Goal: Task Accomplishment & Management: Complete application form

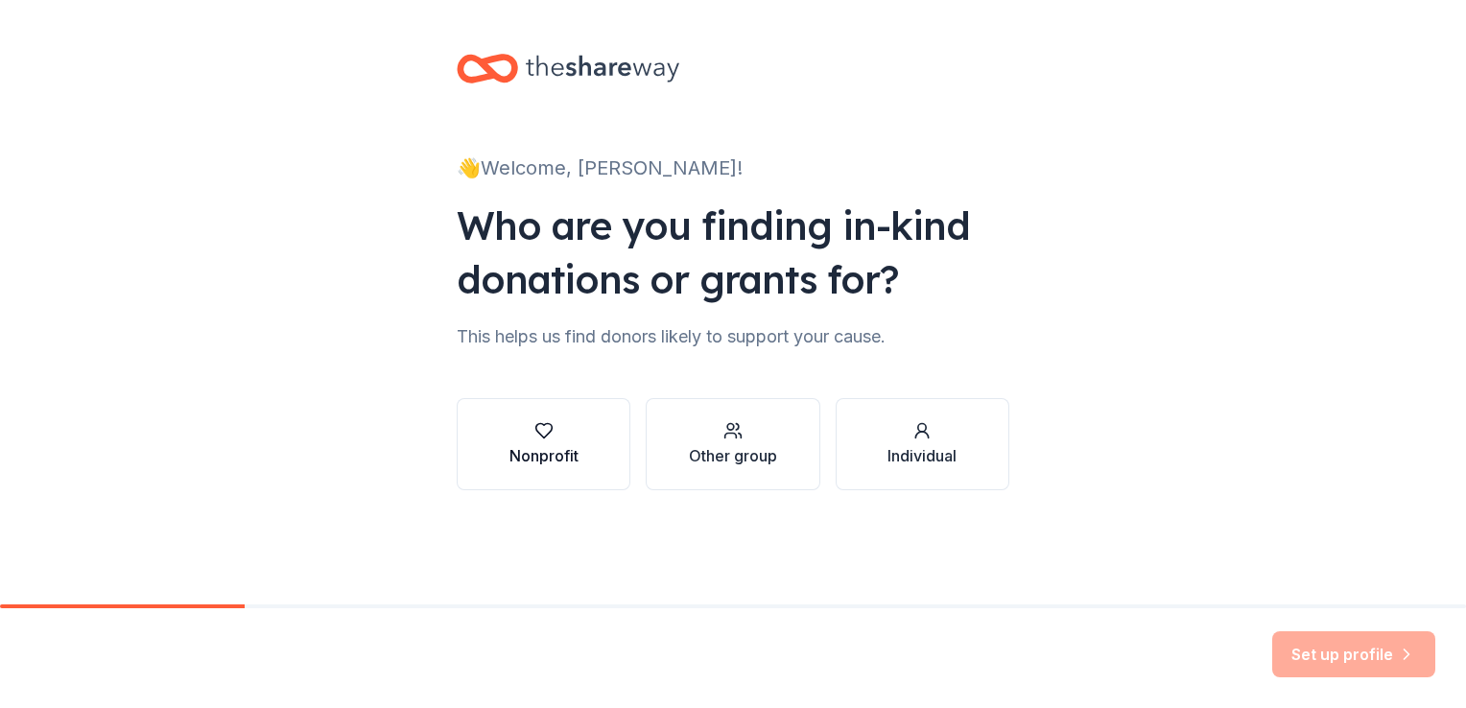
click at [576, 444] on div "Nonprofit" at bounding box center [544, 455] width 69 height 23
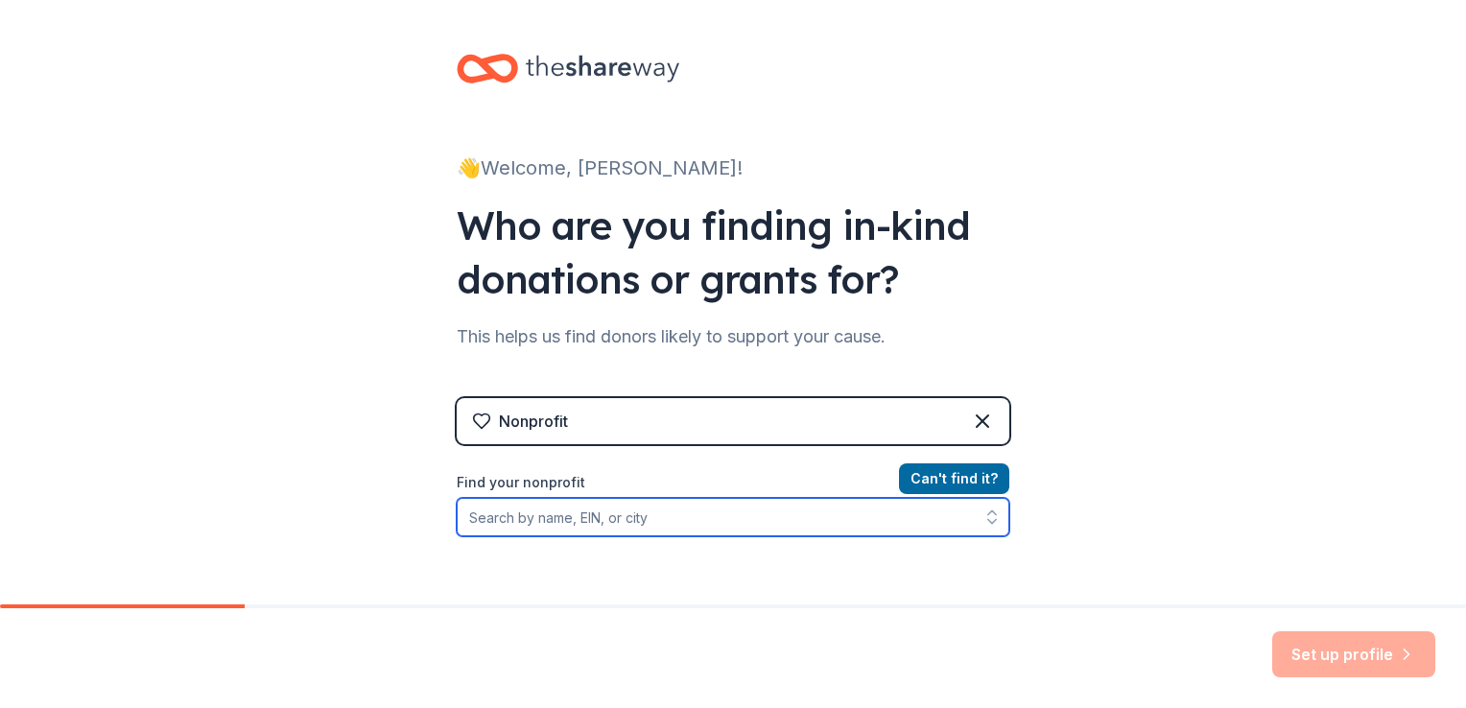
click at [568, 525] on input "Find your nonprofit" at bounding box center [733, 517] width 553 height 38
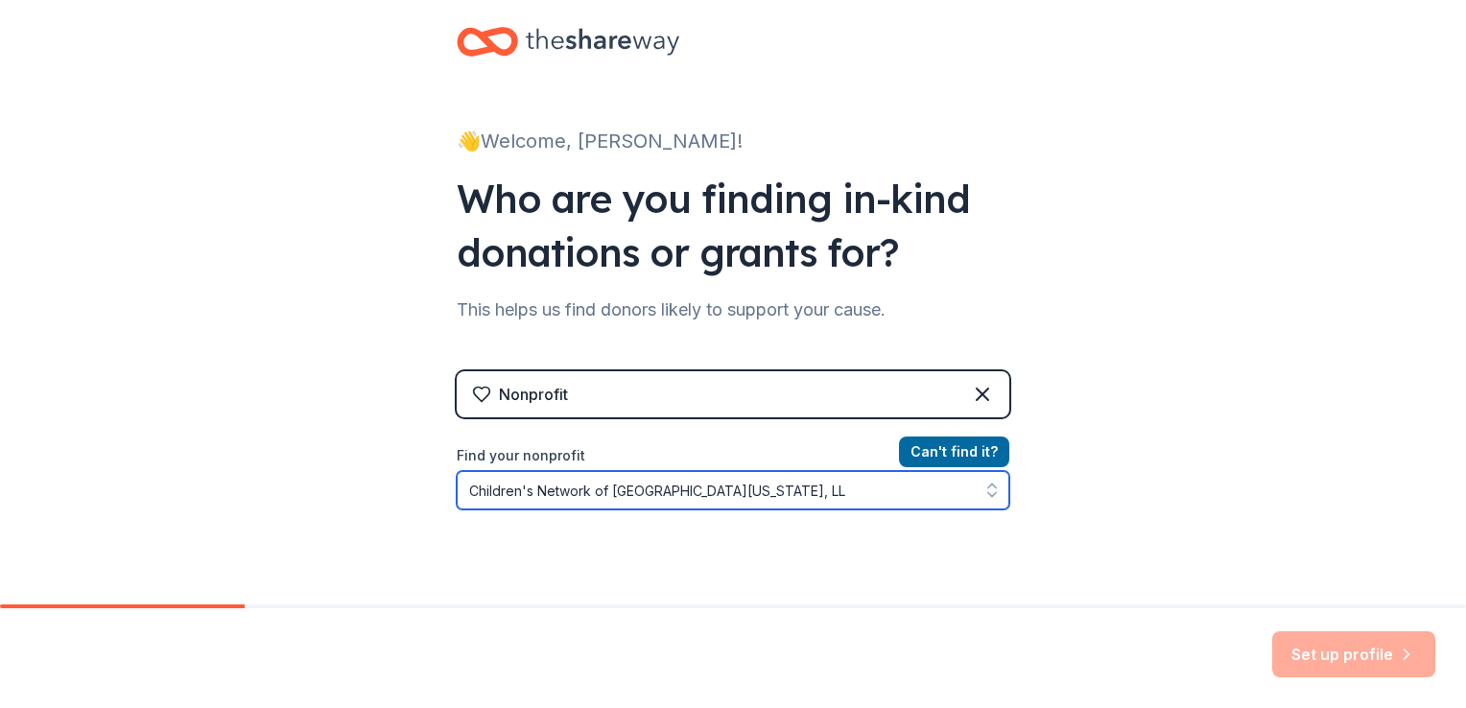
type input "Children's Network of Southwest [US_STATE], LLC"
click at [820, 488] on input "Children's Network of Southwest [US_STATE], LLC" at bounding box center [733, 490] width 553 height 38
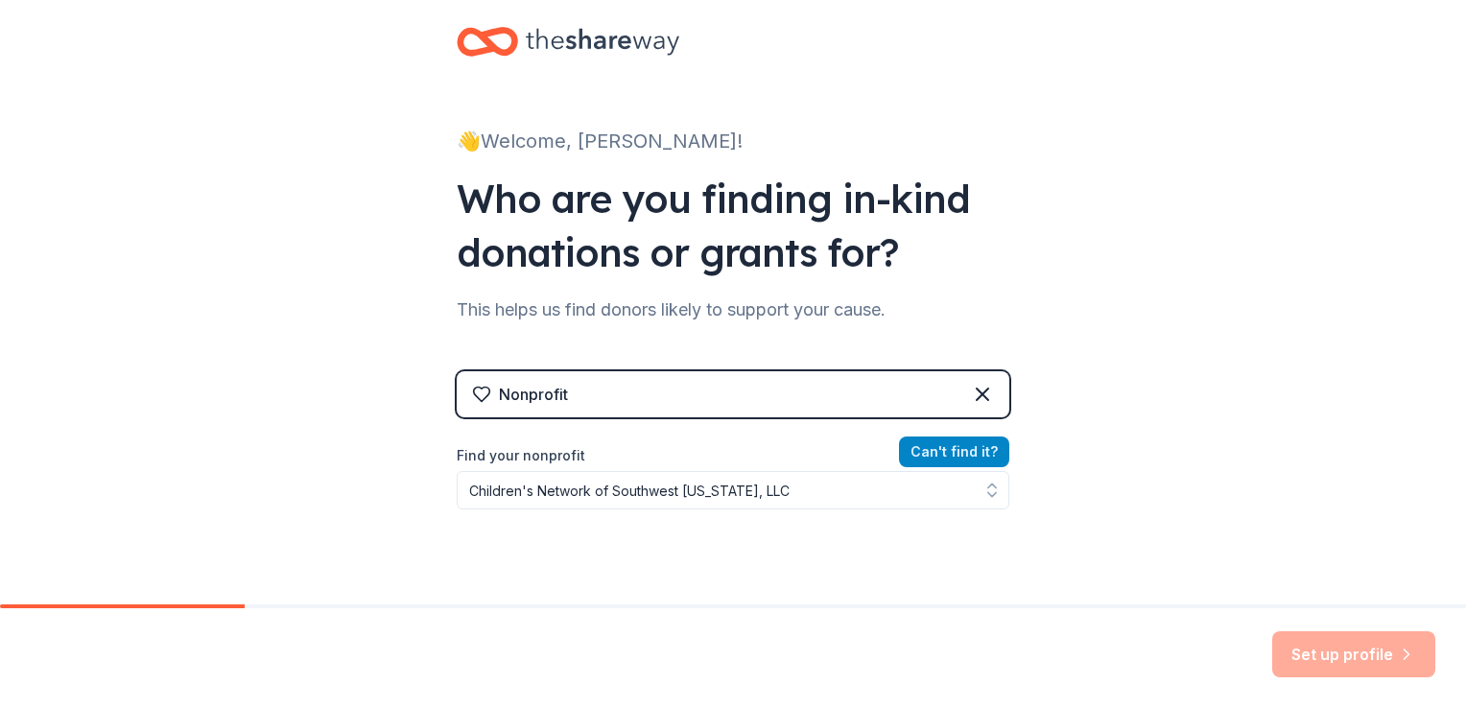
click at [949, 452] on button "Can ' t find it?" at bounding box center [954, 452] width 110 height 31
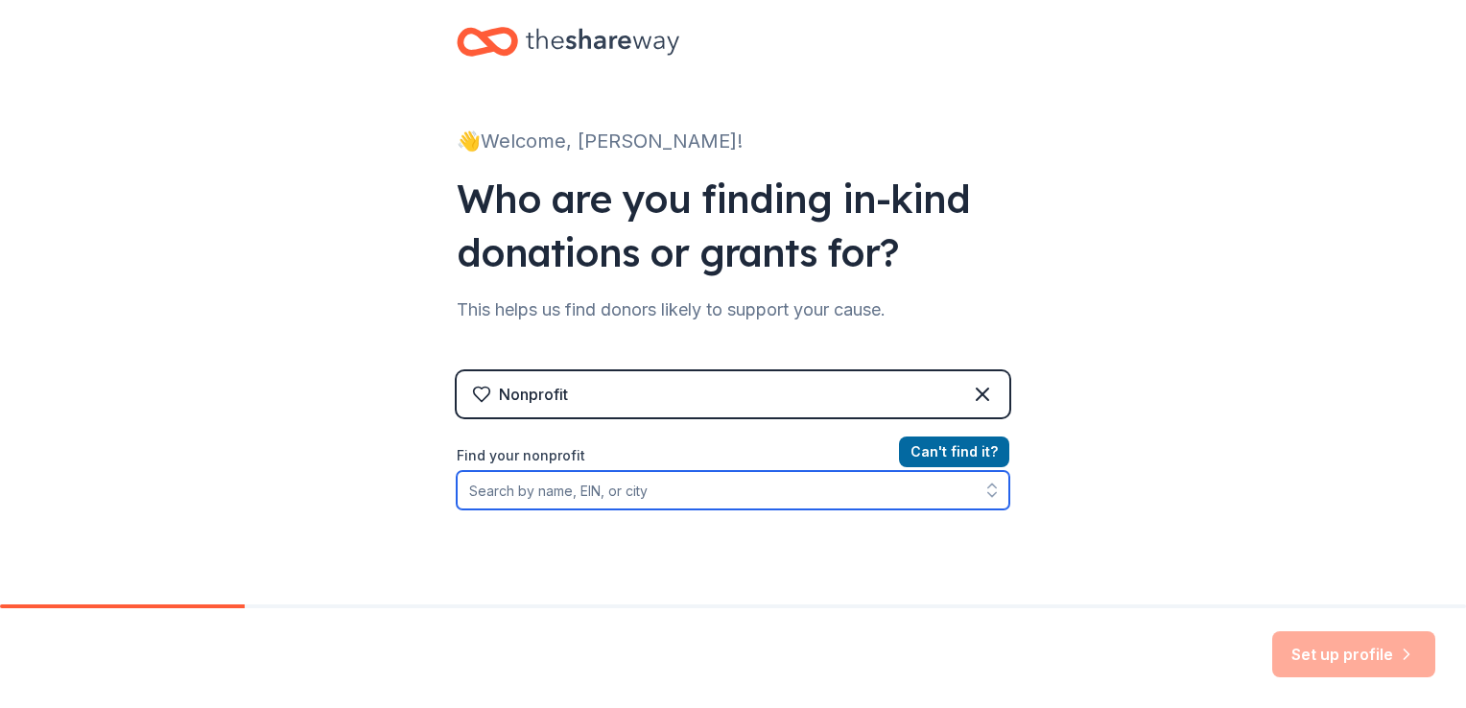
click at [627, 494] on input "Find your nonprofit" at bounding box center [733, 490] width 553 height 38
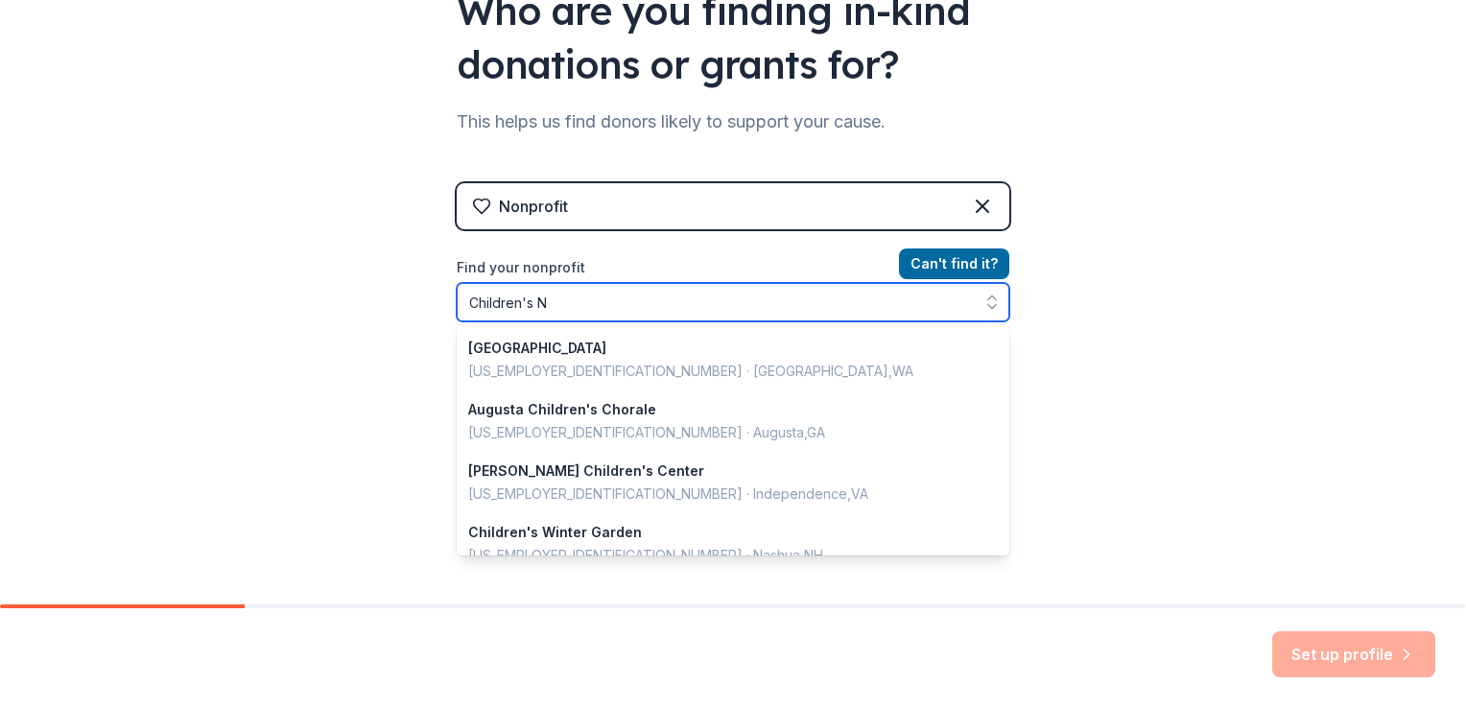
scroll to position [4, 0]
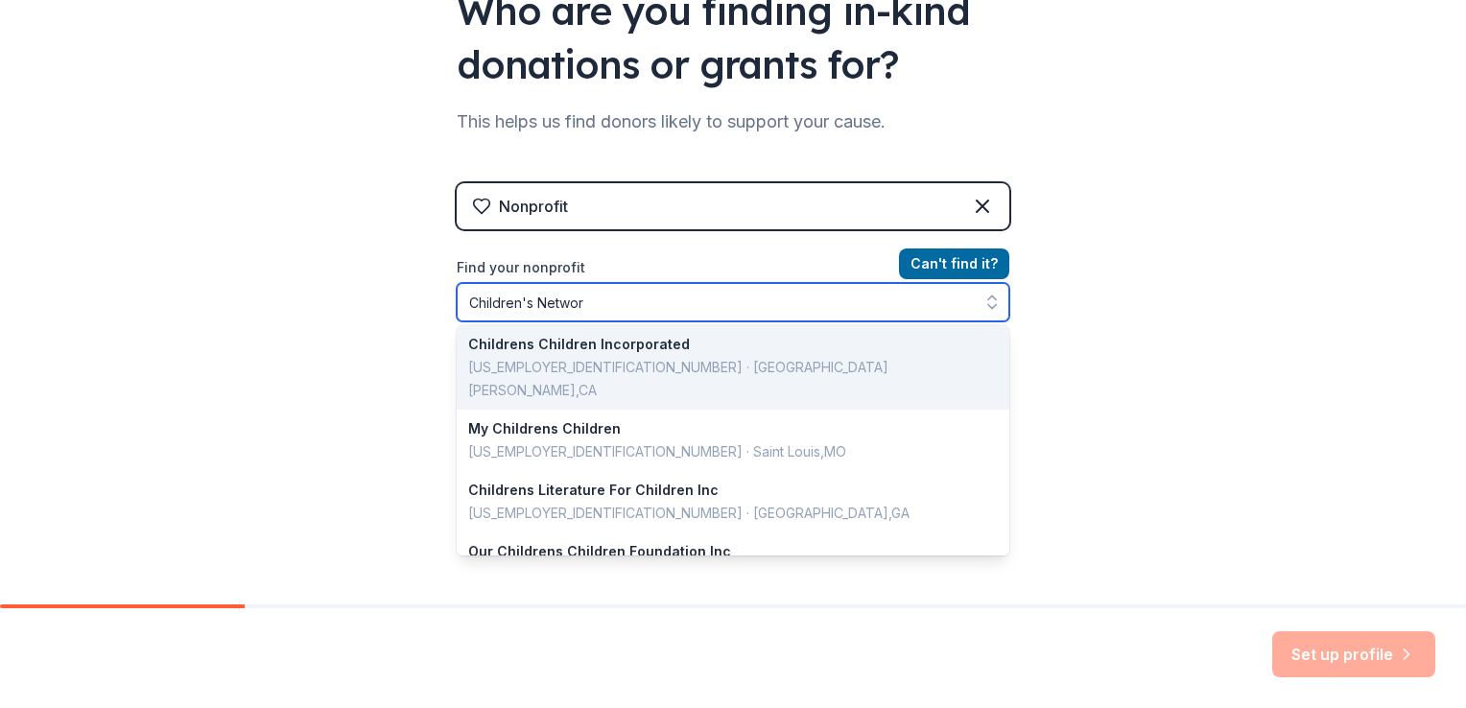
type input "Children's Network"
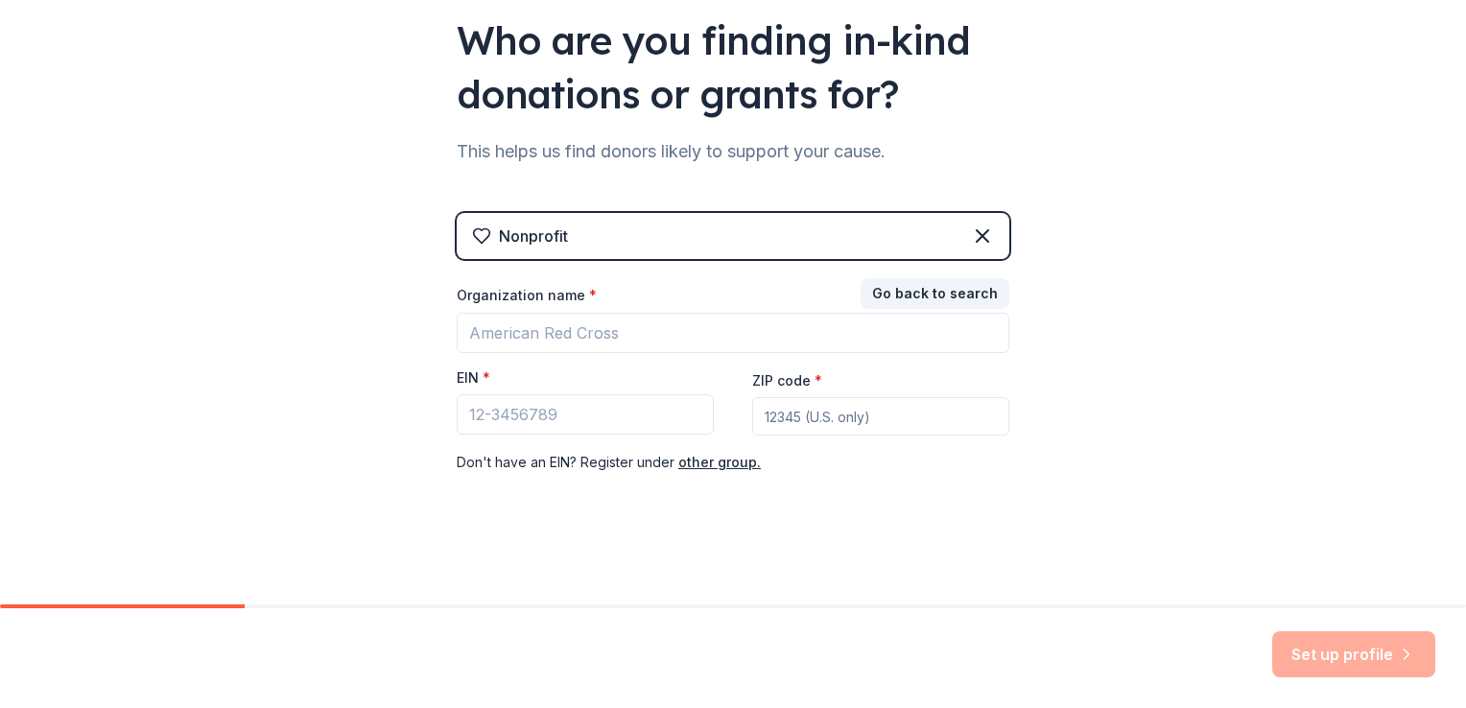
scroll to position [184, 0]
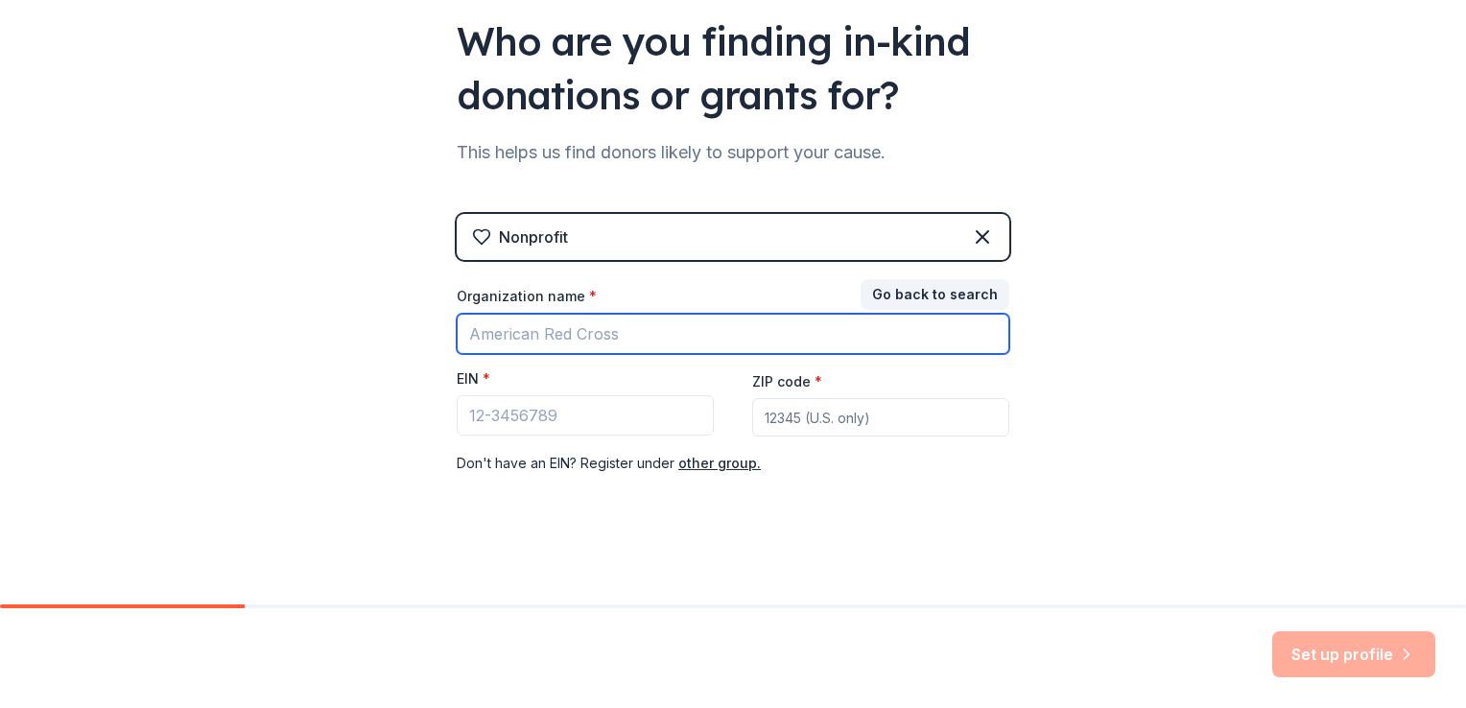
click at [611, 328] on input "Organization name *" at bounding box center [733, 334] width 553 height 40
type input "Children's Network of SWFL, LLC- Teen Outreach Program"
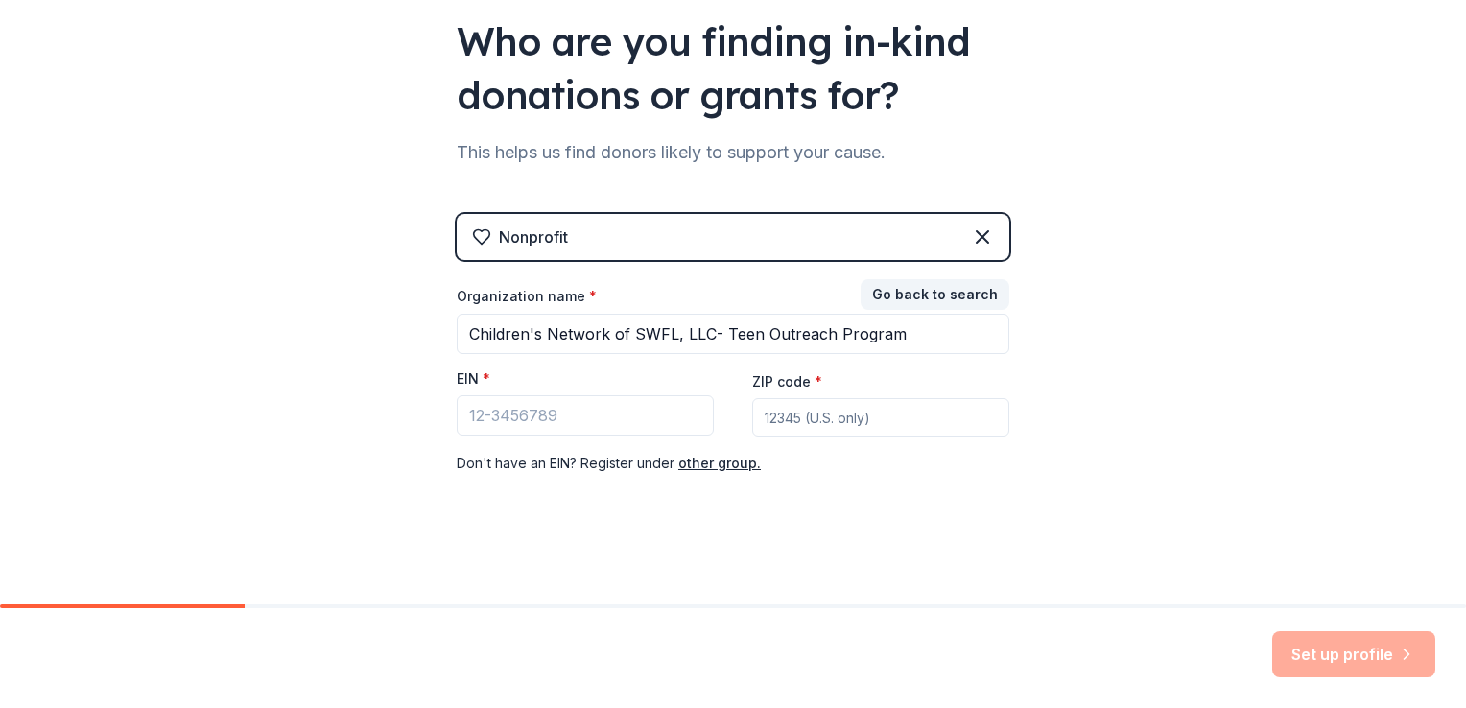
type input "33916"
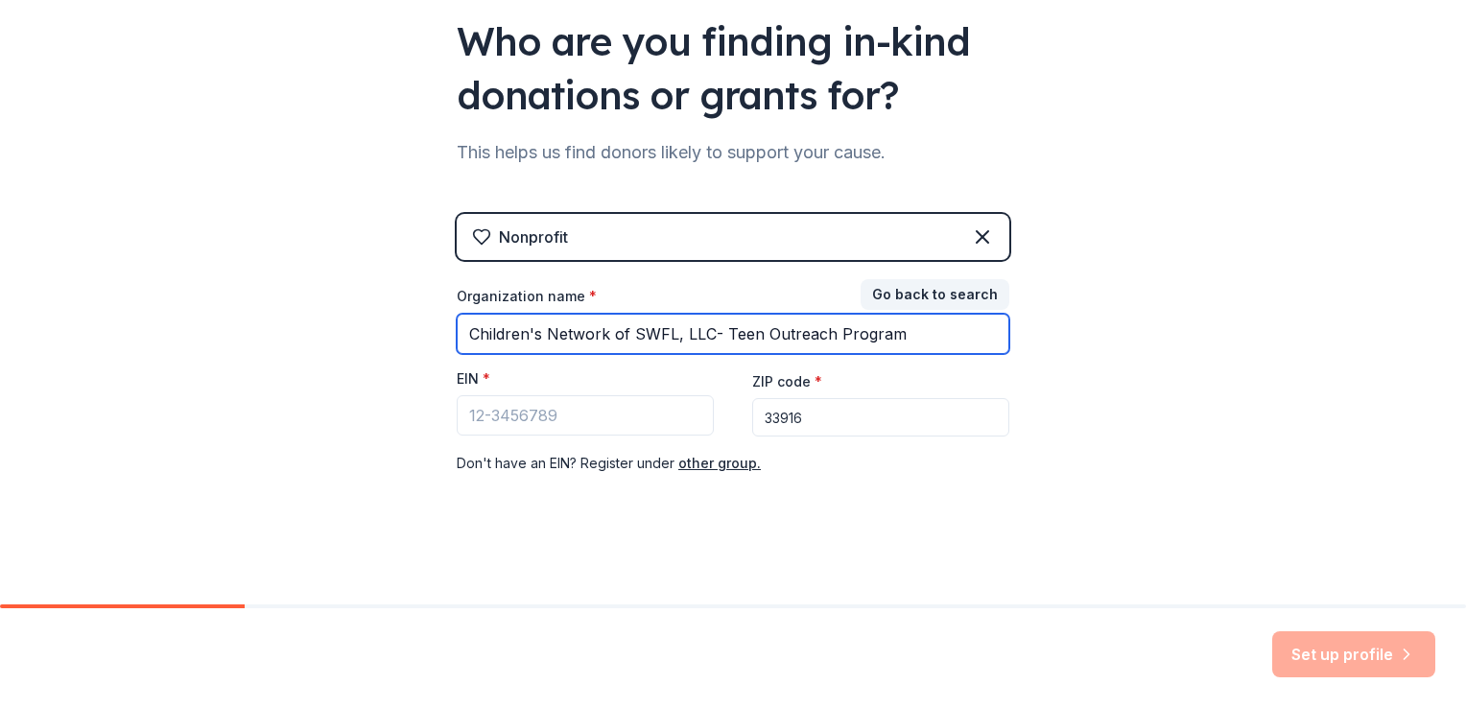
drag, startPoint x: 709, startPoint y: 326, endPoint x: 959, endPoint y: 324, distance: 249.5
click at [956, 326] on input "Children's Network of SWFL, LLC- Teen Outreach Program" at bounding box center [733, 334] width 553 height 40
click at [642, 329] on input "Children's Network of SWFL, LLC" at bounding box center [733, 334] width 553 height 40
type input "Children's Network of Southwest [US_STATE], LLC"
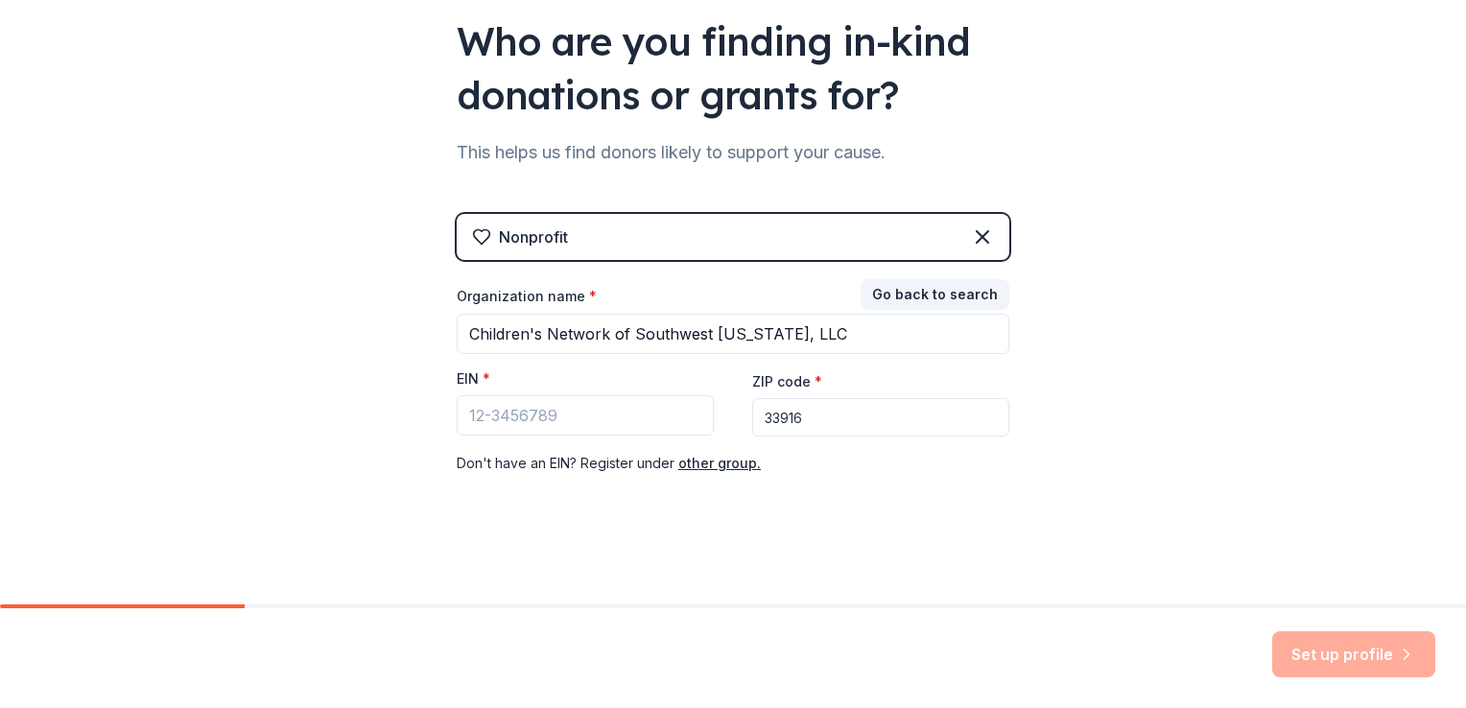
click at [822, 503] on div "Nonprofit Go back to search Organization name * Children's Network of Southwest…" at bounding box center [733, 363] width 553 height 299
click at [576, 411] on input "EIN *" at bounding box center [585, 415] width 257 height 40
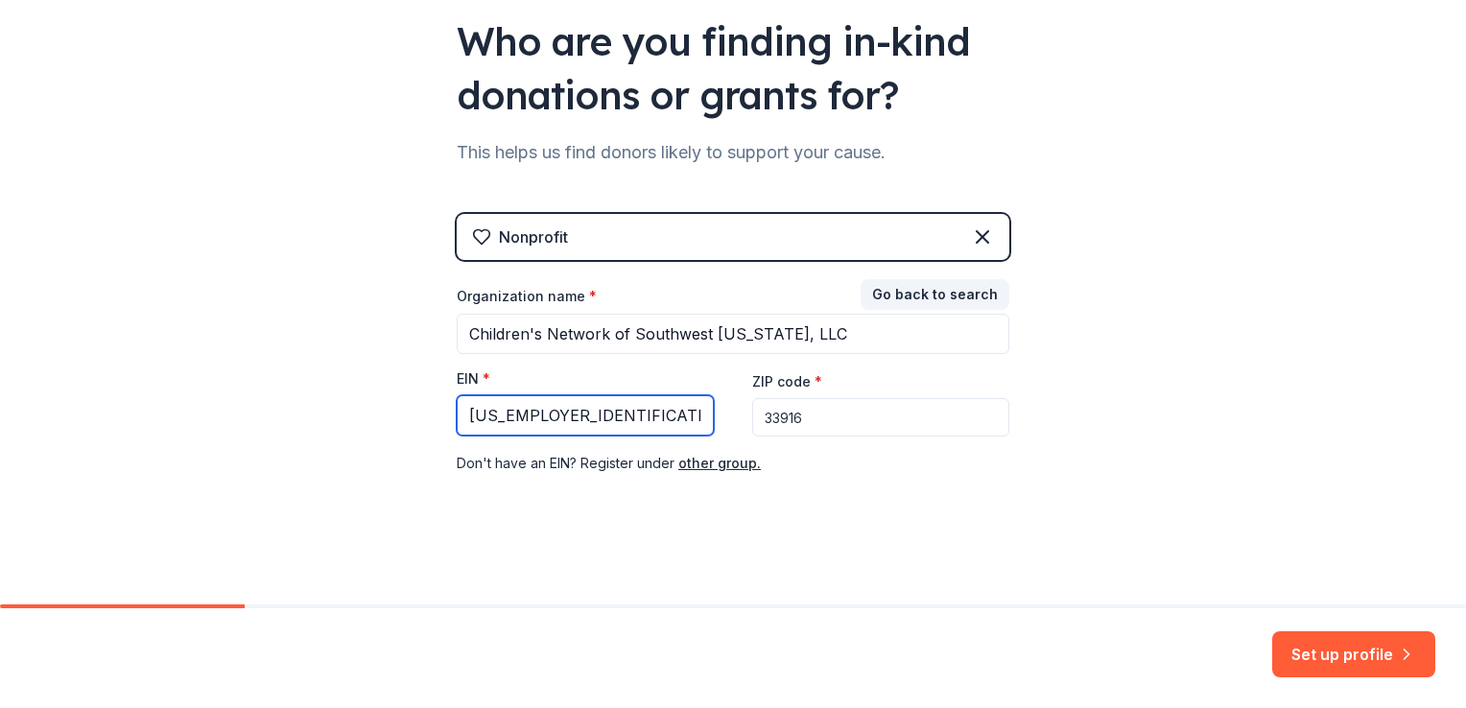
type input "[US_EMPLOYER_IDENTIFICATION_NUMBER]"
click at [608, 587] on div "👋 Welcome, [PERSON_NAME]! Who are you finding in-kind donations or grants for? …" at bounding box center [733, 211] width 614 height 790
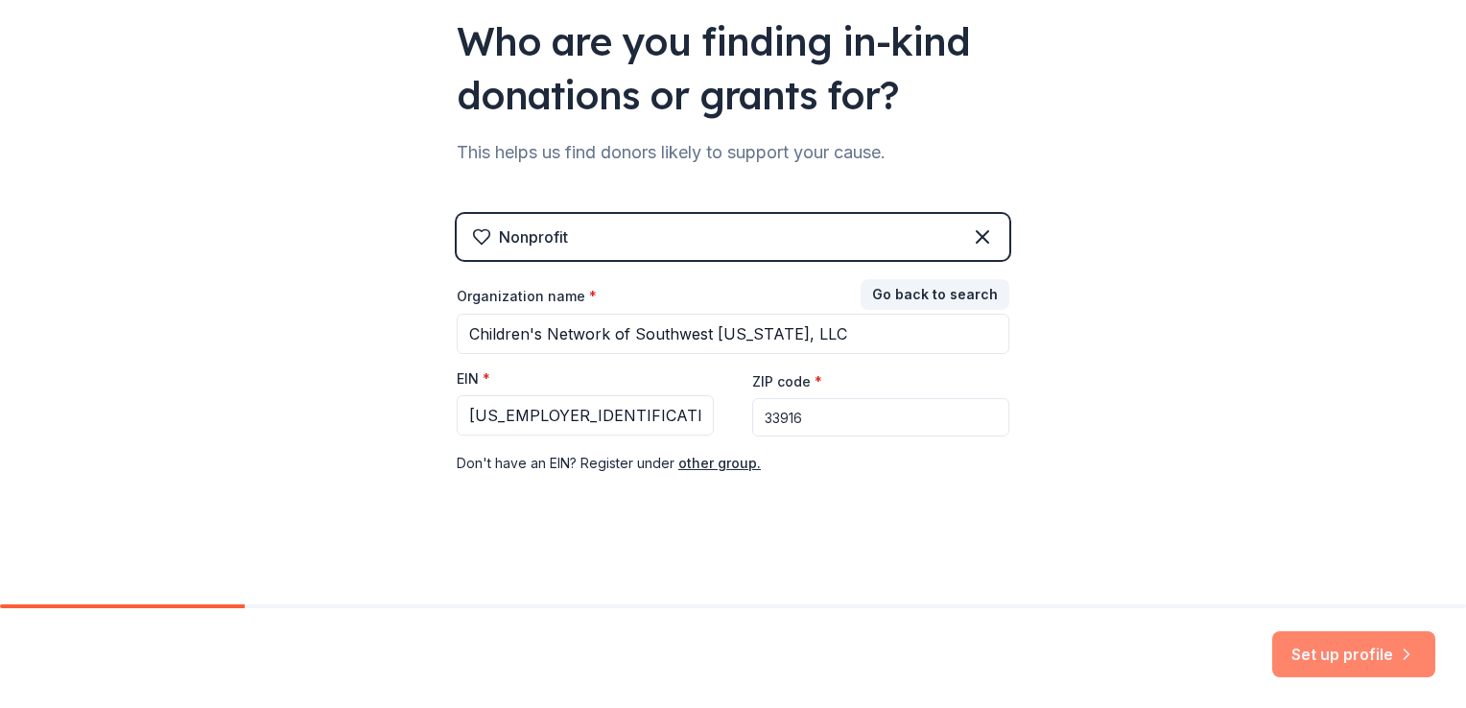
click at [1343, 649] on button "Set up profile" at bounding box center [1354, 654] width 163 height 46
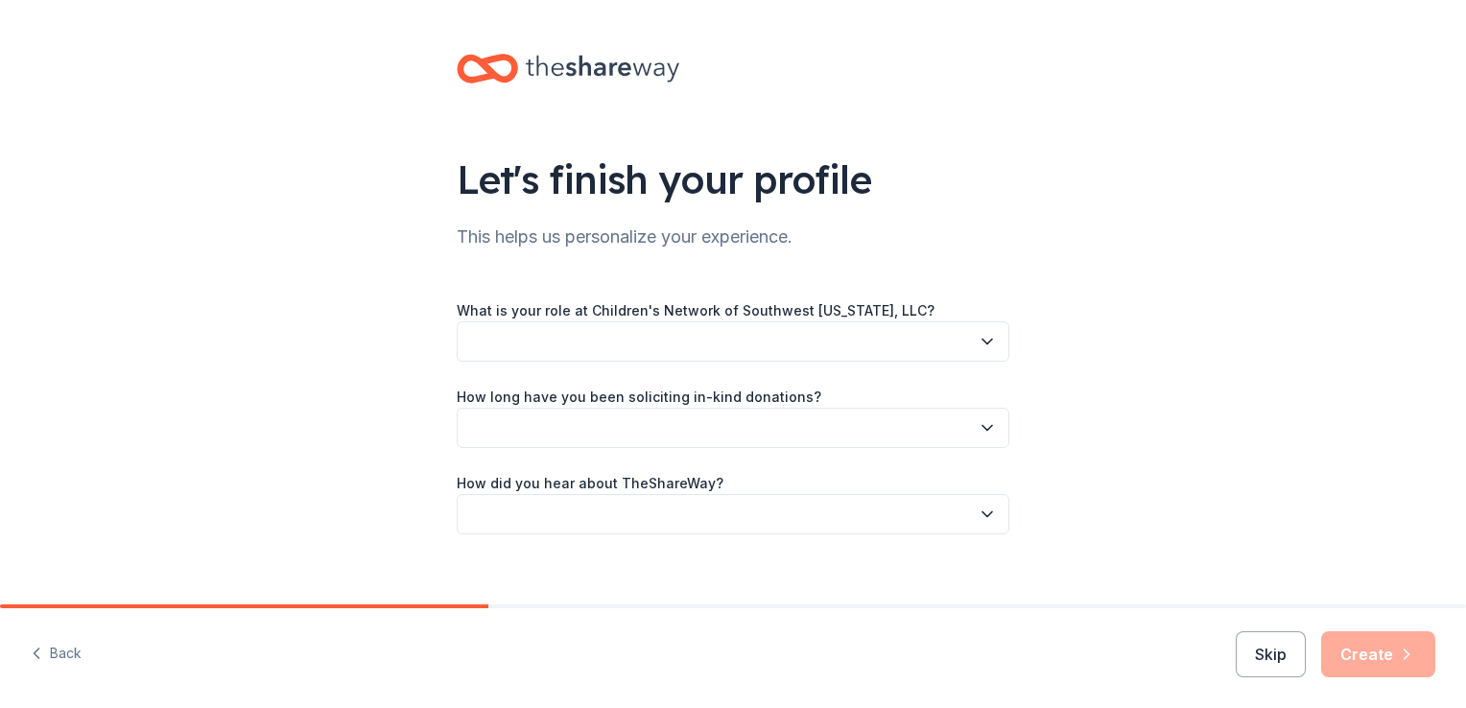
click at [553, 332] on button "button" at bounding box center [733, 342] width 553 height 40
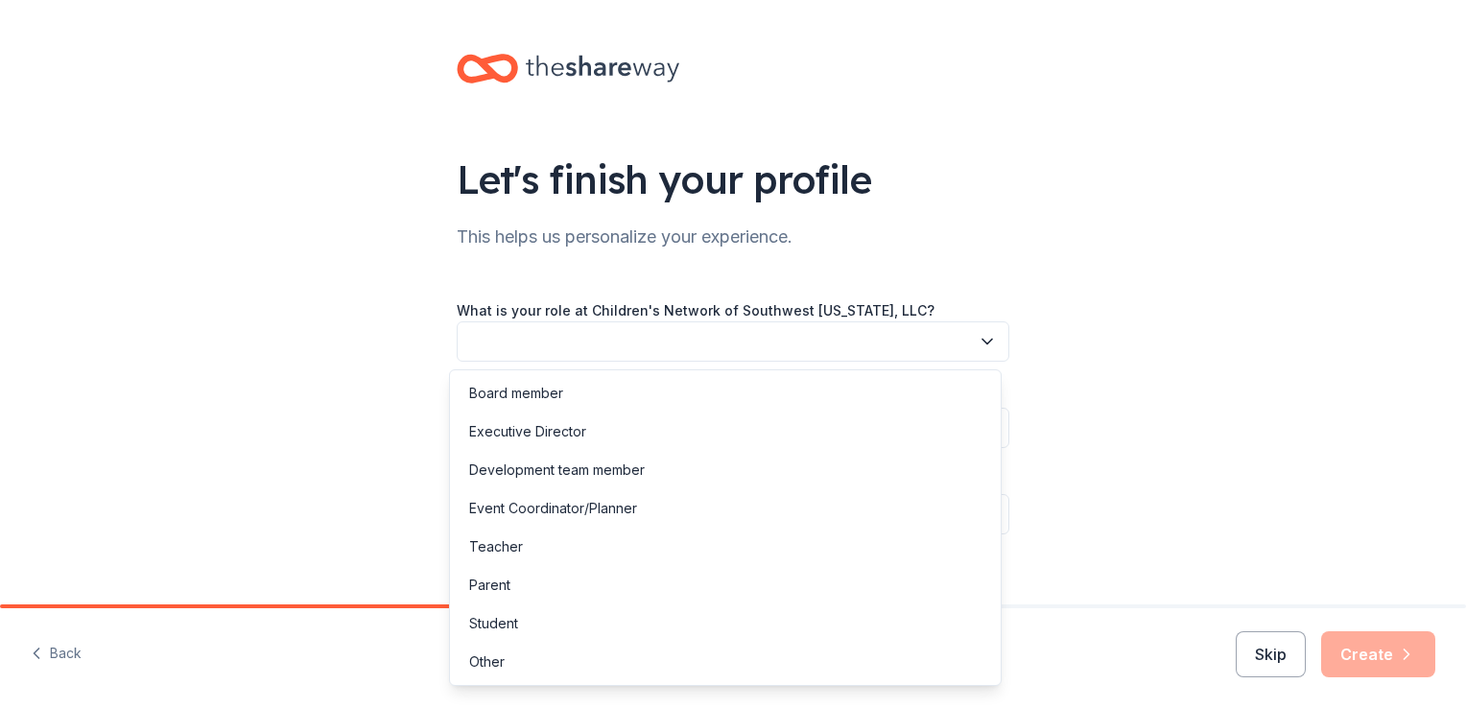
click at [551, 328] on button "button" at bounding box center [733, 342] width 553 height 40
click at [534, 659] on div "Other" at bounding box center [725, 662] width 543 height 38
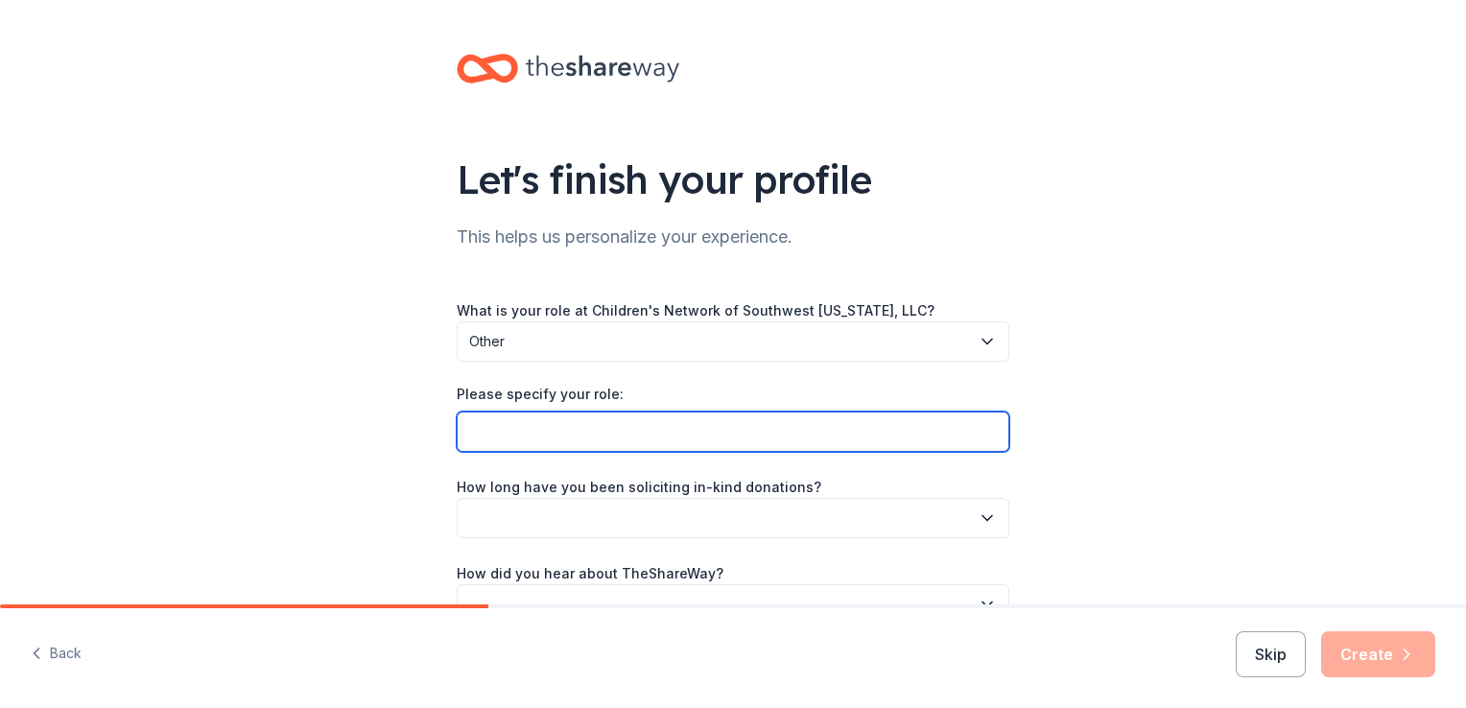
drag, startPoint x: 570, startPoint y: 431, endPoint x: 580, endPoint y: 427, distance: 10.3
click at [579, 427] on input "Please specify your role:" at bounding box center [733, 432] width 553 height 40
type input "Teen Outreach Program Coordinator"
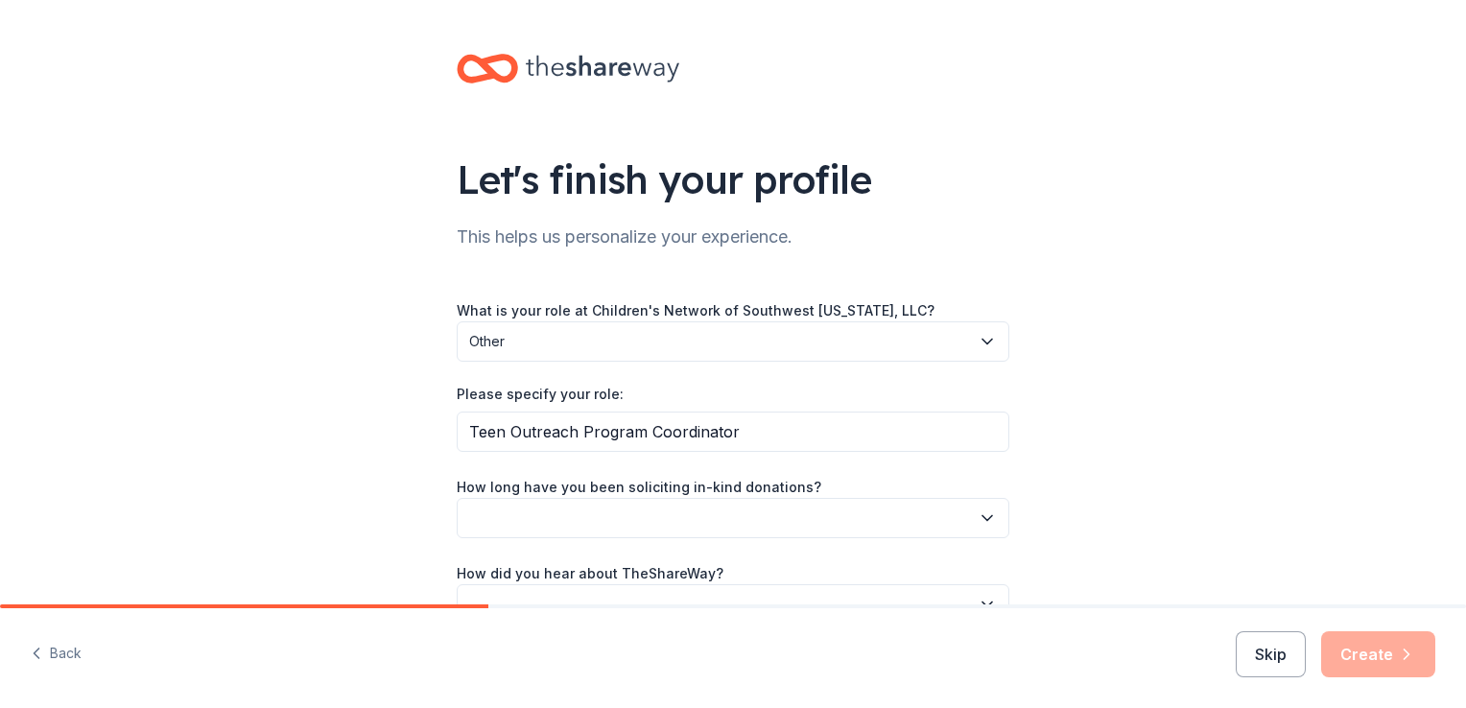
click at [602, 522] on button "button" at bounding box center [733, 518] width 553 height 40
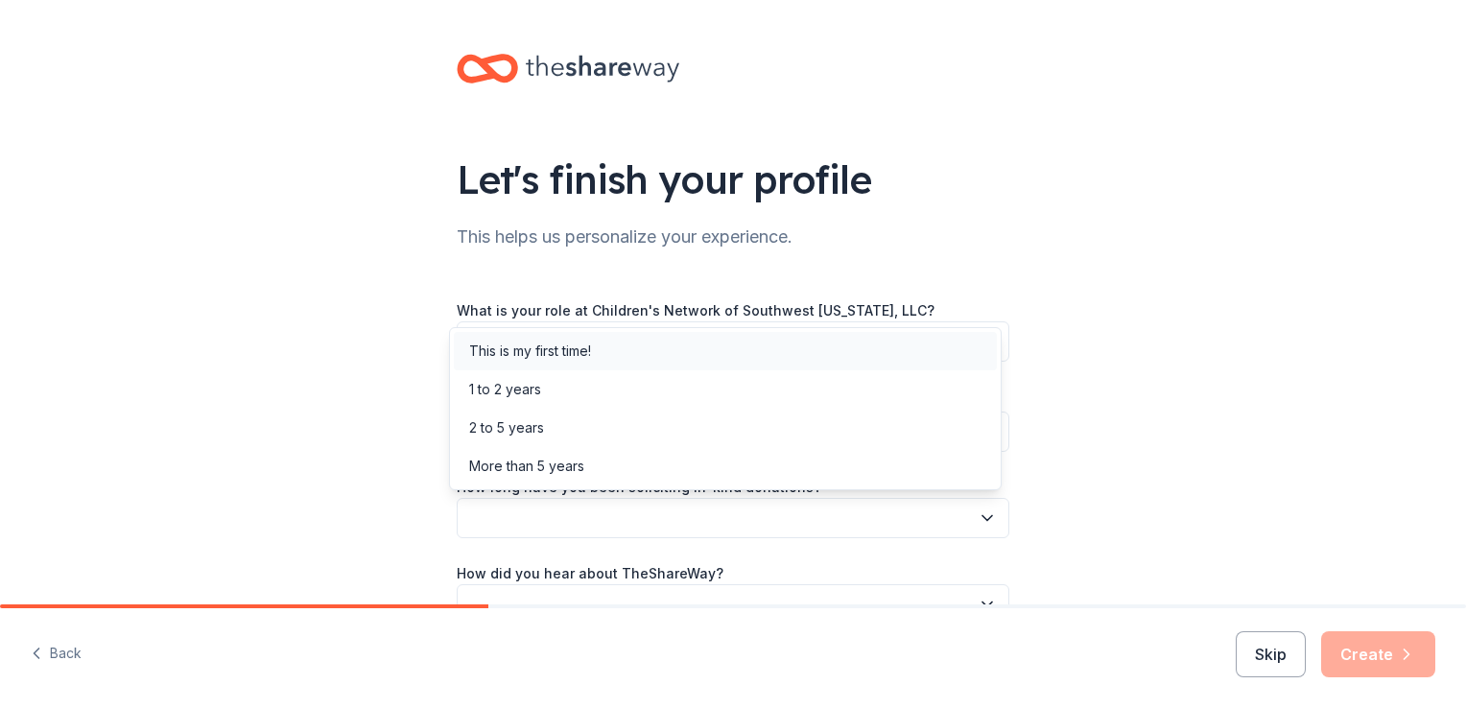
click at [554, 358] on div "This is my first time!" at bounding box center [530, 351] width 122 height 23
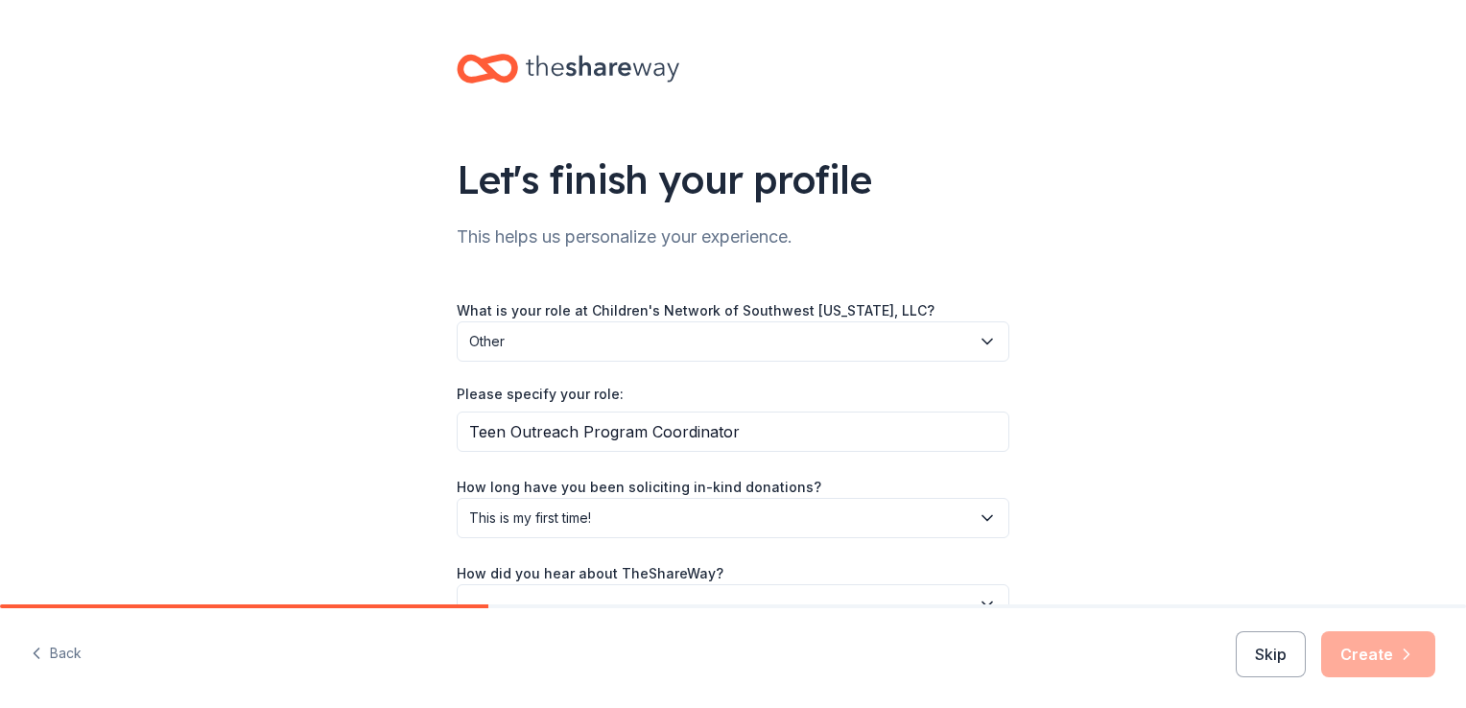
click at [426, 491] on div "Let's finish your profile This helps us personalize your experience. What is yo…" at bounding box center [733, 358] width 614 height 717
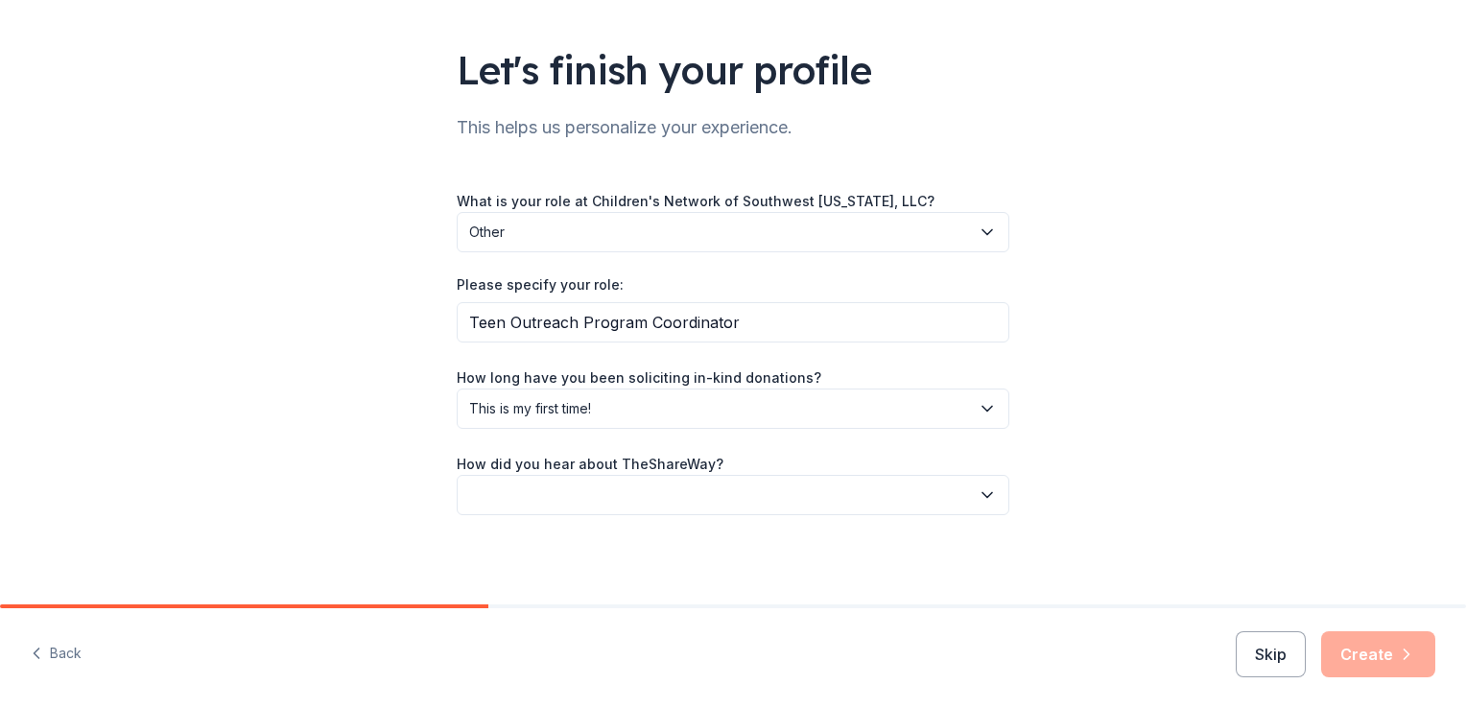
scroll to position [111, 0]
click at [523, 395] on span "This is my first time!" at bounding box center [719, 406] width 501 height 23
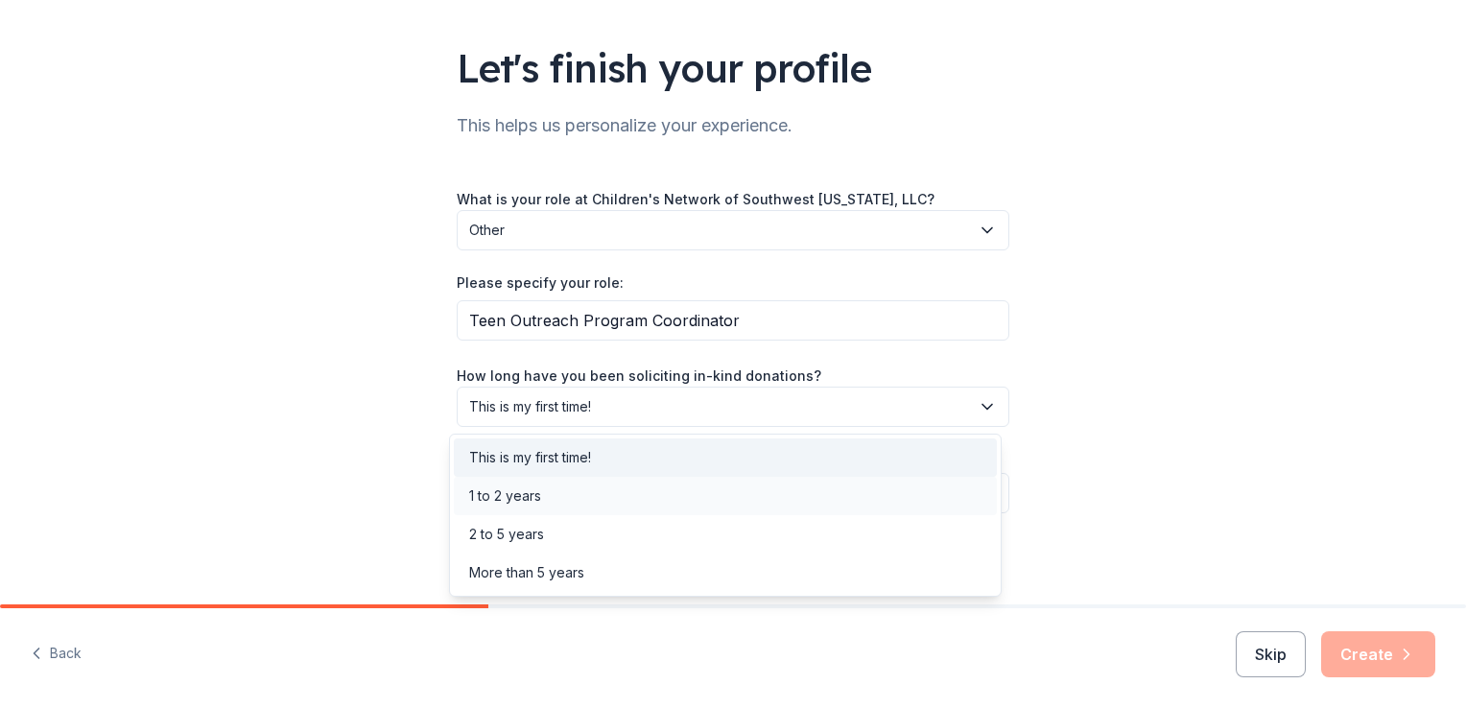
click at [526, 493] on div "1 to 2 years" at bounding box center [505, 496] width 72 height 23
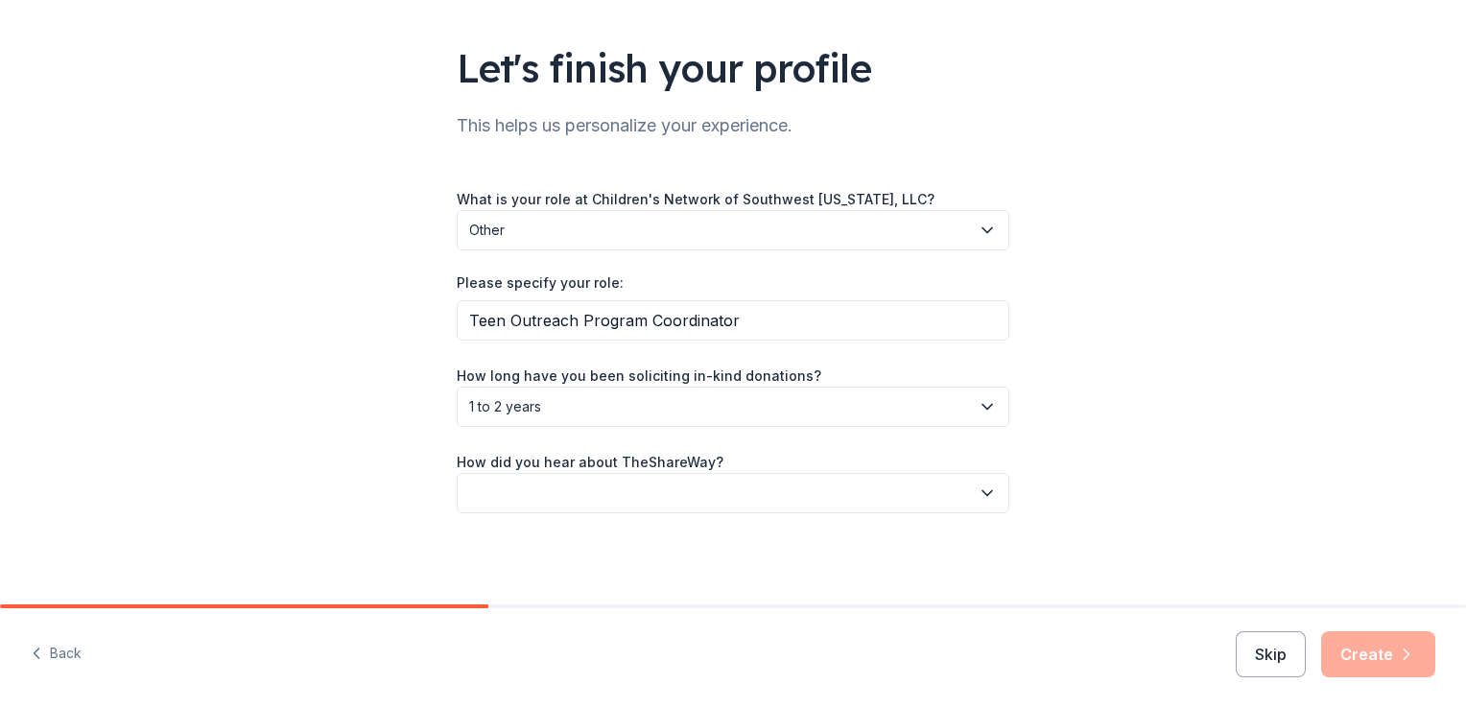
click at [533, 493] on button "button" at bounding box center [733, 493] width 553 height 40
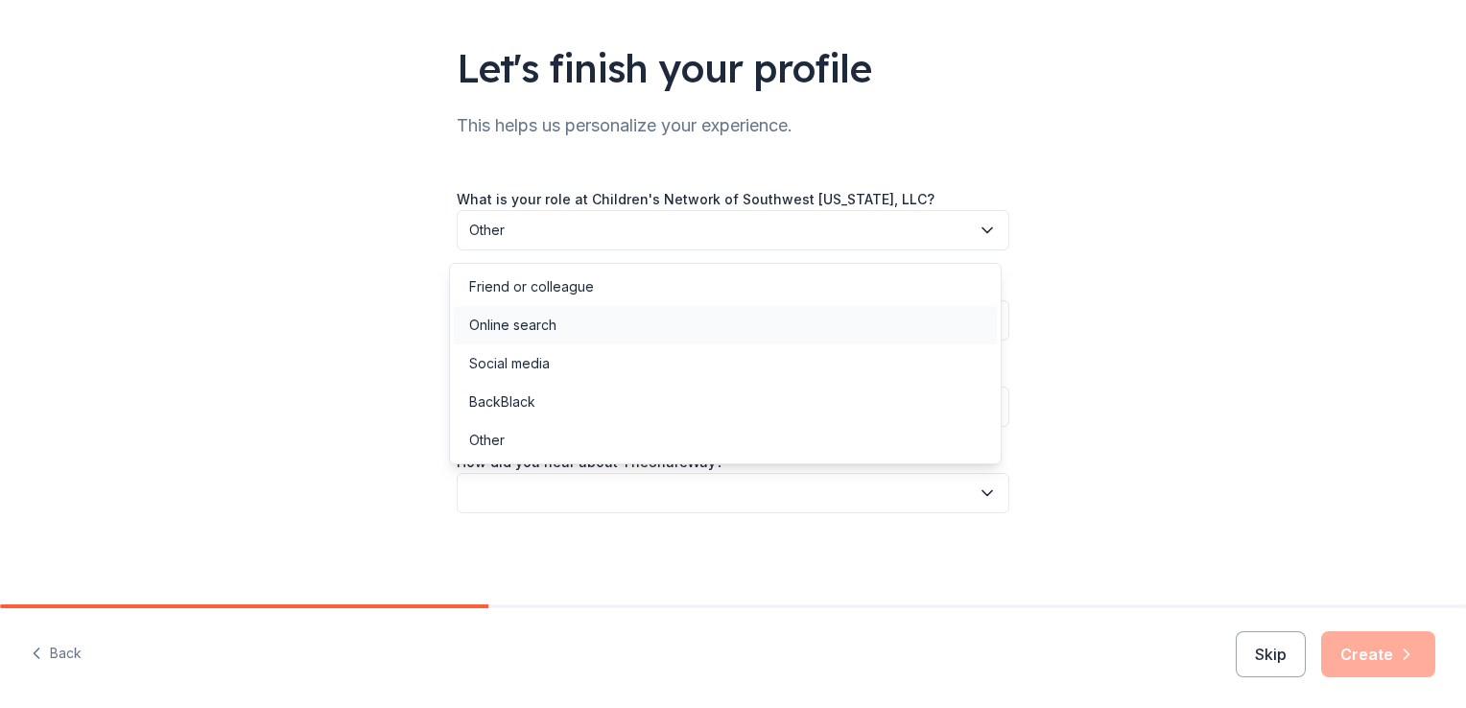
click at [509, 336] on div "Online search" at bounding box center [512, 325] width 87 height 23
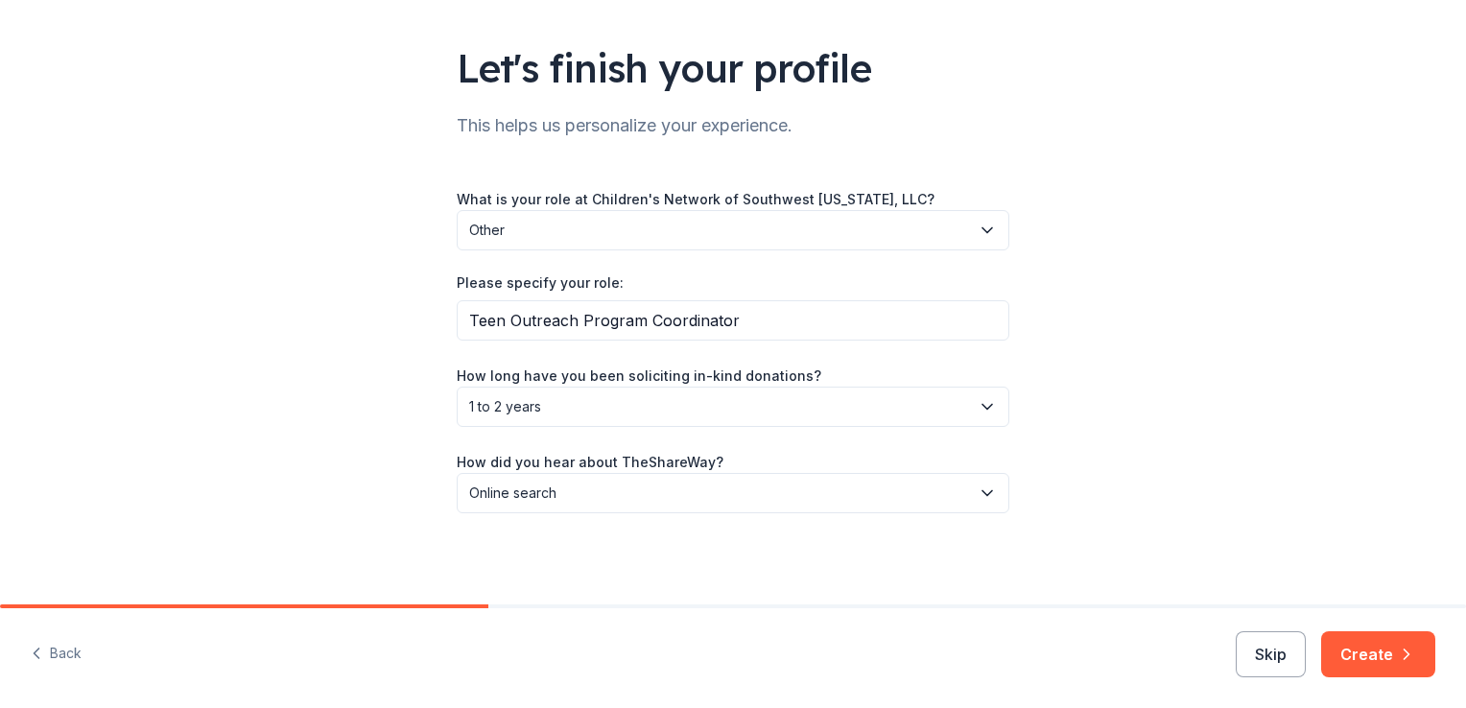
click at [435, 532] on div "Let's finish your profile This helps us personalize your experience. What is yo…" at bounding box center [733, 247] width 614 height 717
click at [1420, 661] on button "Create" at bounding box center [1379, 654] width 114 height 46
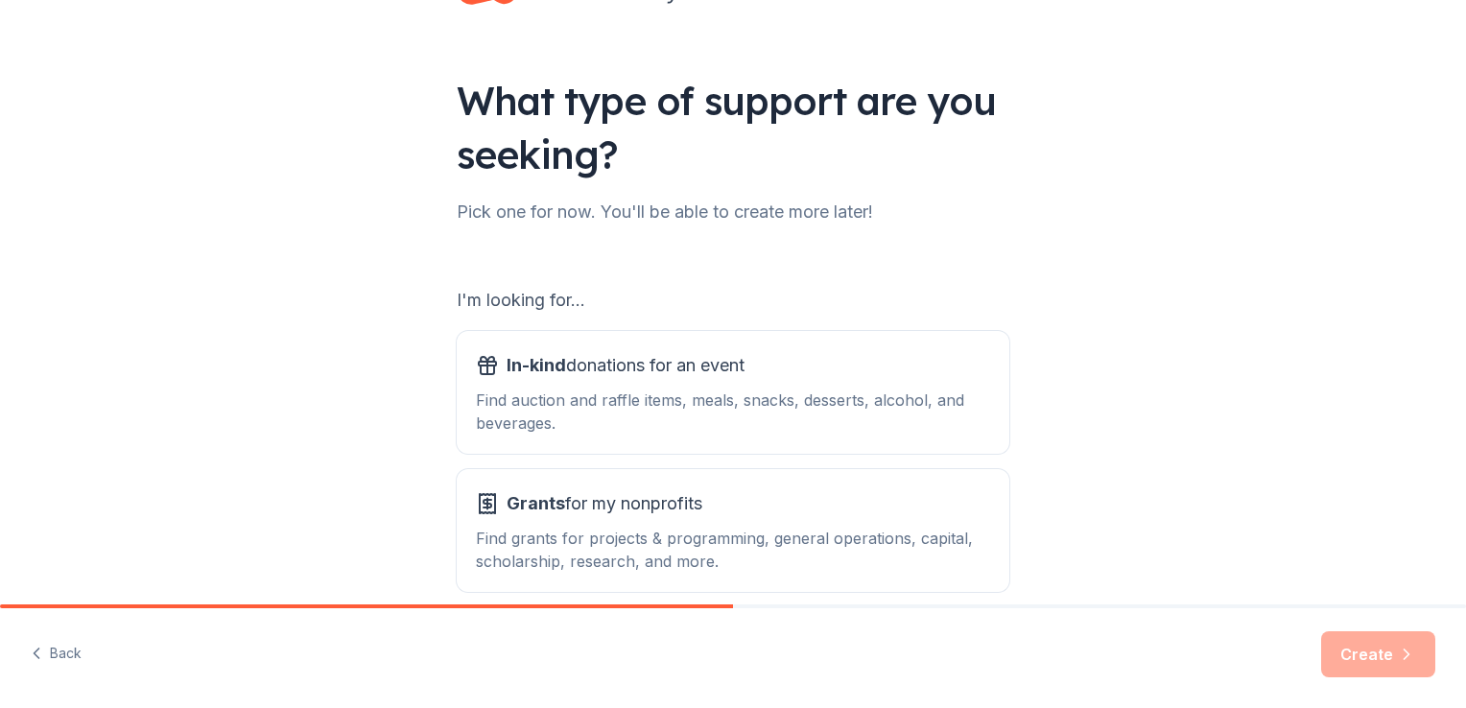
scroll to position [169, 0]
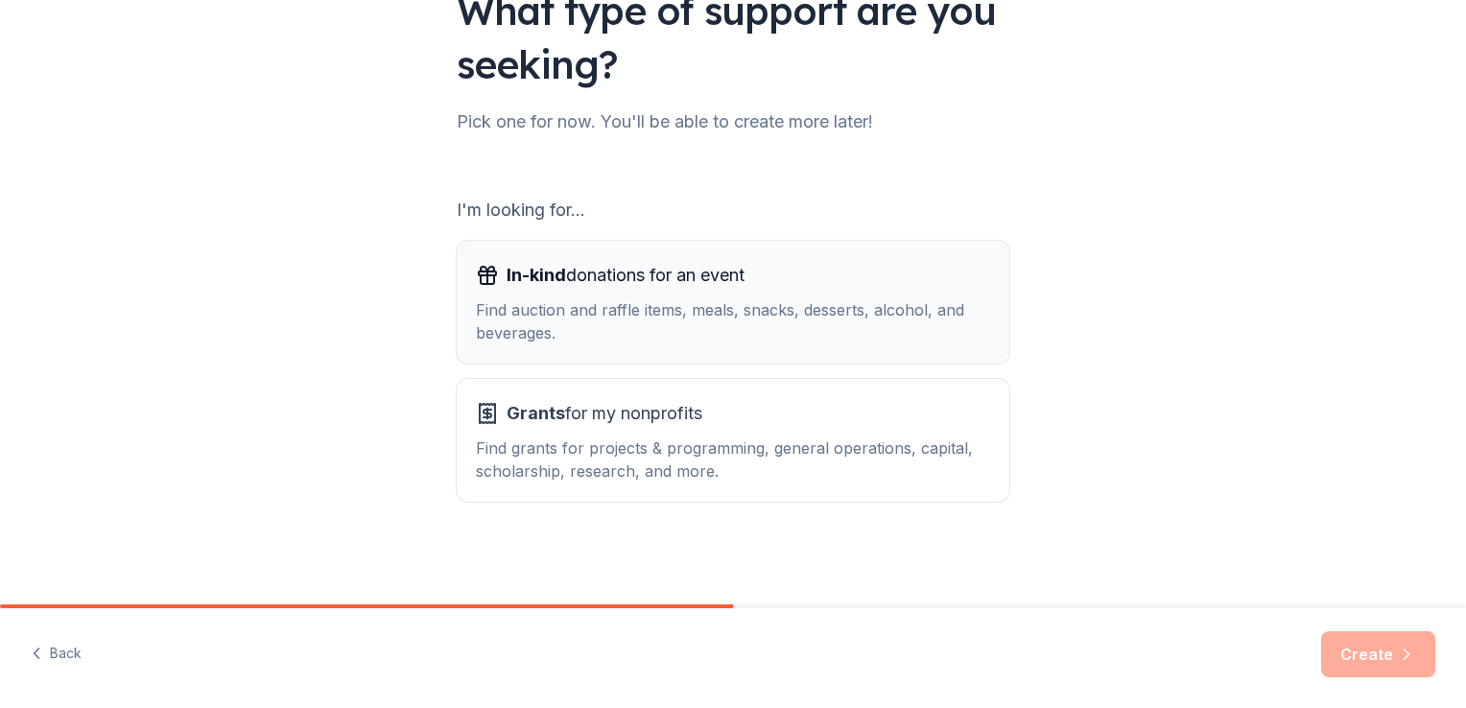
click at [585, 321] on div "Find auction and raffle items, meals, snacks, desserts, alcohol, and beverages." at bounding box center [733, 321] width 514 height 46
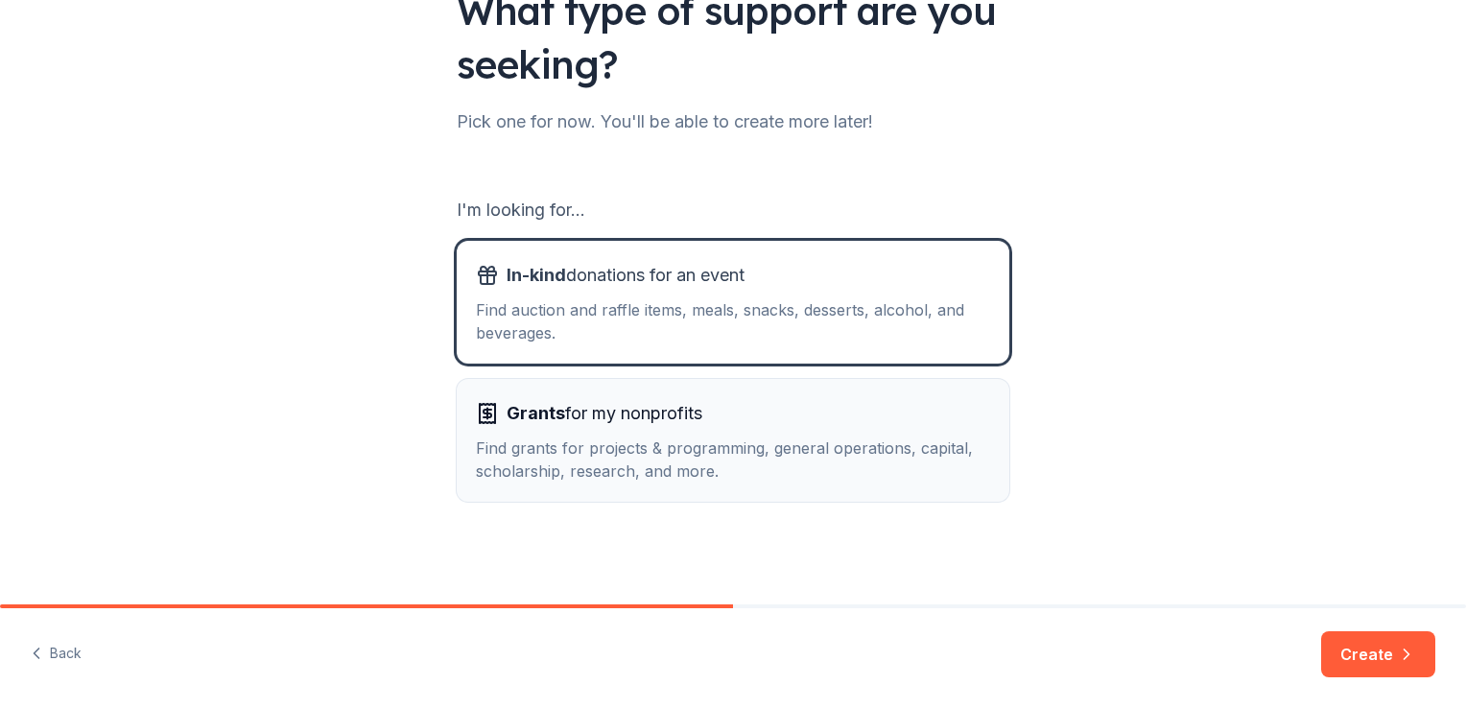
click at [591, 437] on div "Find grants for projects & programming, general operations, capital, scholarshi…" at bounding box center [733, 460] width 514 height 46
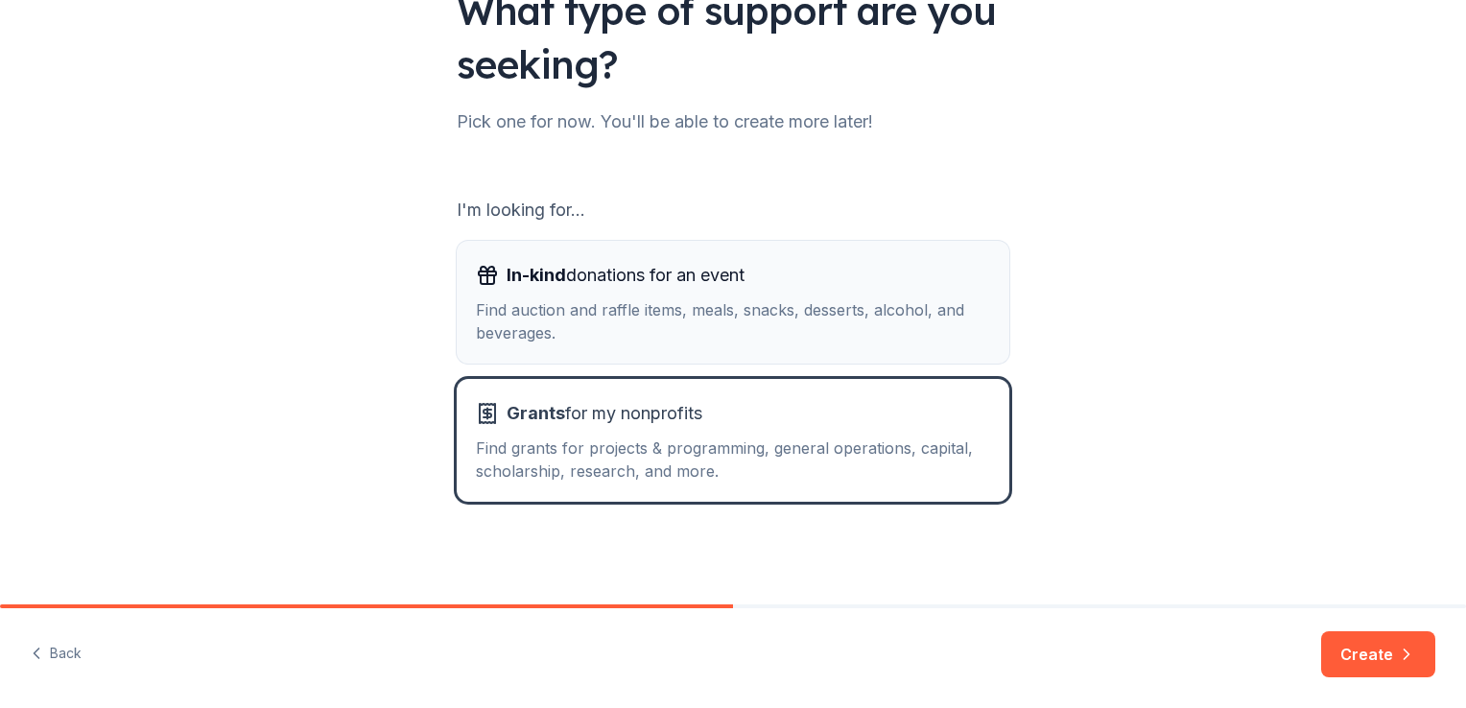
click at [579, 301] on div "Find auction and raffle items, meals, snacks, desserts, alcohol, and beverages." at bounding box center [733, 321] width 514 height 46
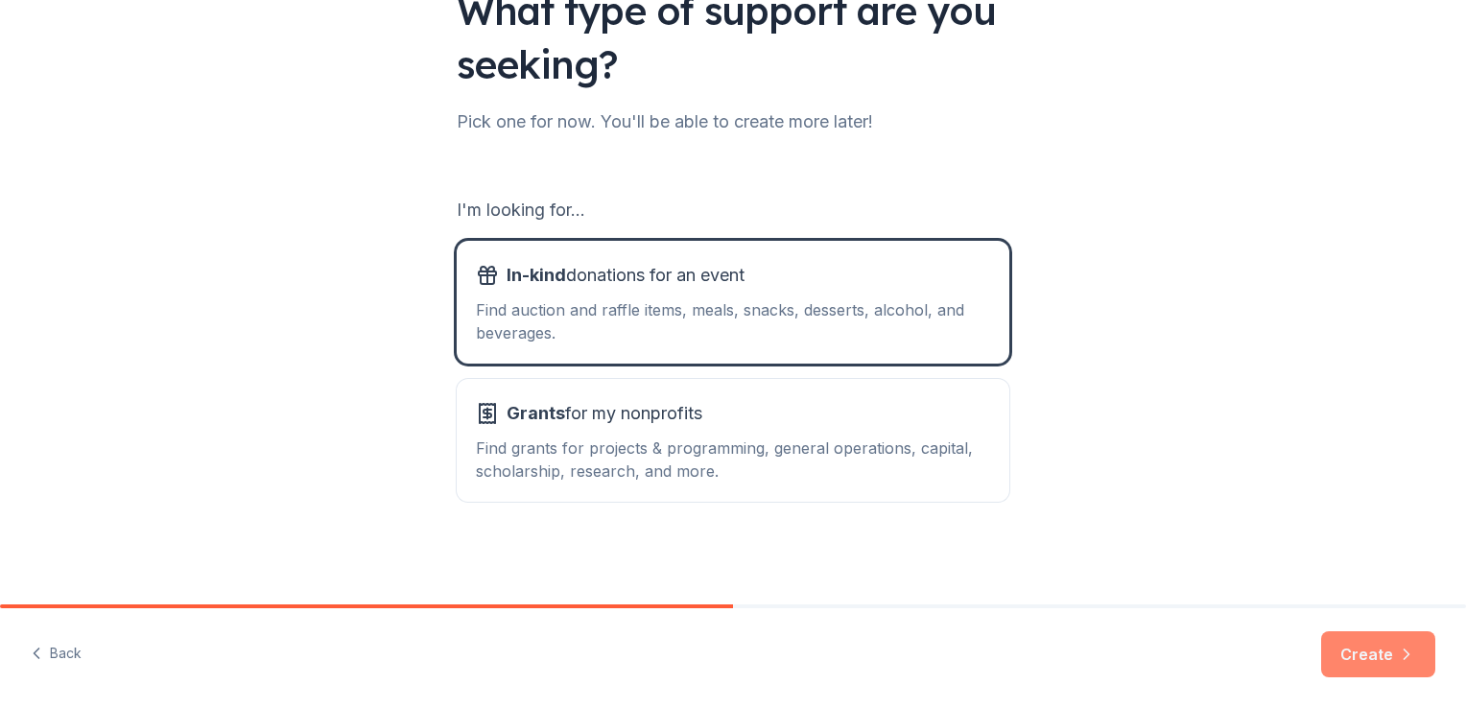
click at [1370, 655] on button "Create" at bounding box center [1379, 654] width 114 height 46
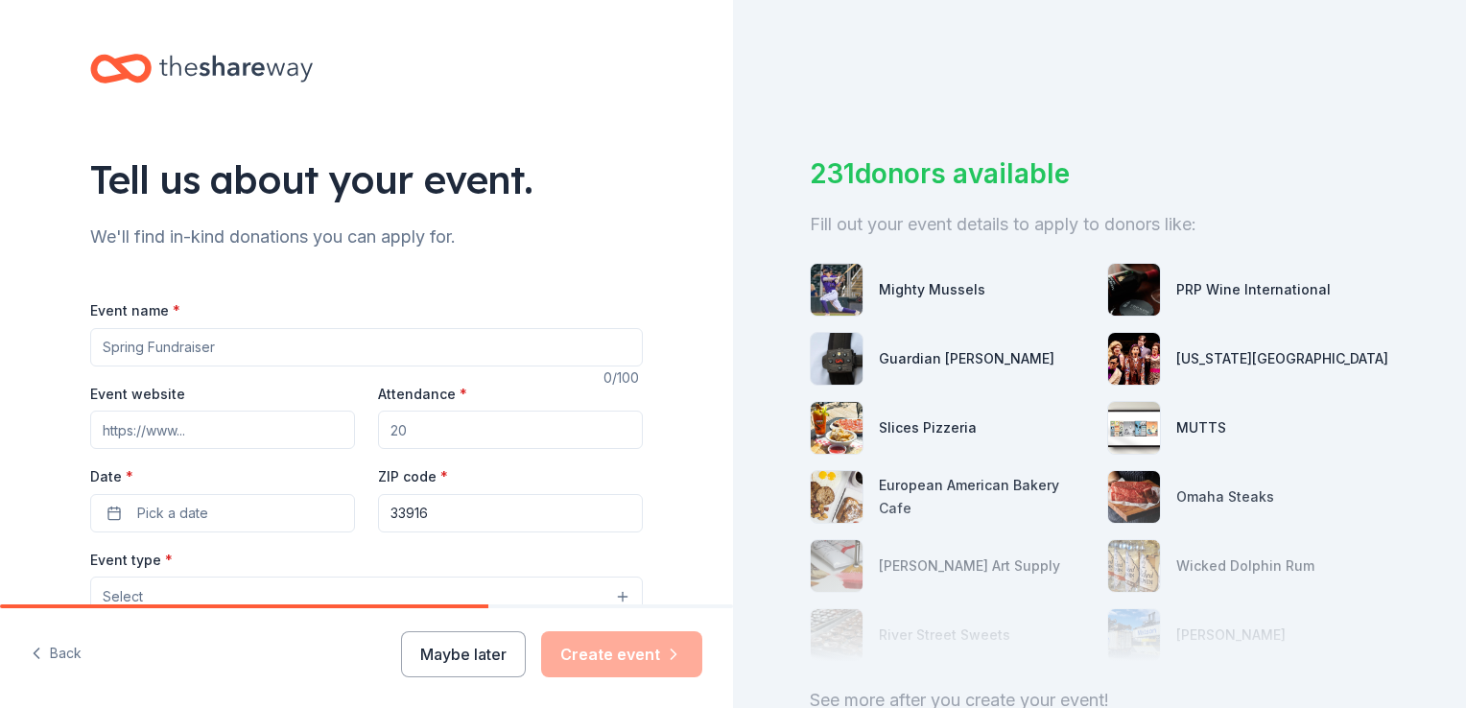
click at [192, 350] on input "Event name *" at bounding box center [366, 347] width 553 height 38
click at [265, 358] on input "Event name *" at bounding box center [366, 347] width 553 height 38
click at [328, 355] on input "Event name *" at bounding box center [366, 347] width 553 height 38
type input "20th Annual Walk to Prevent [MEDICAL_DATA]"
click at [185, 427] on input "Event website" at bounding box center [222, 430] width 265 height 38
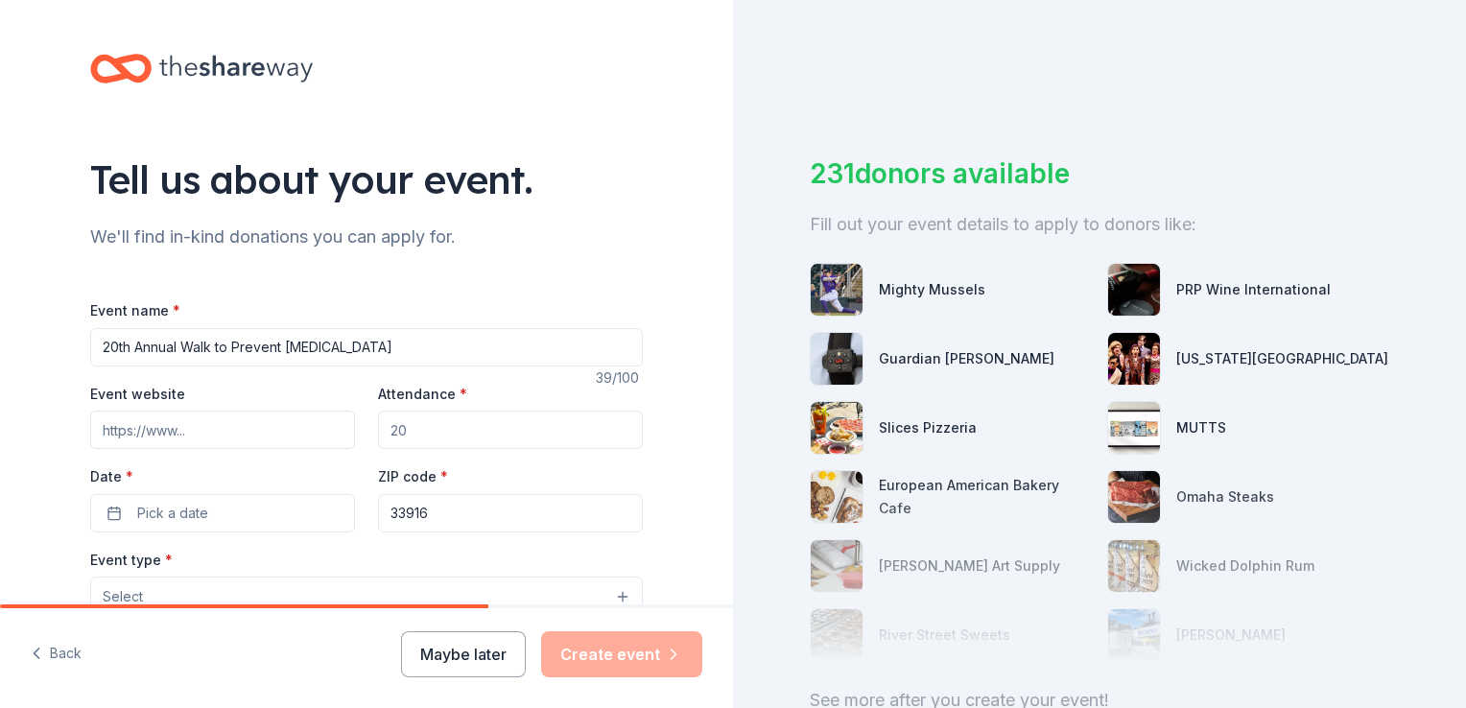
click at [253, 440] on input "Event website" at bounding box center [222, 430] width 265 height 38
paste input "[URL][DOMAIN_NAME]"
type input "[URL][DOMAIN_NAME]"
click at [464, 429] on input "Attendance *" at bounding box center [510, 430] width 265 height 38
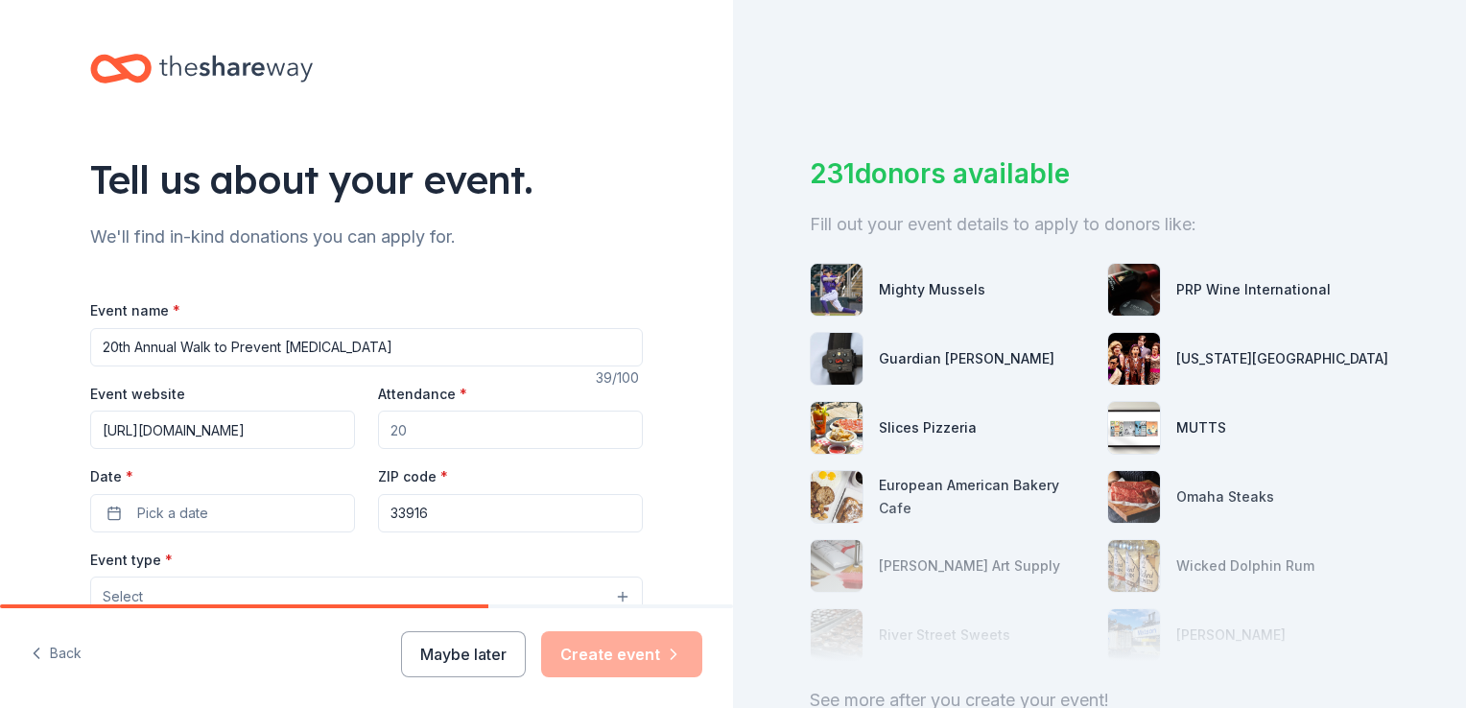
scroll to position [0, 0]
type input "3"
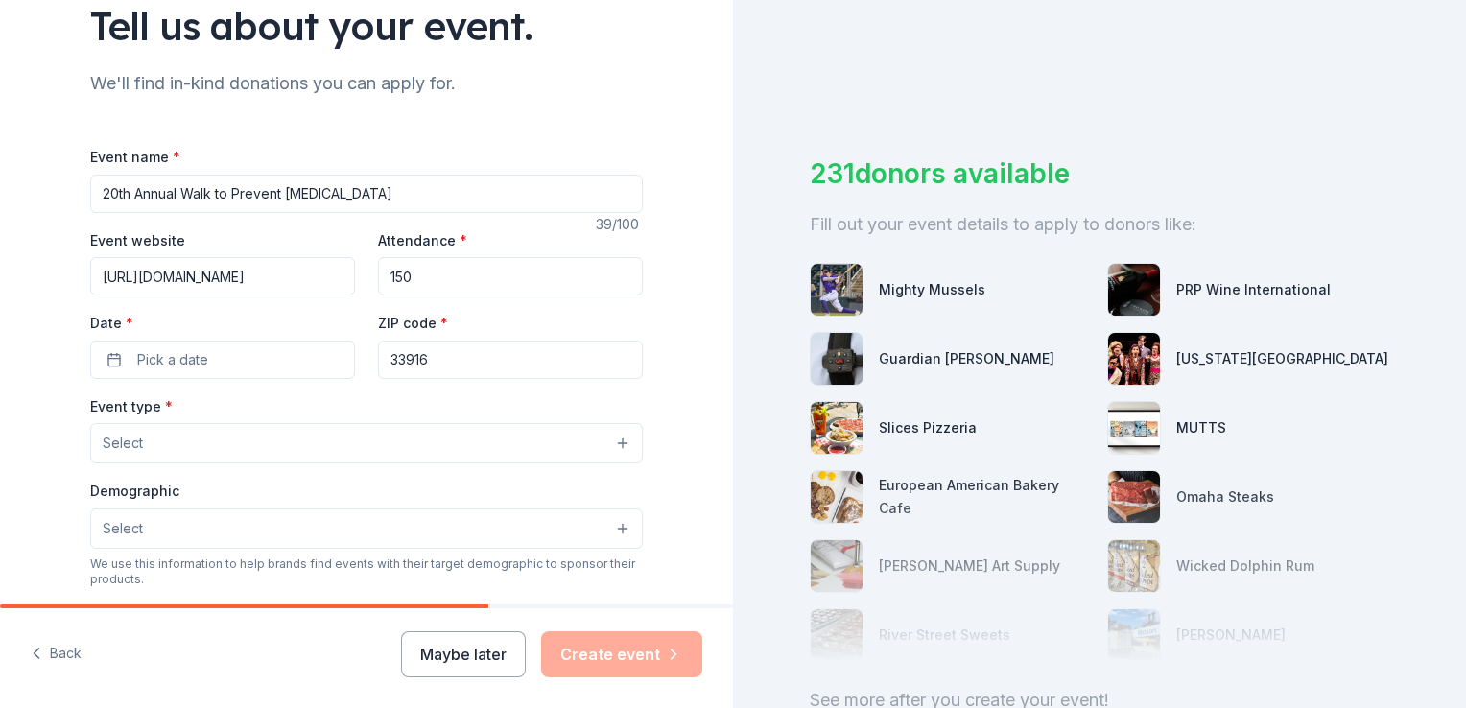
scroll to position [288, 0]
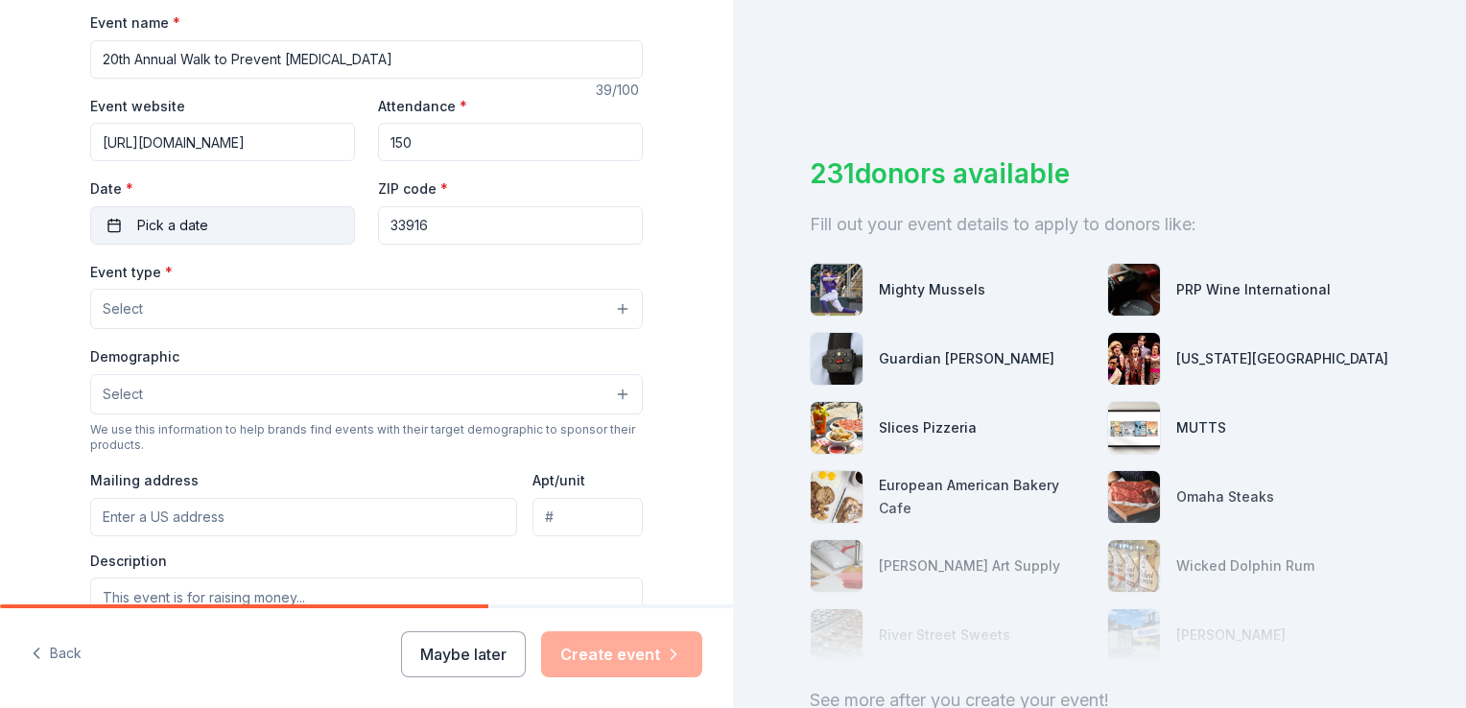
click at [181, 225] on span "Pick a date" at bounding box center [172, 225] width 71 height 23
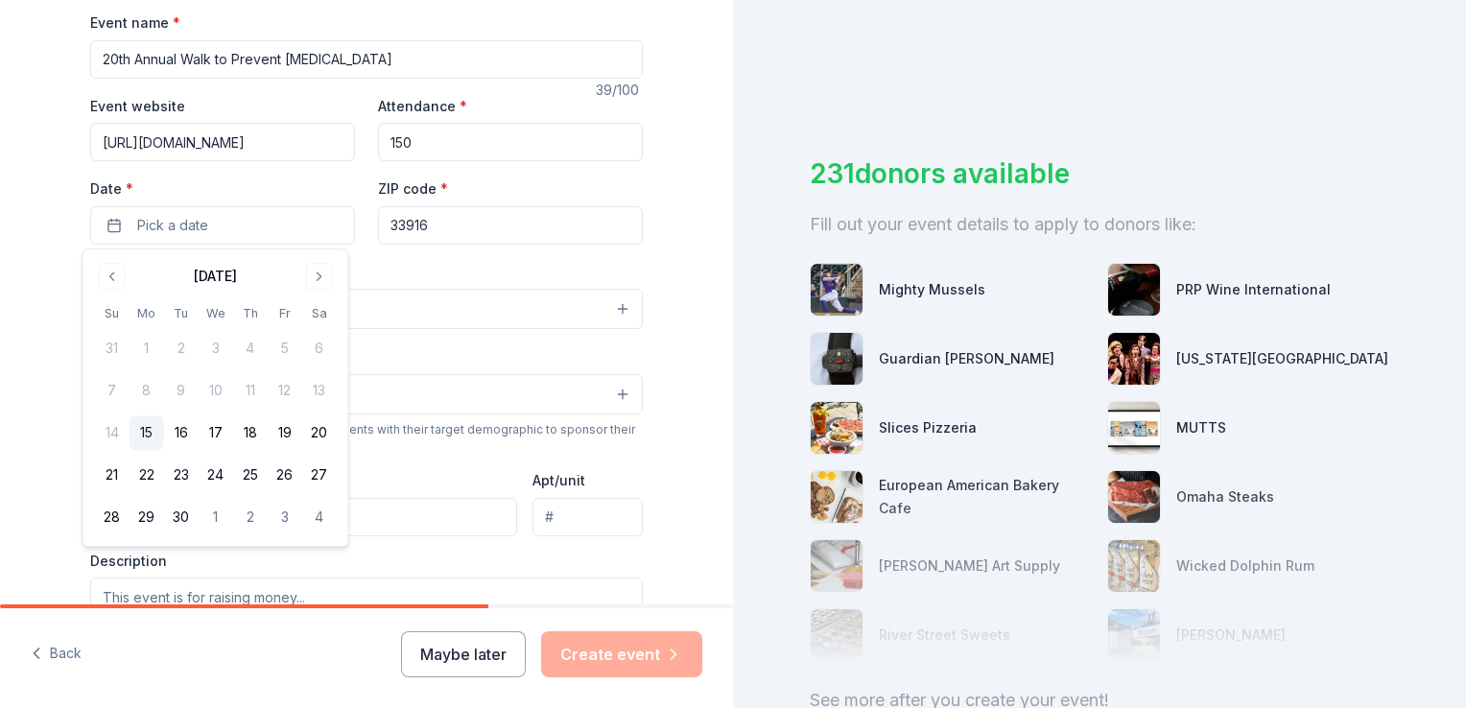
click at [403, 138] on input "150" at bounding box center [510, 142] width 265 height 38
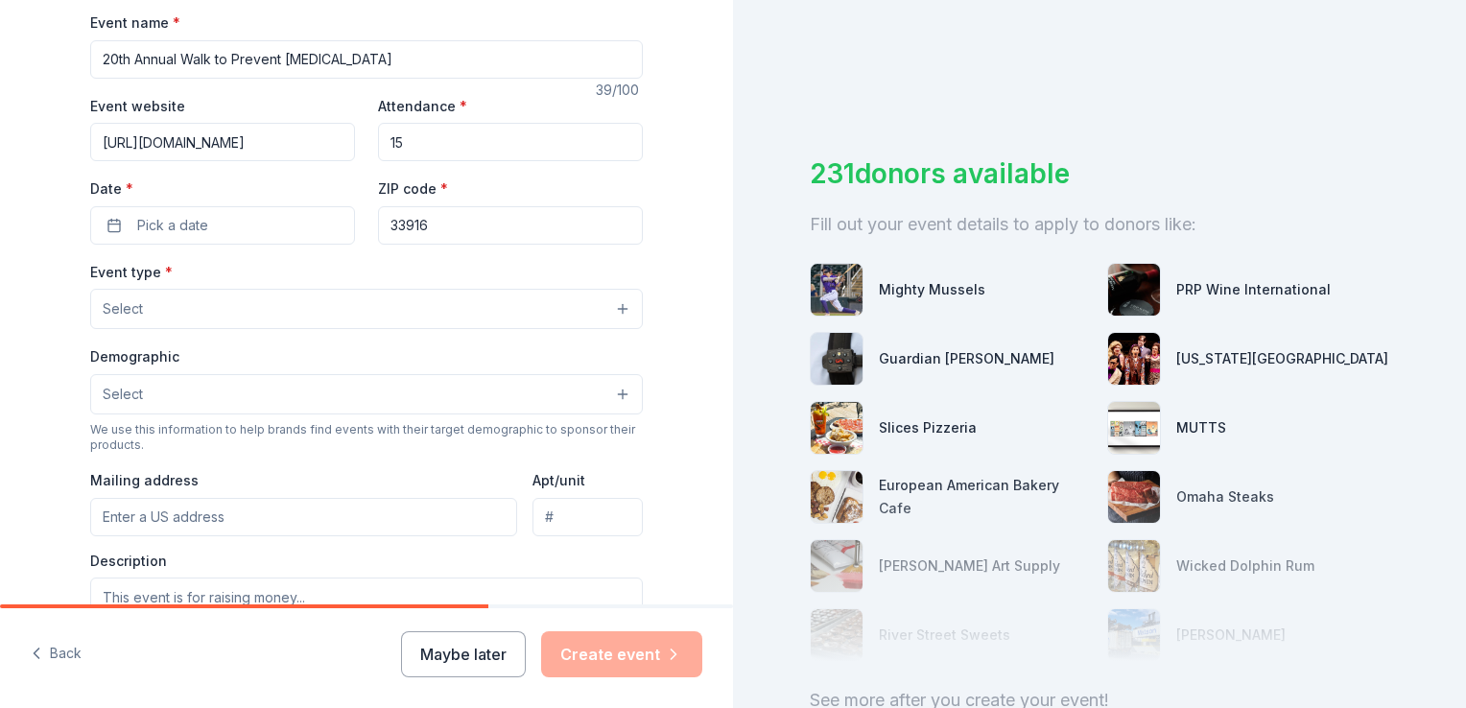
type input "1"
type input "150"
click at [232, 219] on button "Pick a date" at bounding box center [222, 225] width 265 height 38
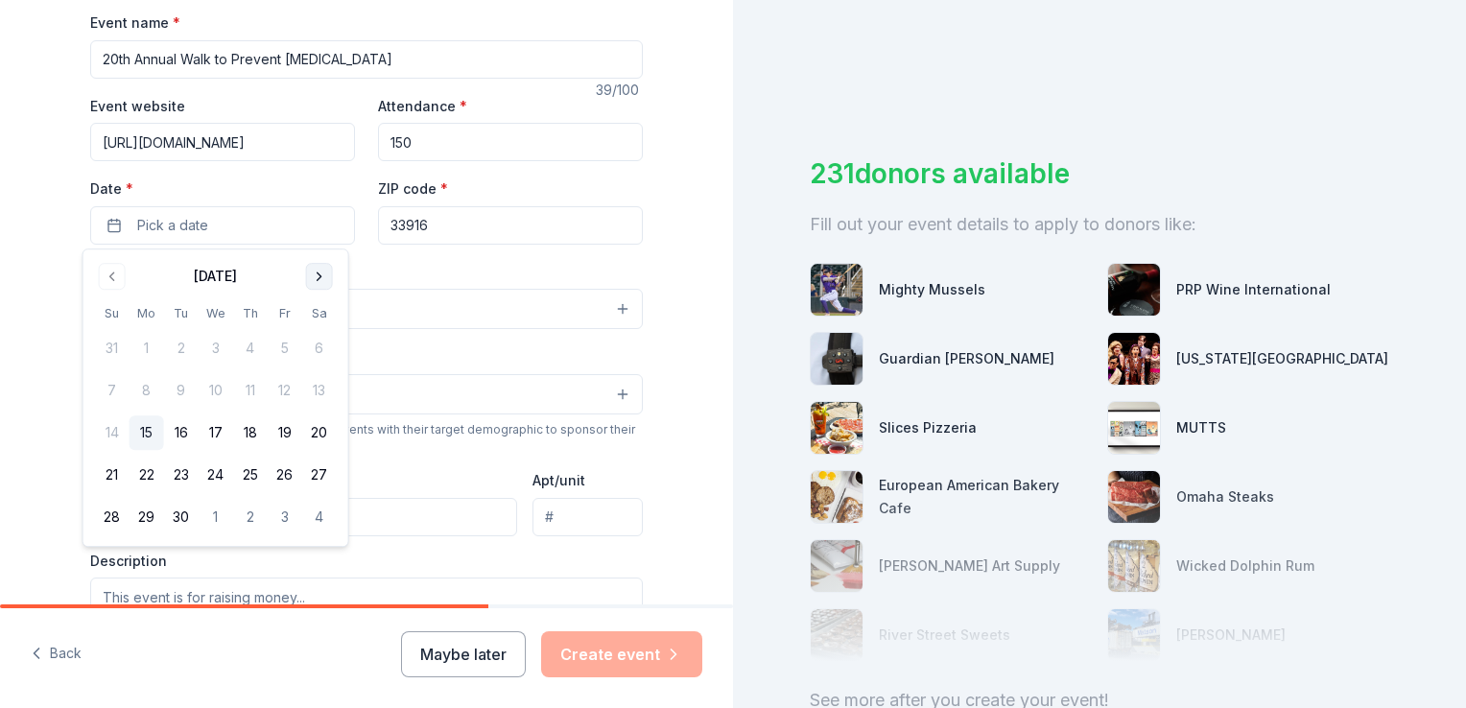
click at [310, 280] on button "Go to next month" at bounding box center [319, 276] width 27 height 27
click at [322, 384] on button "11" at bounding box center [319, 390] width 35 height 35
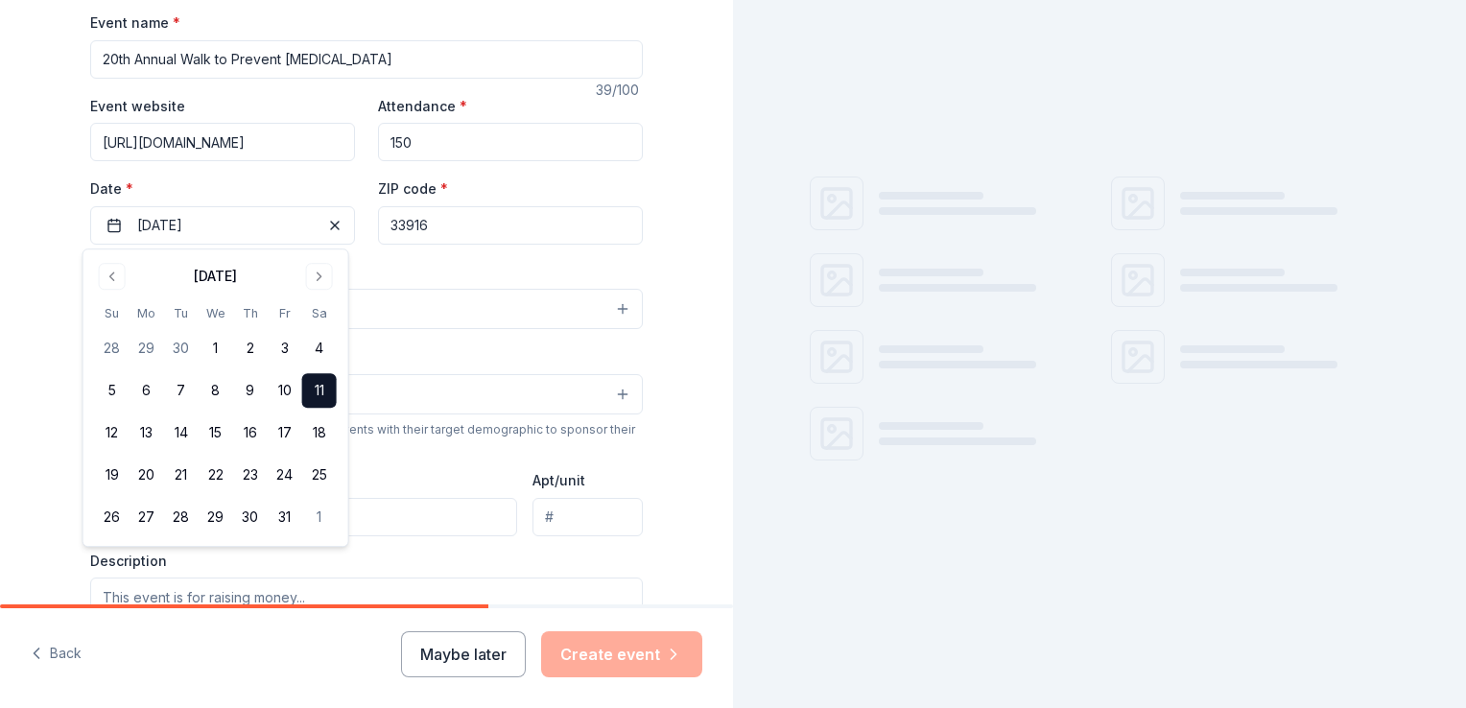
click at [451, 266] on div "Event type * Select" at bounding box center [366, 295] width 553 height 70
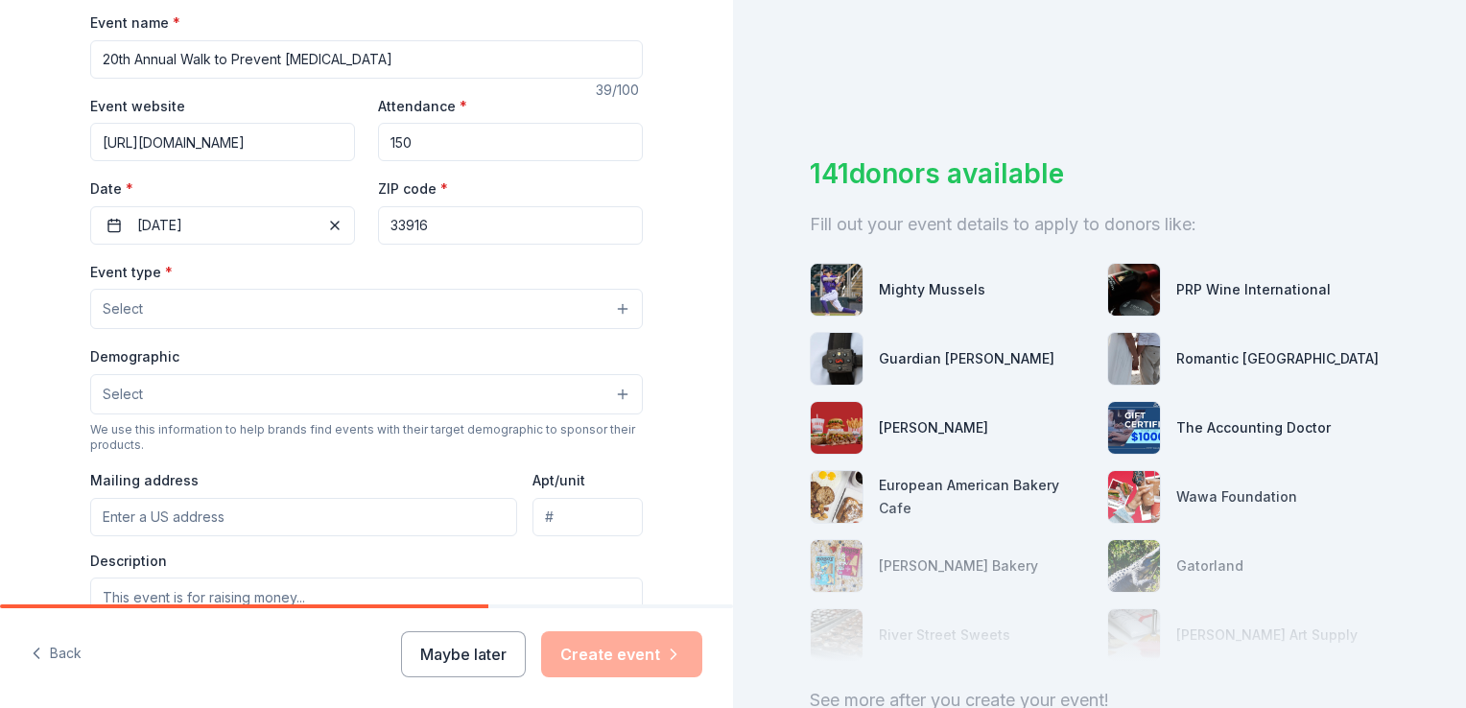
click at [206, 306] on button "Select" at bounding box center [366, 309] width 553 height 40
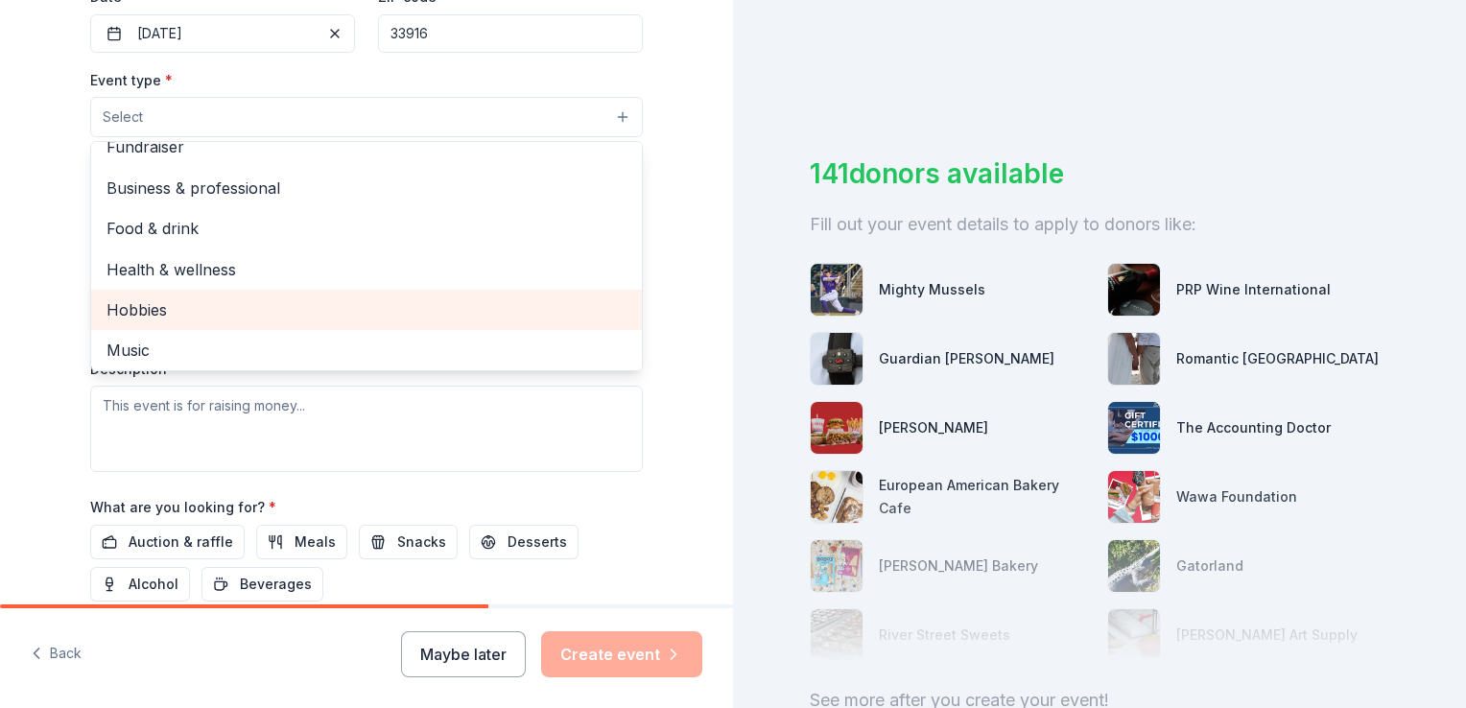
scroll to position [0, 0]
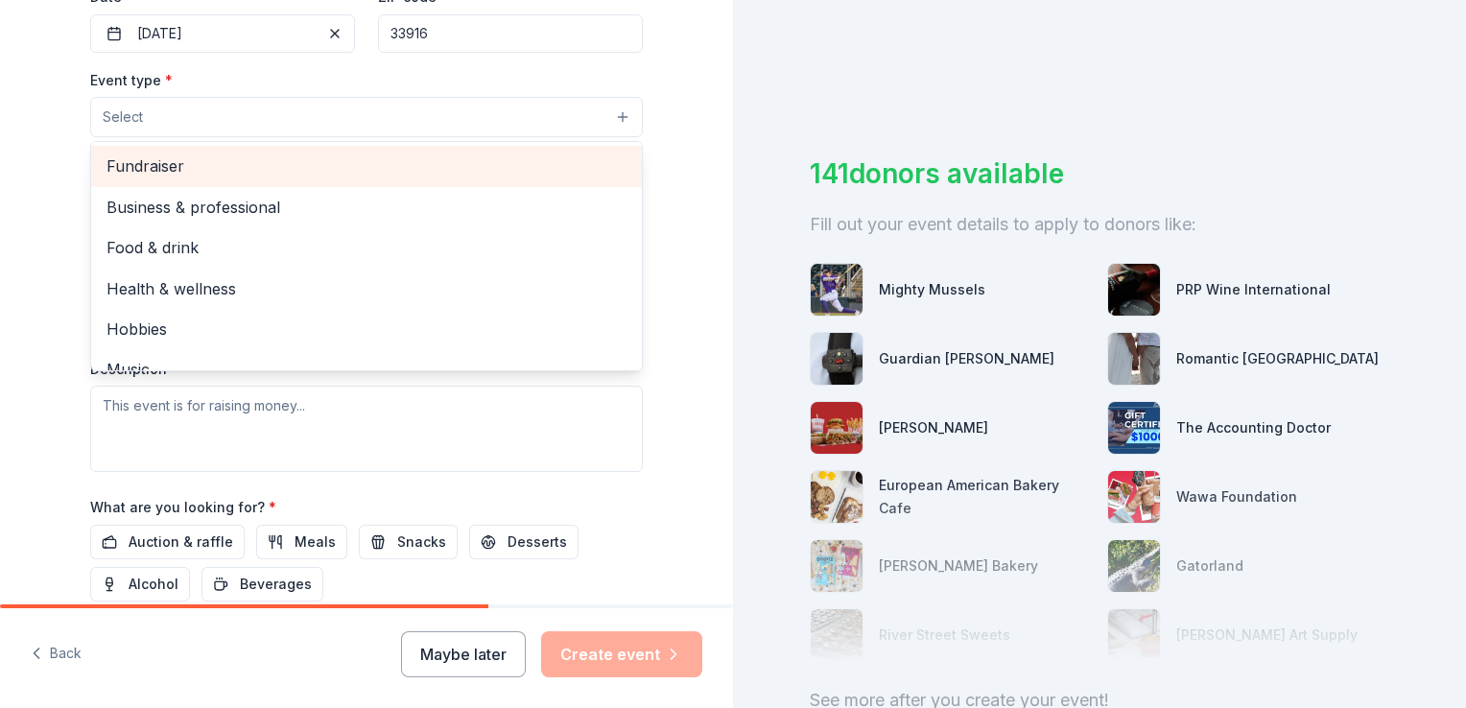
click at [196, 169] on span "Fundraiser" at bounding box center [367, 166] width 520 height 25
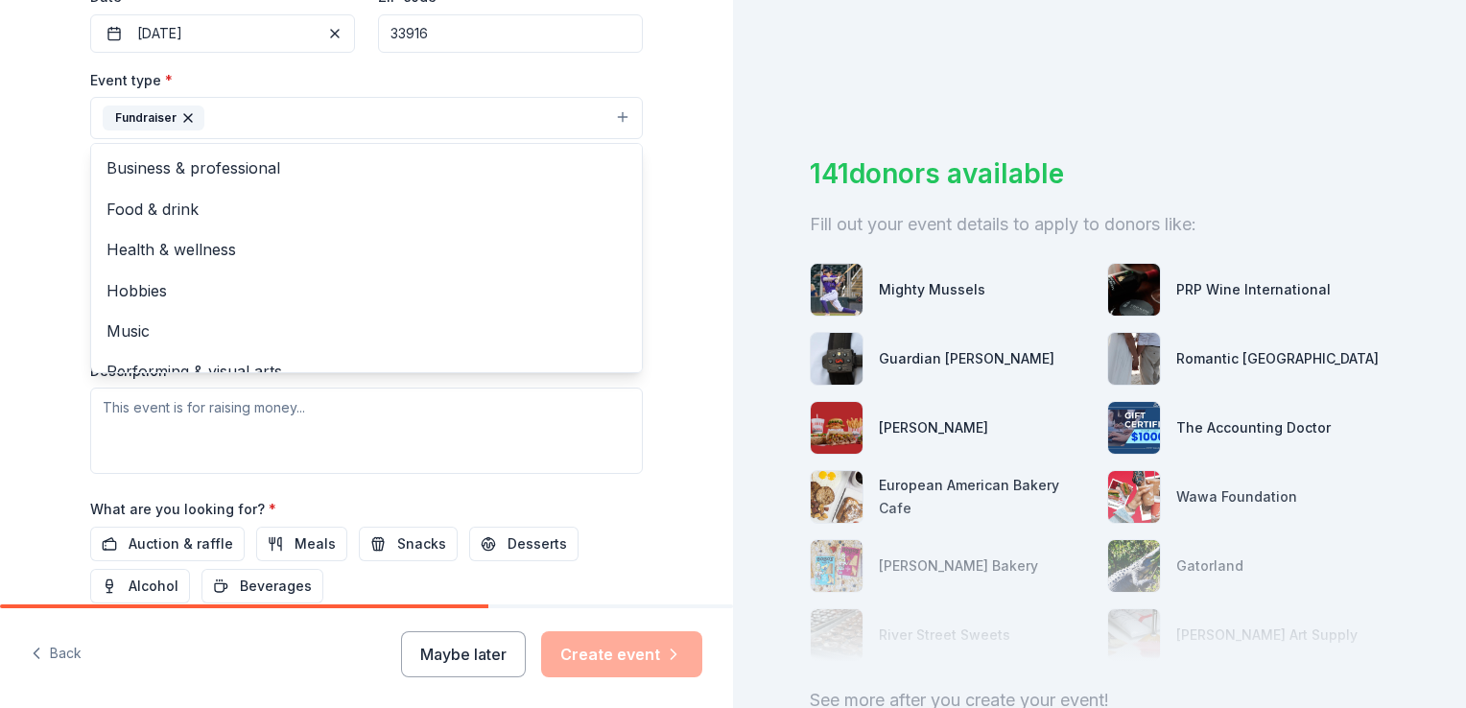
click at [25, 160] on div "Tell us about your event. We'll find in-kind donations you can apply for. Event…" at bounding box center [366, 159] width 733 height 1279
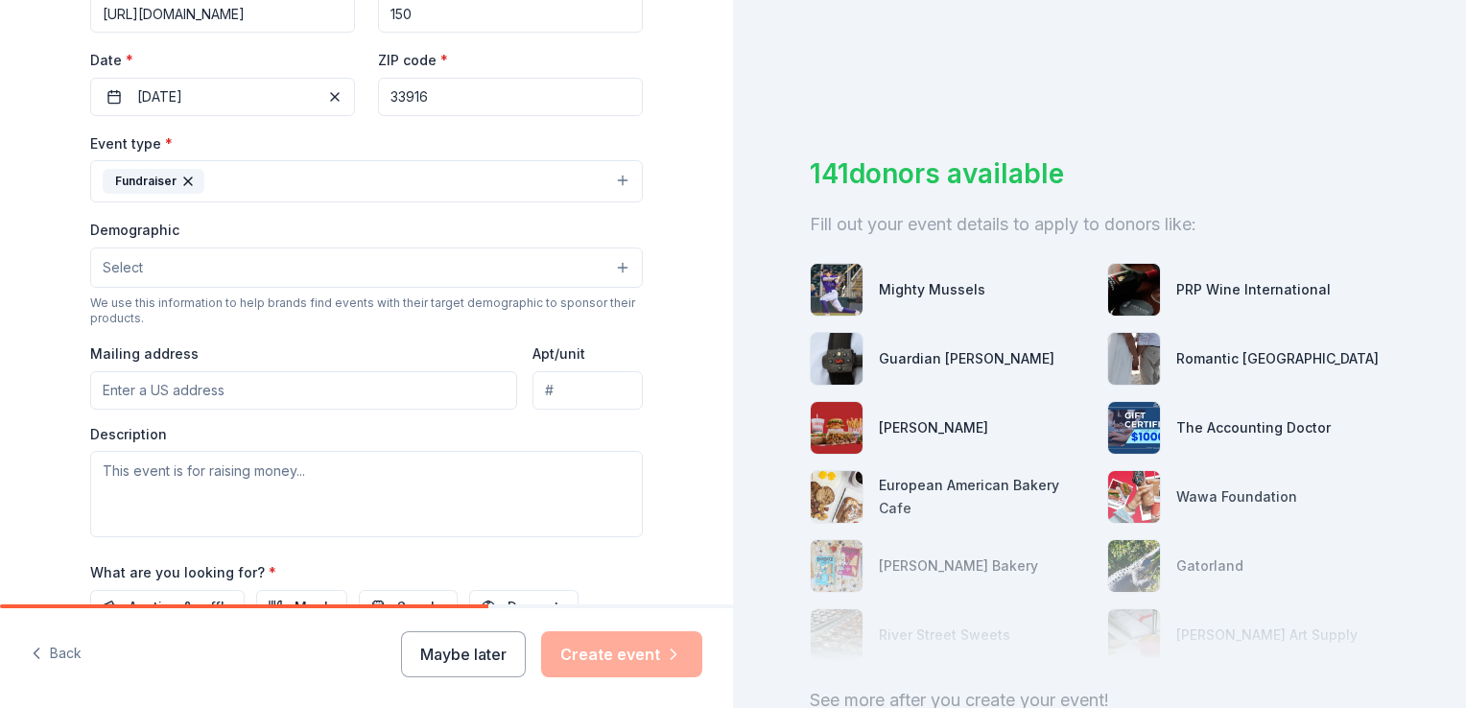
scroll to position [384, 0]
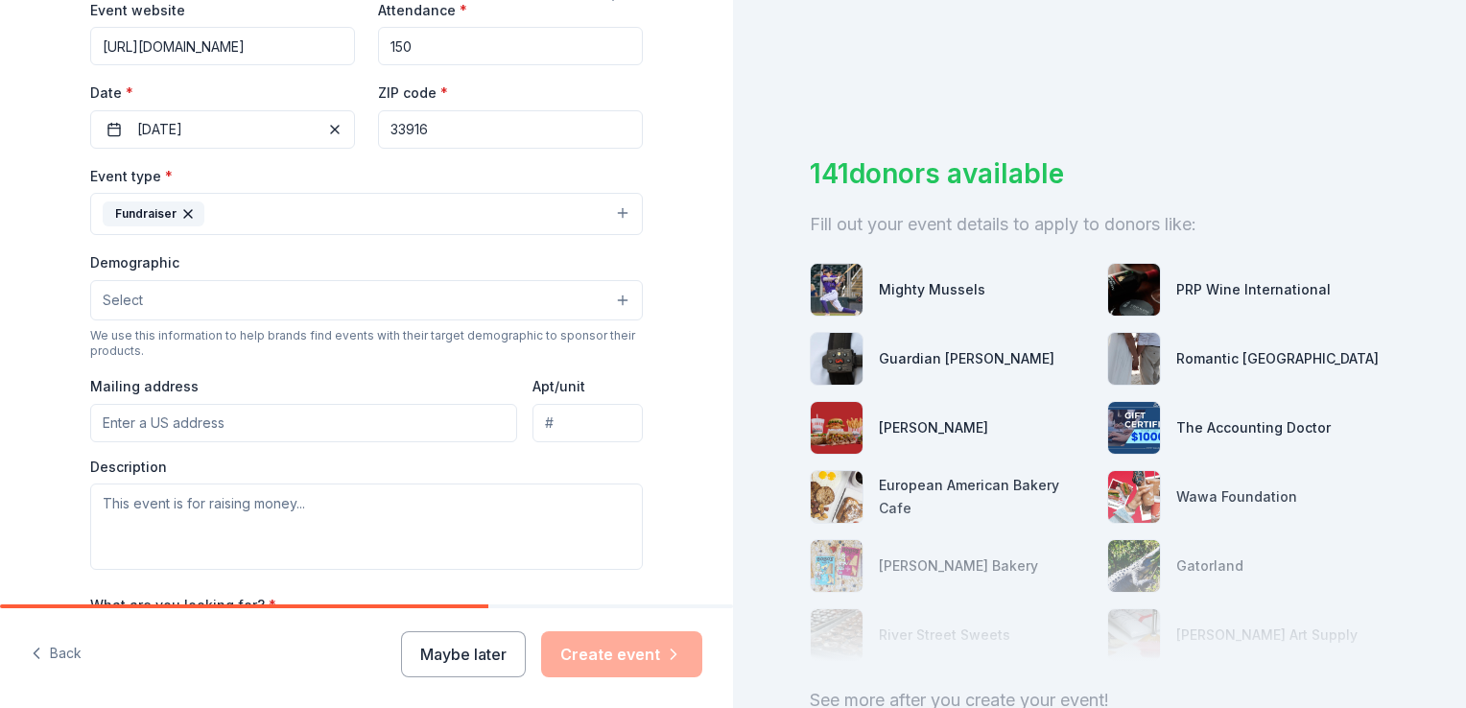
click at [138, 301] on button "Select" at bounding box center [366, 300] width 553 height 40
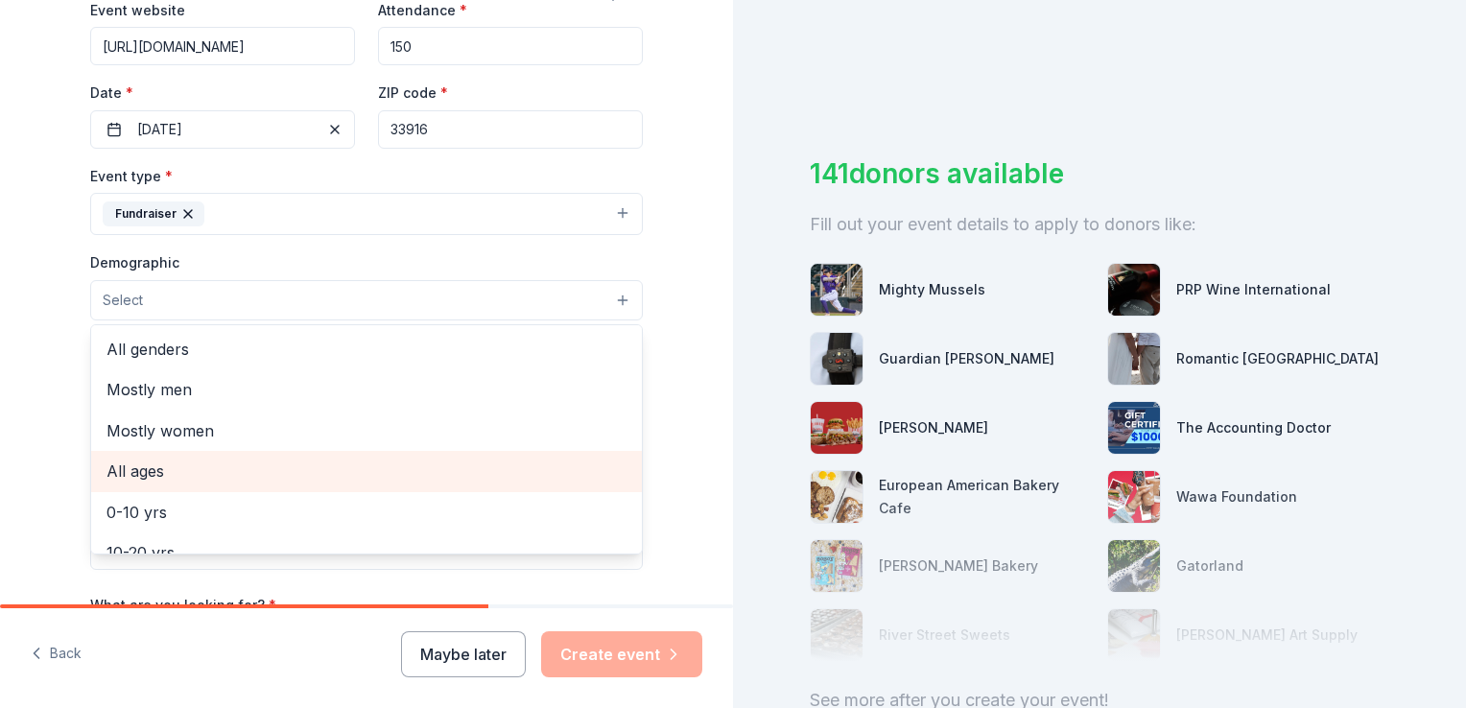
click at [139, 466] on span "All ages" at bounding box center [367, 471] width 520 height 25
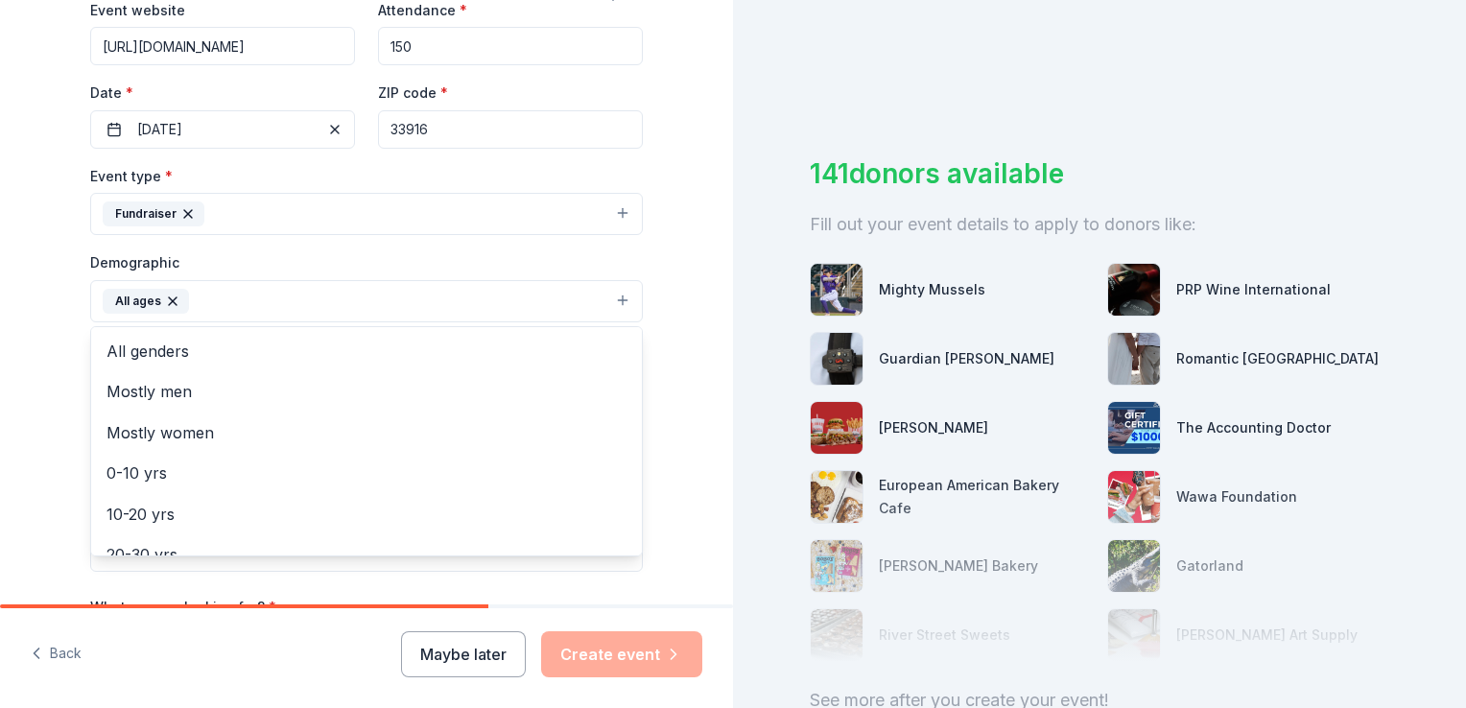
click at [60, 354] on div "Tell us about your event. We'll find in-kind donations you can apply for. Event…" at bounding box center [367, 256] width 614 height 1281
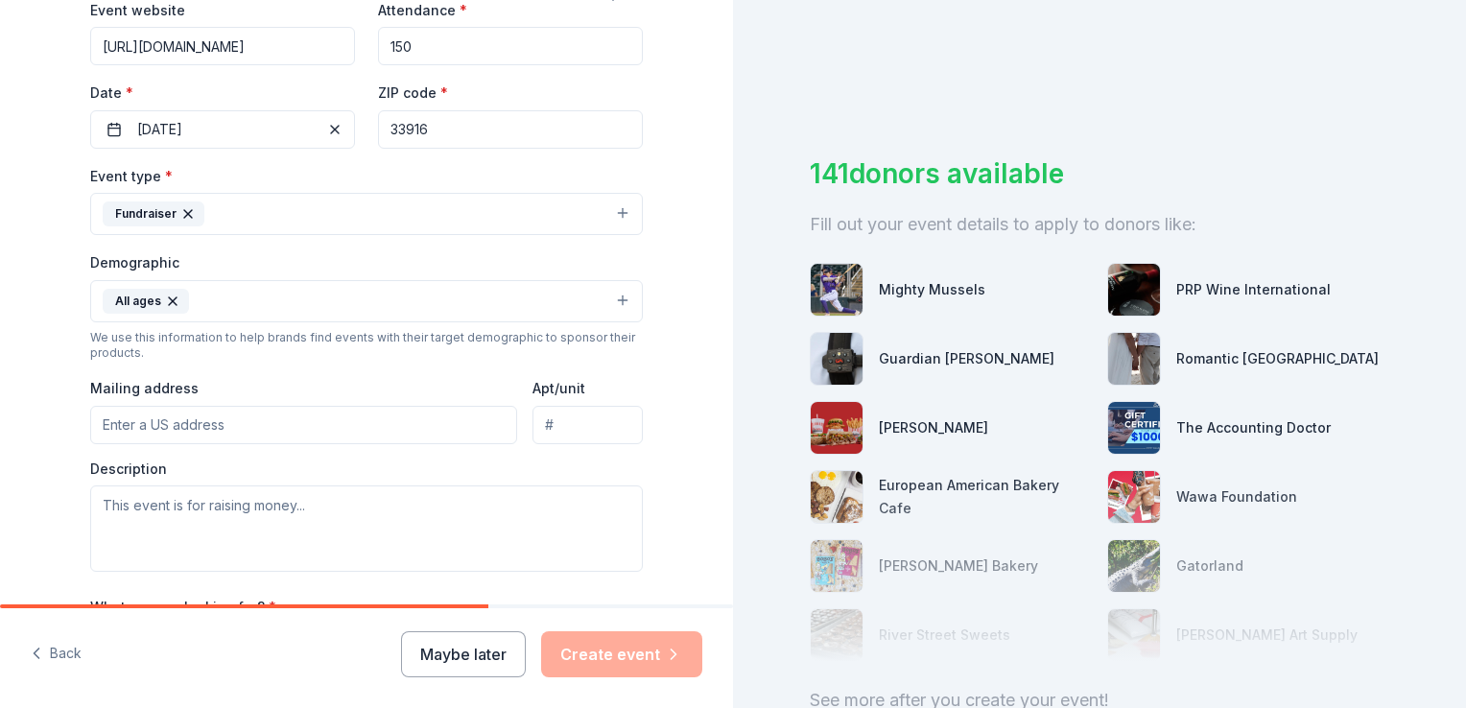
click at [254, 289] on button "All ages" at bounding box center [366, 301] width 553 height 42
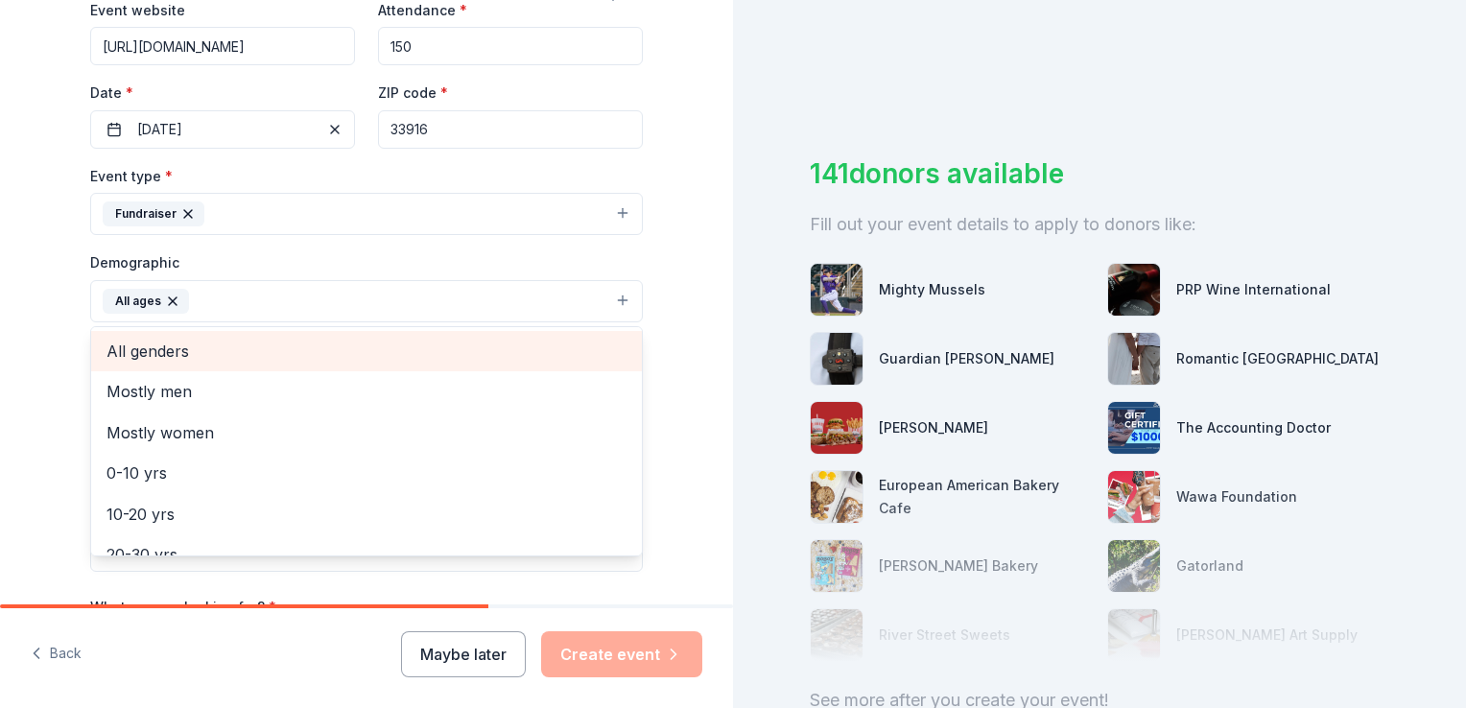
click at [168, 357] on span "All genders" at bounding box center [367, 351] width 520 height 25
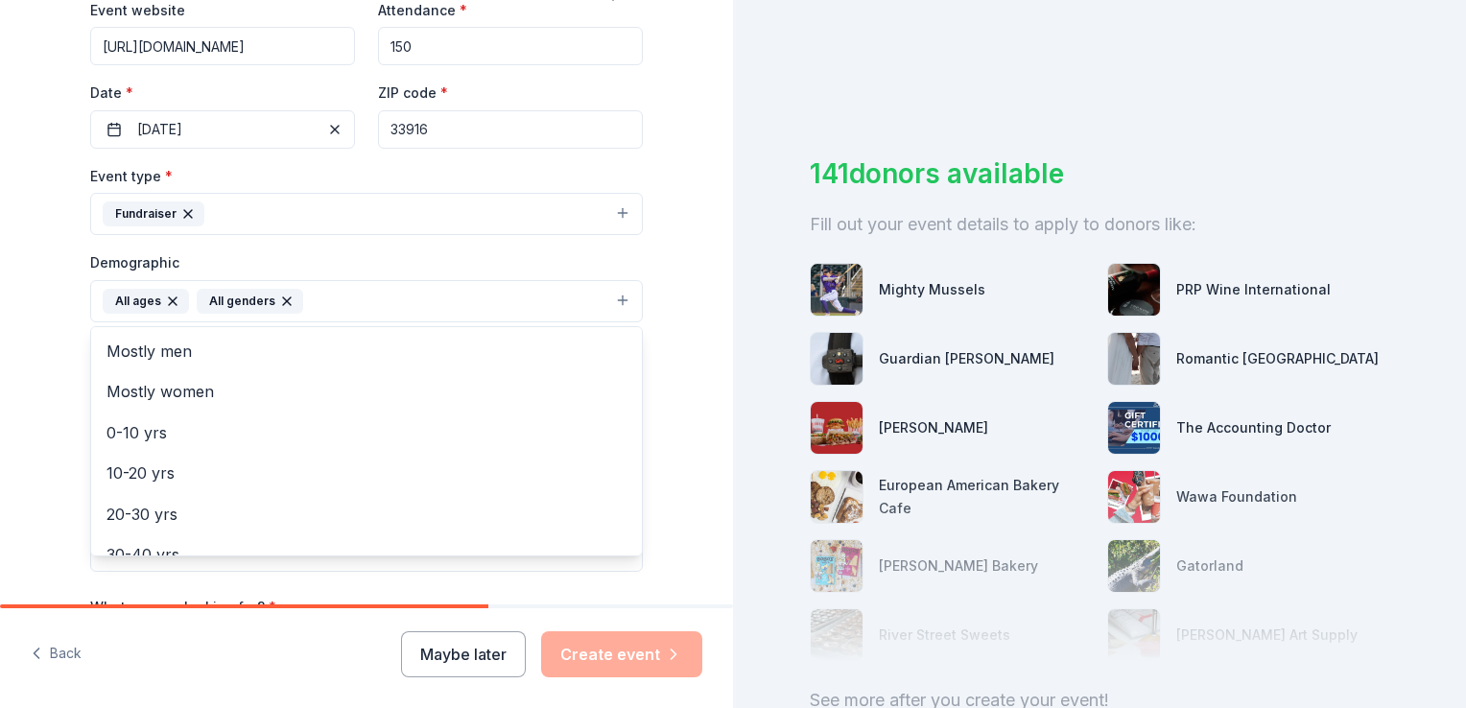
click at [345, 309] on button "All ages All genders" at bounding box center [366, 301] width 553 height 42
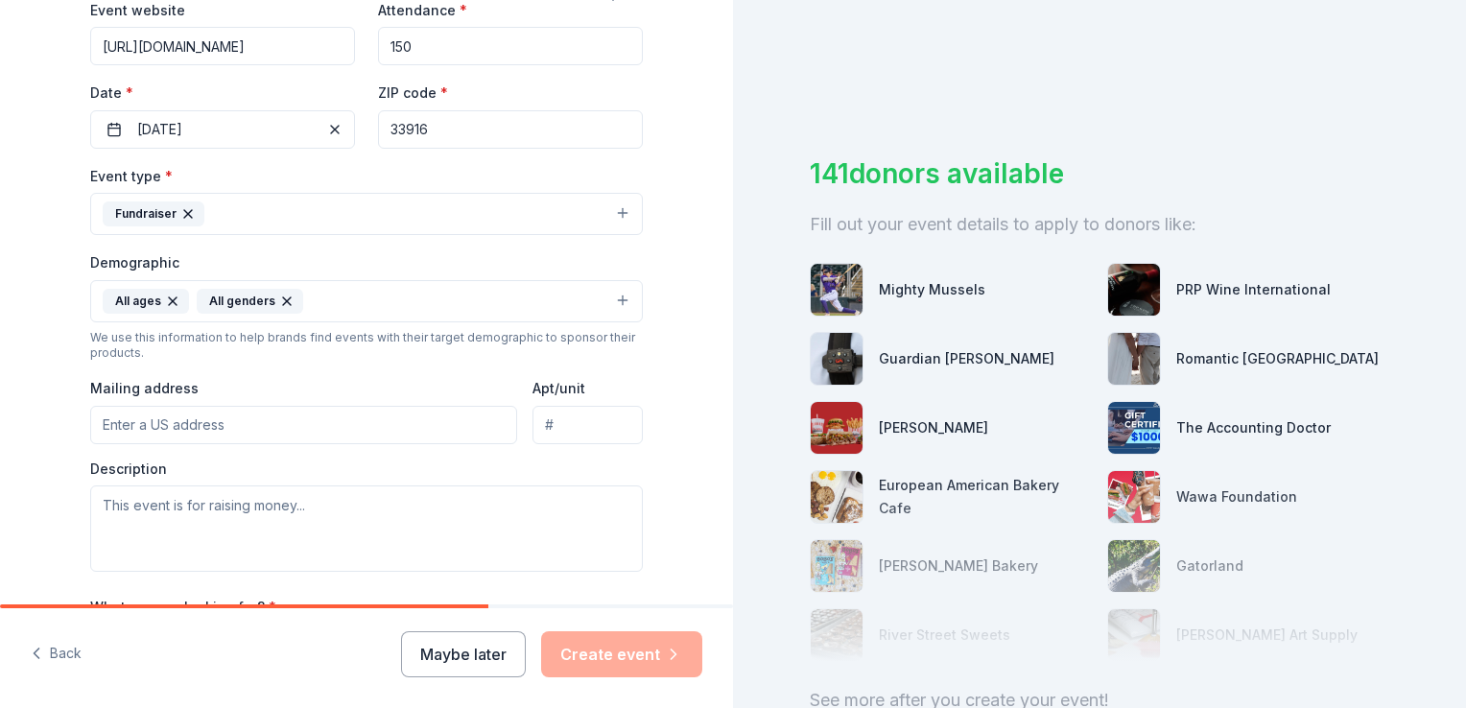
click at [345, 309] on button "All ages All genders" at bounding box center [366, 301] width 553 height 42
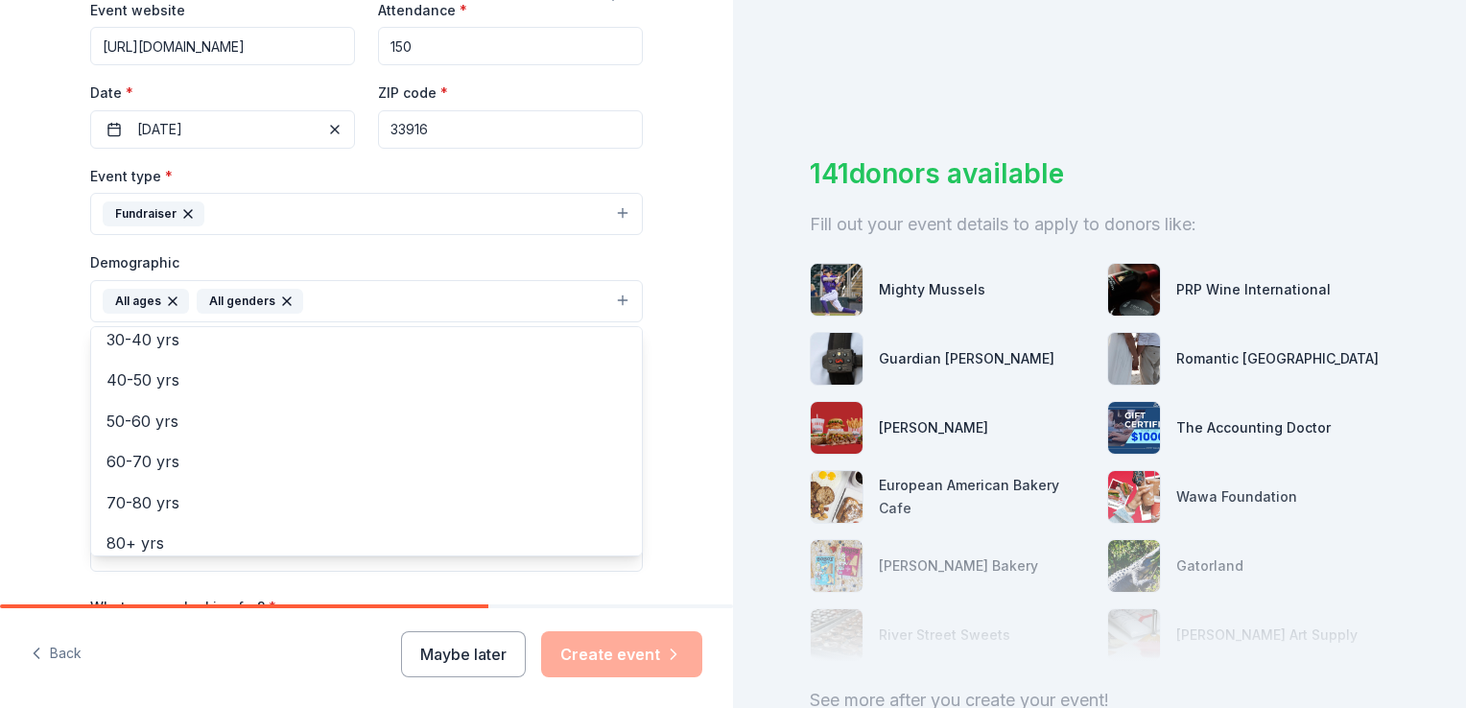
scroll to position [226, 0]
click at [31, 394] on div "Tell us about your event. We'll find in-kind donations you can apply for. Event…" at bounding box center [366, 256] width 733 height 1281
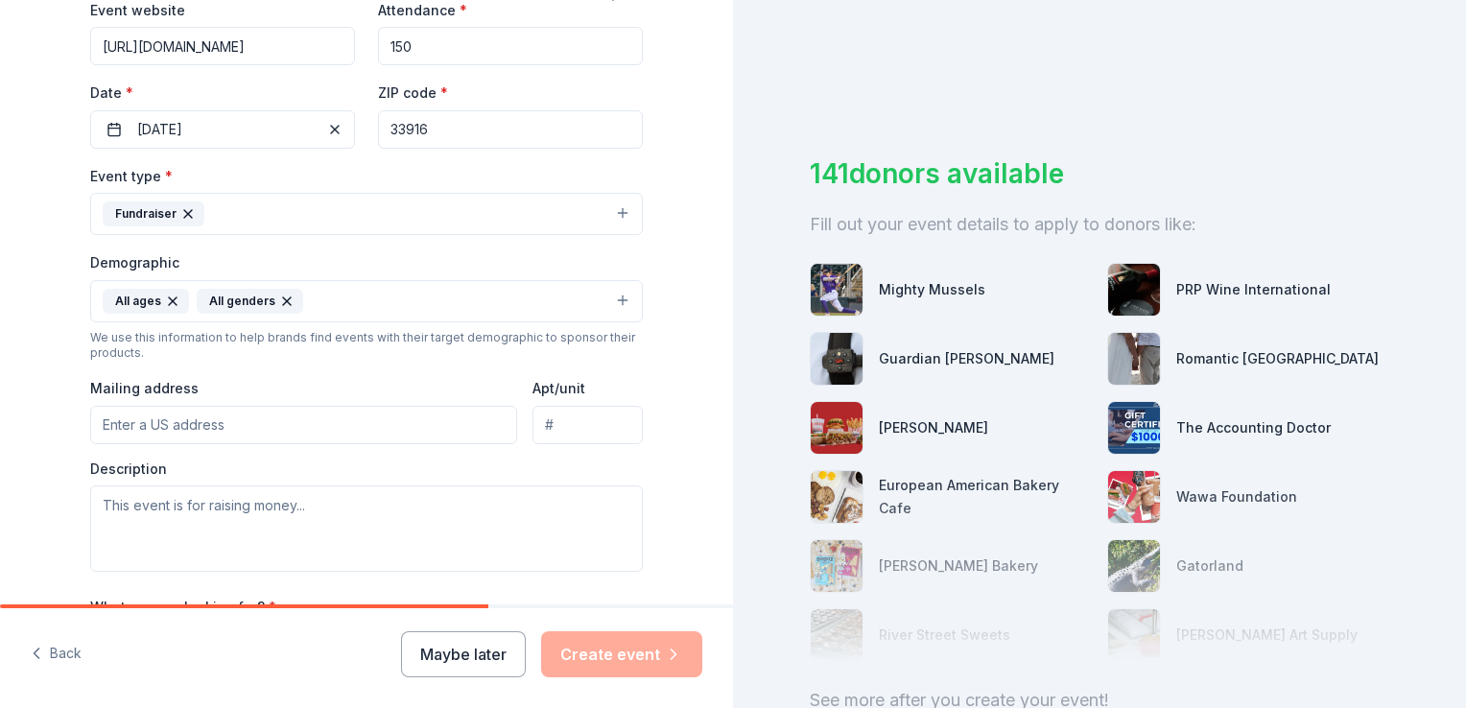
click at [122, 427] on input "Mailing address" at bounding box center [303, 425] width 427 height 38
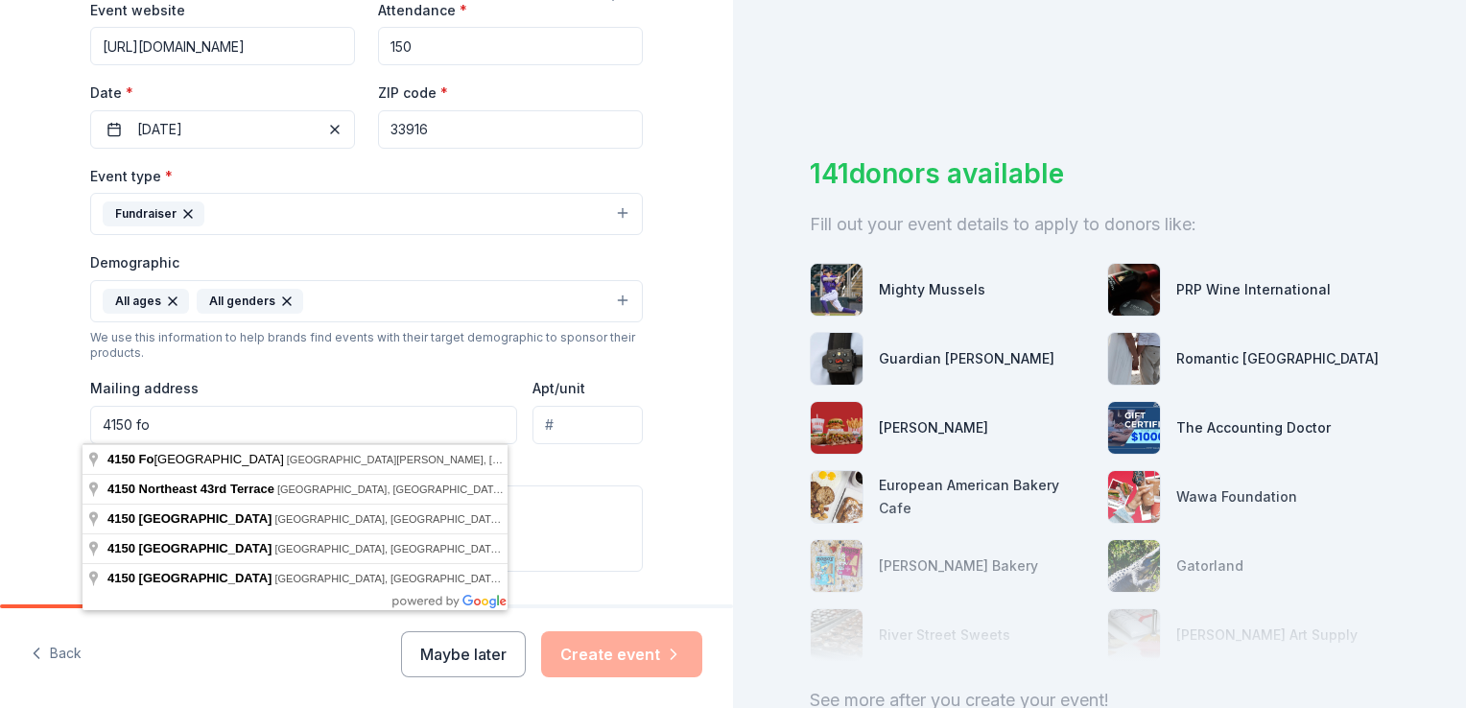
type input "[STREET_ADDRESS][PERSON_NAME]"
click at [36, 485] on div "Tell us about your event. We'll find in-kind donations you can apply for. Event…" at bounding box center [366, 256] width 733 height 1281
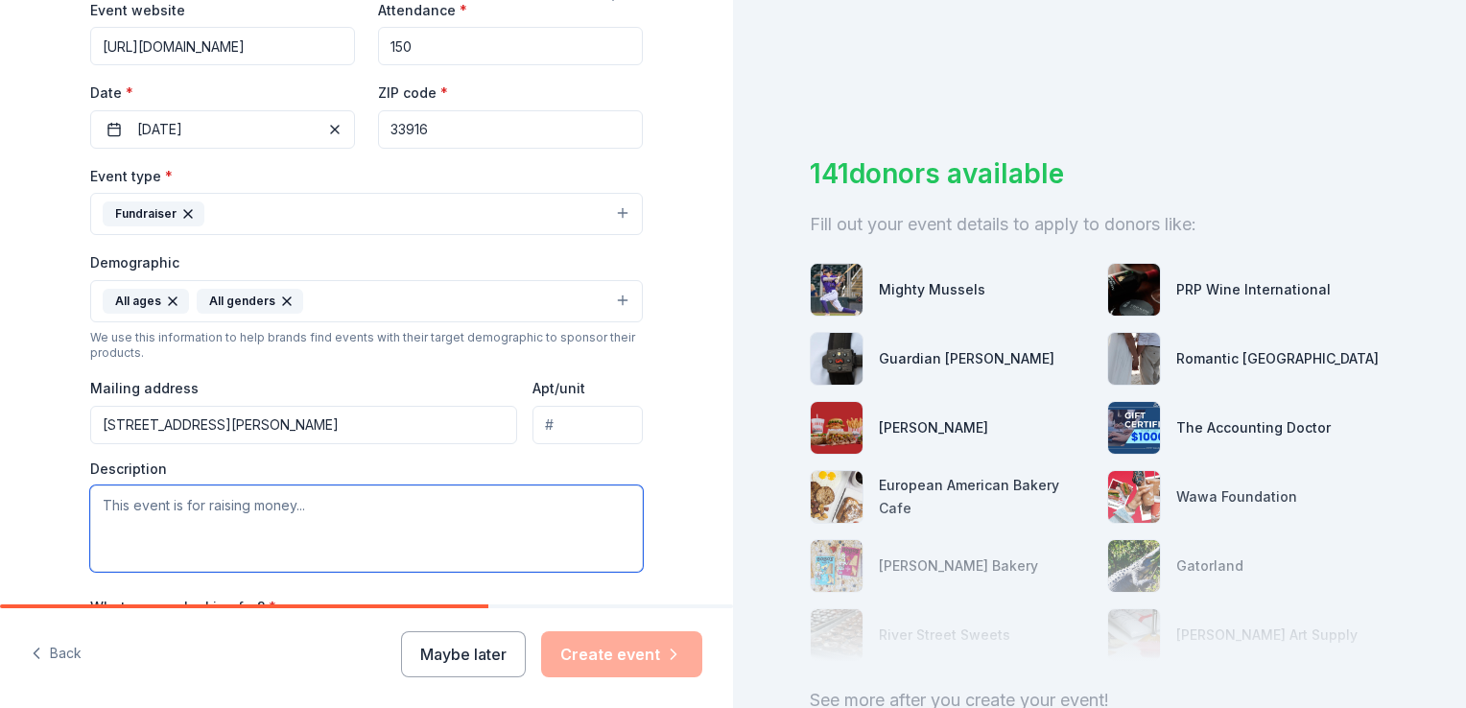
click at [224, 512] on textarea at bounding box center [366, 529] width 553 height 86
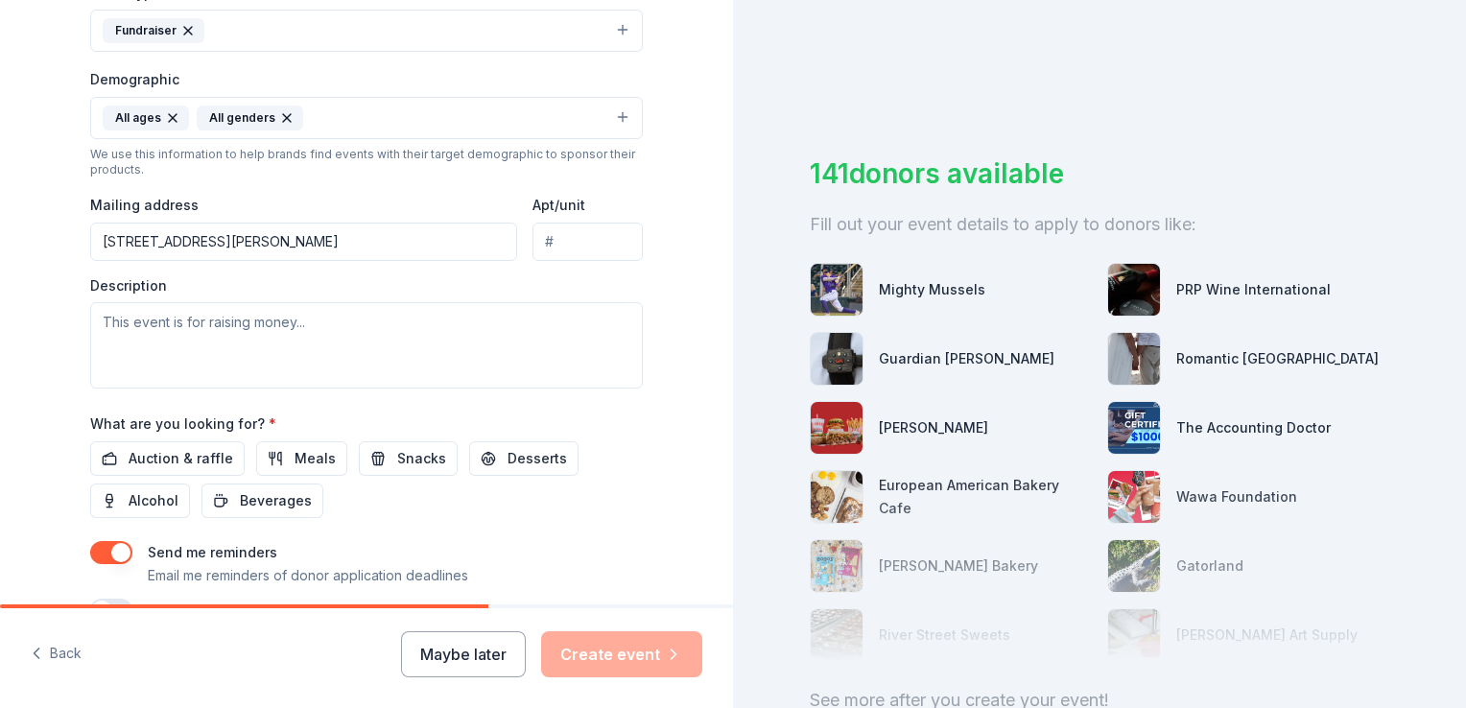
scroll to position [576, 0]
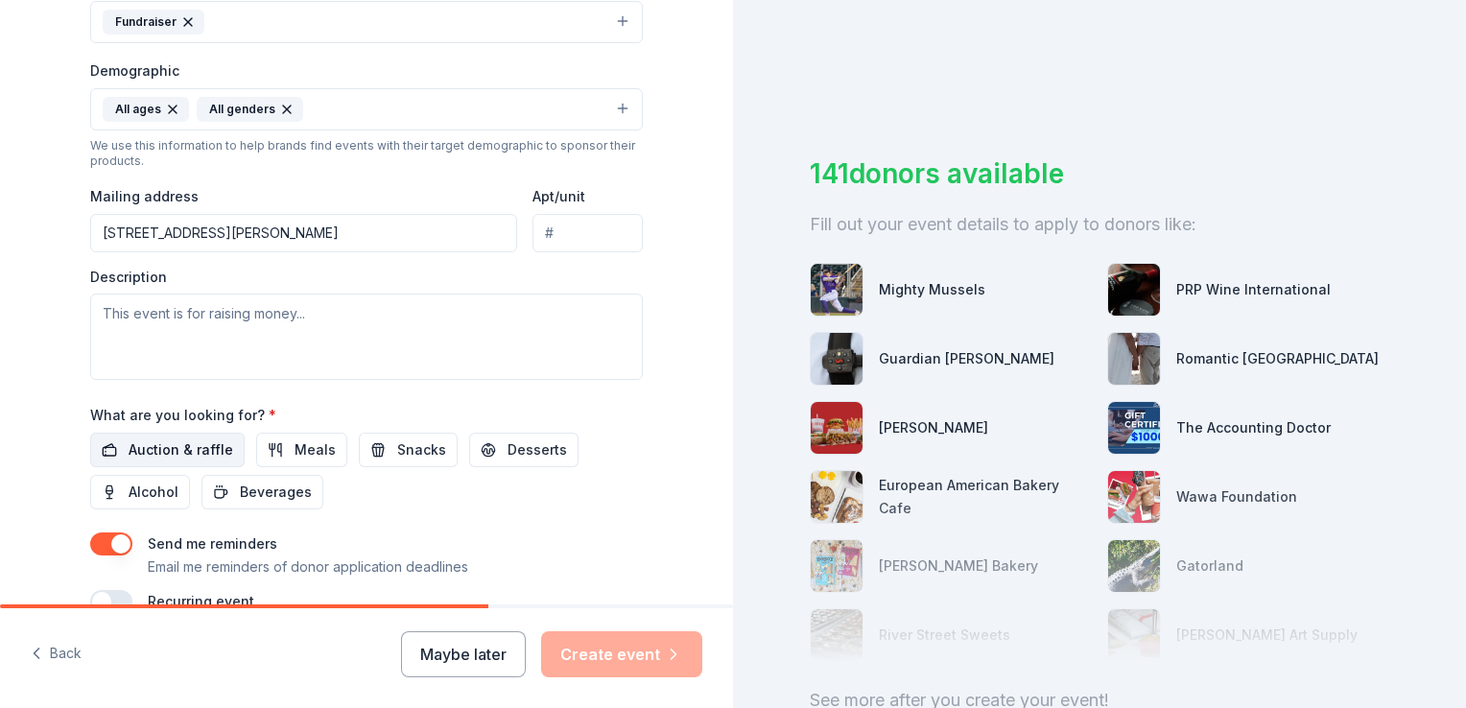
click at [173, 436] on button "Auction & raffle" at bounding box center [167, 450] width 155 height 35
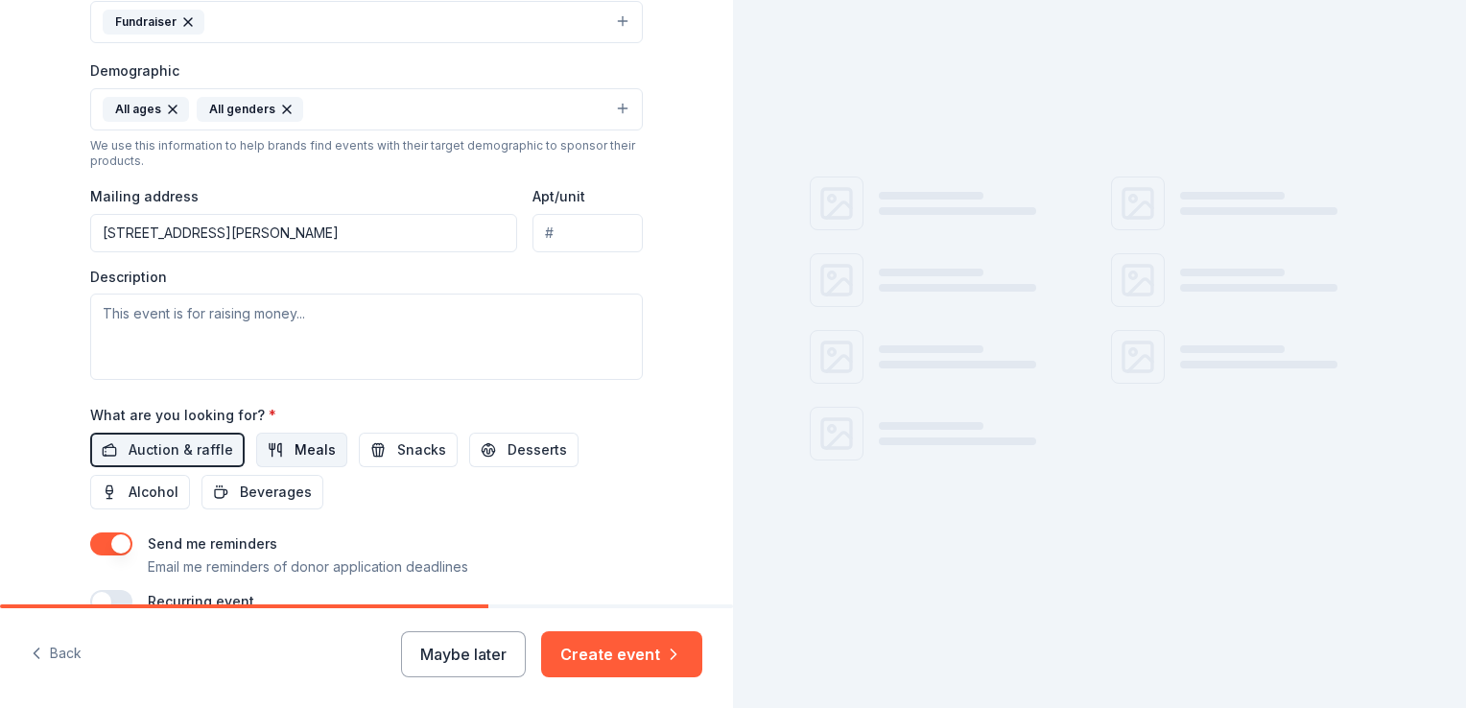
click at [315, 441] on span "Meals" at bounding box center [315, 450] width 41 height 23
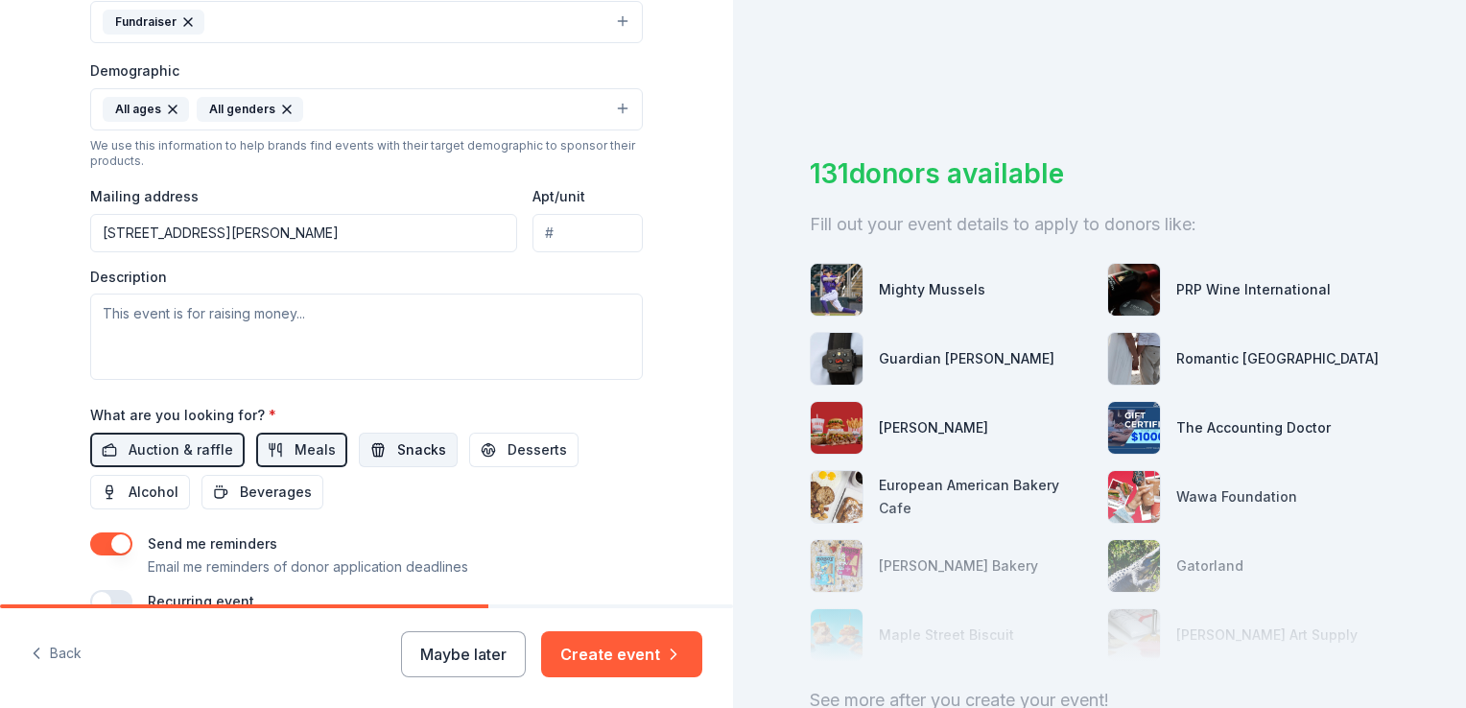
click at [399, 440] on span "Snacks" at bounding box center [421, 450] width 49 height 23
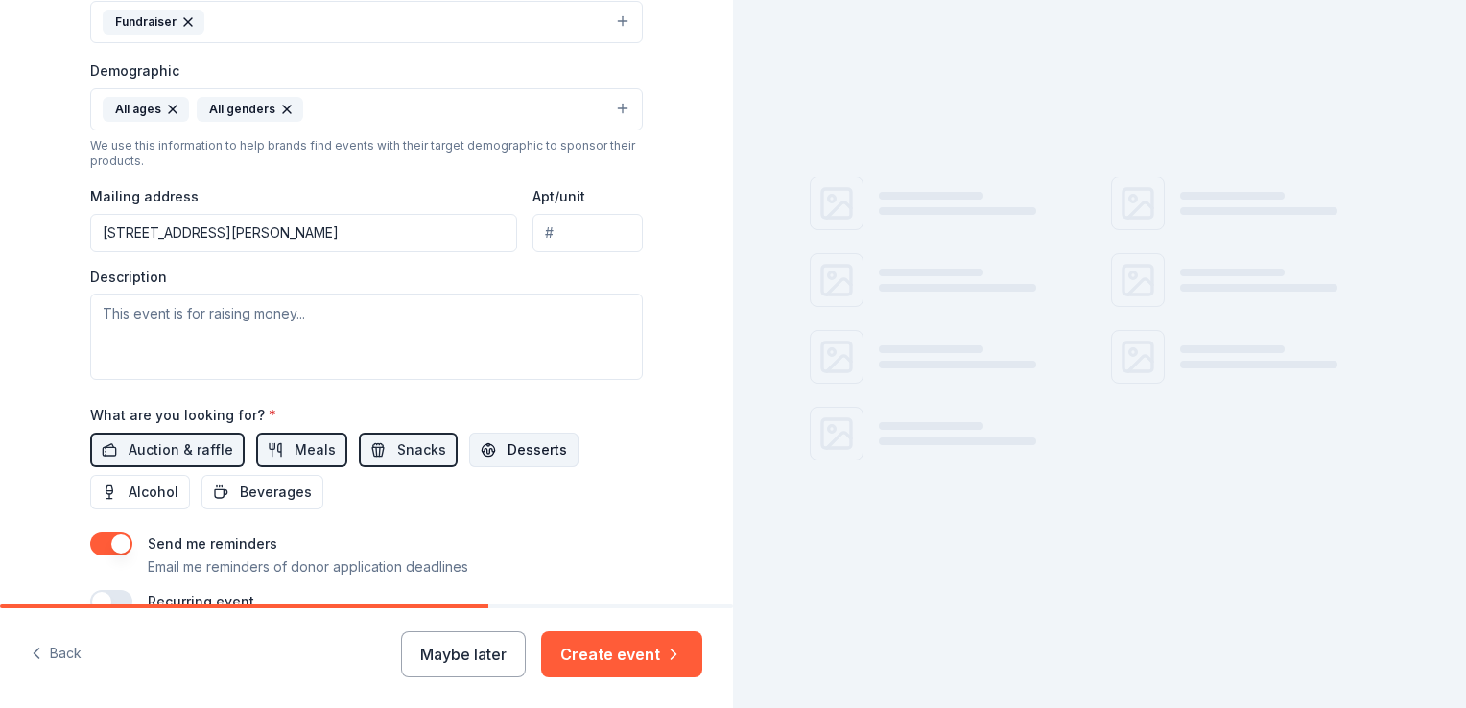
click at [508, 445] on span "Desserts" at bounding box center [538, 450] width 60 height 23
click at [143, 496] on span "Alcohol" at bounding box center [154, 492] width 50 height 23
click at [240, 496] on span "Beverages" at bounding box center [276, 492] width 72 height 23
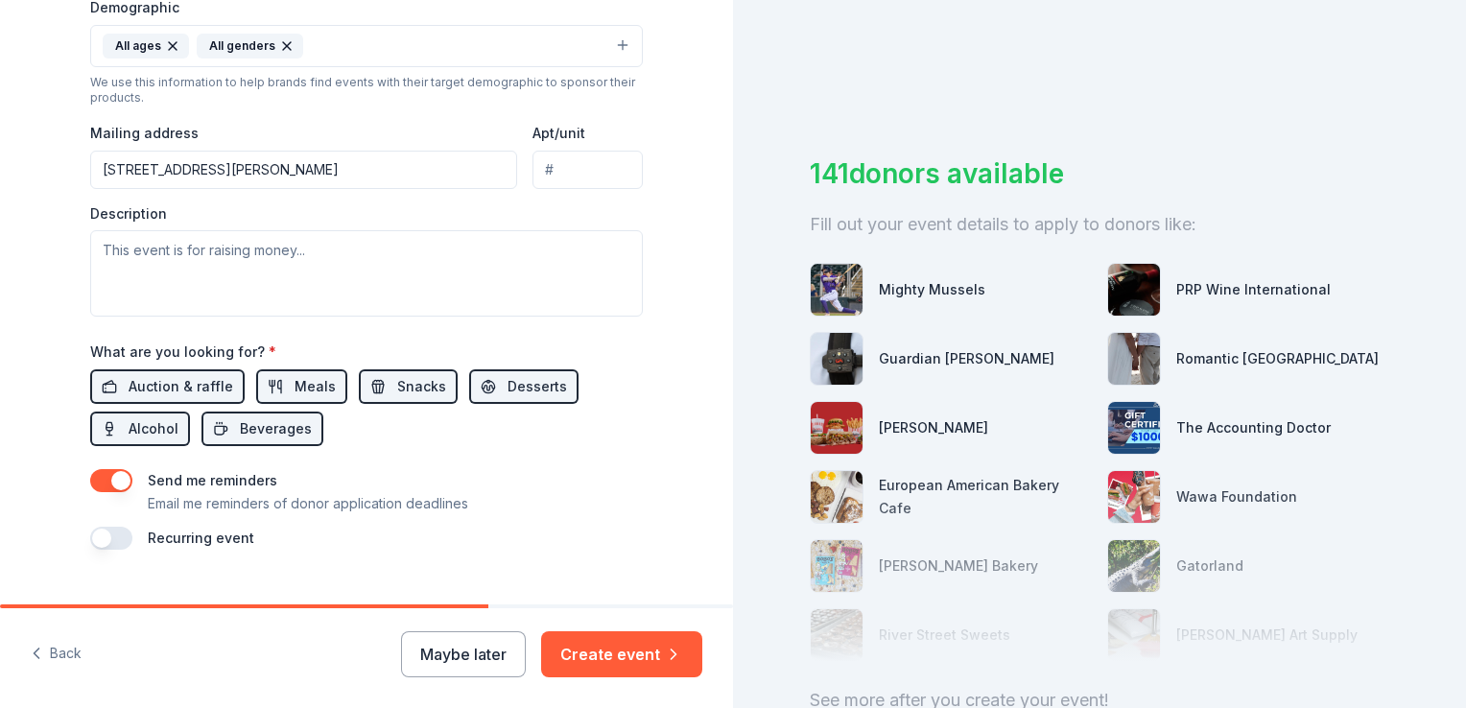
scroll to position [672, 0]
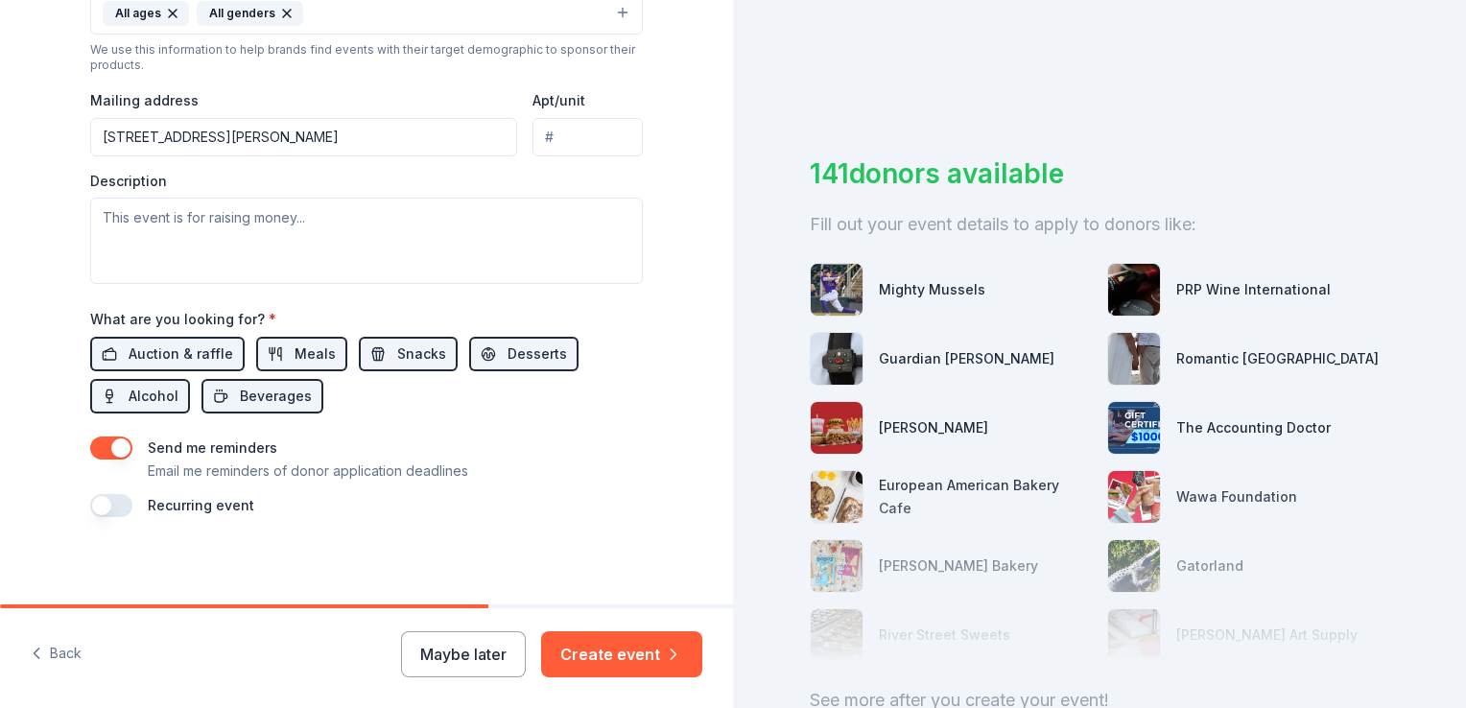
click at [116, 498] on button "button" at bounding box center [111, 505] width 42 height 23
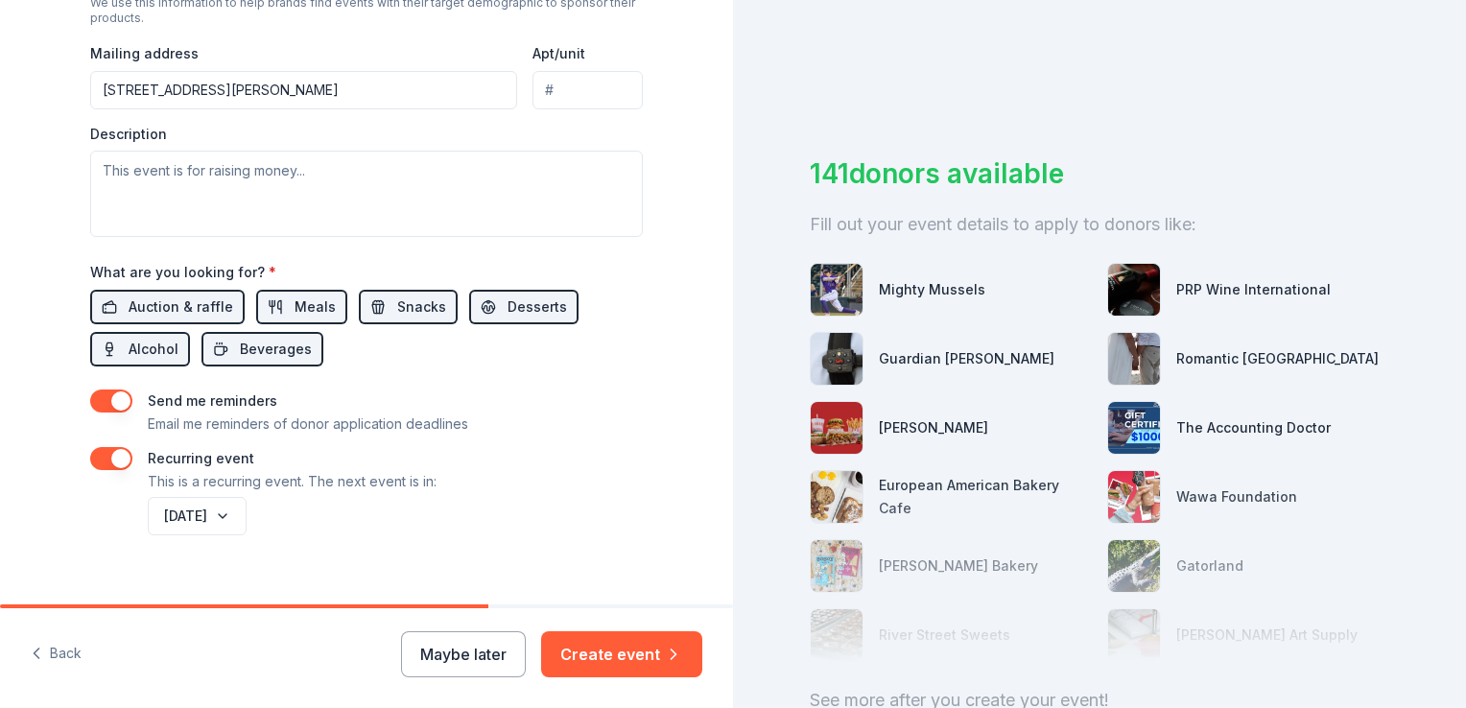
scroll to position [745, 0]
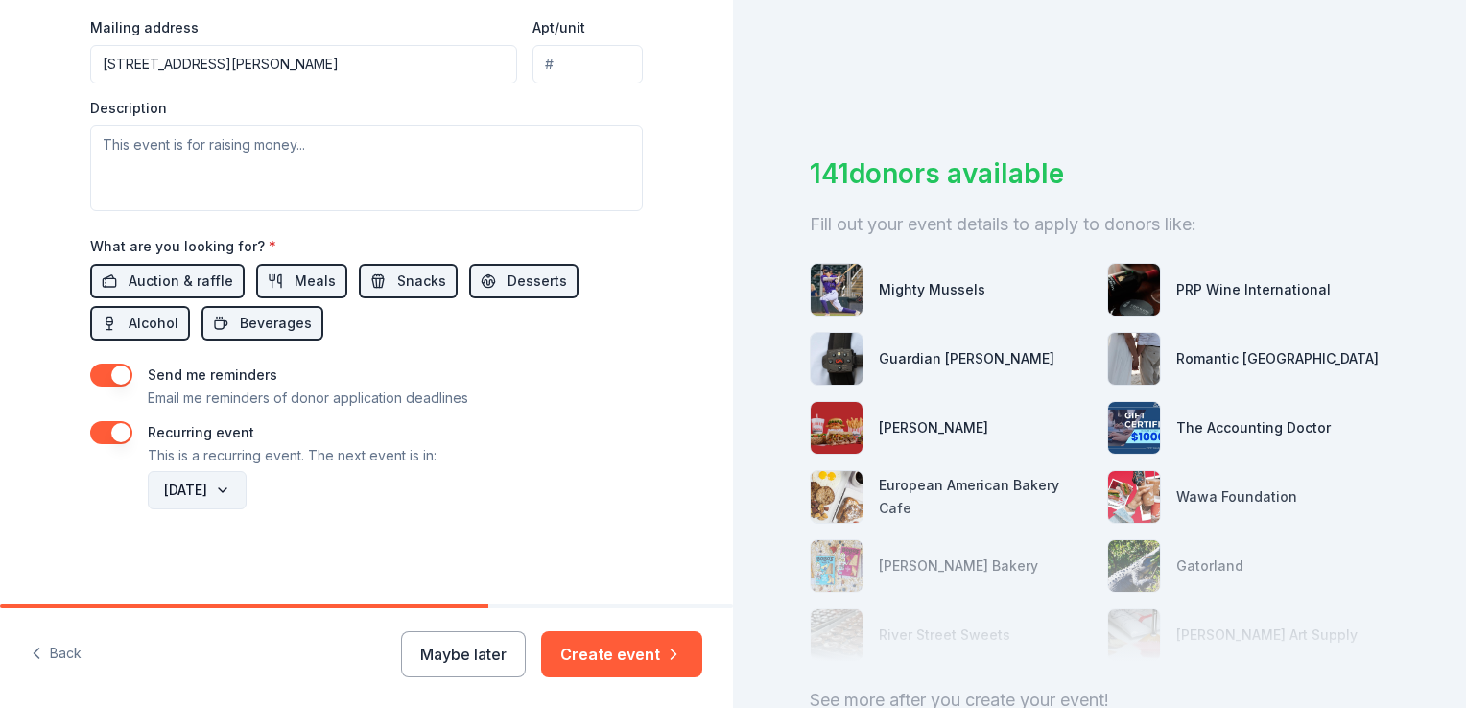
click at [200, 487] on button "[DATE]" at bounding box center [197, 490] width 99 height 38
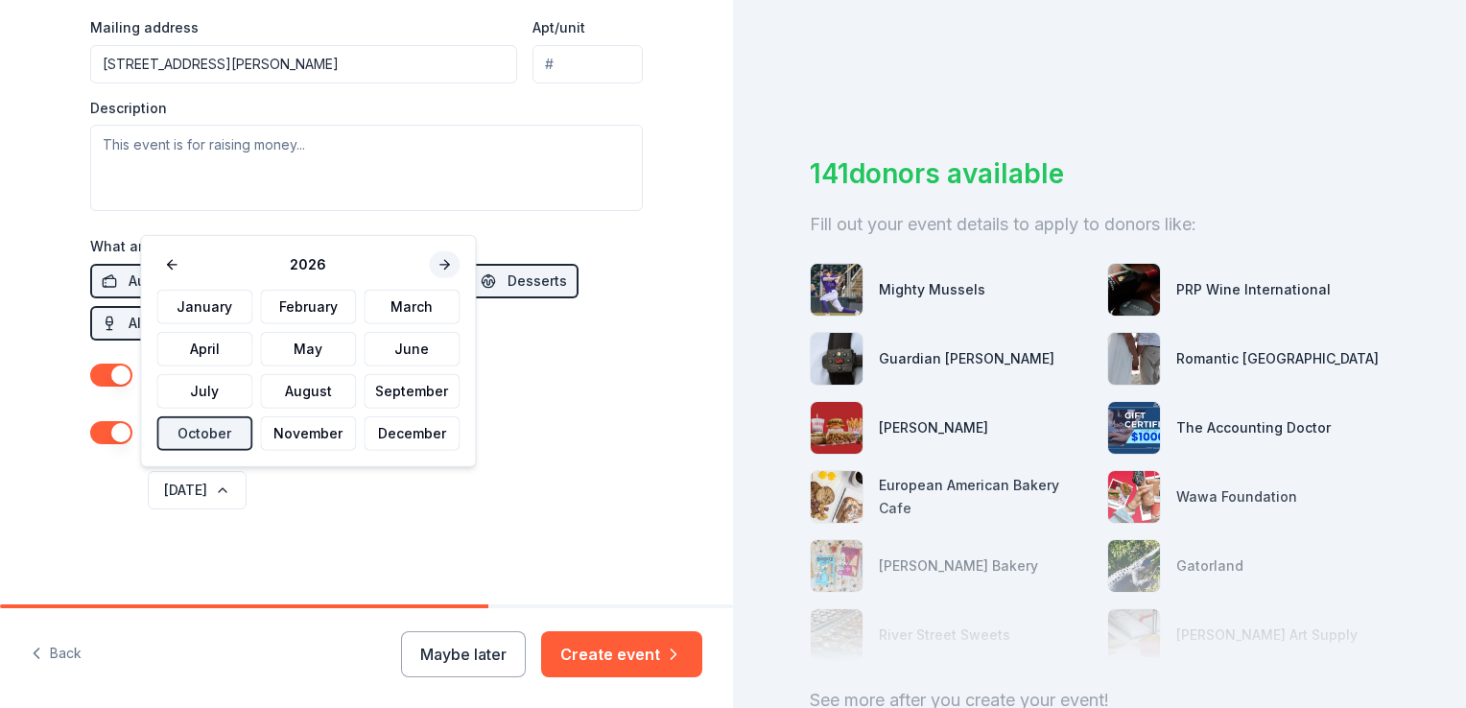
click at [437, 263] on button at bounding box center [444, 264] width 31 height 27
click at [195, 432] on button "October" at bounding box center [204, 434] width 96 height 35
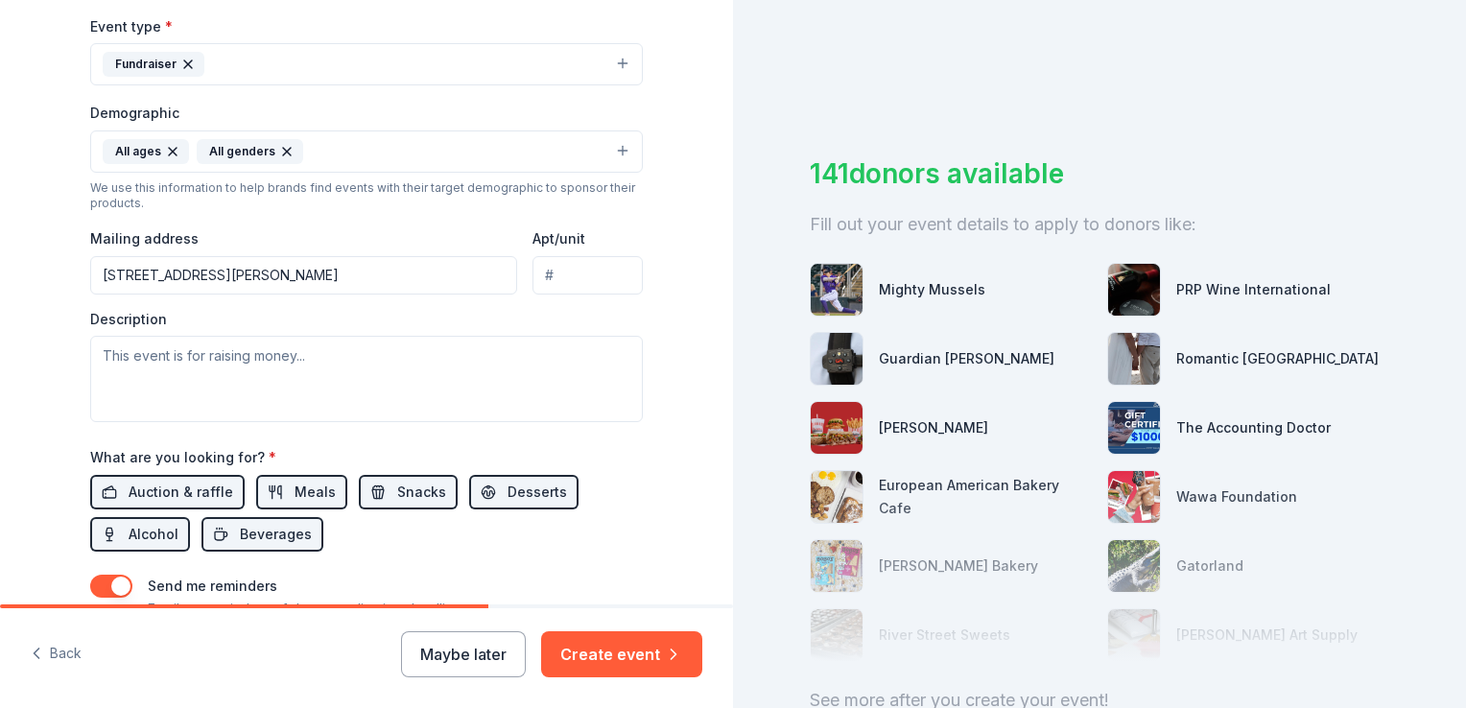
scroll to position [457, 0]
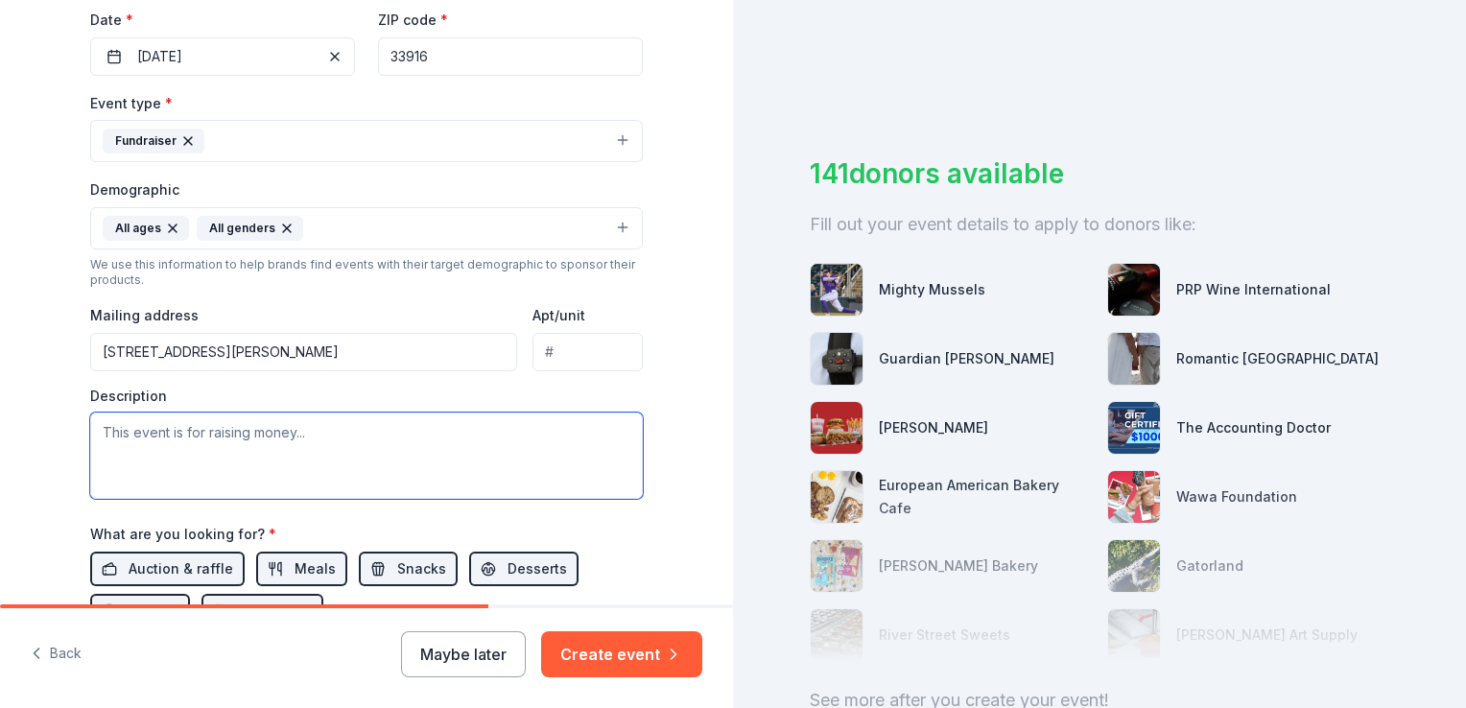
click at [216, 442] on textarea at bounding box center [366, 456] width 553 height 86
click at [239, 431] on textarea at bounding box center [366, 456] width 553 height 86
paste textarea "Children’s Network of SWFL is the private, nonprofit organization that administ…"
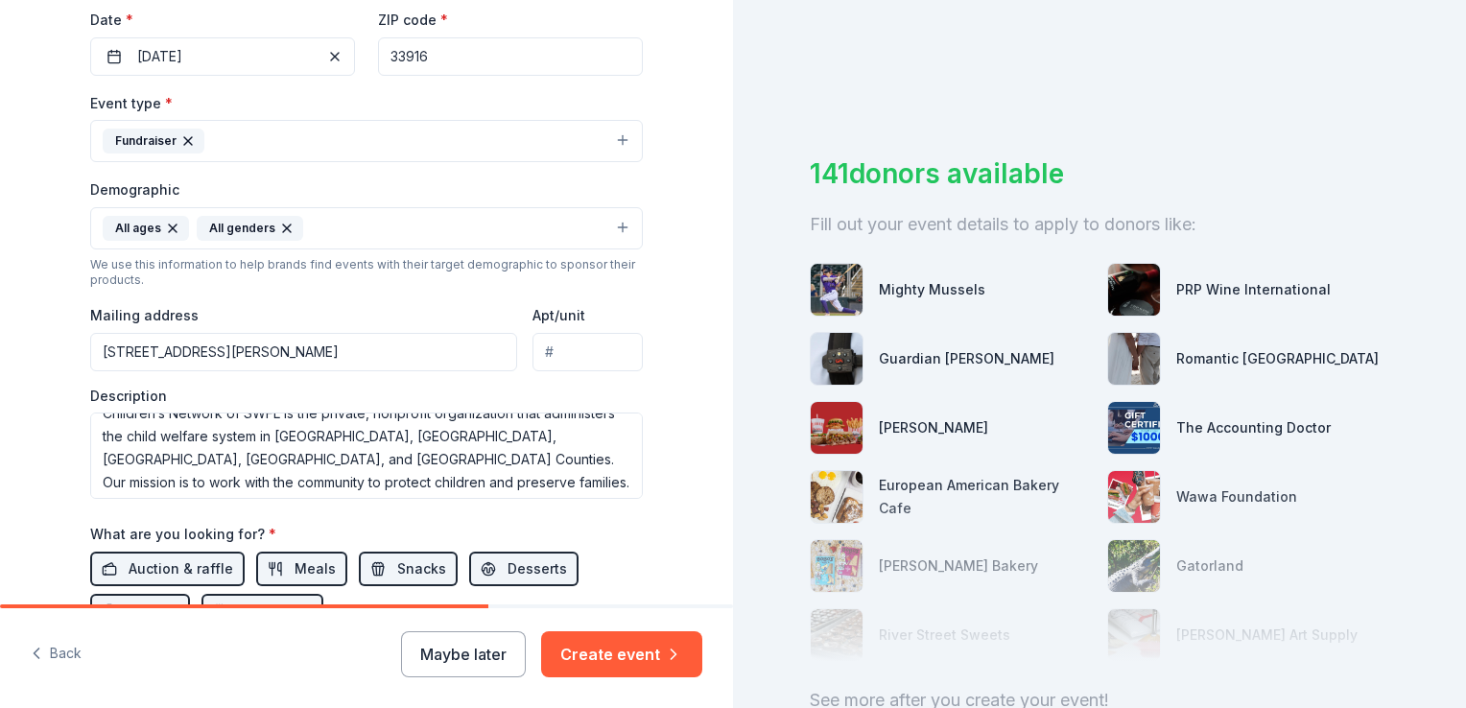
scroll to position [0, 0]
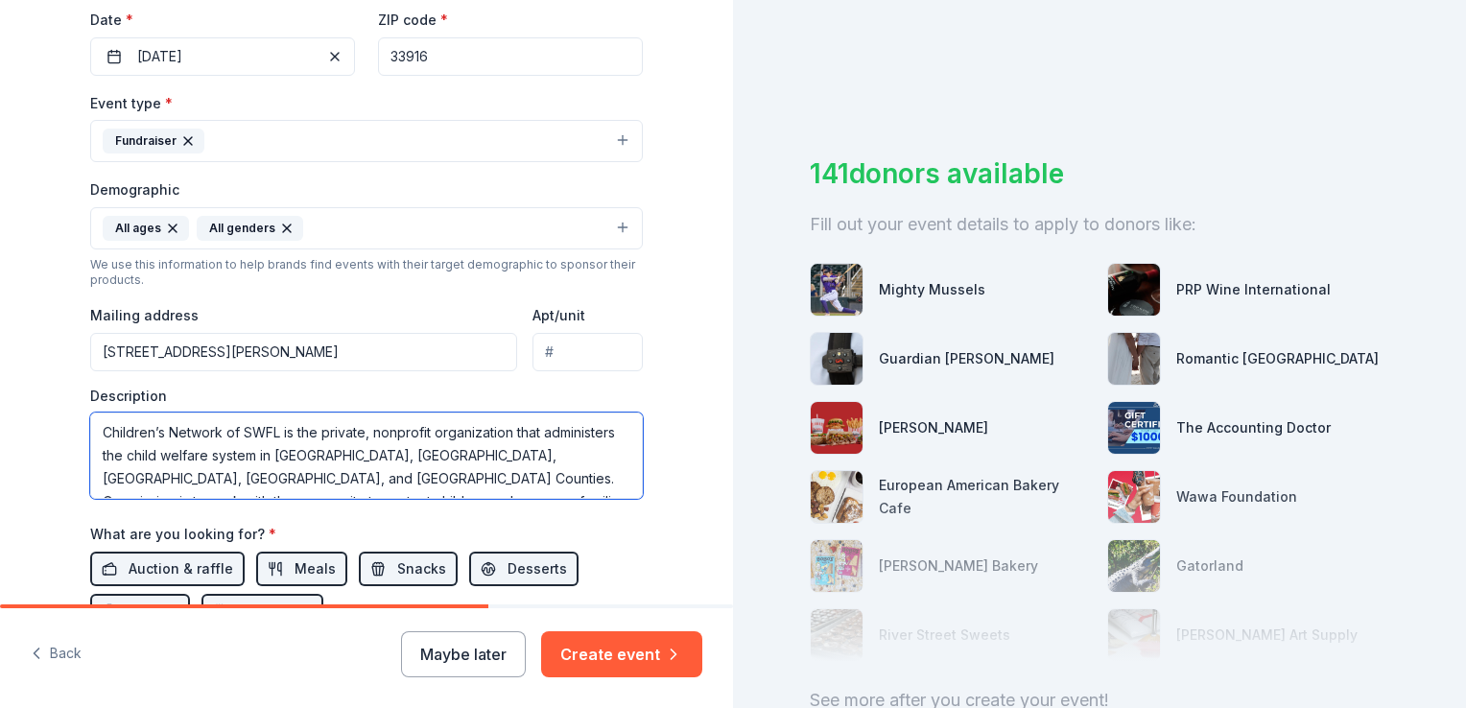
click at [96, 428] on textarea "Children’s Network of SWFL is the private, nonprofit organization that administ…" at bounding box center [366, 456] width 553 height 86
paste textarea "Children’s Network is thrilled to announce our 20th Annual Walk to Prevent [MED…"
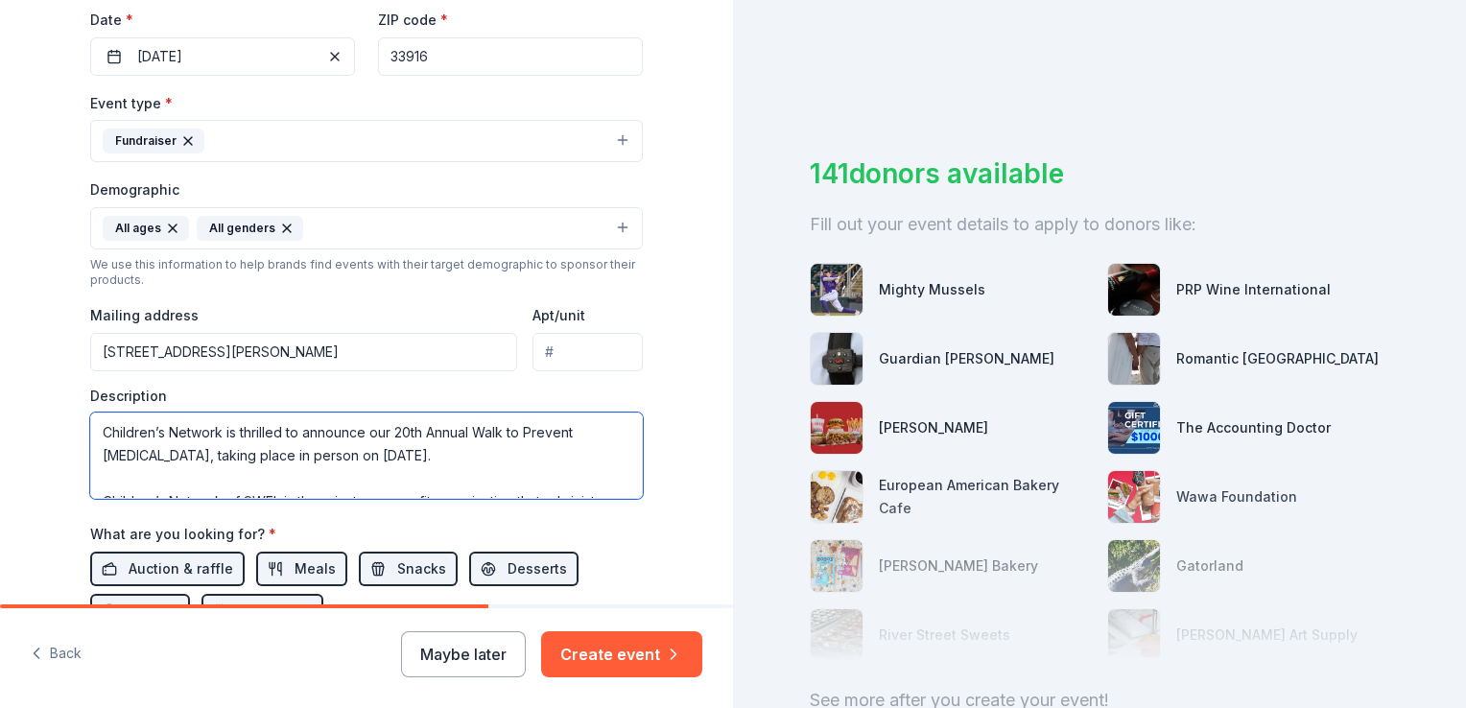
click at [443, 455] on textarea "Children’s Network is thrilled to announce our 20th Annual Walk to Prevent [MED…" at bounding box center [366, 456] width 553 height 86
paste textarea "As part of the event, we will be selling raffle tickets for gift baskets and pr…"
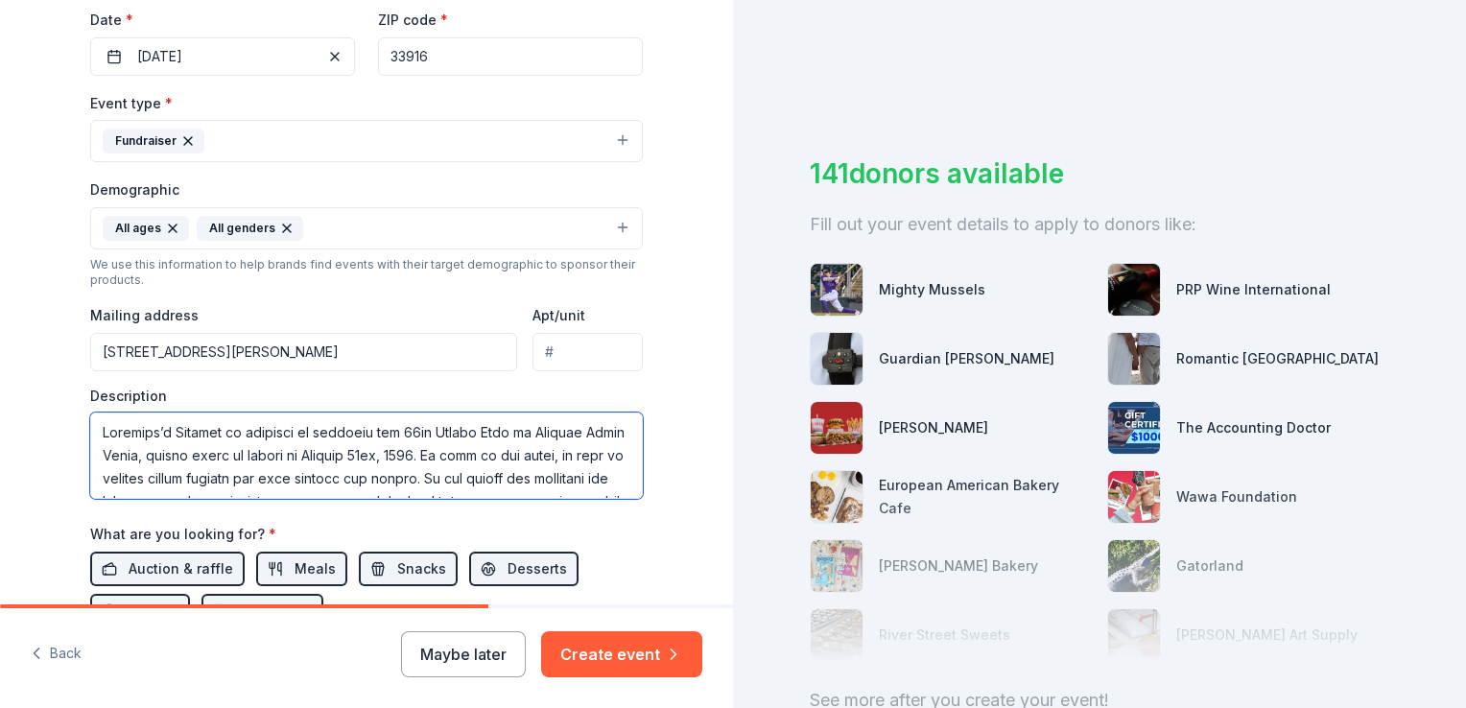
scroll to position [96, 0]
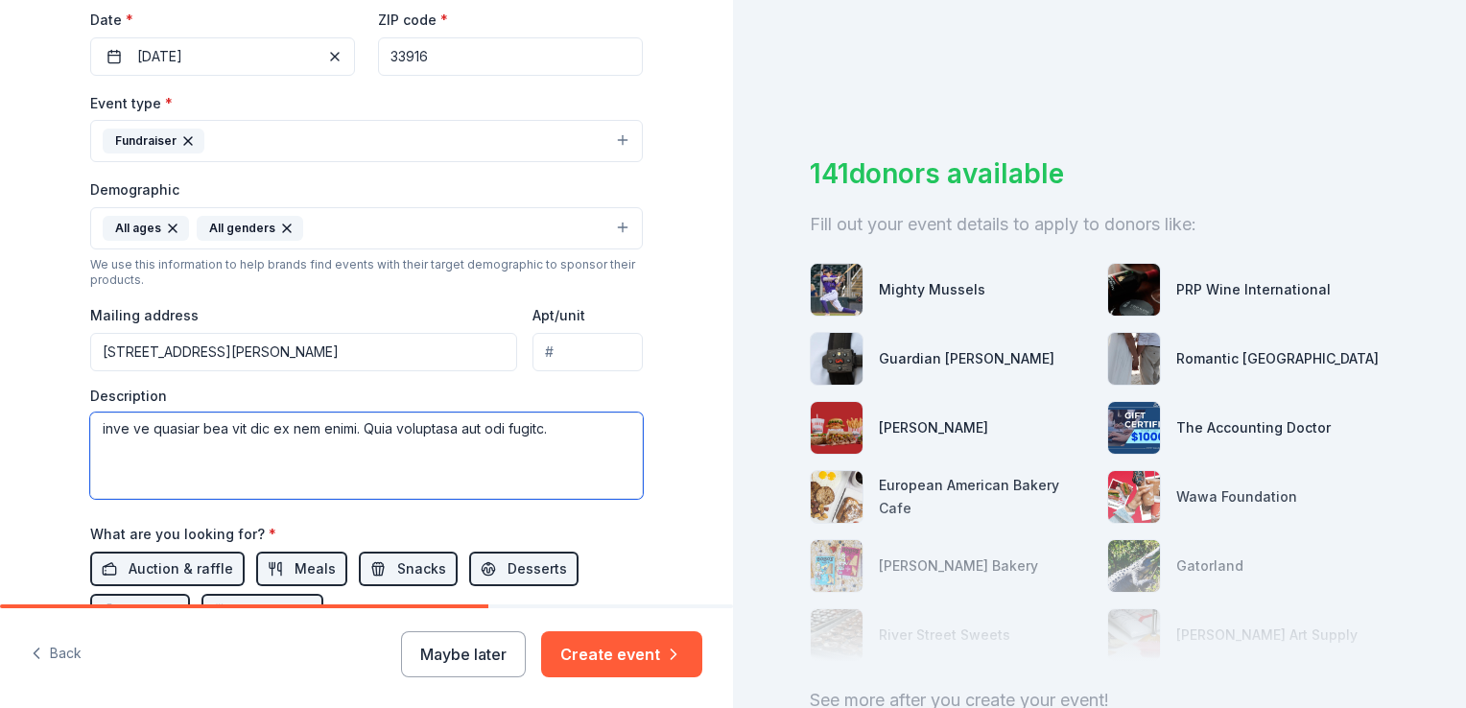
drag, startPoint x: 342, startPoint y: 456, endPoint x: 299, endPoint y: 458, distance: 42.3
click at [341, 456] on textarea at bounding box center [366, 456] width 553 height 86
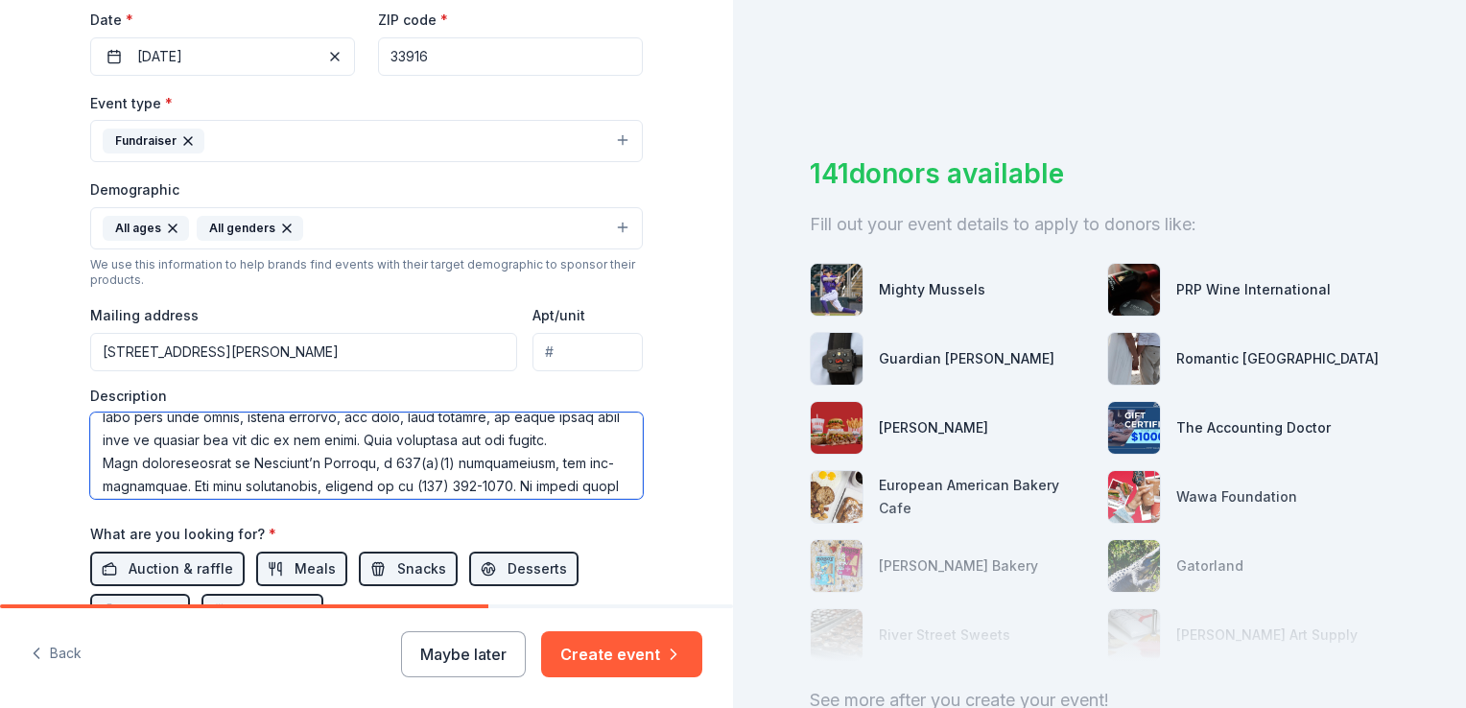
scroll to position [180, 0]
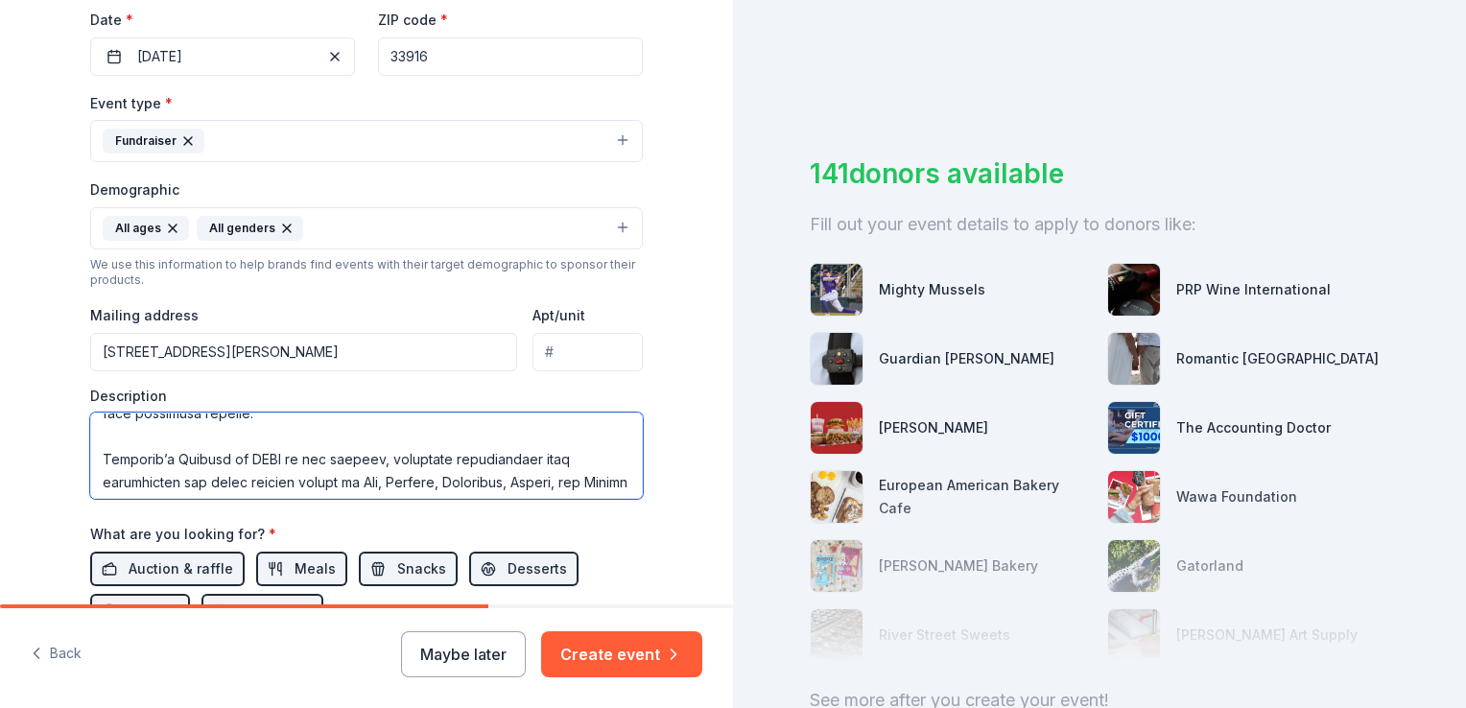
click at [127, 437] on textarea at bounding box center [366, 456] width 553 height 86
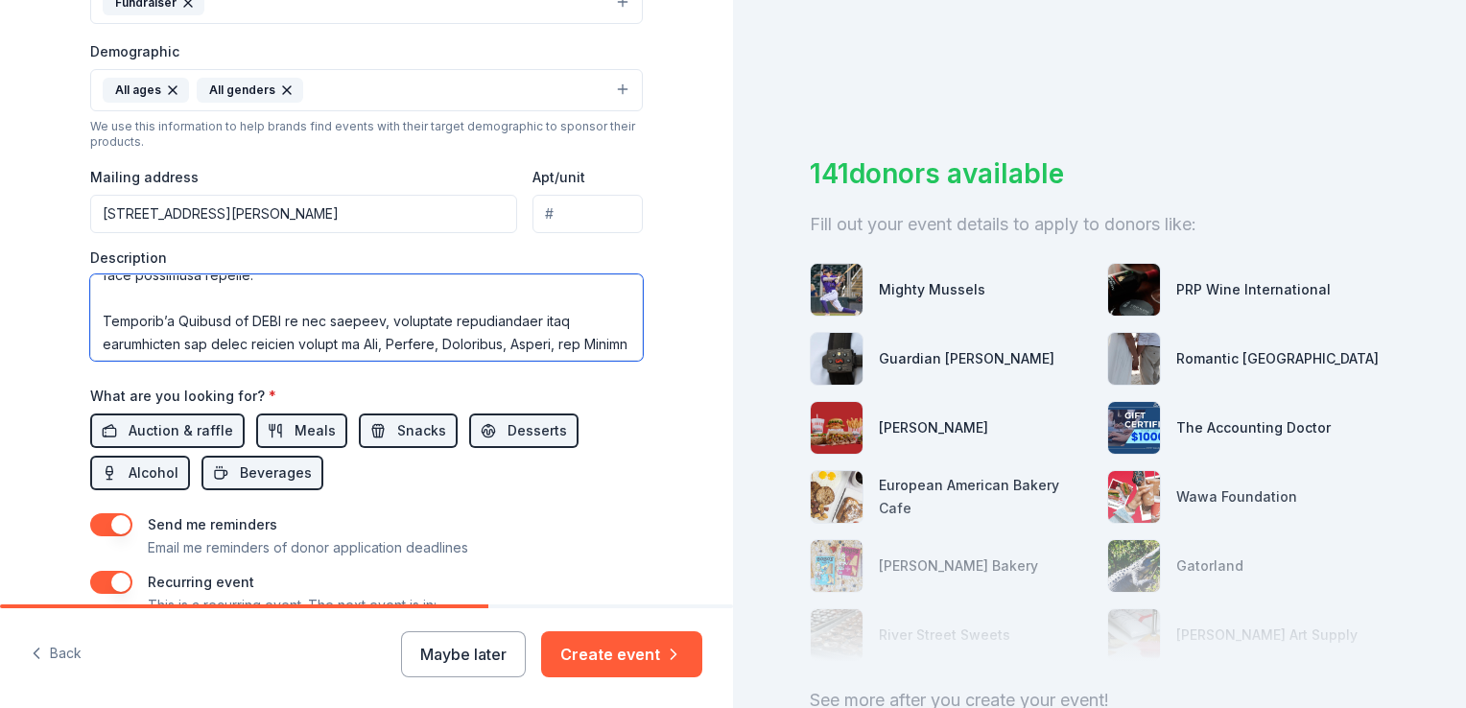
scroll to position [745, 0]
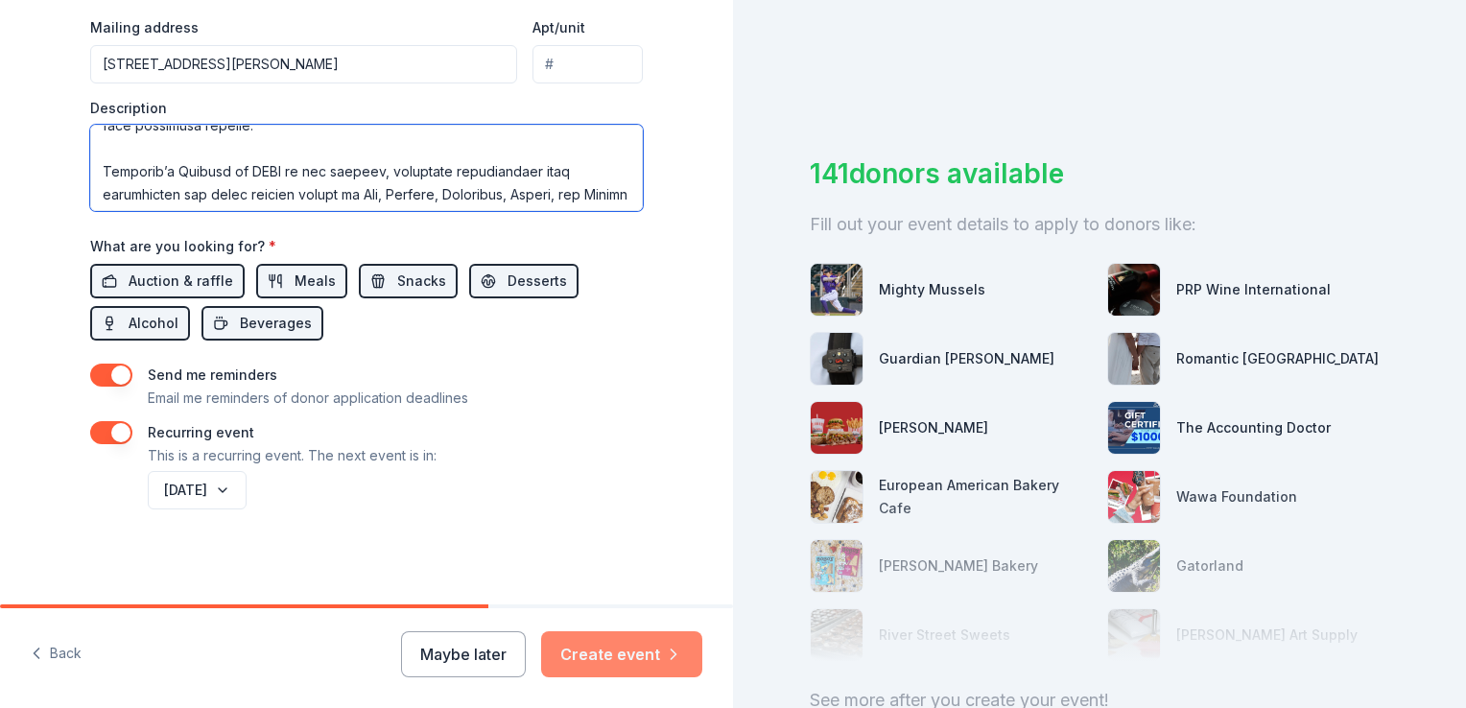
type textarea "Loremips’d Sitamet co adipisci el seddoeiu tem 97in Utlabo Etdo ma Aliquae Admi…"
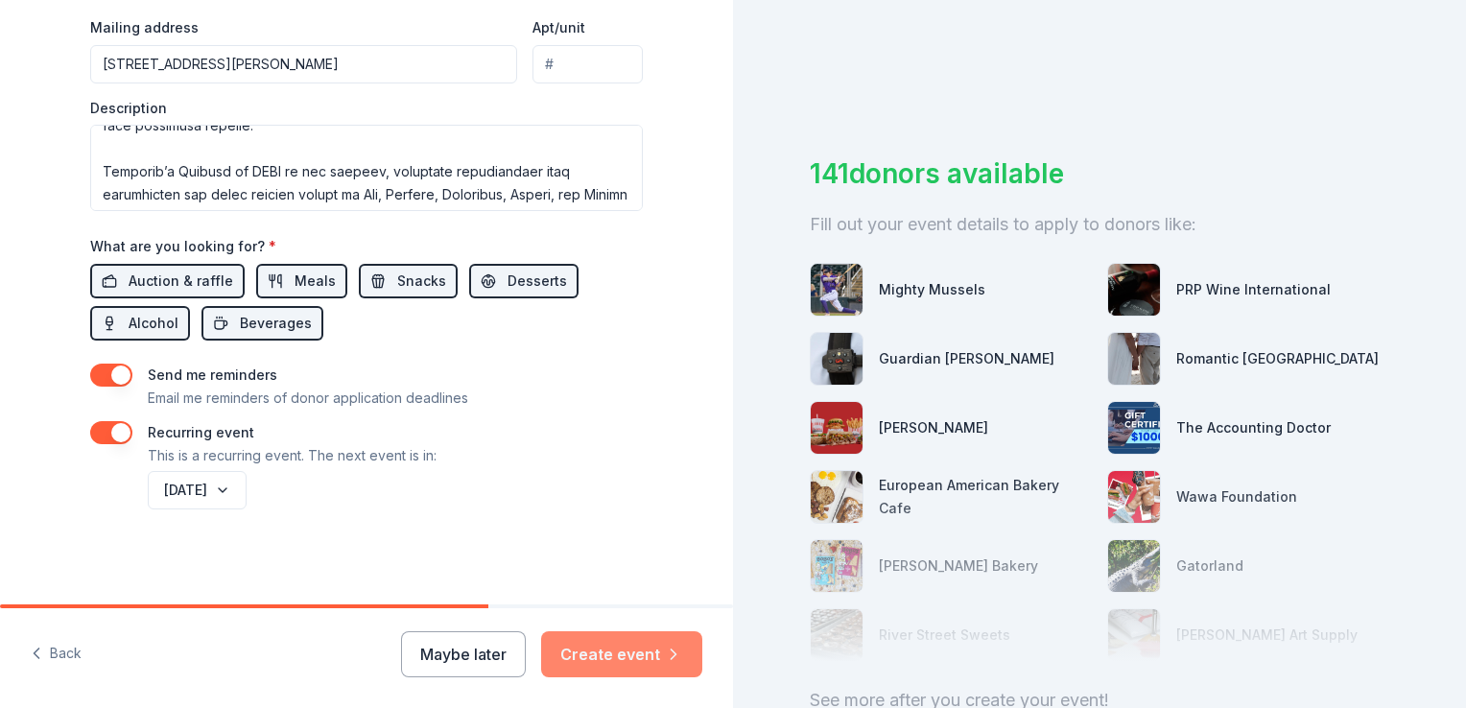
click at [602, 643] on button "Create event" at bounding box center [621, 654] width 161 height 46
drag, startPoint x: 484, startPoint y: 605, endPoint x: 603, endPoint y: 602, distance: 119.0
click at [600, 603] on div "Tell us about your event. We'll find in-kind donations you can apply for. Event…" at bounding box center [366, 354] width 733 height 708
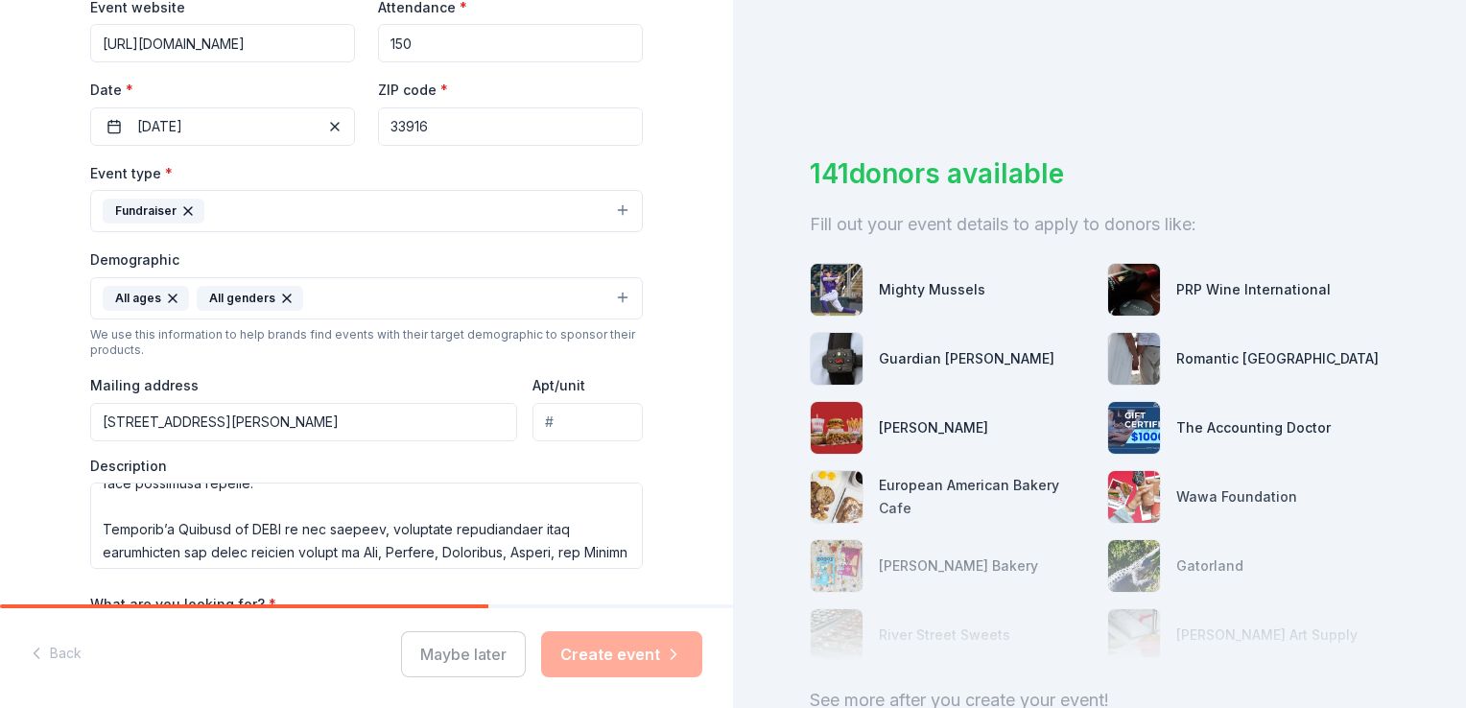
scroll to position [480, 0]
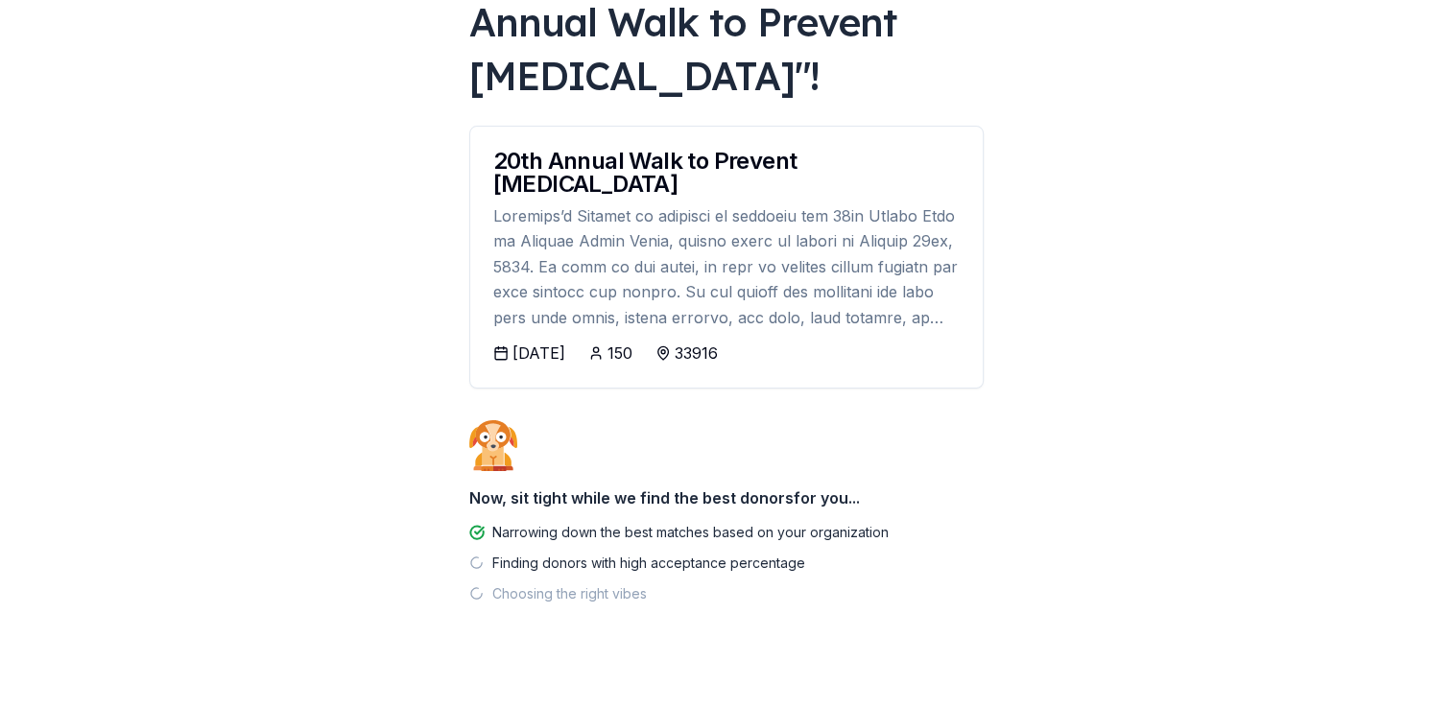
scroll to position [180, 0]
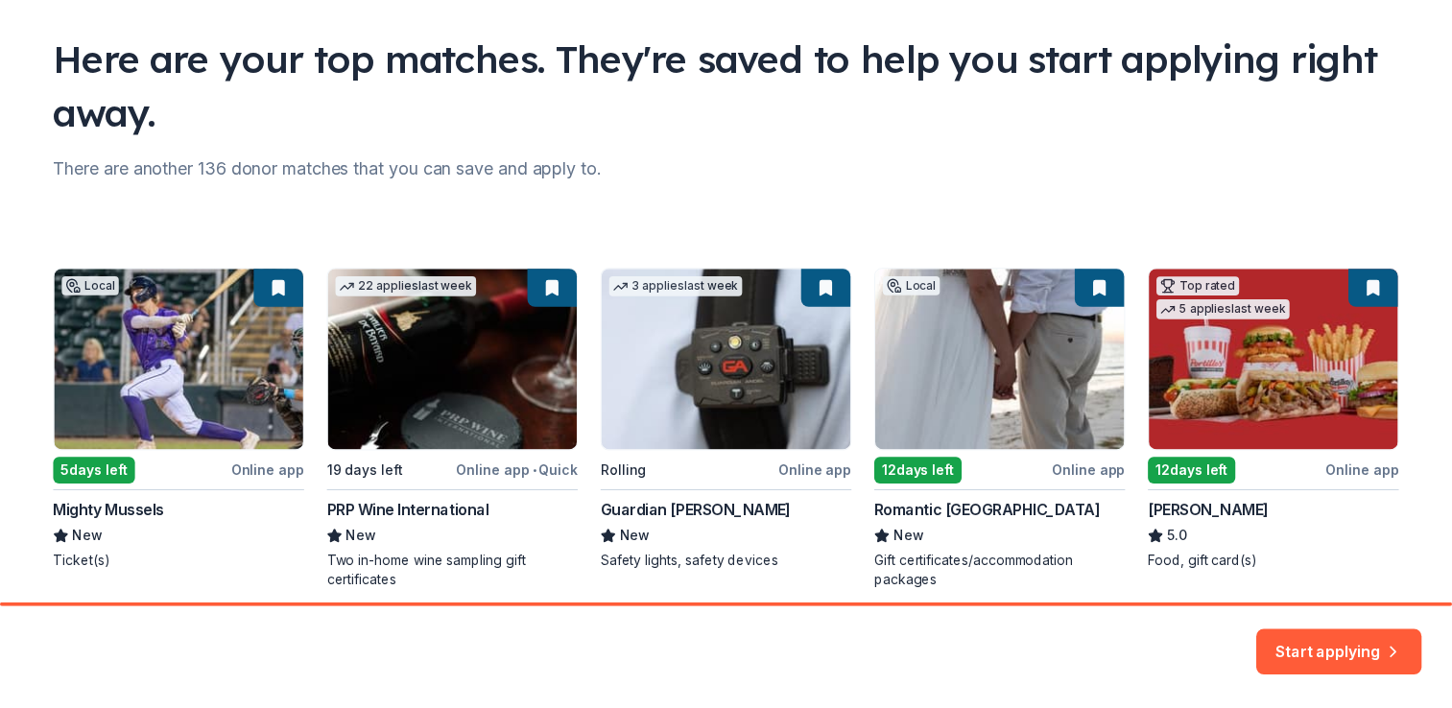
scroll to position [10, 0]
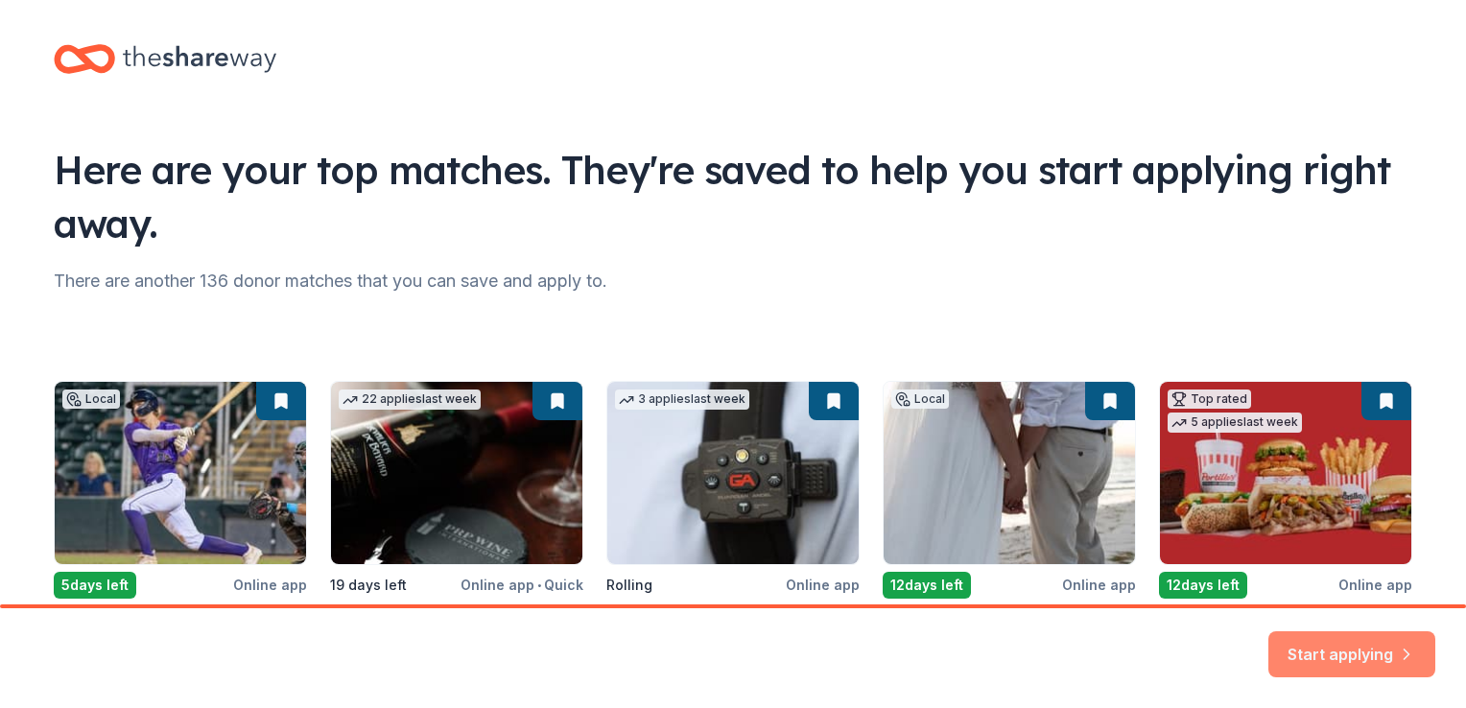
click at [1346, 642] on button "Start applying" at bounding box center [1352, 643] width 167 height 46
click at [1346, 641] on div "Start applying" at bounding box center [1352, 654] width 167 height 46
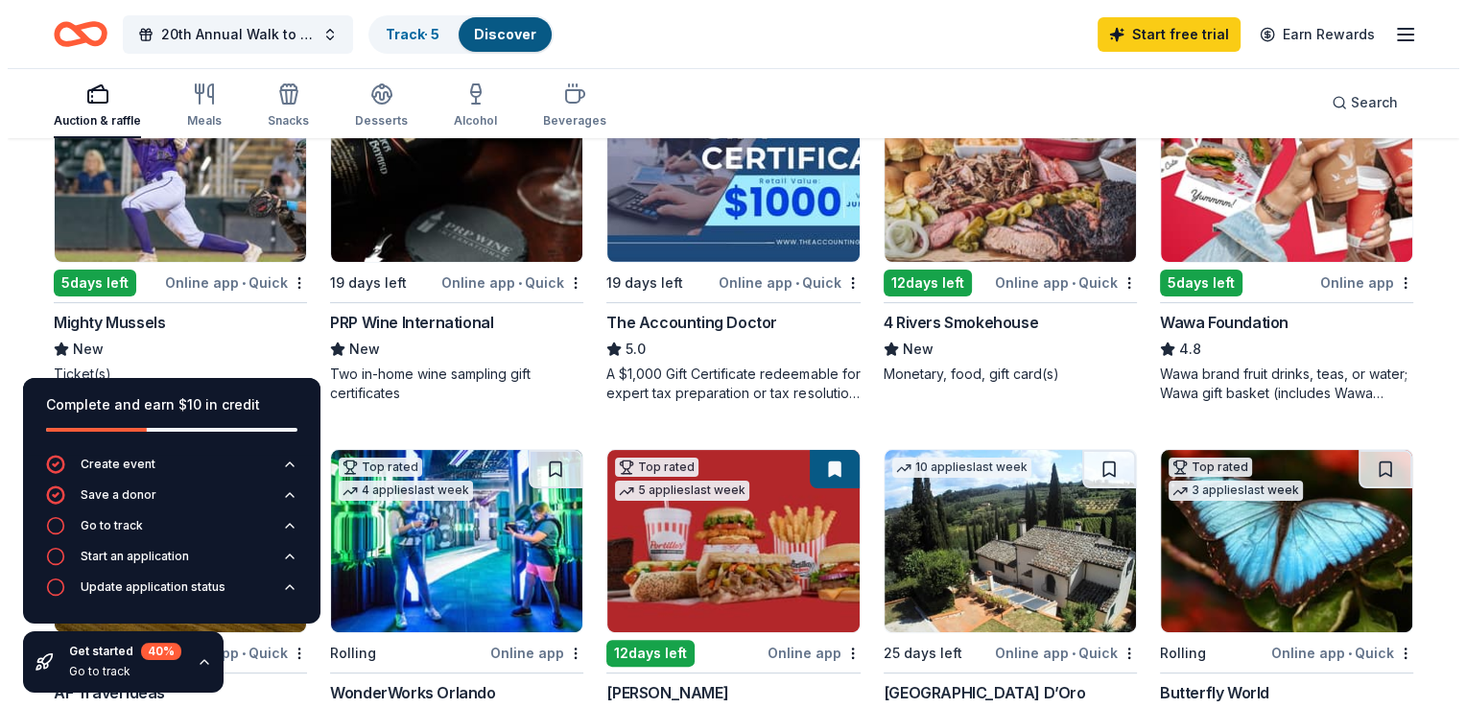
scroll to position [192, 0]
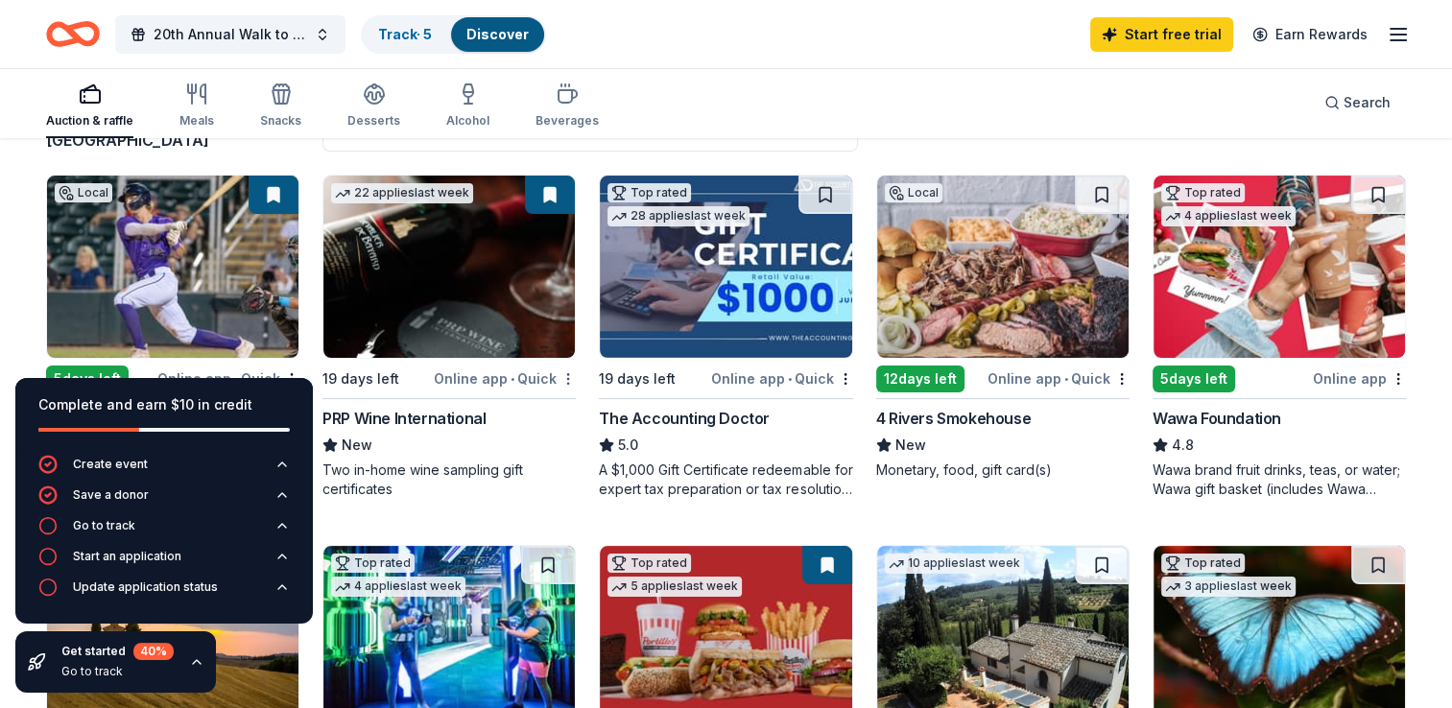
click at [562, 362] on html "20th Annual Walk to Prevent [MEDICAL_DATA] Track · 5 Discover Start free trial …" at bounding box center [726, 162] width 1452 height 708
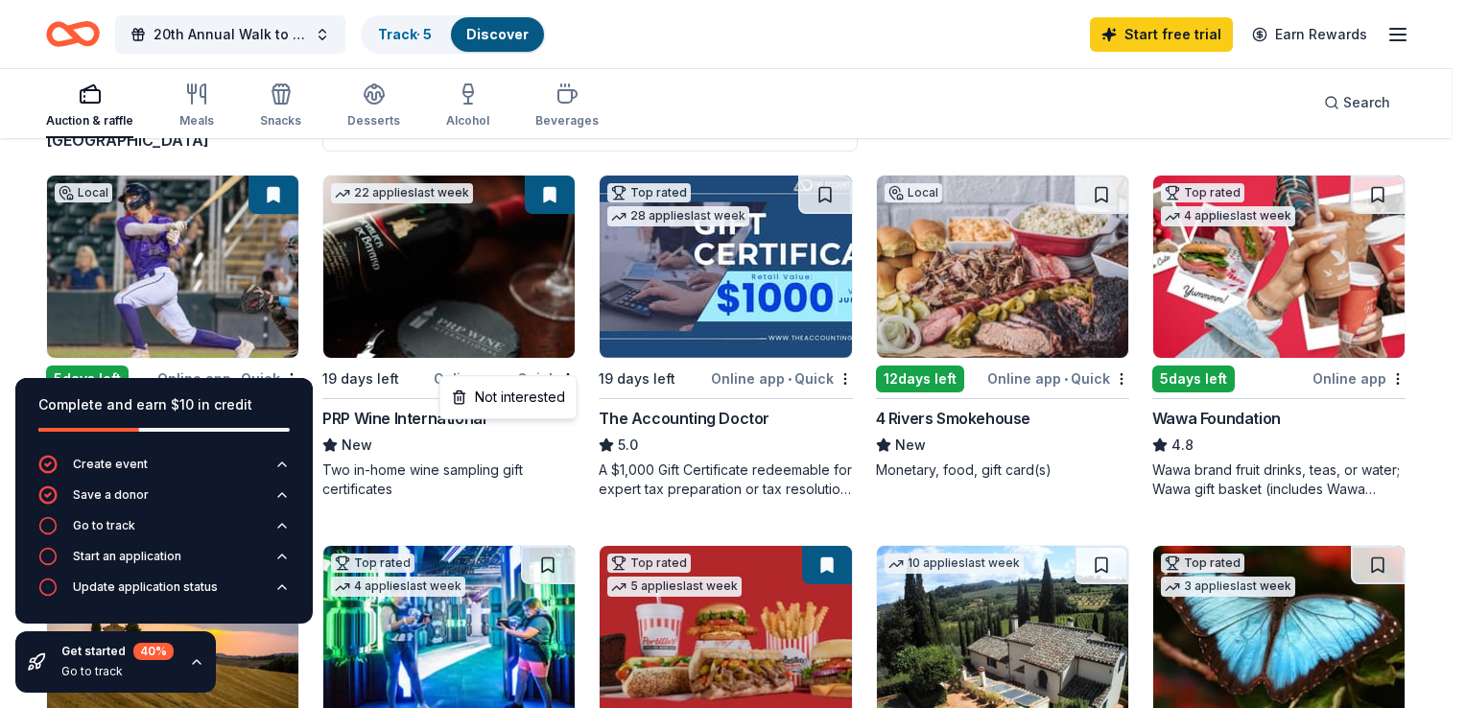
click at [426, 230] on html "20th Annual Walk to Prevent Child Abuse Track · 5 Discover Start free trial Ear…" at bounding box center [733, 162] width 1466 height 708
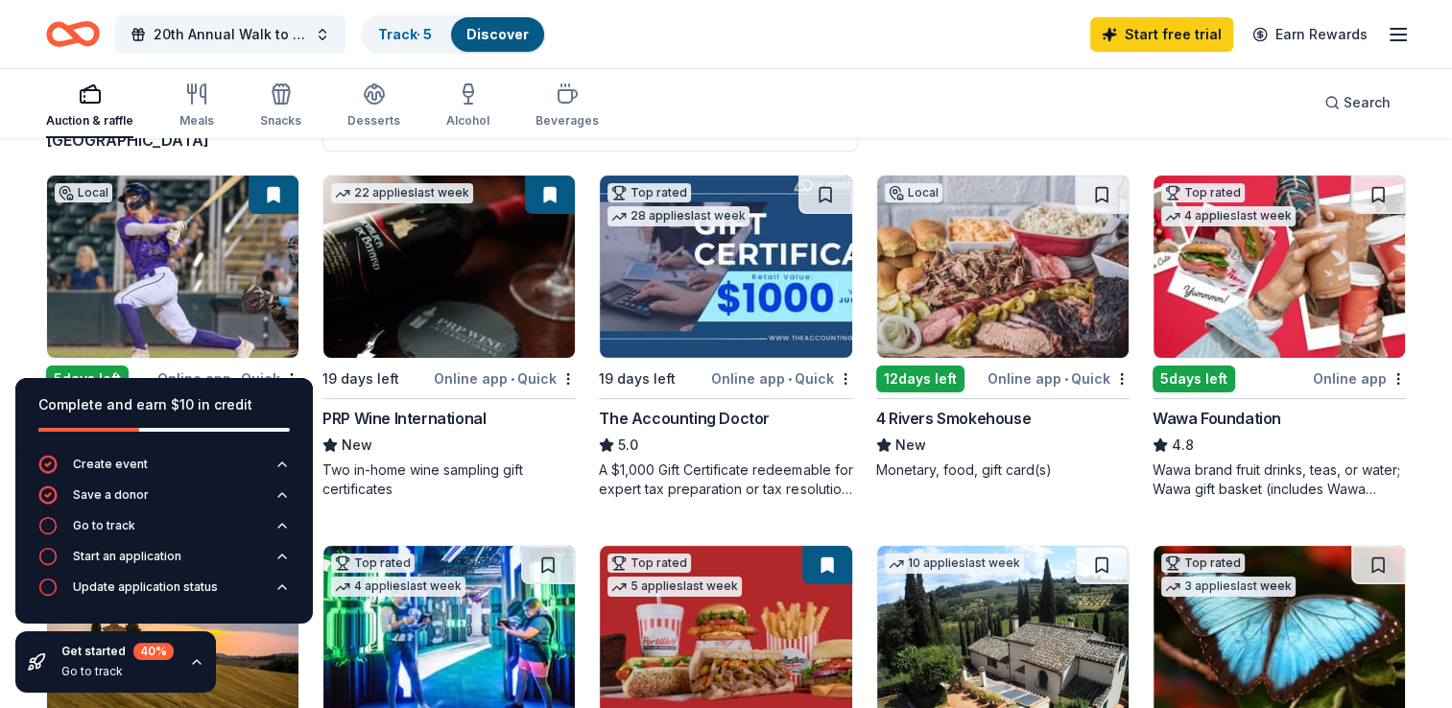
click at [426, 230] on img at bounding box center [448, 267] width 251 height 182
click at [238, 35] on span "20th Annual Walk to Prevent [MEDICAL_DATA]" at bounding box center [231, 34] width 154 height 23
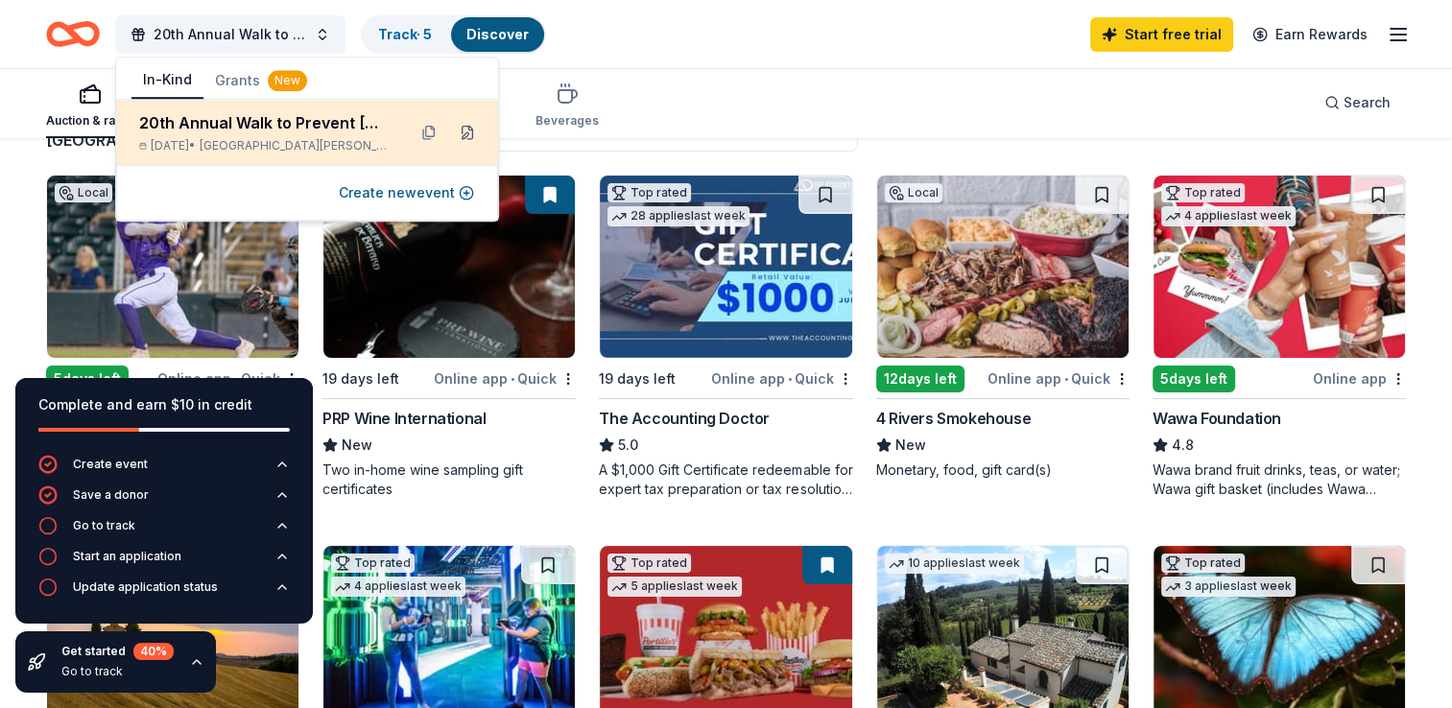
click at [468, 125] on button at bounding box center [467, 132] width 31 height 31
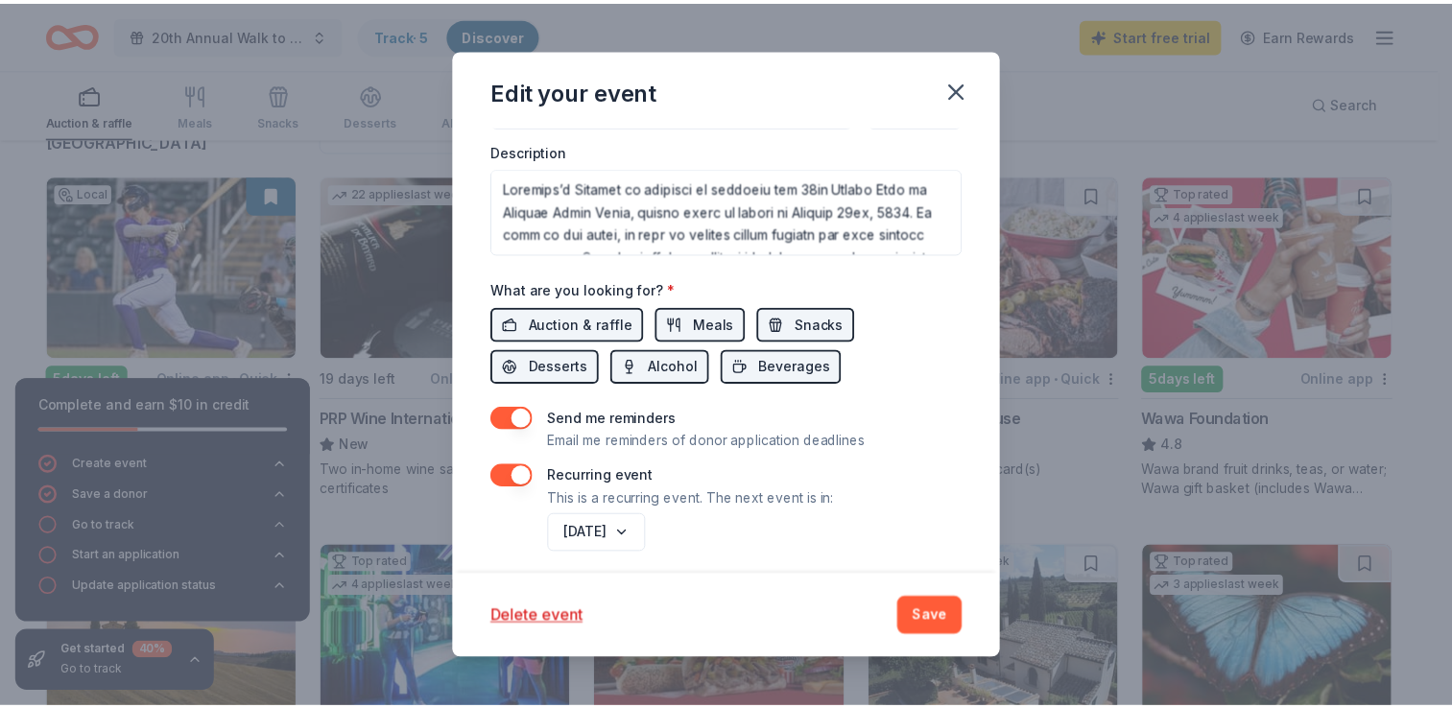
scroll to position [659, 0]
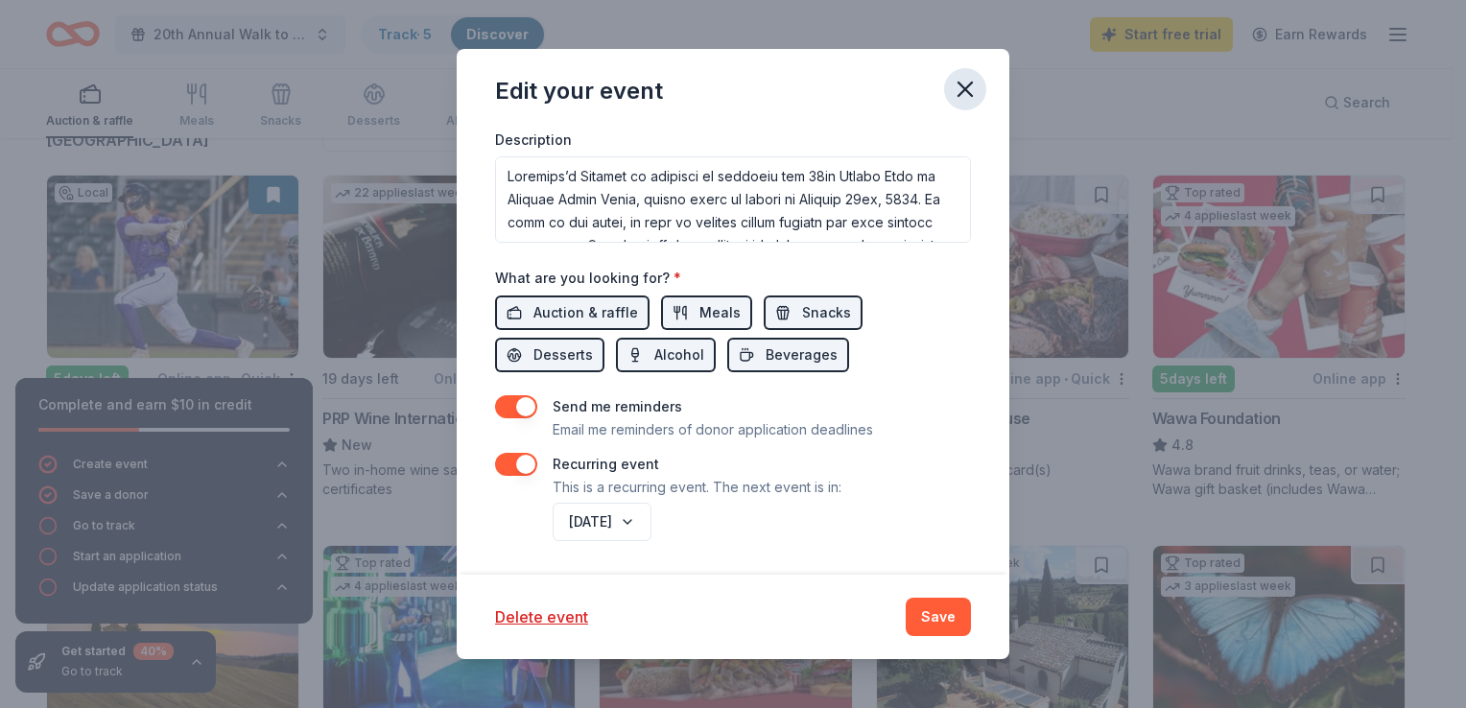
click at [965, 80] on icon "button" at bounding box center [965, 89] width 27 height 27
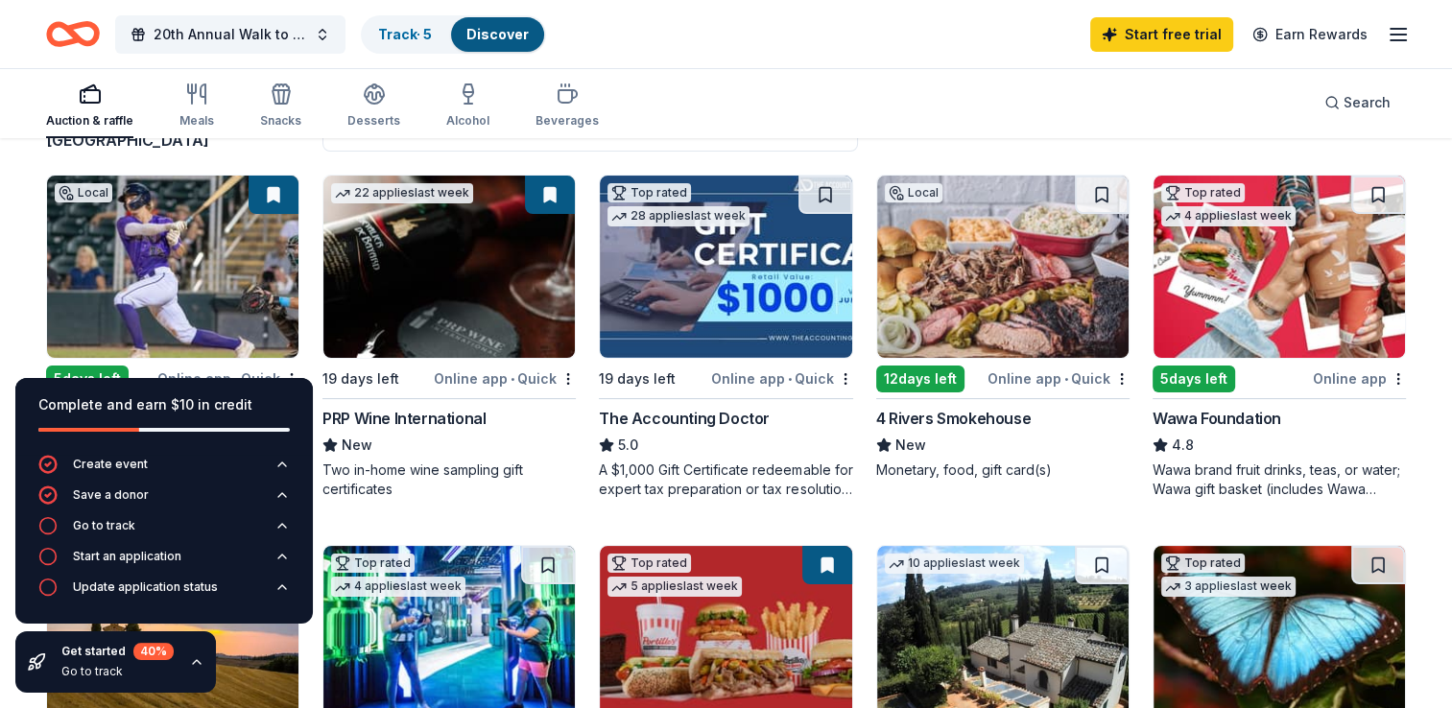
click at [1387, 40] on icon "button" at bounding box center [1398, 34] width 23 height 23
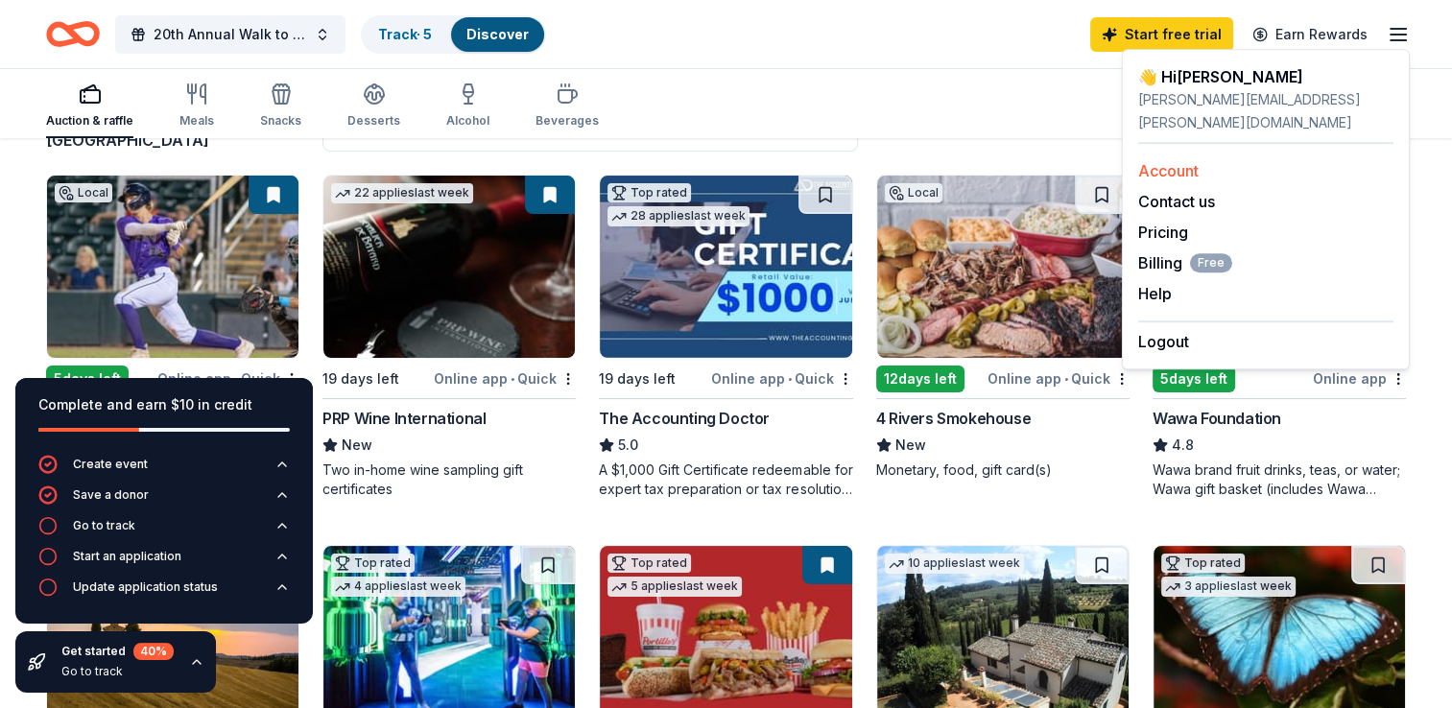
click at [1168, 161] on link "Account" at bounding box center [1168, 170] width 60 height 19
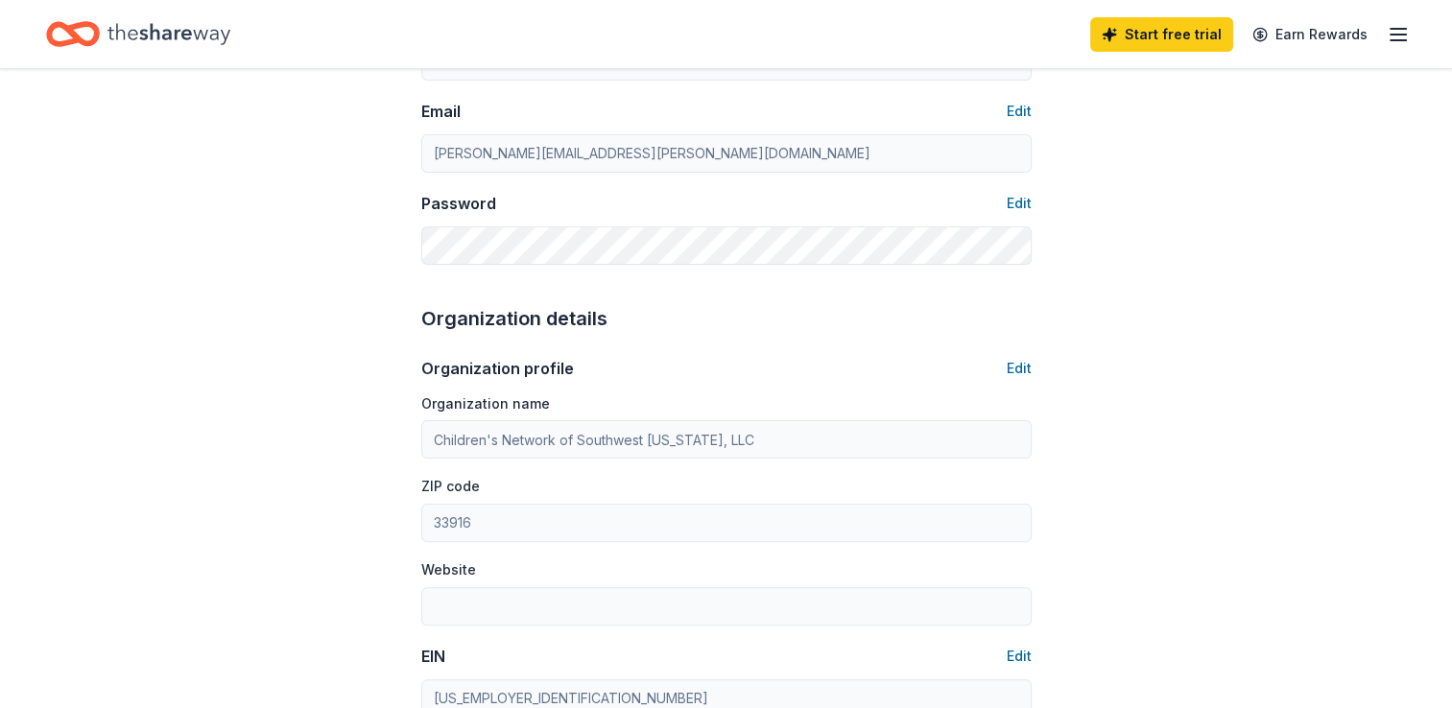
scroll to position [576, 0]
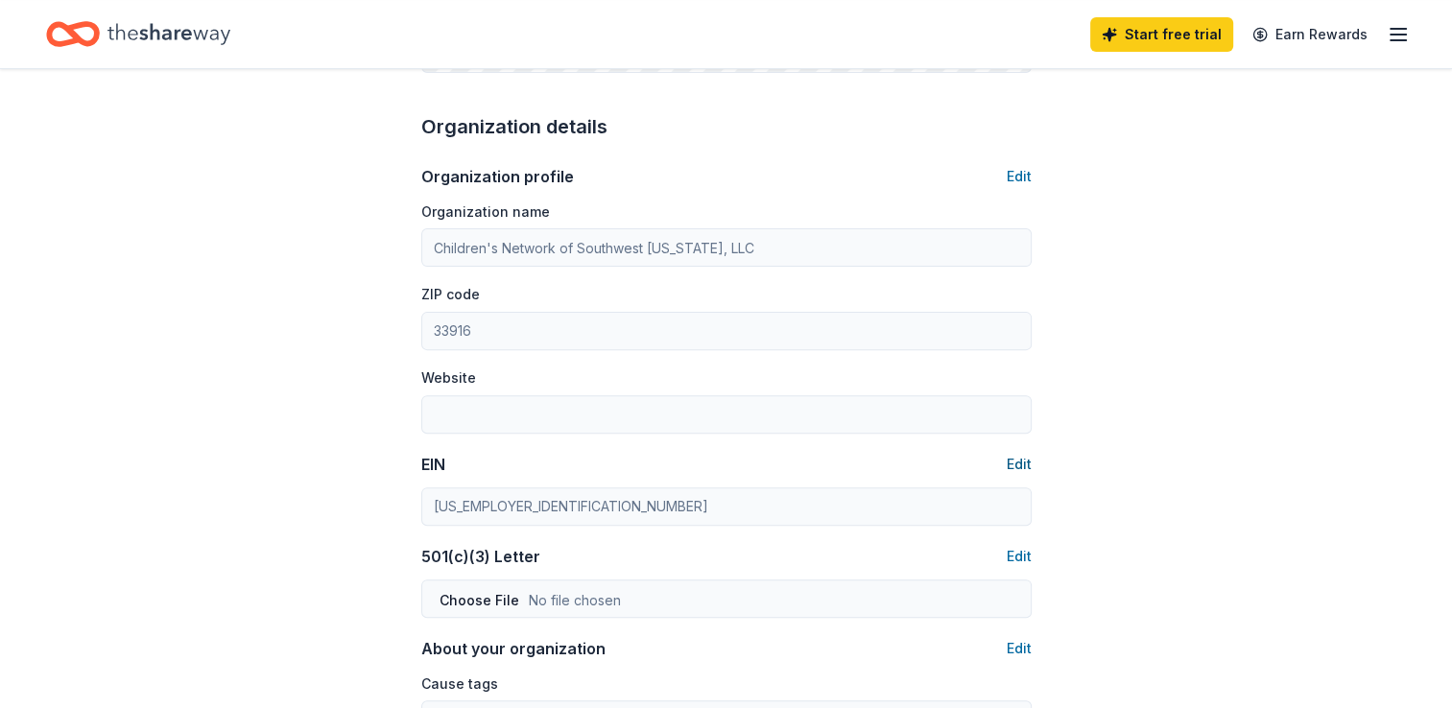
click at [1023, 463] on button "Edit" at bounding box center [1019, 464] width 25 height 23
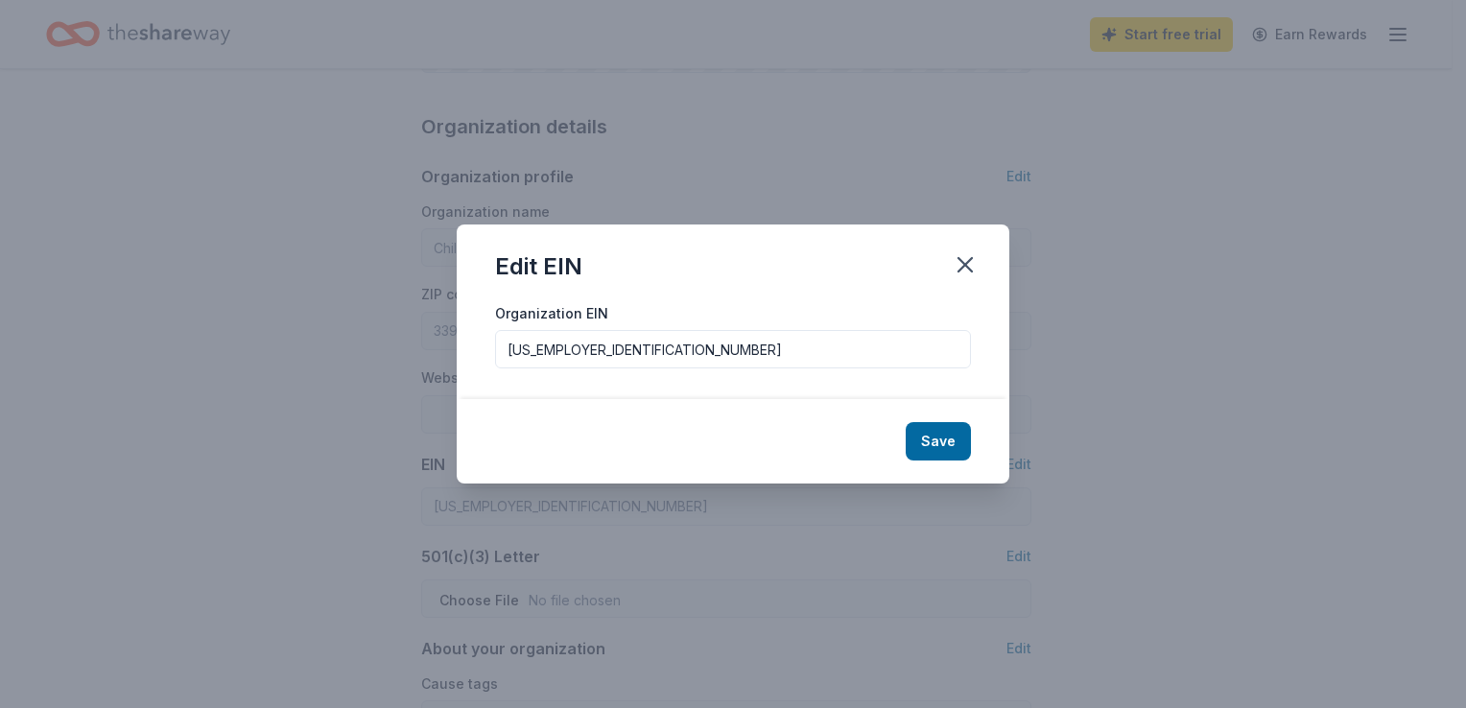
drag, startPoint x: 602, startPoint y: 344, endPoint x: 438, endPoint y: 321, distance: 165.7
click at [426, 341] on div "Edit EIN Organization EIN 85-8013629 Save" at bounding box center [733, 354] width 1466 height 708
paste input "20-4968228"
type input "20-4968228"
click at [941, 436] on button "Save" at bounding box center [938, 441] width 65 height 38
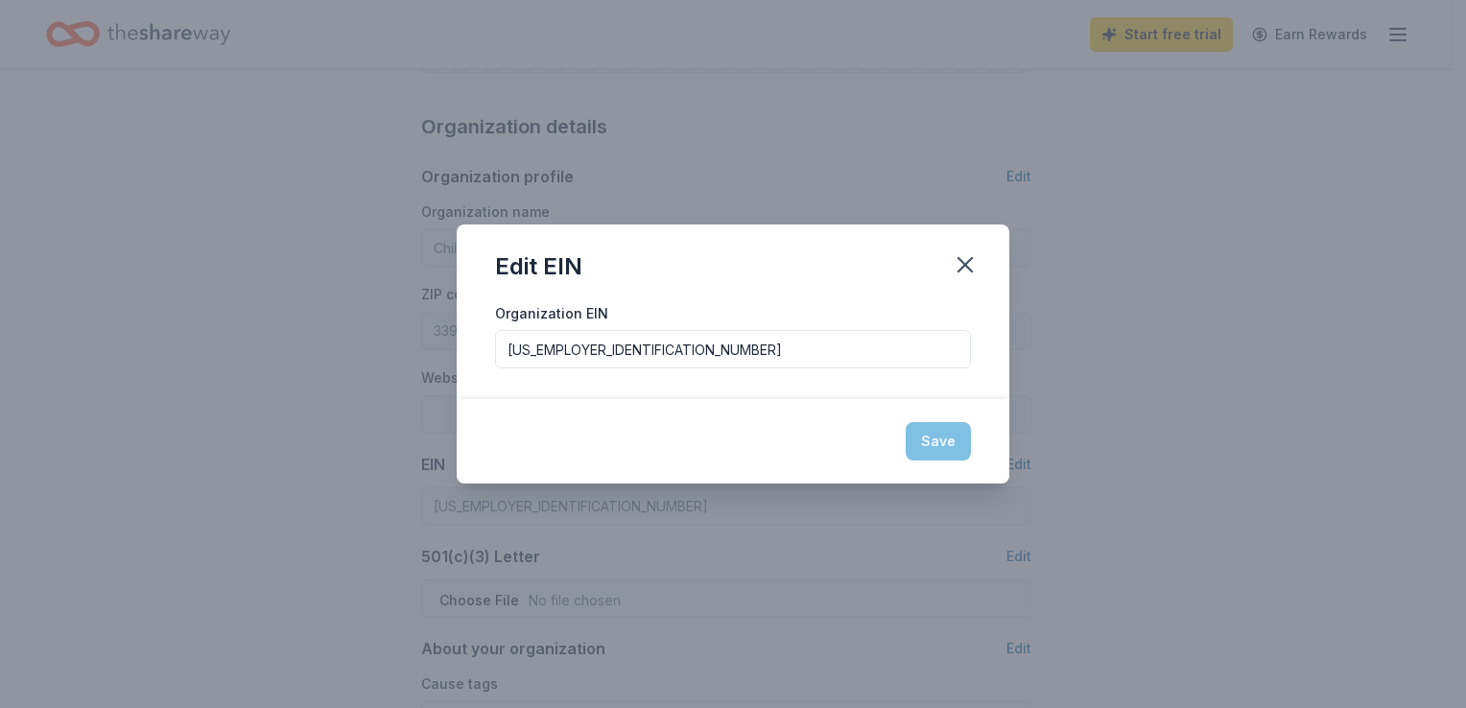
type input "20-4968228"
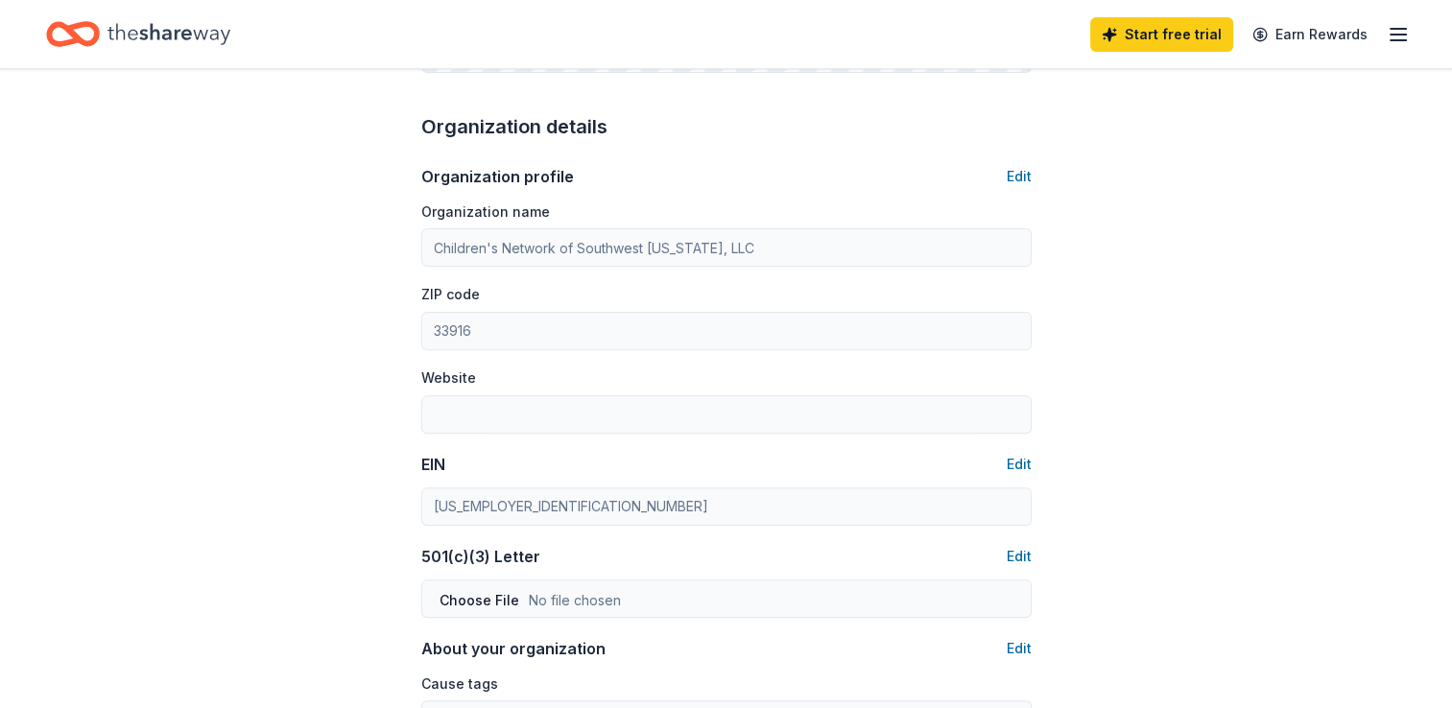
click at [83, 38] on icon "Home" at bounding box center [73, 34] width 54 height 45
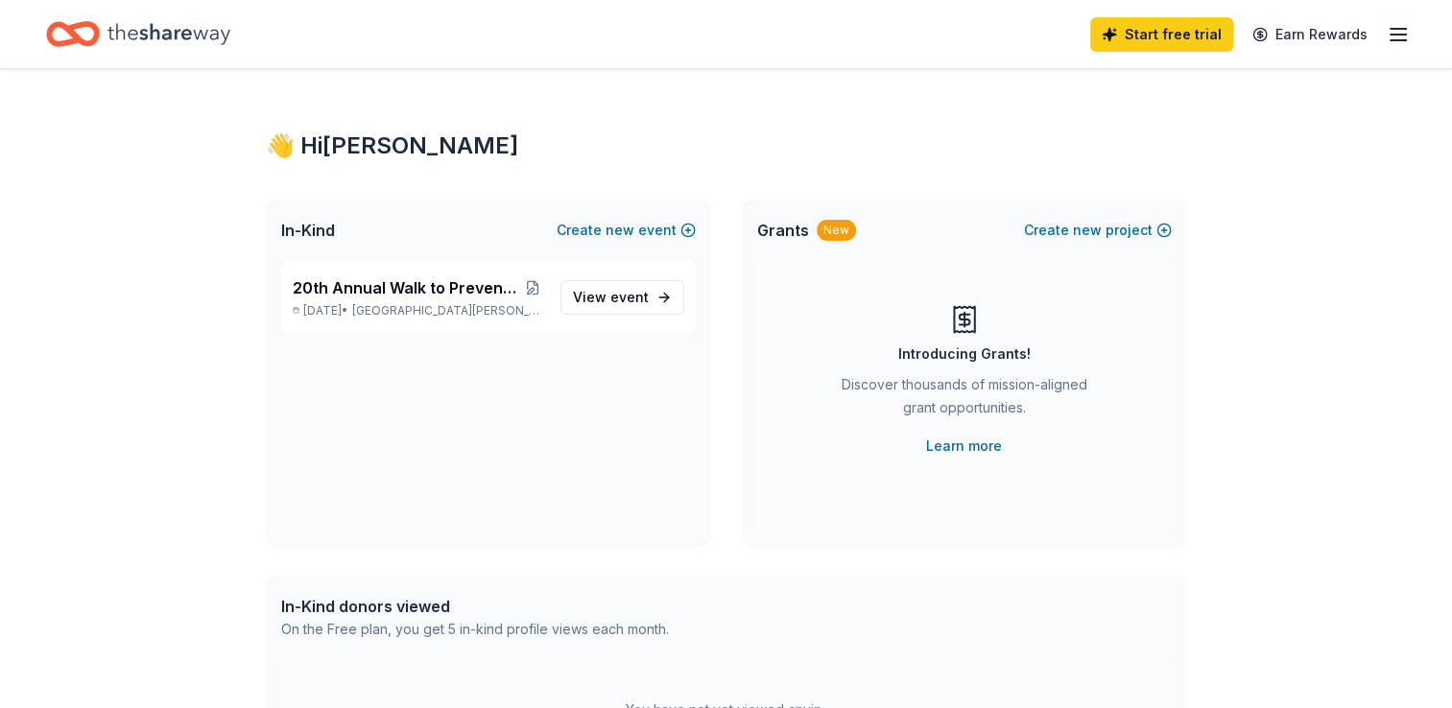
click at [973, 90] on div "👋 Hi Melanie In-Kind Create new event 20th Annual Walk to Prevent Child Abuse O…" at bounding box center [726, 610] width 983 height 1083
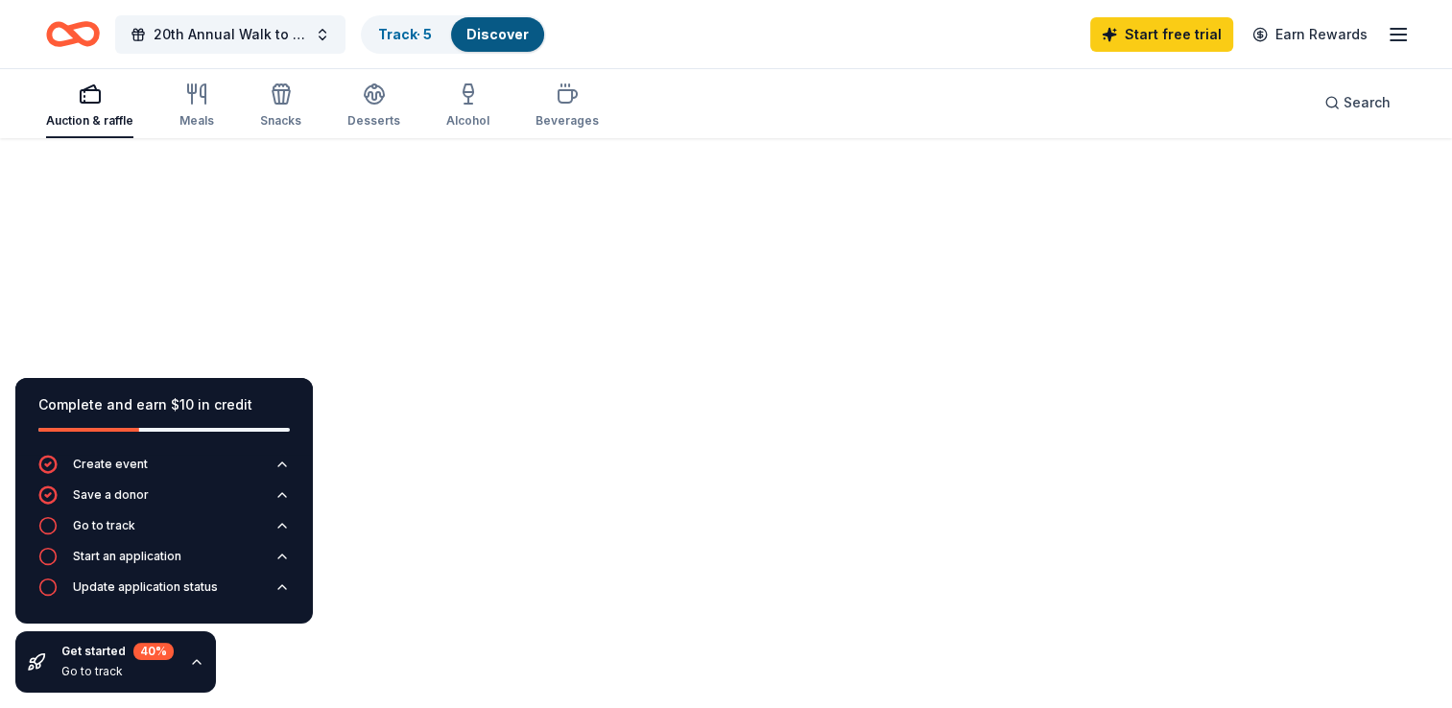
scroll to position [192, 0]
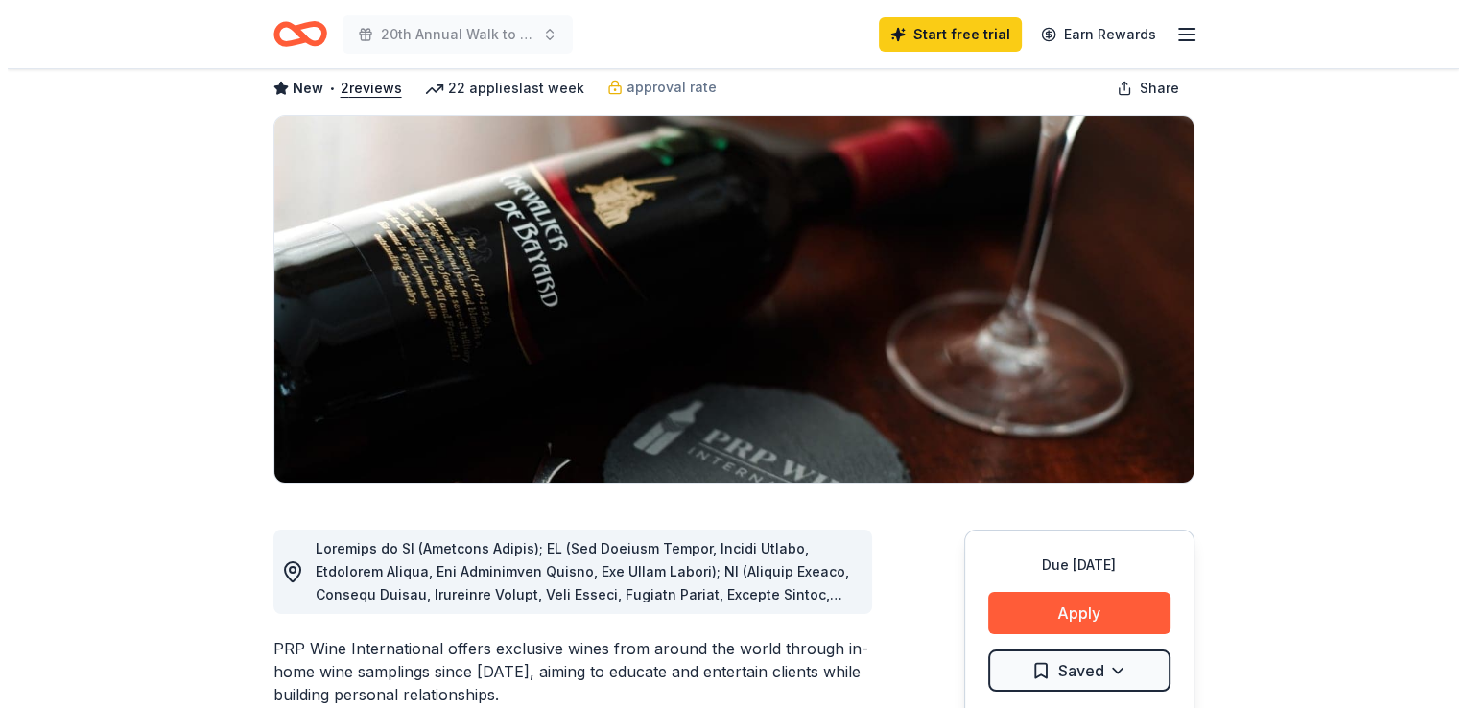
scroll to position [192, 0]
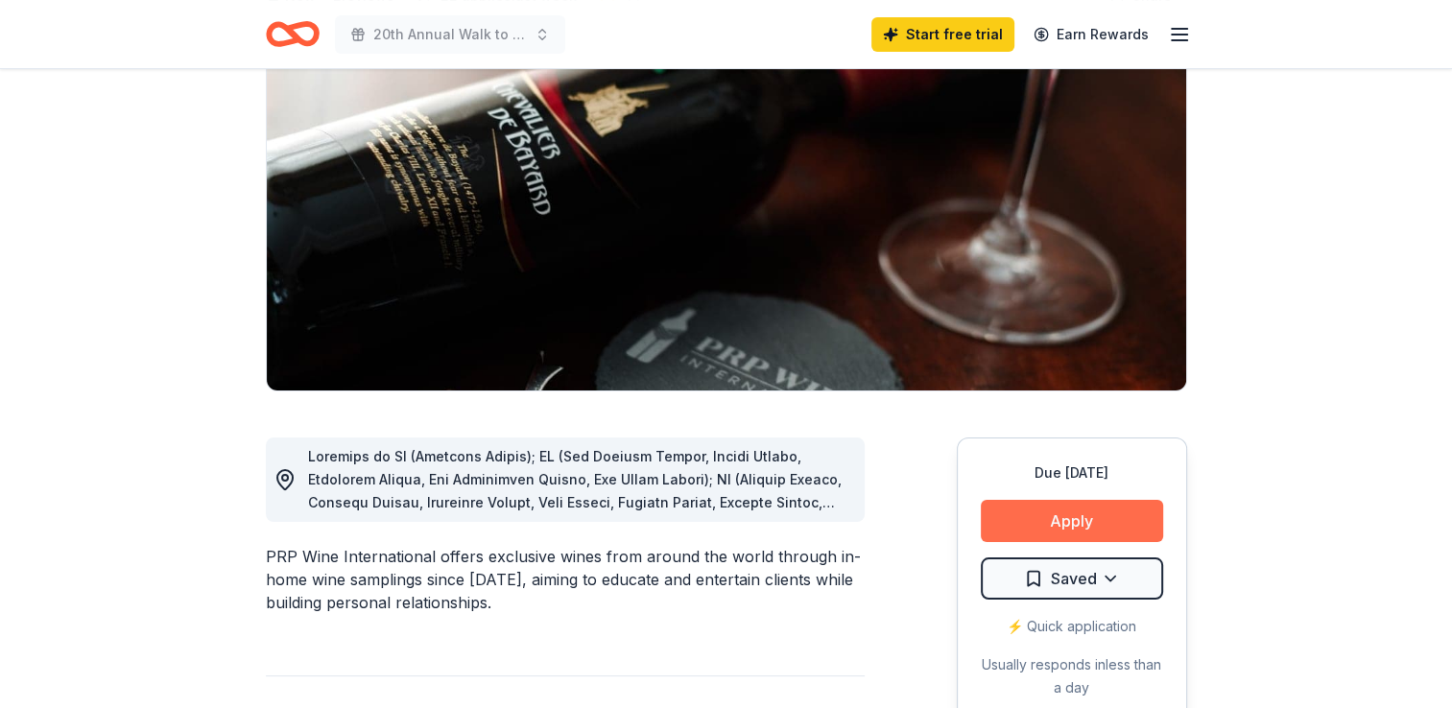
click at [1078, 514] on button "Apply" at bounding box center [1072, 521] width 182 height 42
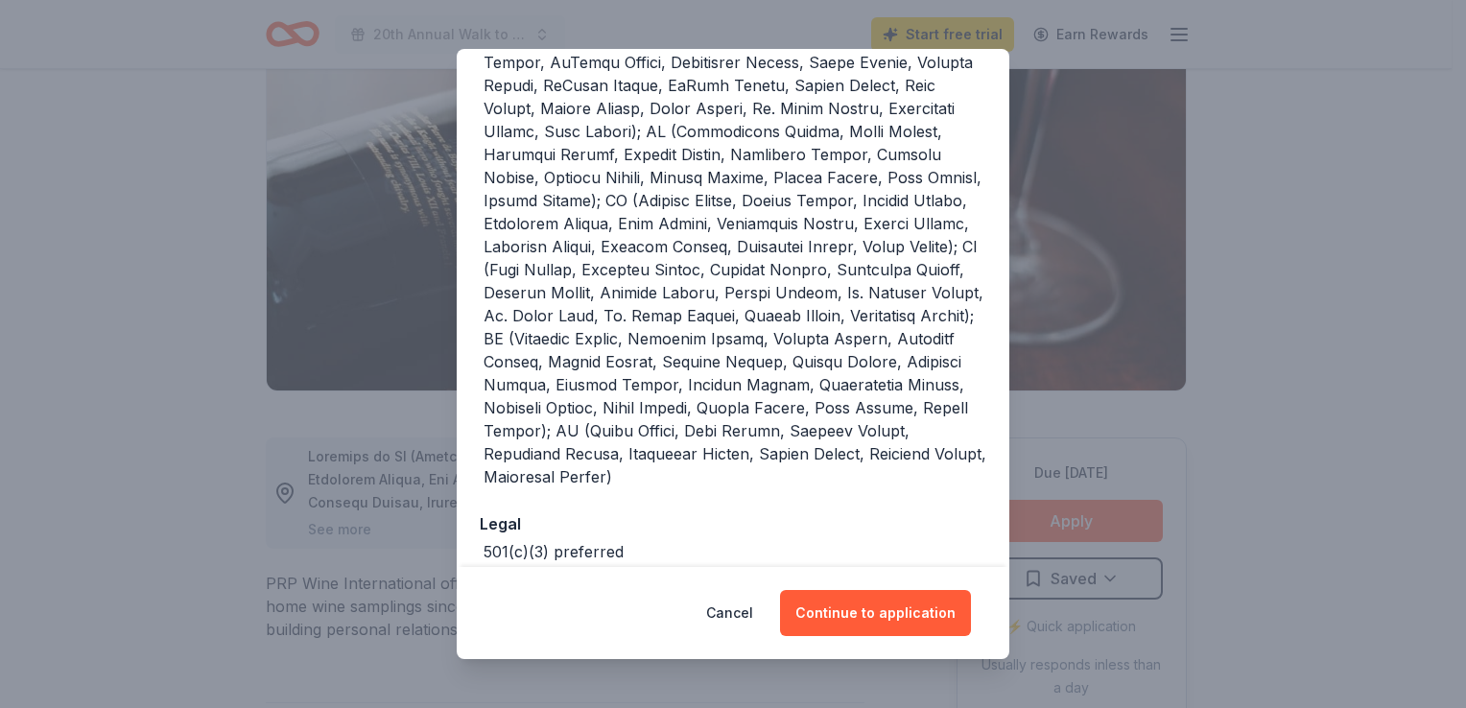
scroll to position [610, 0]
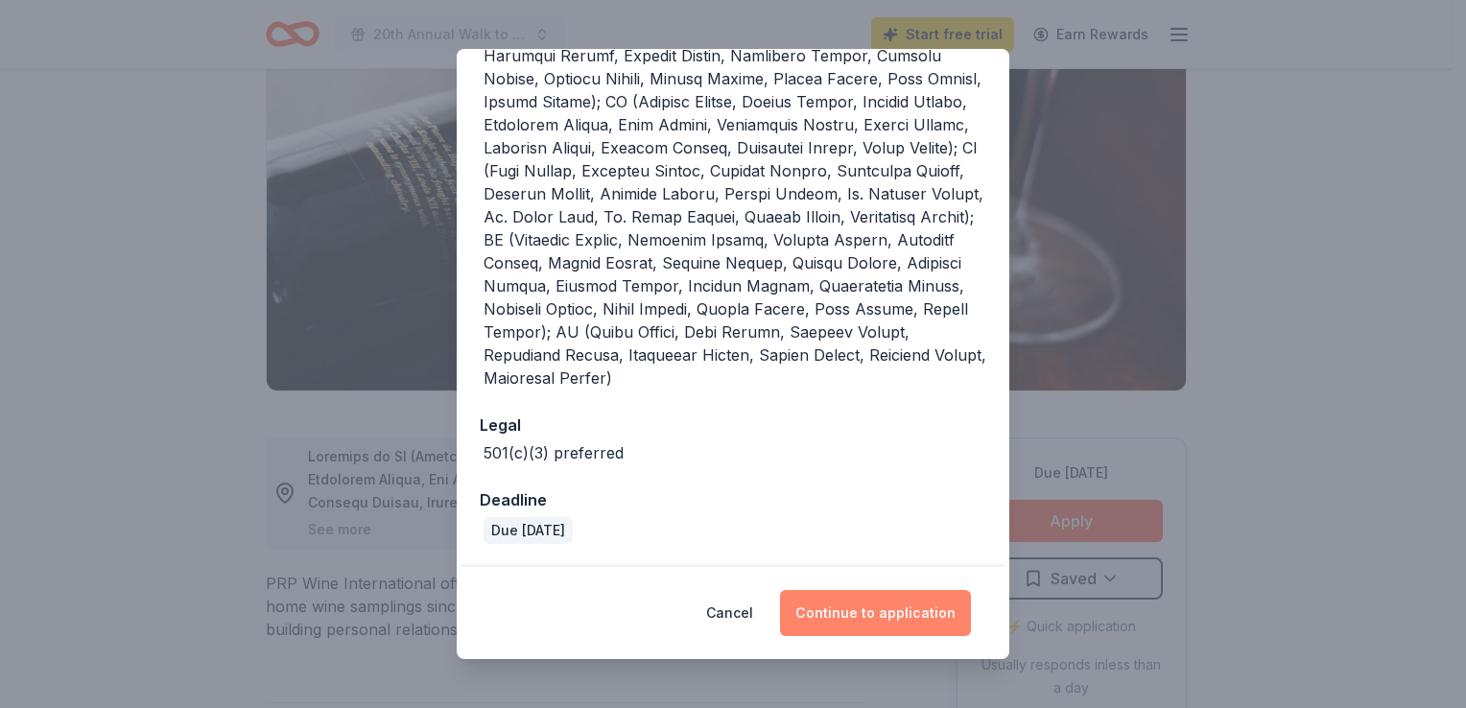
click at [862, 607] on button "Continue to application" at bounding box center [875, 613] width 191 height 46
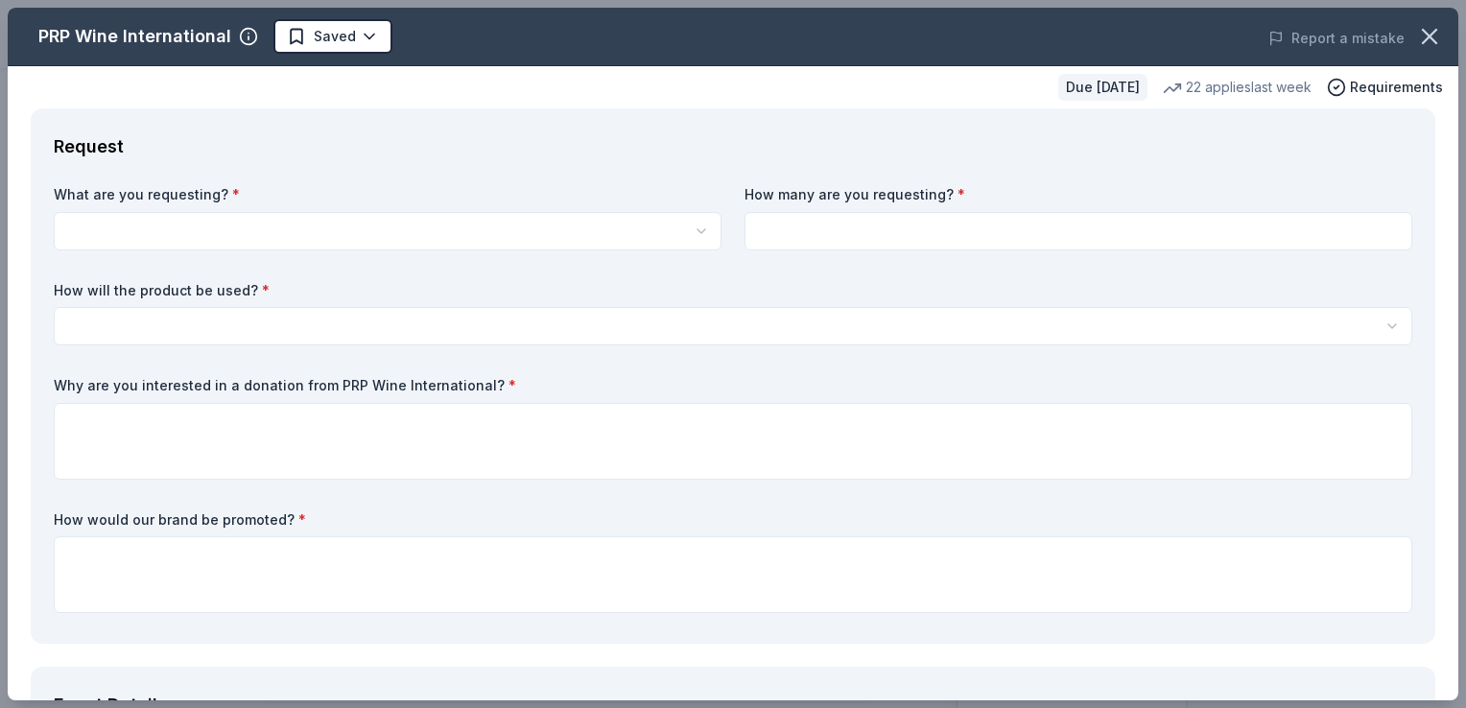
click at [540, 231] on html "20th Annual Walk to Prevent Child Abuse Start free trial Earn Rewards Due in 19…" at bounding box center [733, 162] width 1466 height 708
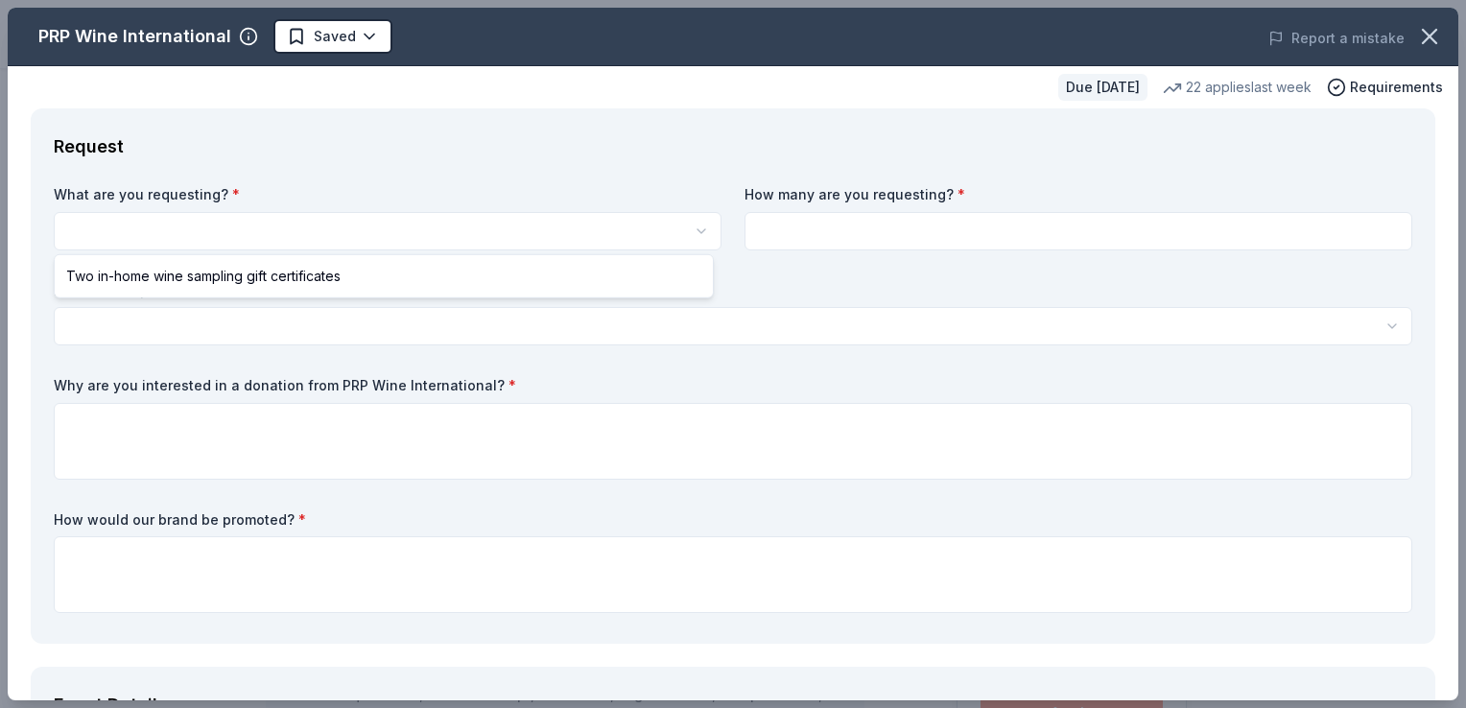
select select "Two in-home wine sampling gift certificates"
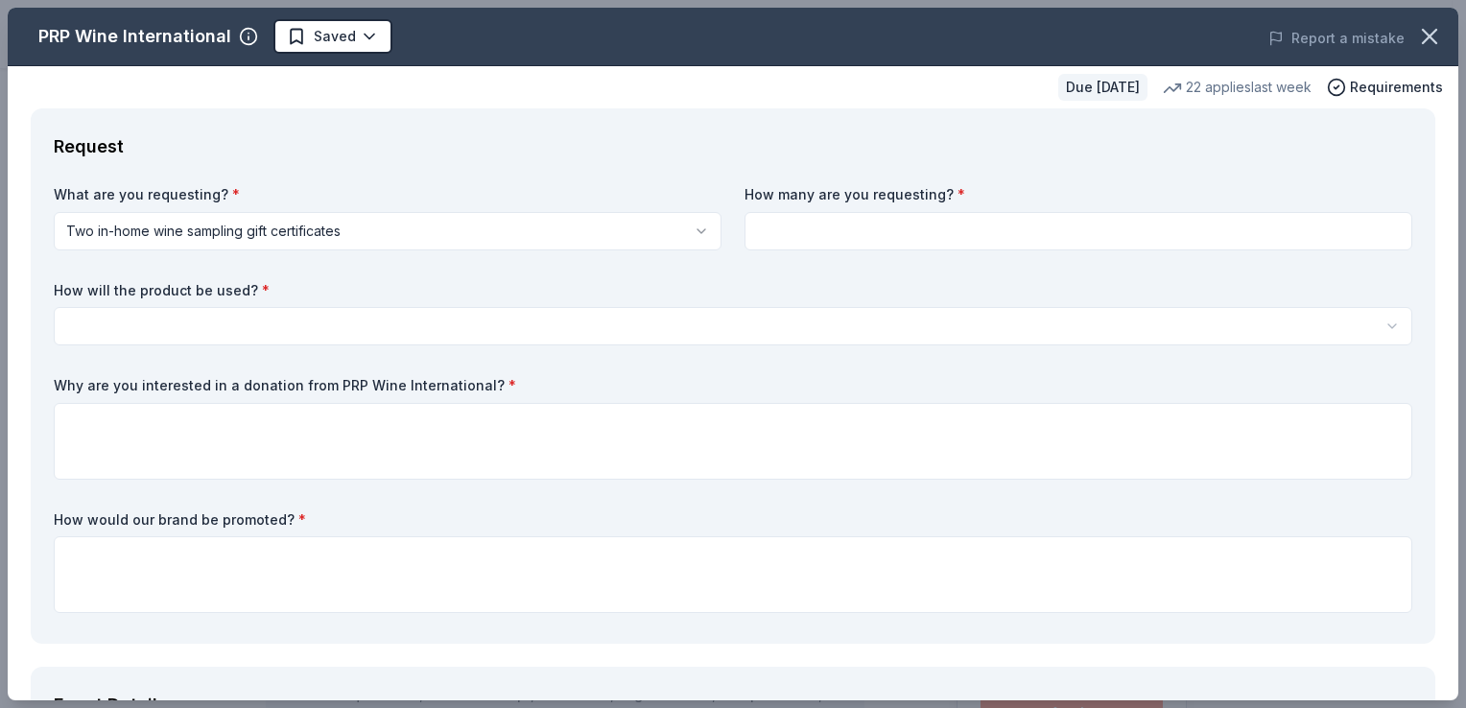
click at [823, 236] on input at bounding box center [1079, 231] width 668 height 38
type input "1"
type input "3"
click at [653, 278] on div "What are you requesting? * Two in-home wine sampling gift certificates Two in-h…" at bounding box center [733, 403] width 1359 height 436
click at [157, 331] on html "20th Annual Walk to Prevent Child Abuse Saved Apply Due in 19 days Share PRP Wi…" at bounding box center [733, 354] width 1466 height 708
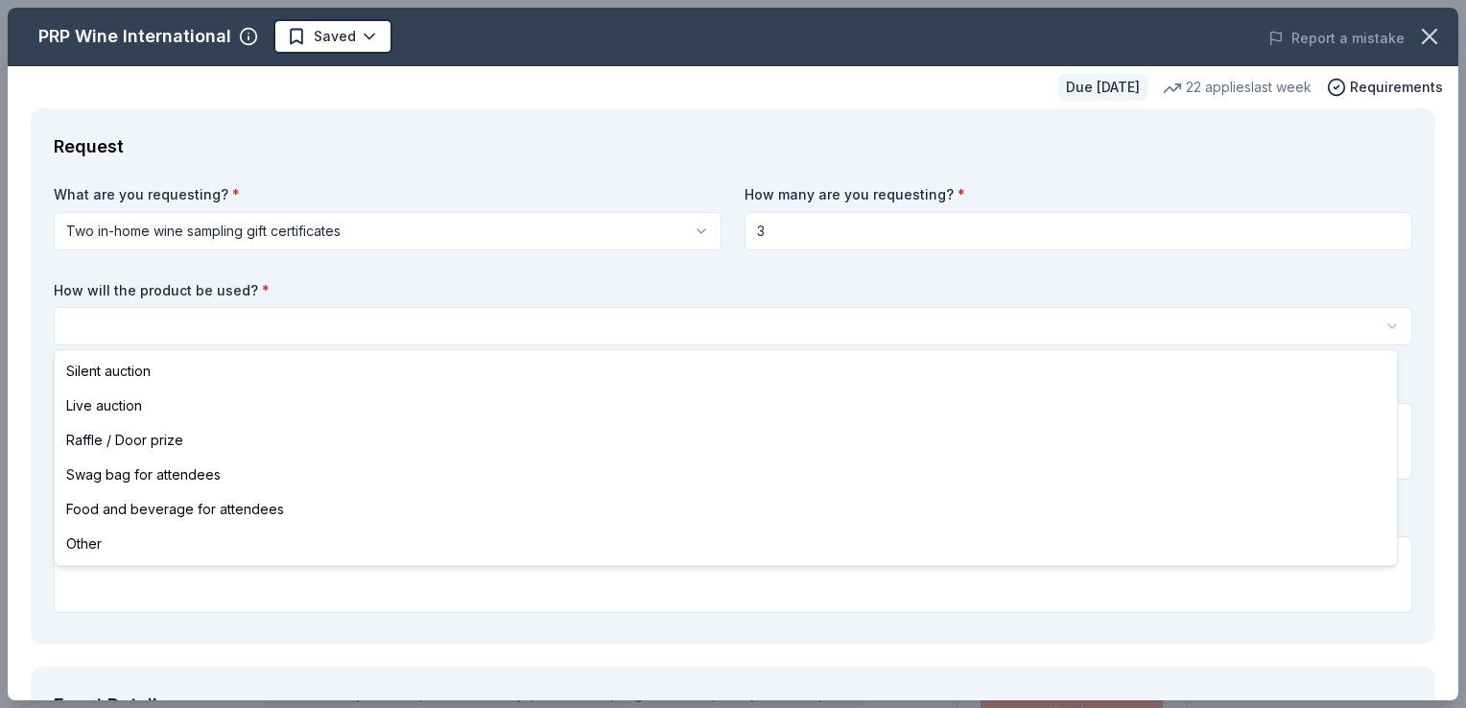
select select "raffleDoorPrize"
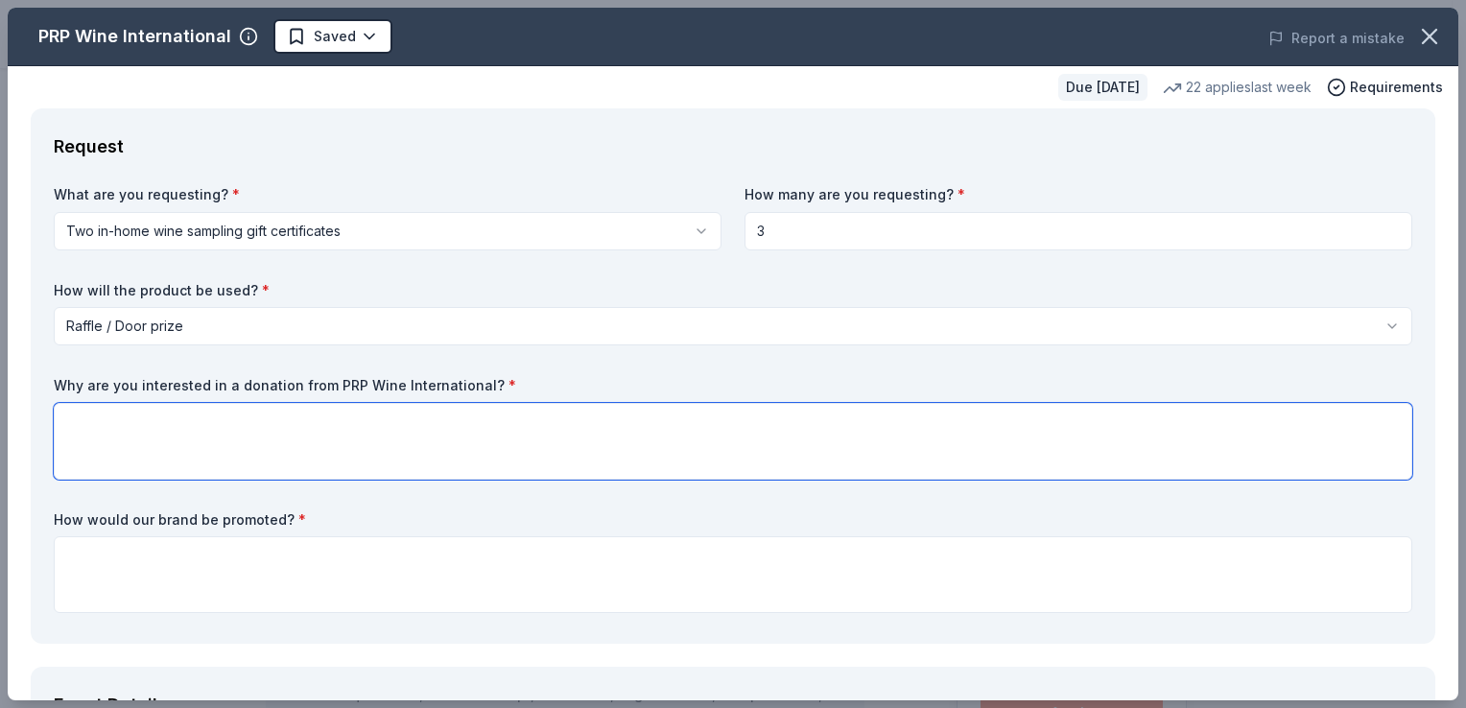
click at [154, 433] on textarea at bounding box center [733, 441] width 1359 height 77
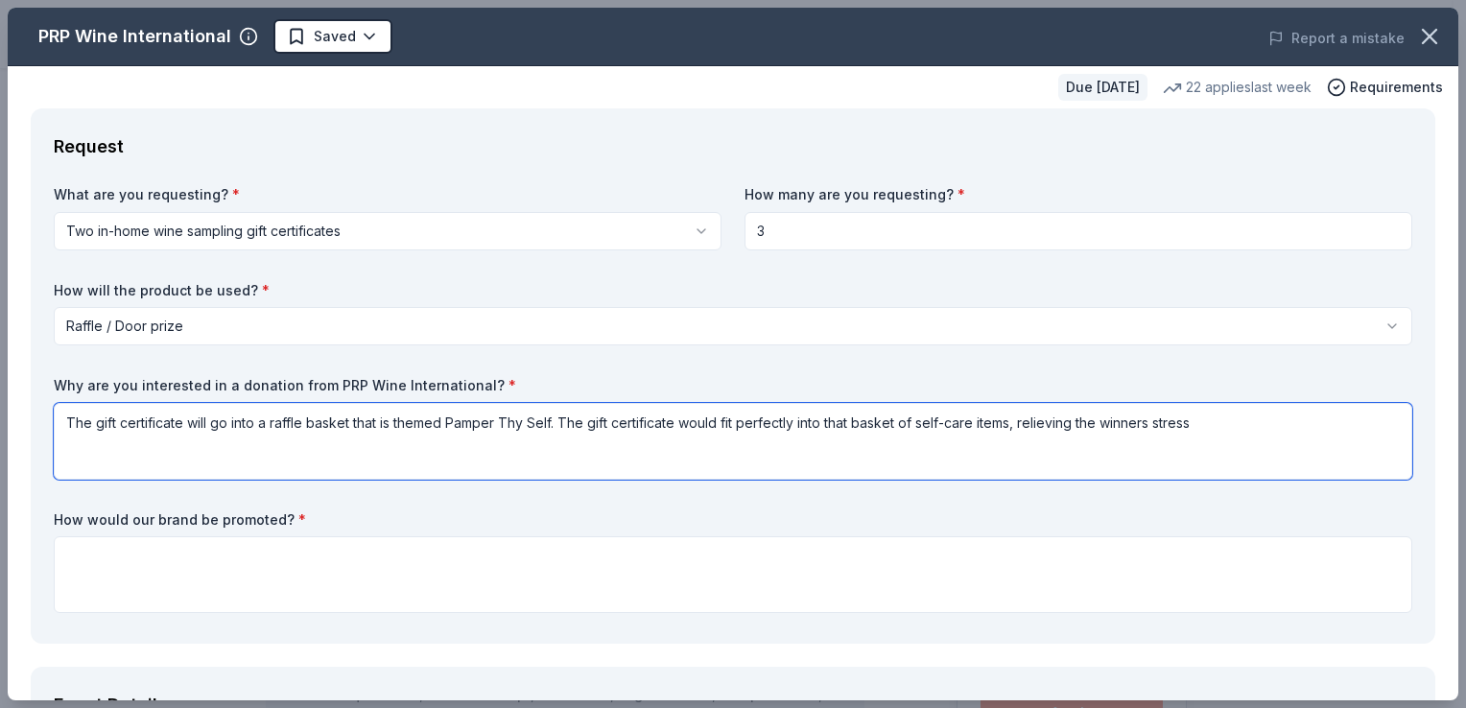
click at [1015, 418] on textarea "The gift certificate will go into a raffle basket that is themed Pamper Thy Sel…" at bounding box center [733, 441] width 1359 height 77
drag, startPoint x: 1019, startPoint y: 421, endPoint x: 1252, endPoint y: 417, distance: 233.3
click at [1252, 417] on textarea "The gift certificate will go into a raffle basket that is themed Pamper Thy Sel…" at bounding box center [733, 441] width 1359 height 77
click at [1302, 422] on textarea "The gift certificate will go into a raffle basket that is themed Pamper Thy Sel…" at bounding box center [733, 441] width 1359 height 77
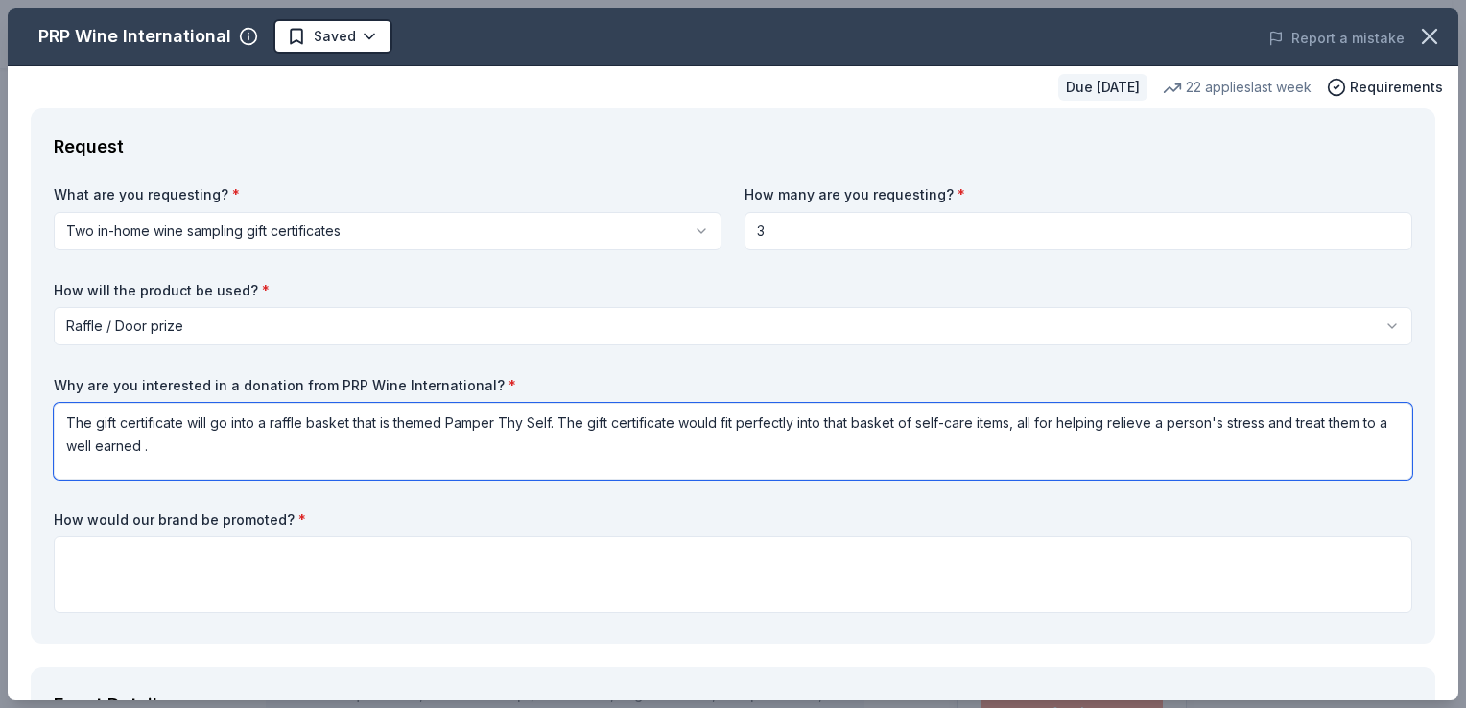
click at [131, 442] on textarea "The gift certificate will go into a raffle basket that is themed Pamper Thy Sel…" at bounding box center [733, 441] width 1359 height 77
click at [1015, 420] on textarea "The gift certificate will go into a raffle basket that is themed Pamper Thy Sel…" at bounding box center [733, 441] width 1359 height 77
click at [1025, 424] on textarea "The gift certificate will go into a raffle basket that is themed Pamper Thy Sel…" at bounding box center [733, 441] width 1359 height 77
click at [1156, 422] on textarea "The gift certificate will go into a raffle basket that is themed Pamper Thy Sel…" at bounding box center [733, 441] width 1359 height 77
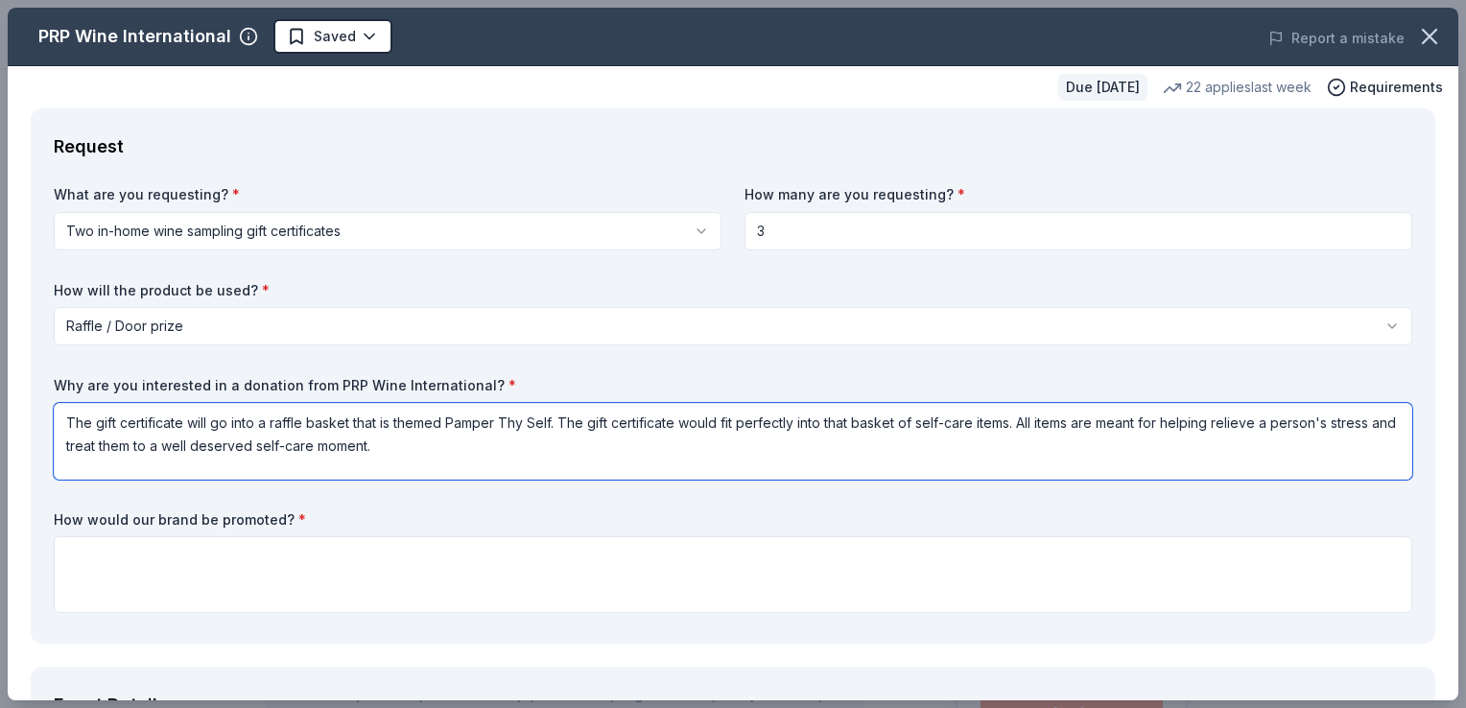
click at [1156, 422] on textarea "The gift certificate will go into a raffle basket that is themed Pamper Thy Sel…" at bounding box center [733, 441] width 1359 height 77
click at [1205, 426] on textarea "The gift certificate will go into a raffle basket that is themed Pamper Thy Sel…" at bounding box center [733, 441] width 1359 height 77
click at [386, 444] on textarea "The gift certificate will go into a raffle basket that is themed Pamper Thy Sel…" at bounding box center [733, 441] width 1359 height 77
click at [253, 443] on textarea "The gift certificate will go into a raffle basket that is themed Pamper Thy Sel…" at bounding box center [733, 441] width 1359 height 77
drag, startPoint x: 472, startPoint y: 451, endPoint x: 56, endPoint y: 408, distance: 418.8
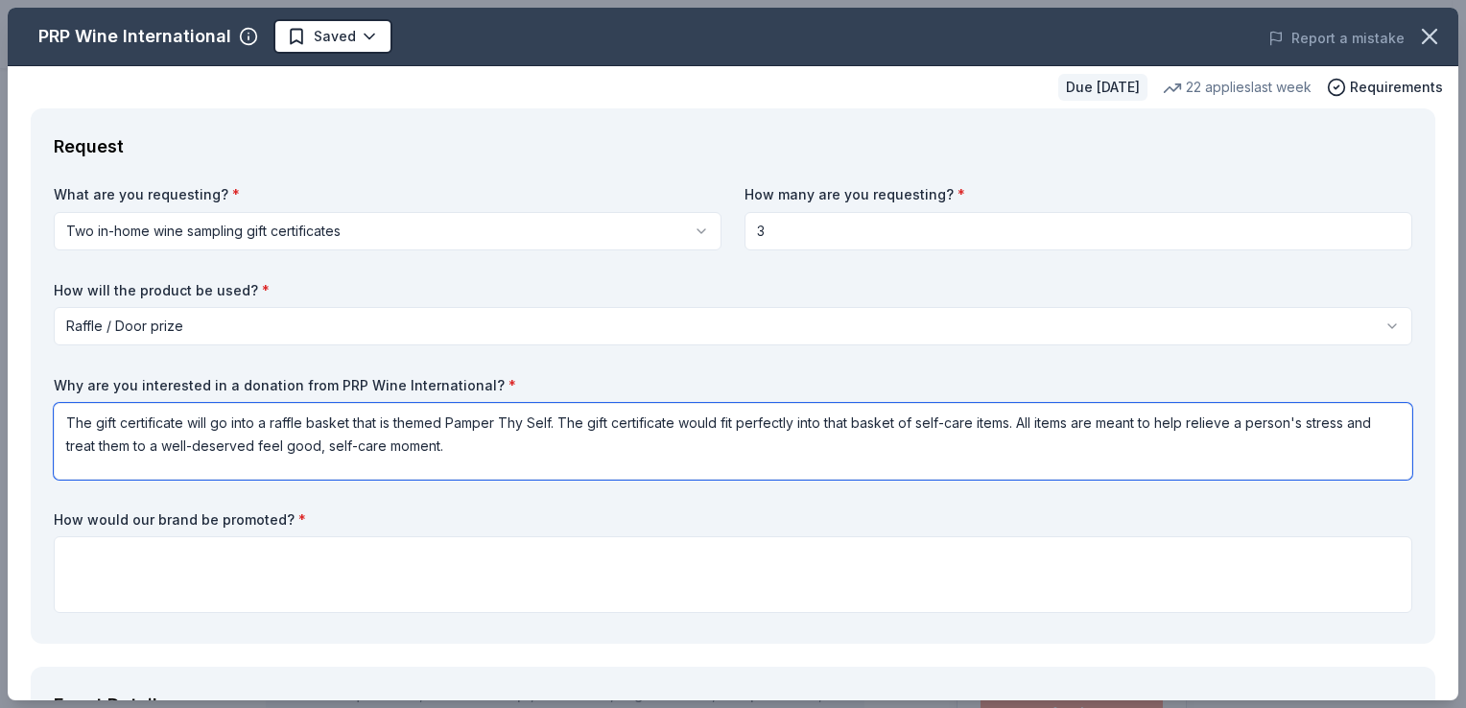
click at [56, 408] on textarea "The gift certificate will go into a raffle basket that is themed Pamper Thy Sel…" at bounding box center [733, 441] width 1359 height 77
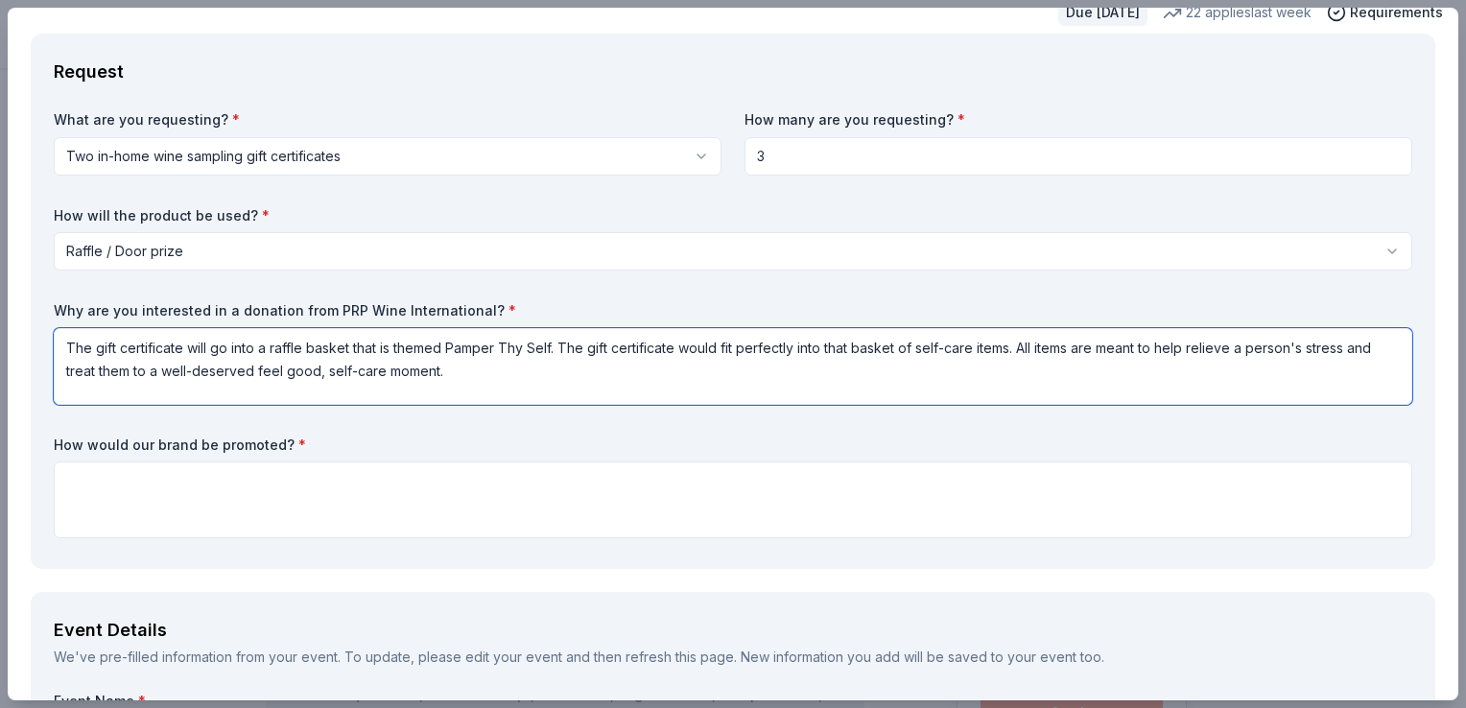
scroll to position [96, 0]
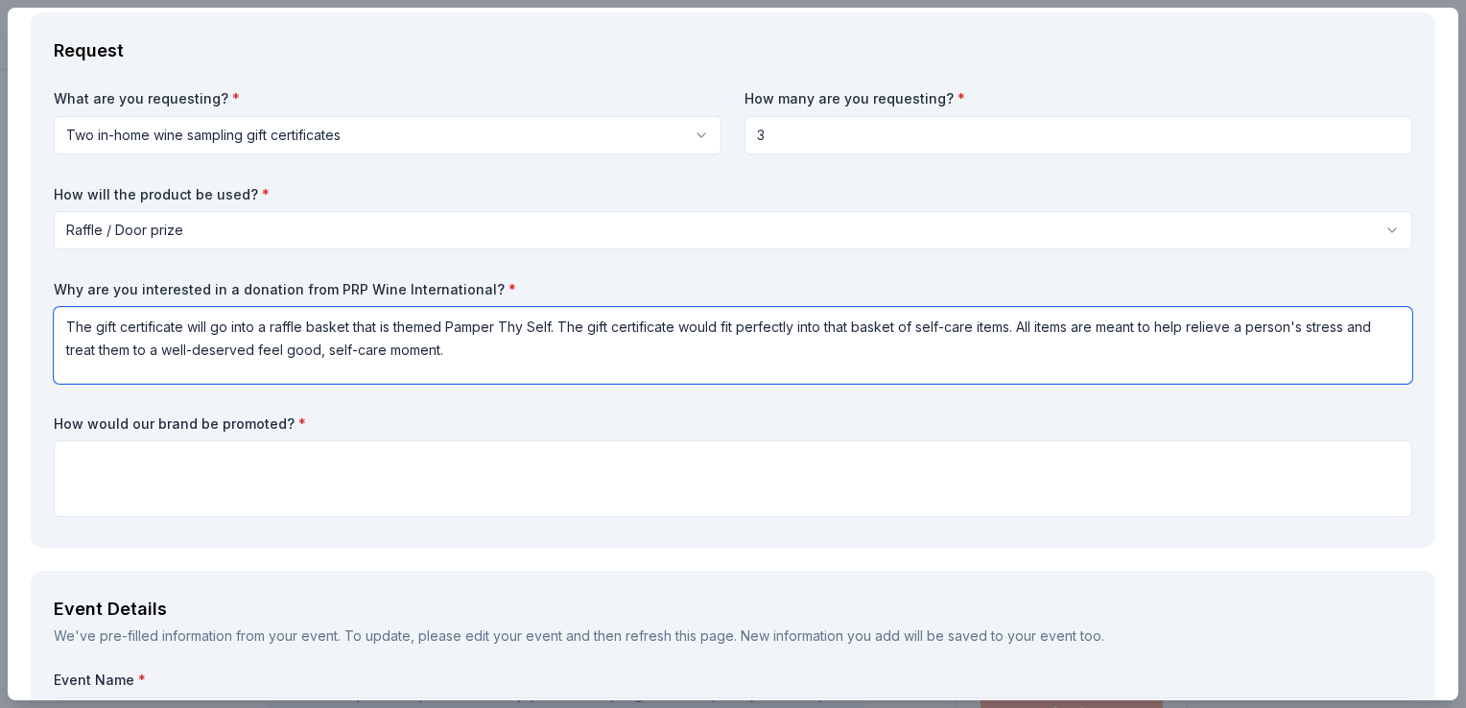
type textarea "The gift certificate will go into a raffle basket that is themed Pamper Thy Sel…"
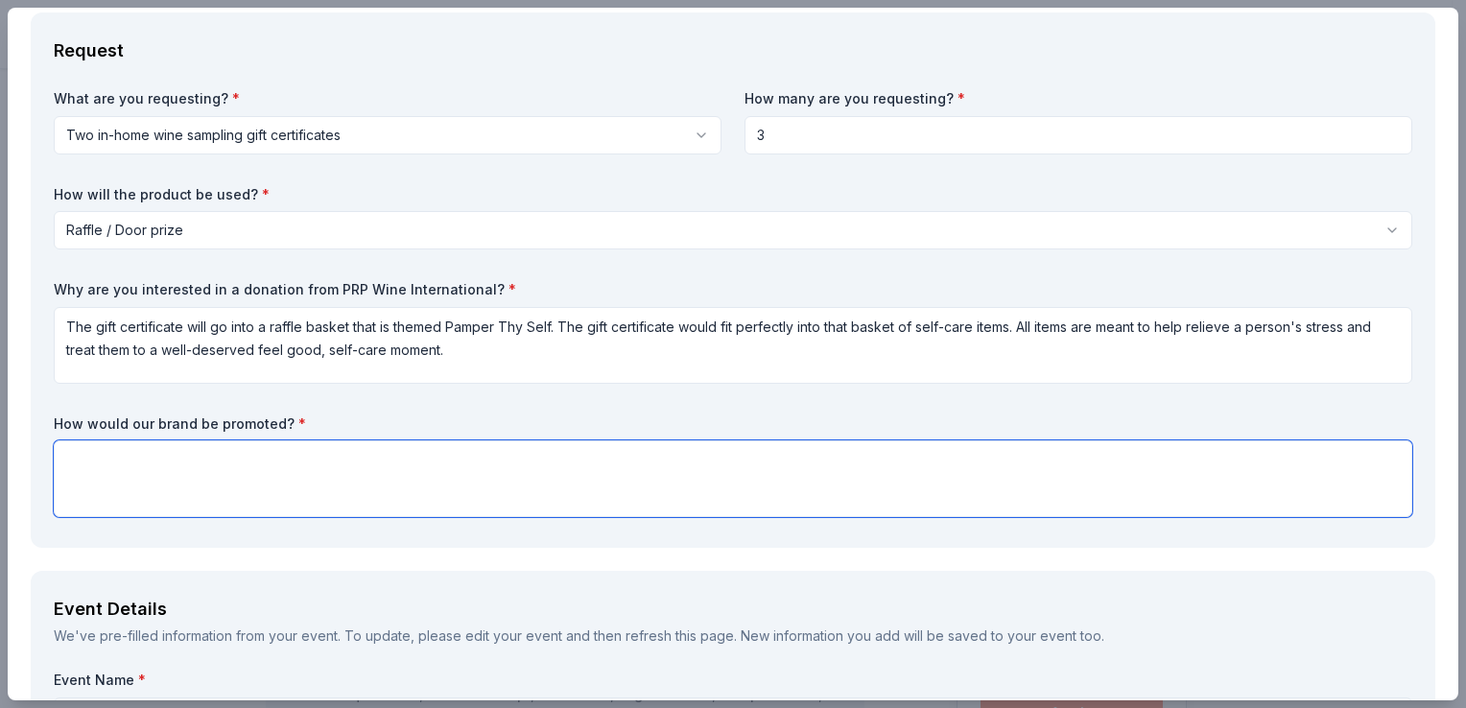
click at [210, 478] on textarea at bounding box center [733, 479] width 1359 height 77
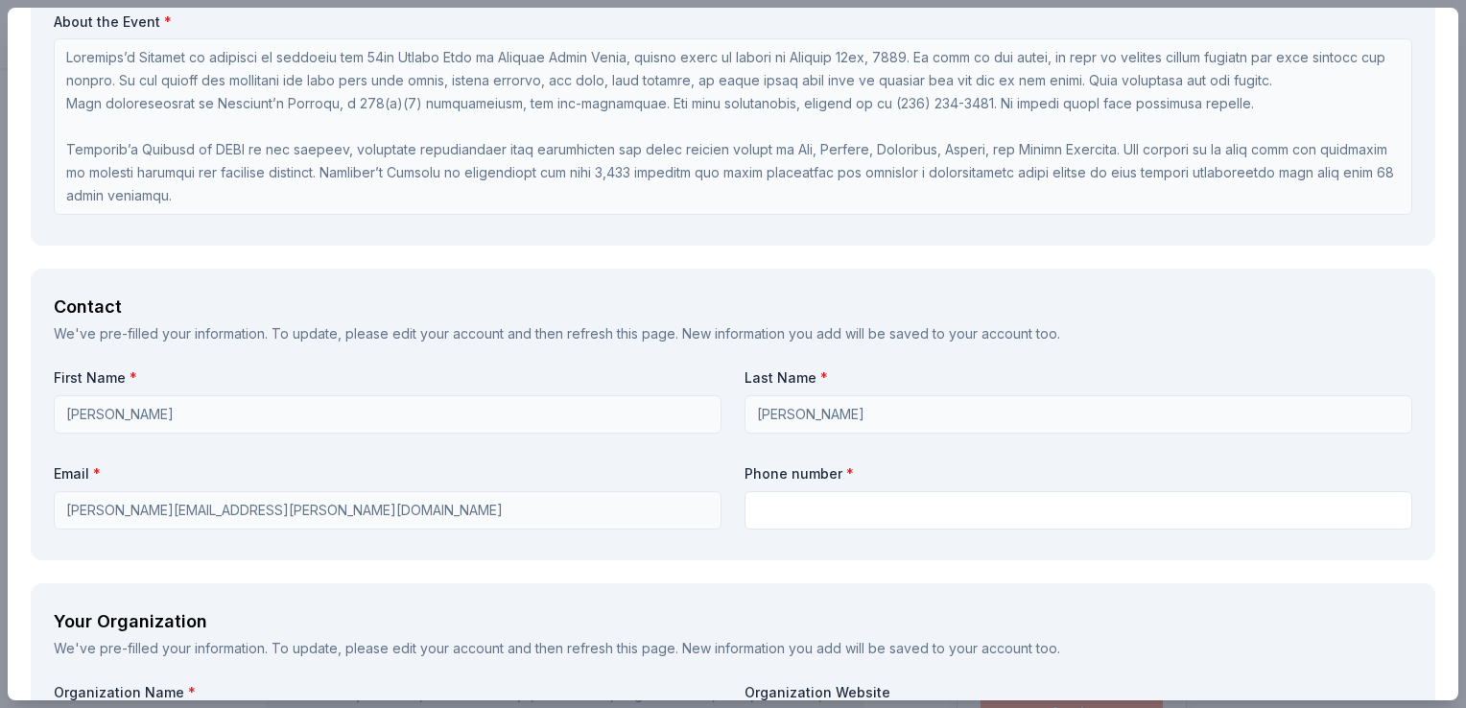
scroll to position [1152, 0]
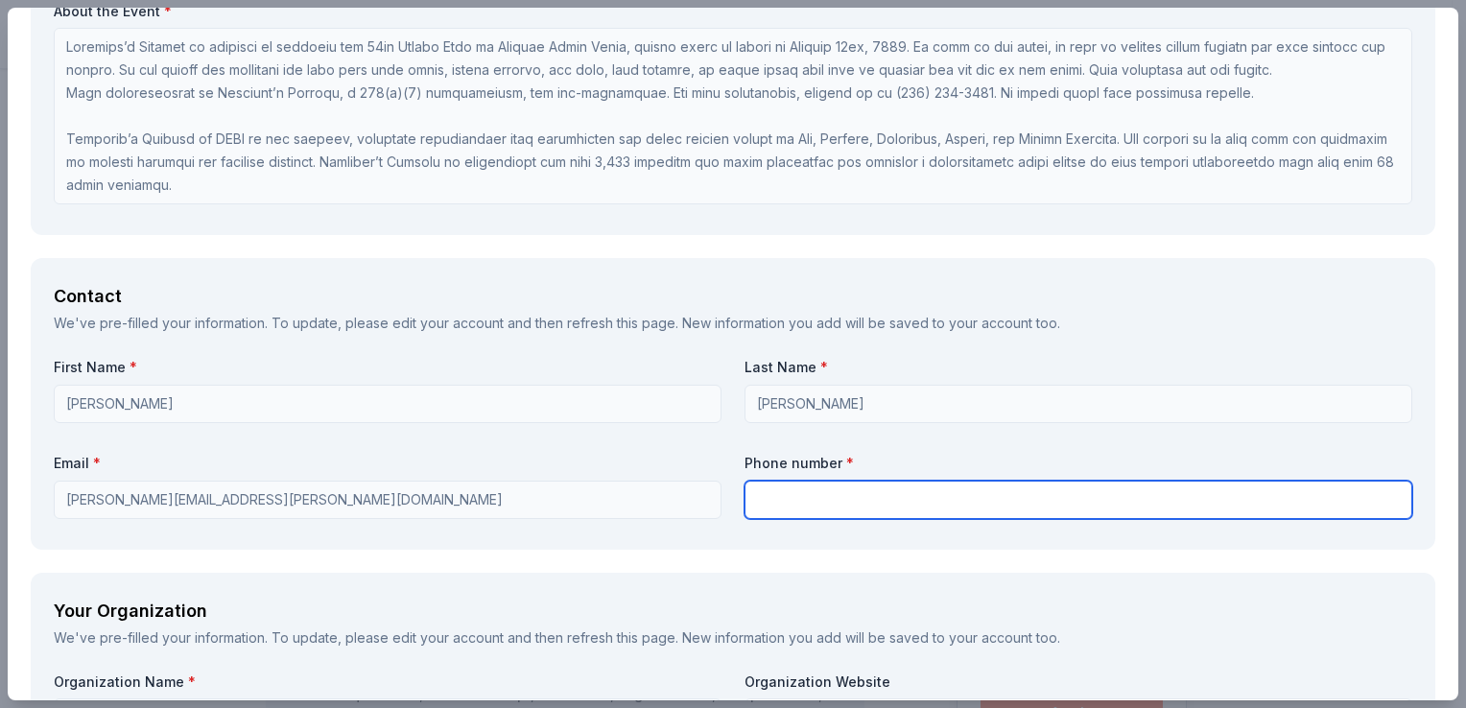
click at [798, 493] on input "text" at bounding box center [1079, 500] width 668 height 38
type input "239-841-4725"
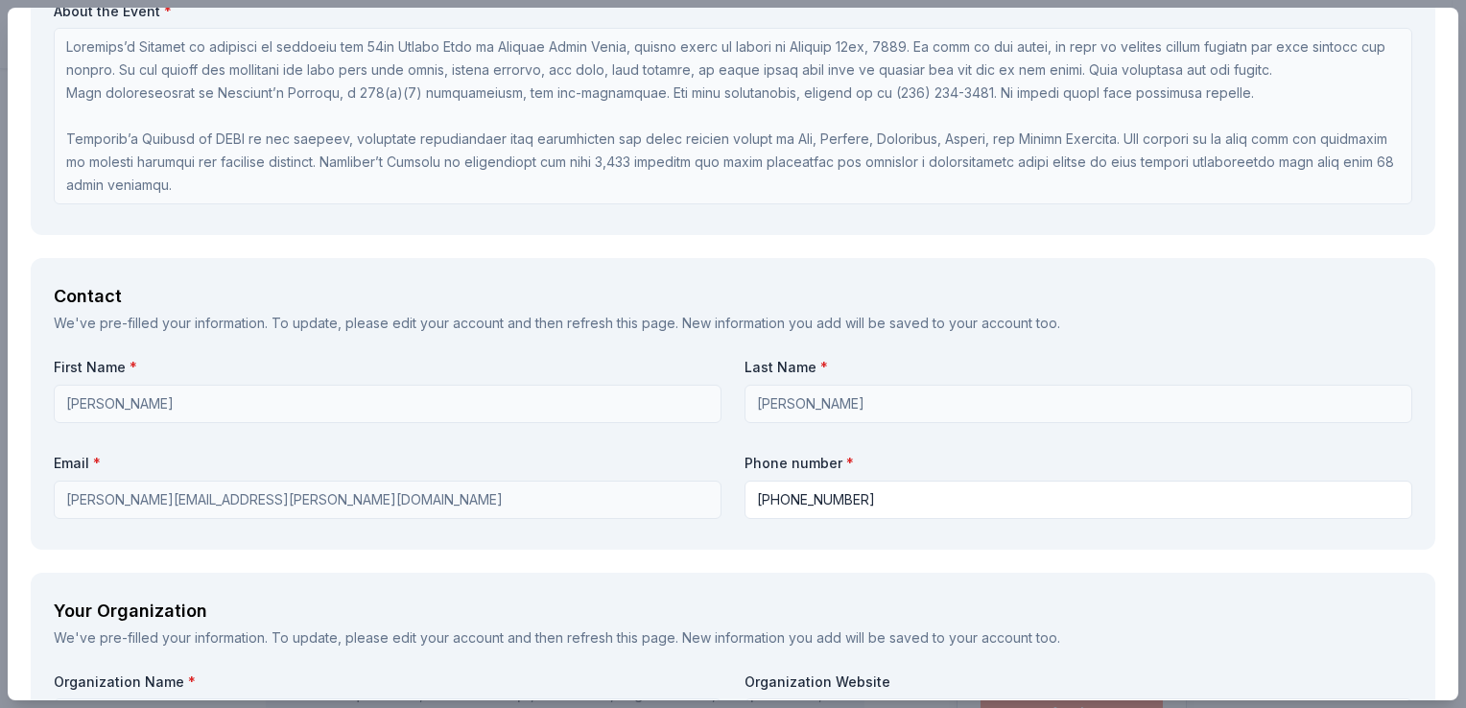
click at [726, 532] on div "Contact We've pre-filled your information. To update, please edit your account …" at bounding box center [733, 403] width 1405 height 291
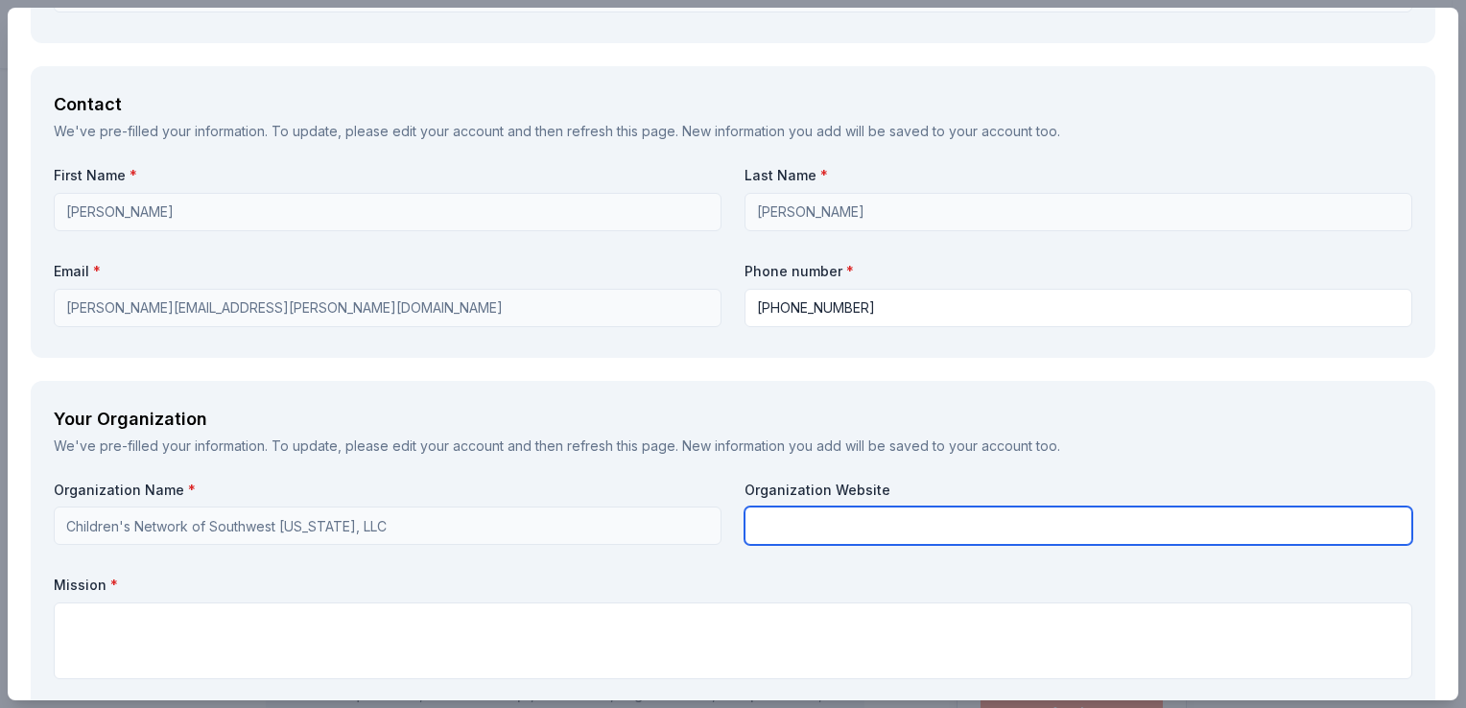
click at [796, 525] on input "text" at bounding box center [1079, 526] width 668 height 38
paste input "https://childrensnetworkflorida.org/cns/"
type input "https://childrensnetworkflorida.org/cns/"
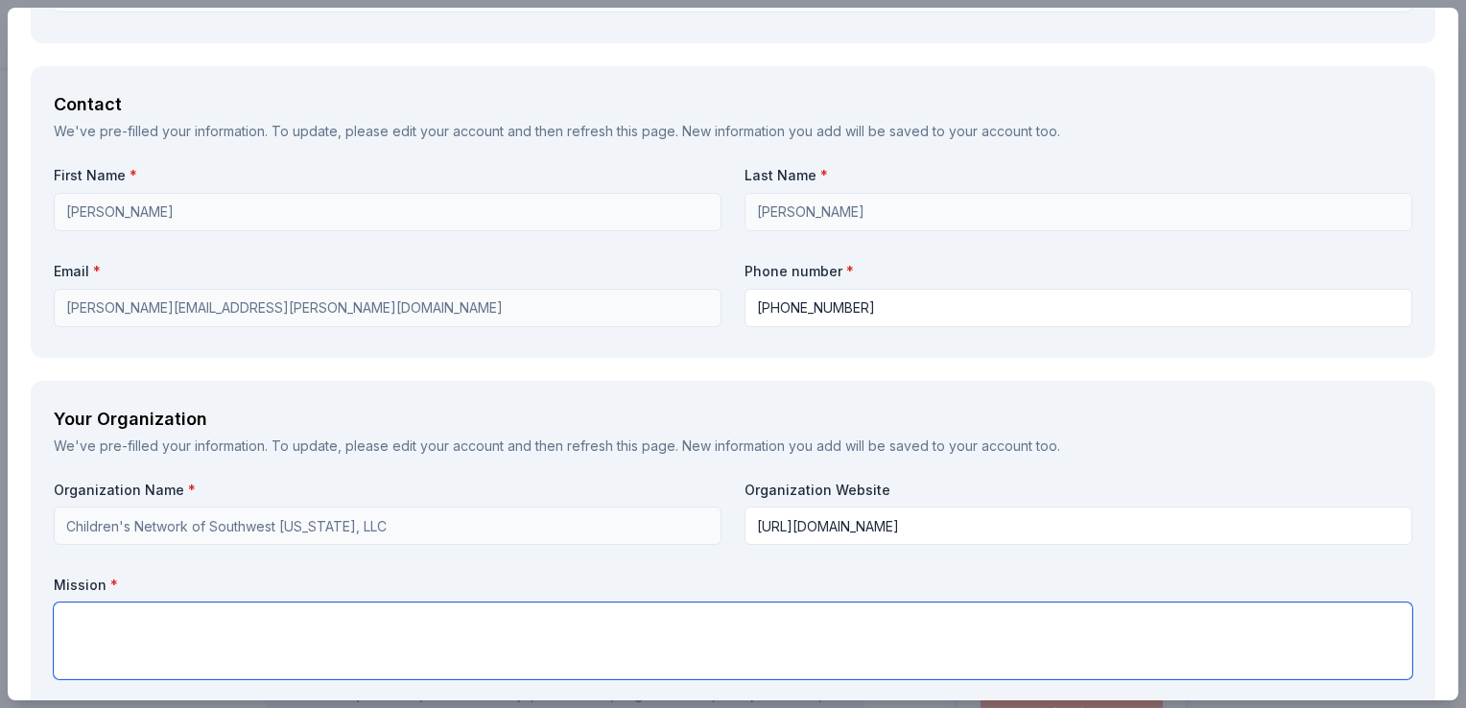
click at [656, 654] on textarea at bounding box center [733, 641] width 1359 height 77
paste textarea "Our mission is to work with the community to protect children and preserve fami…"
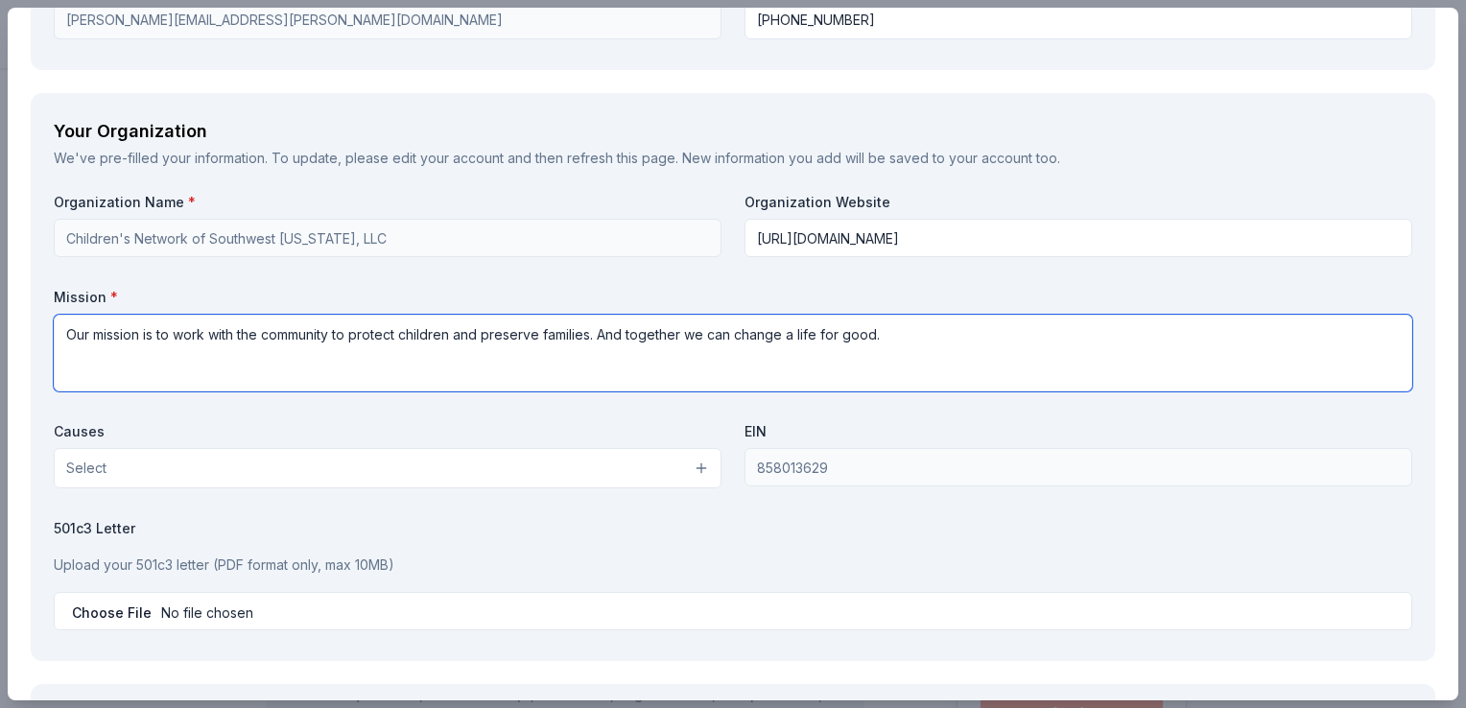
type textarea "Our mission is to work with the community to protect children and preserve fami…"
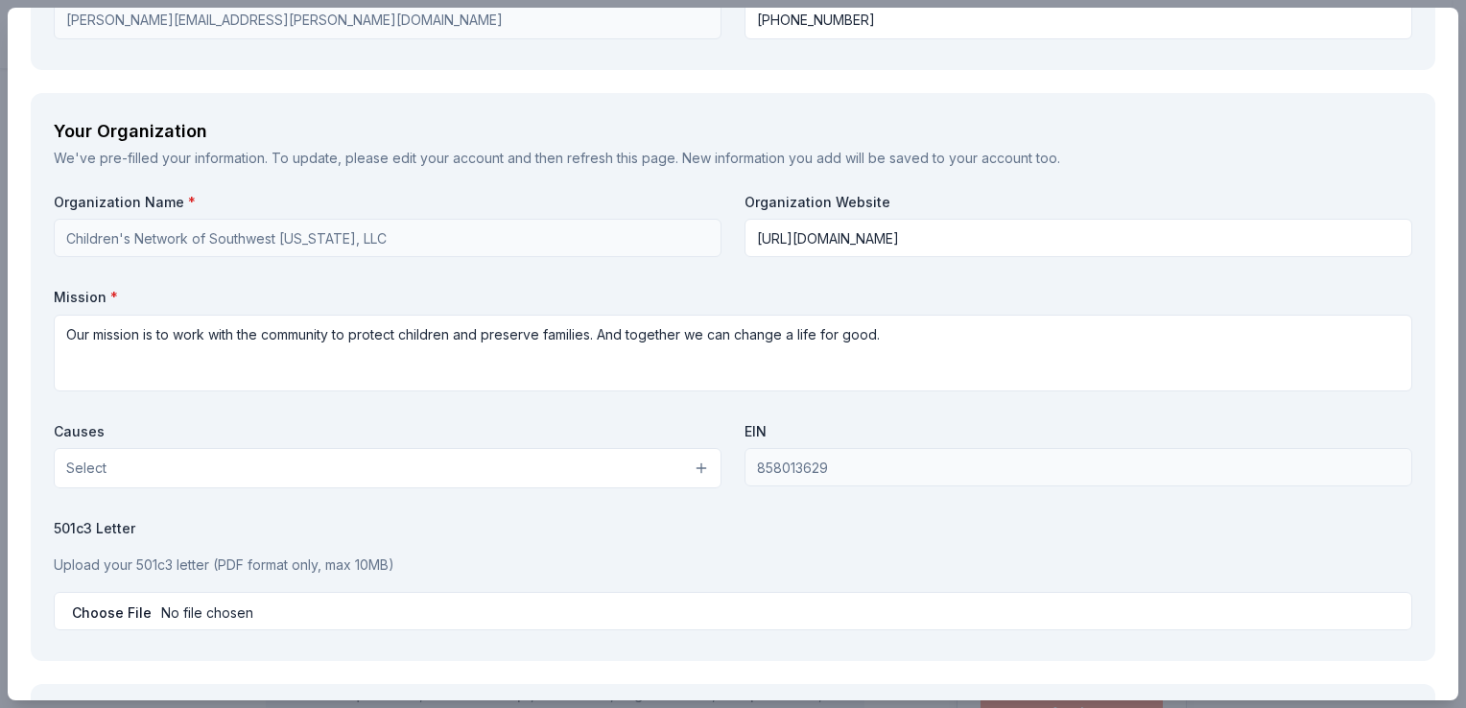
click at [215, 462] on button "Select" at bounding box center [388, 468] width 668 height 40
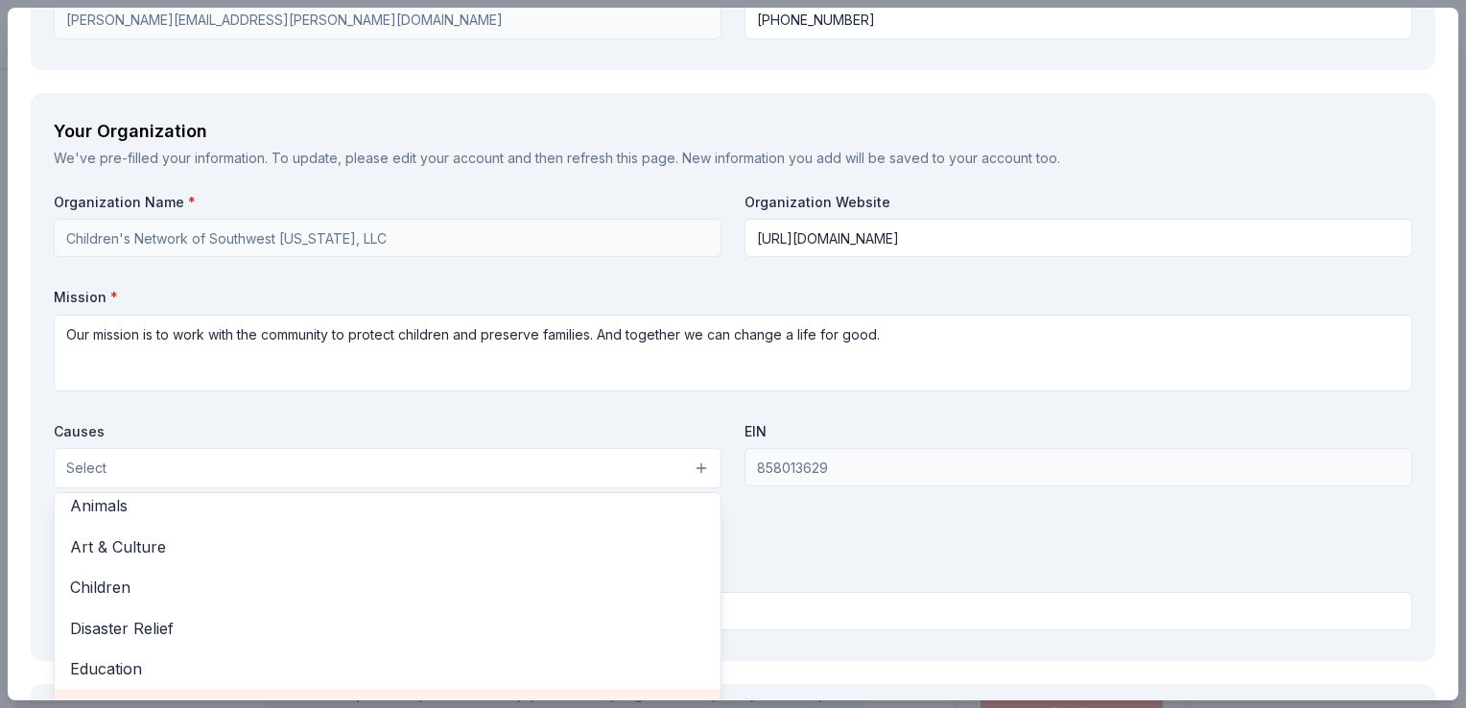
scroll to position [0, 0]
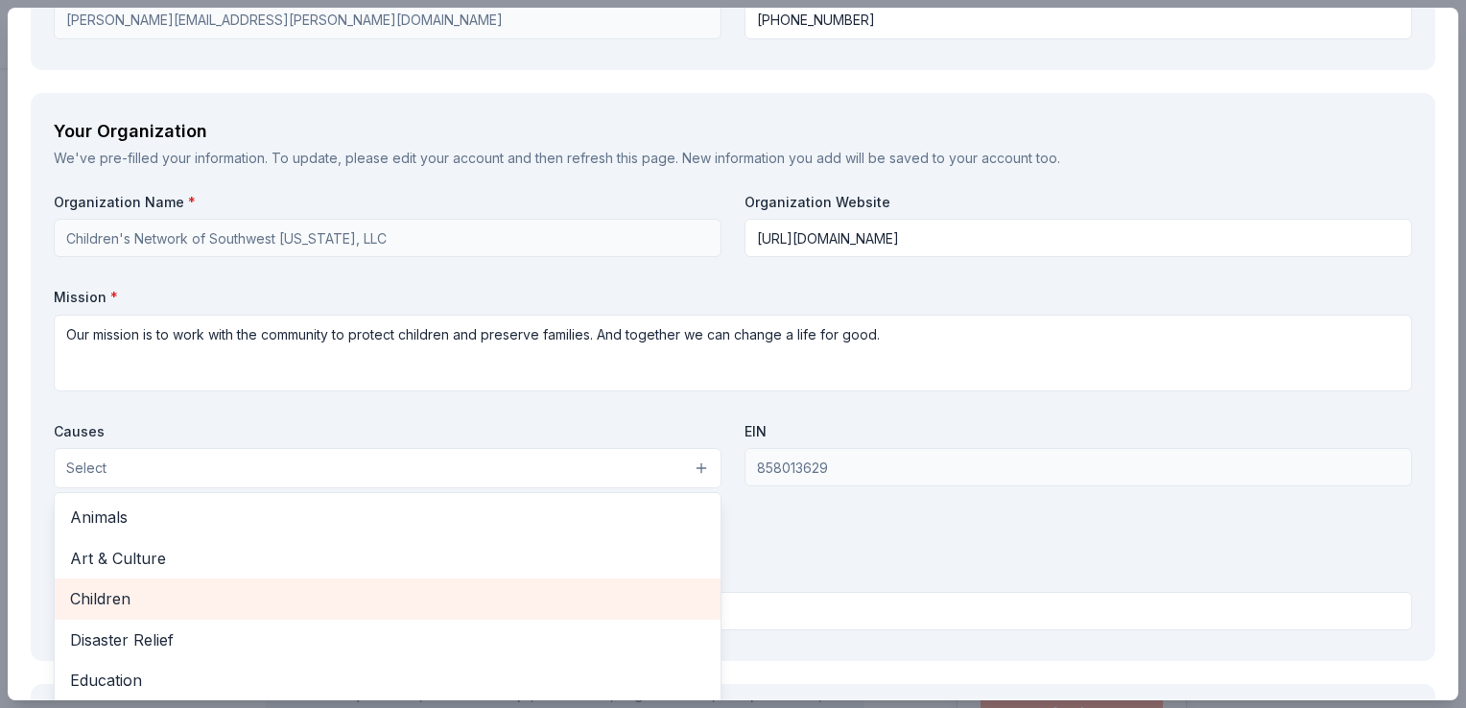
click at [149, 586] on span "Children" at bounding box center [387, 598] width 635 height 25
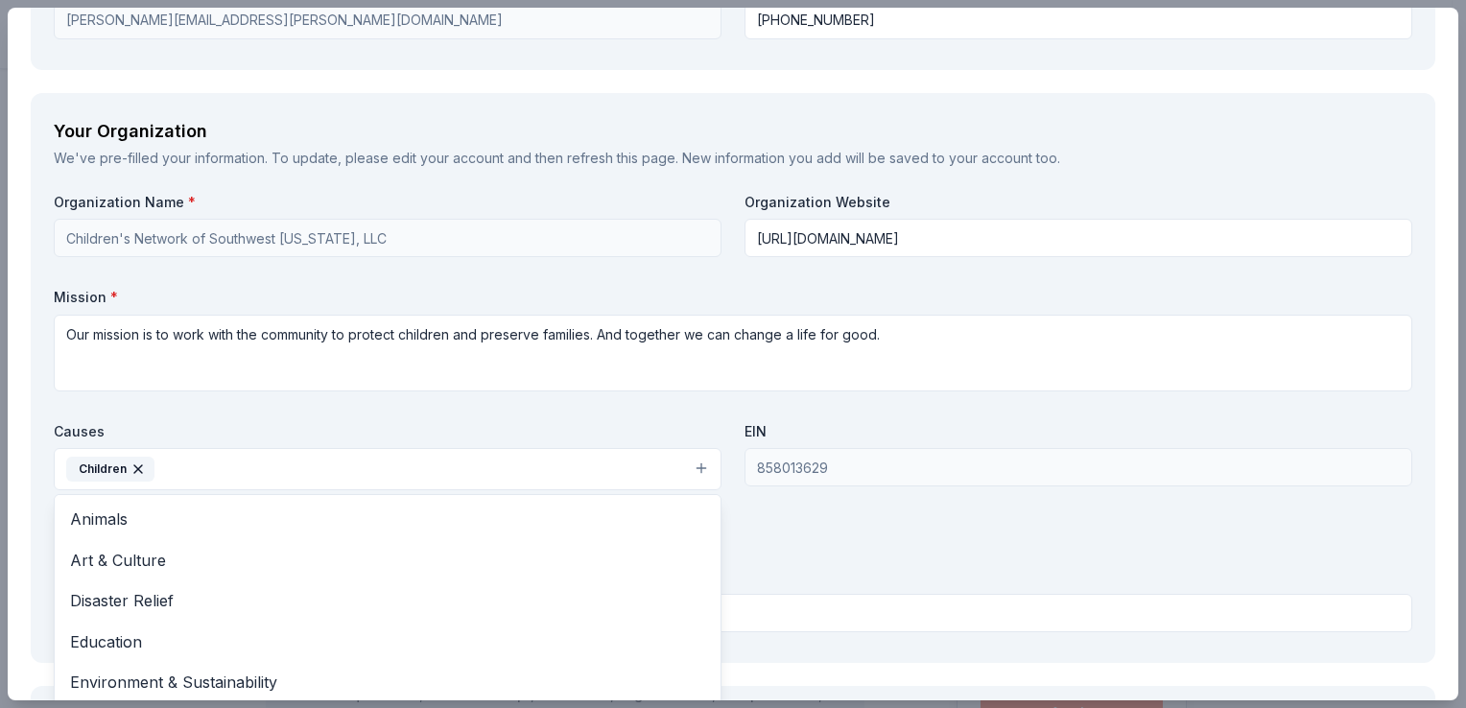
click at [198, 396] on div "Organization Name * Children's Network of Southwest Florida, LLC Organization W…" at bounding box center [733, 416] width 1359 height 447
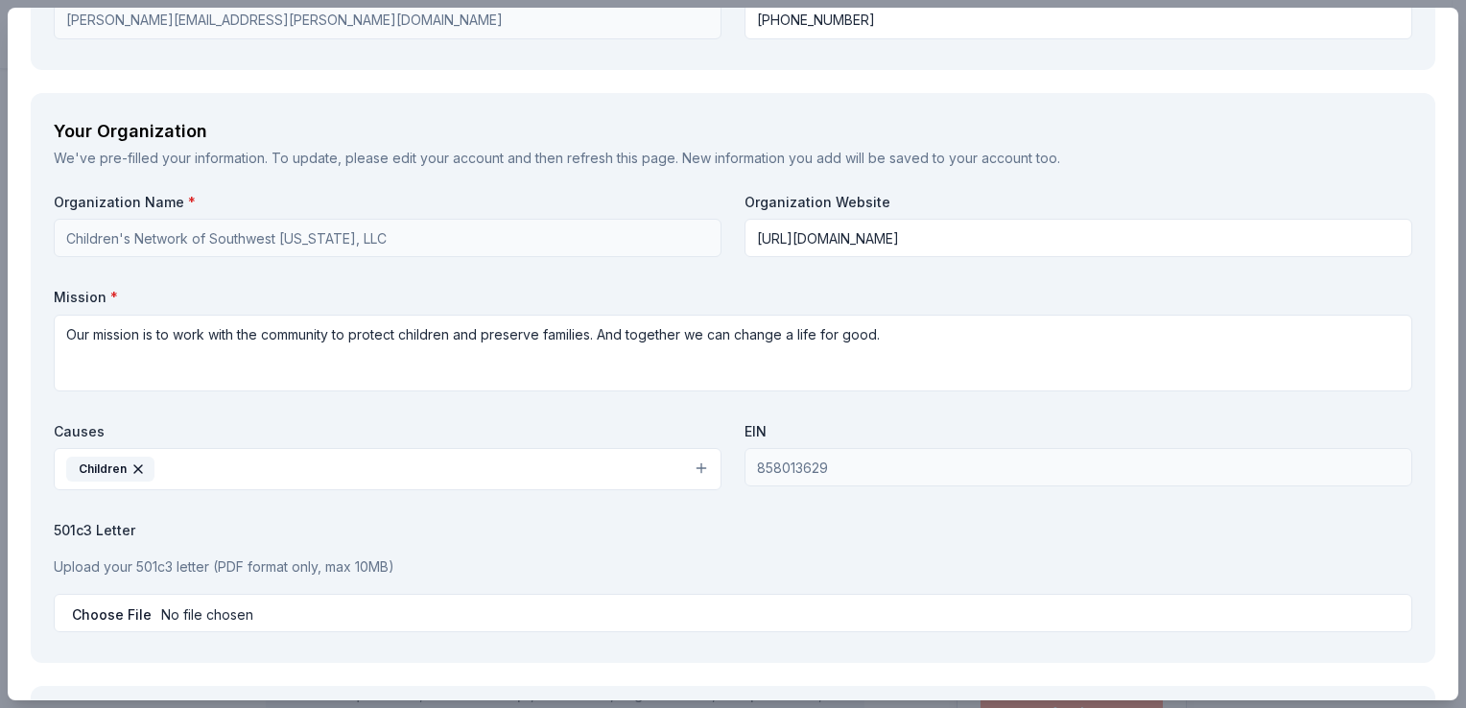
click at [265, 463] on button "Children" at bounding box center [388, 469] width 668 height 42
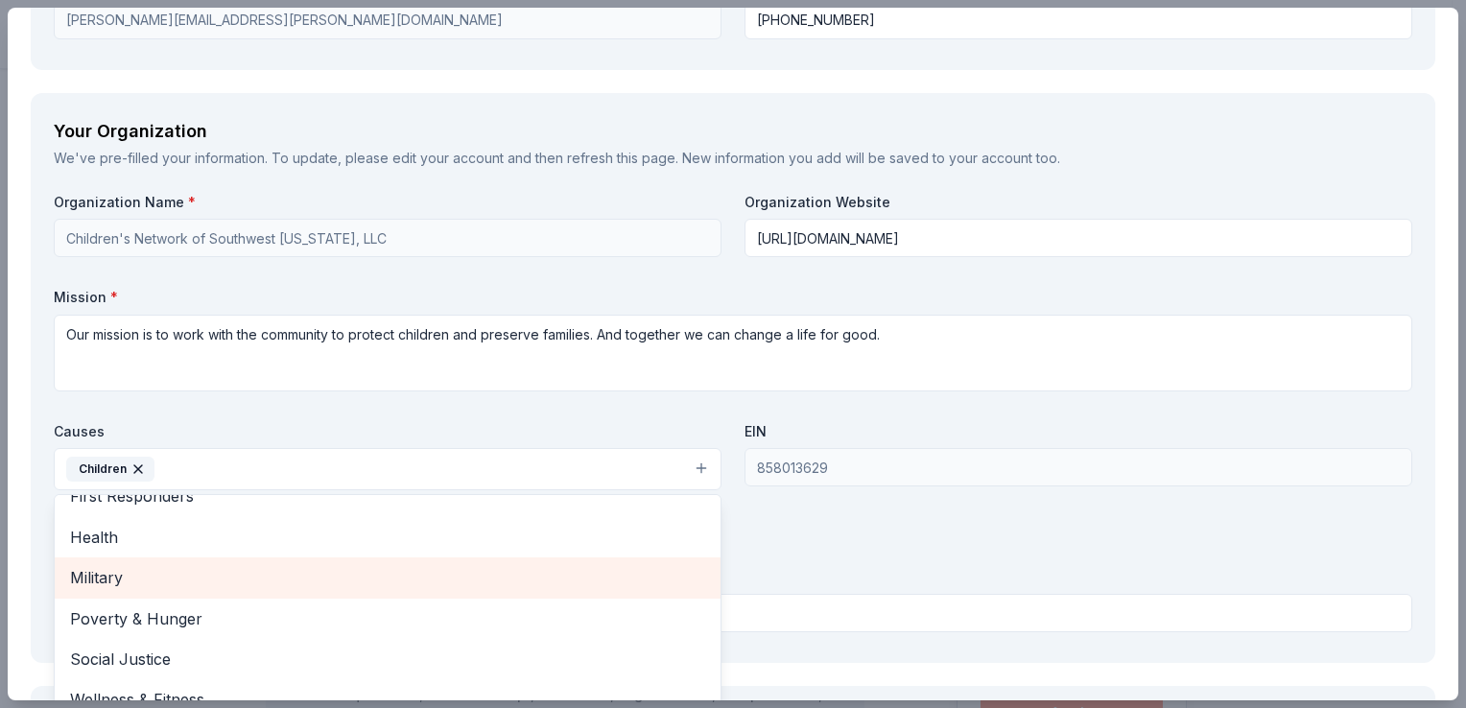
scroll to position [1727, 0]
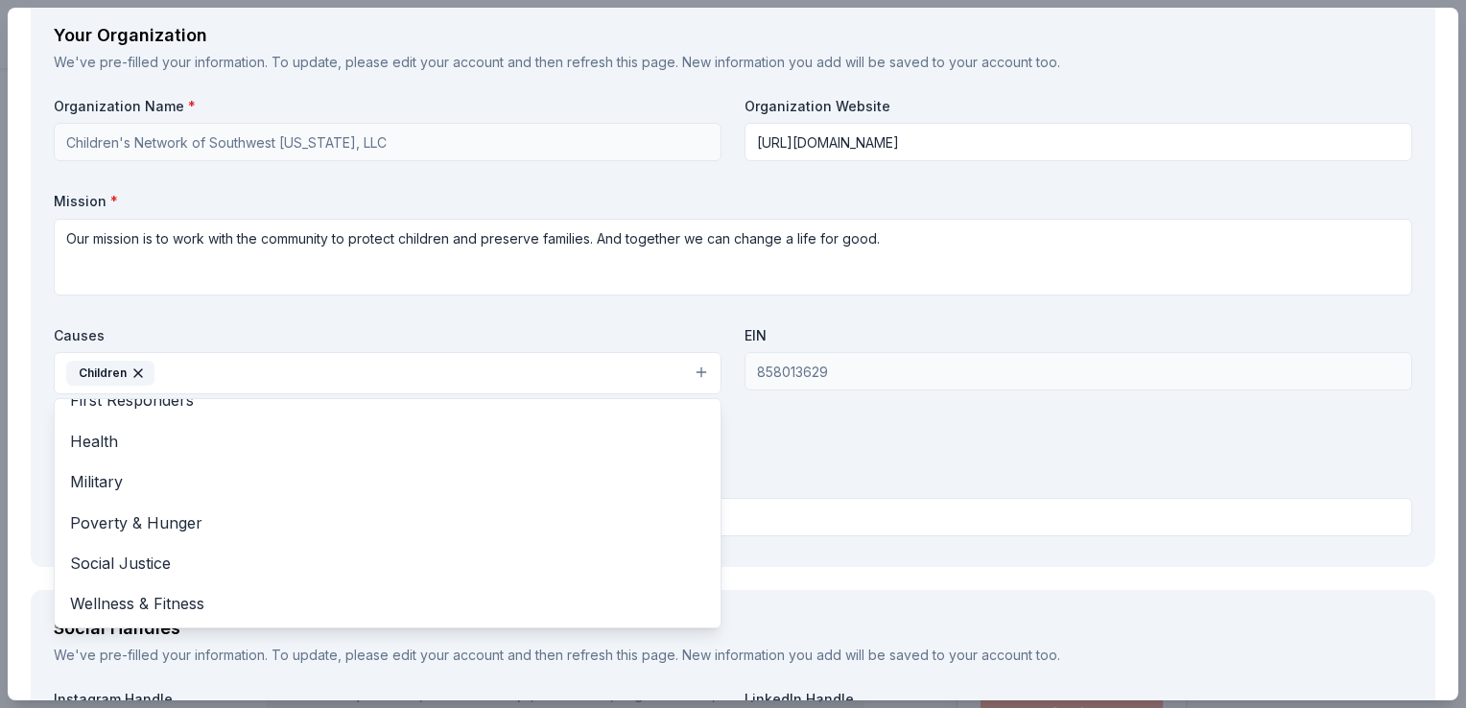
click at [317, 309] on div "Organization Name * Children's Network of Southwest Florida, LLC Organization W…" at bounding box center [733, 320] width 1359 height 447
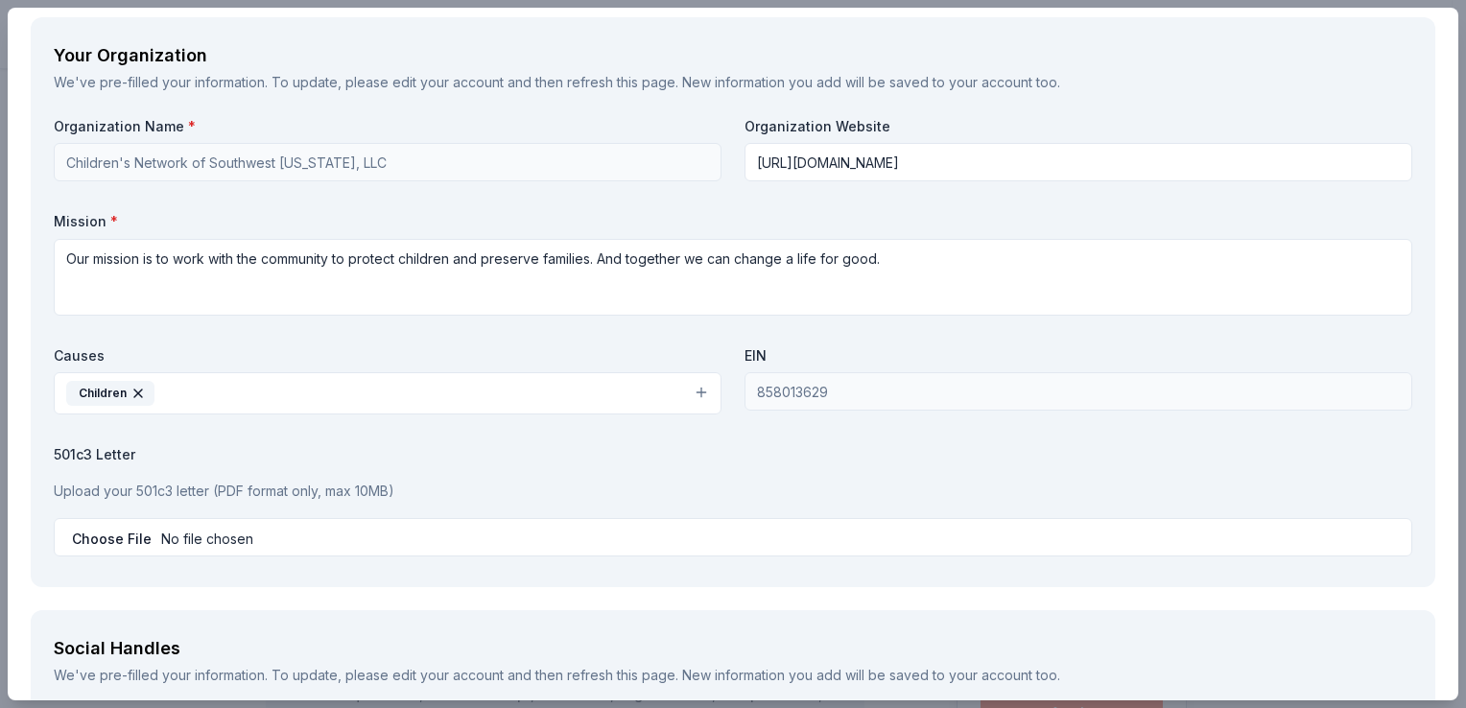
scroll to position [1663, 0]
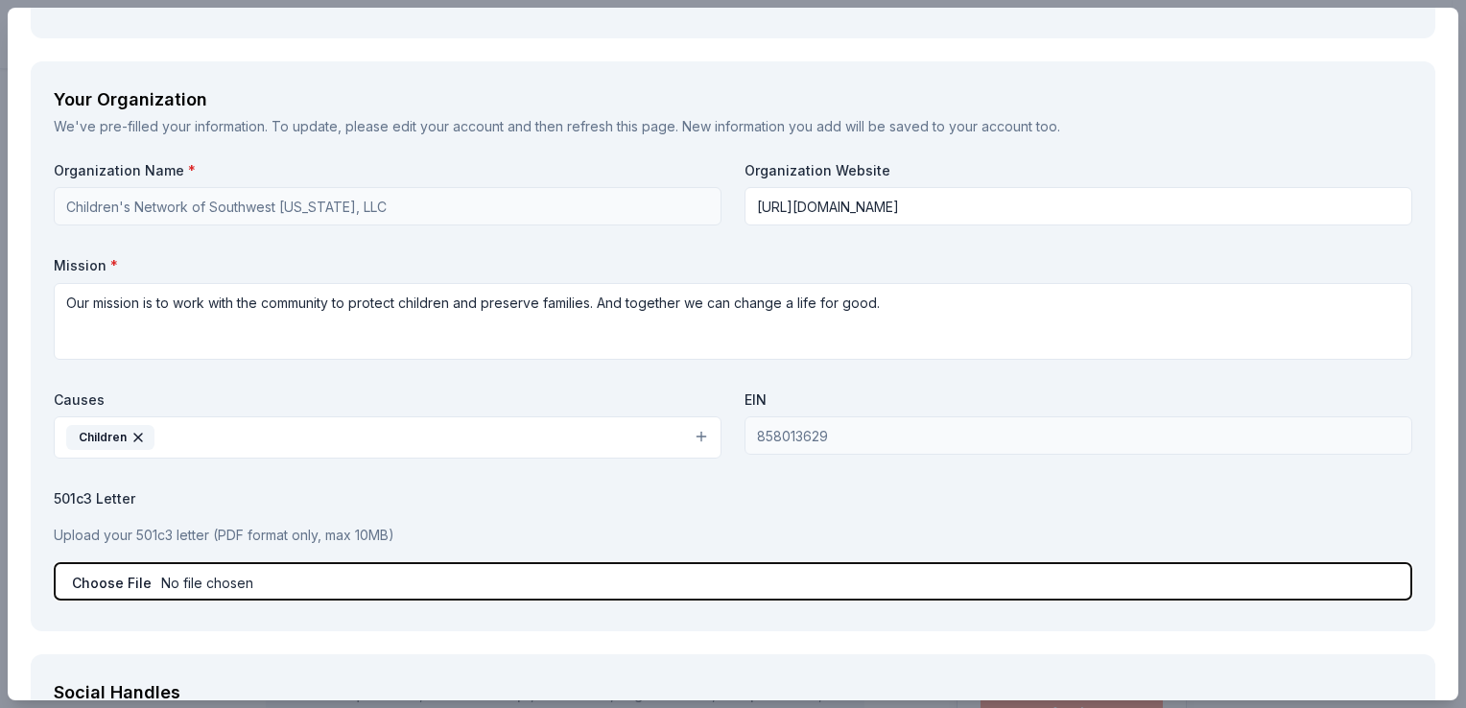
click at [191, 584] on input "file" at bounding box center [733, 581] width 1359 height 38
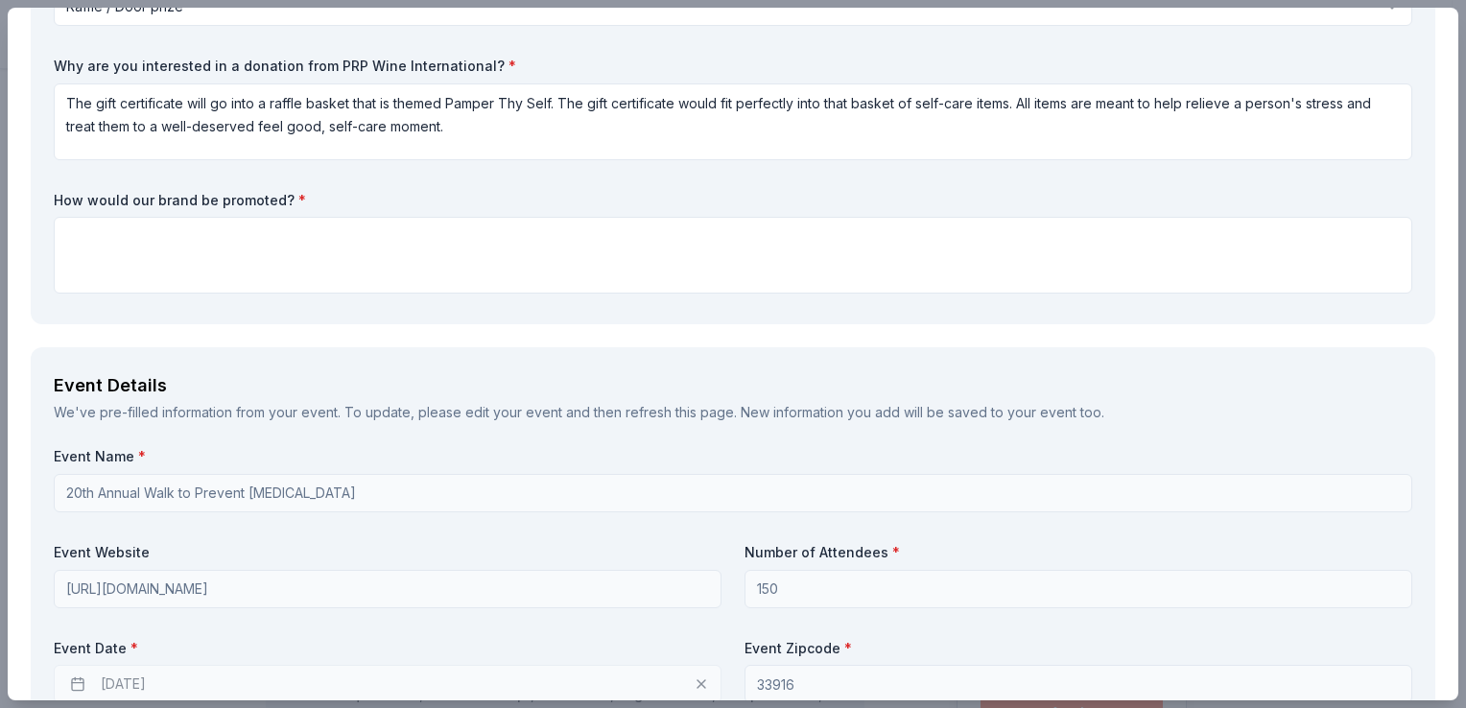
scroll to position [0, 0]
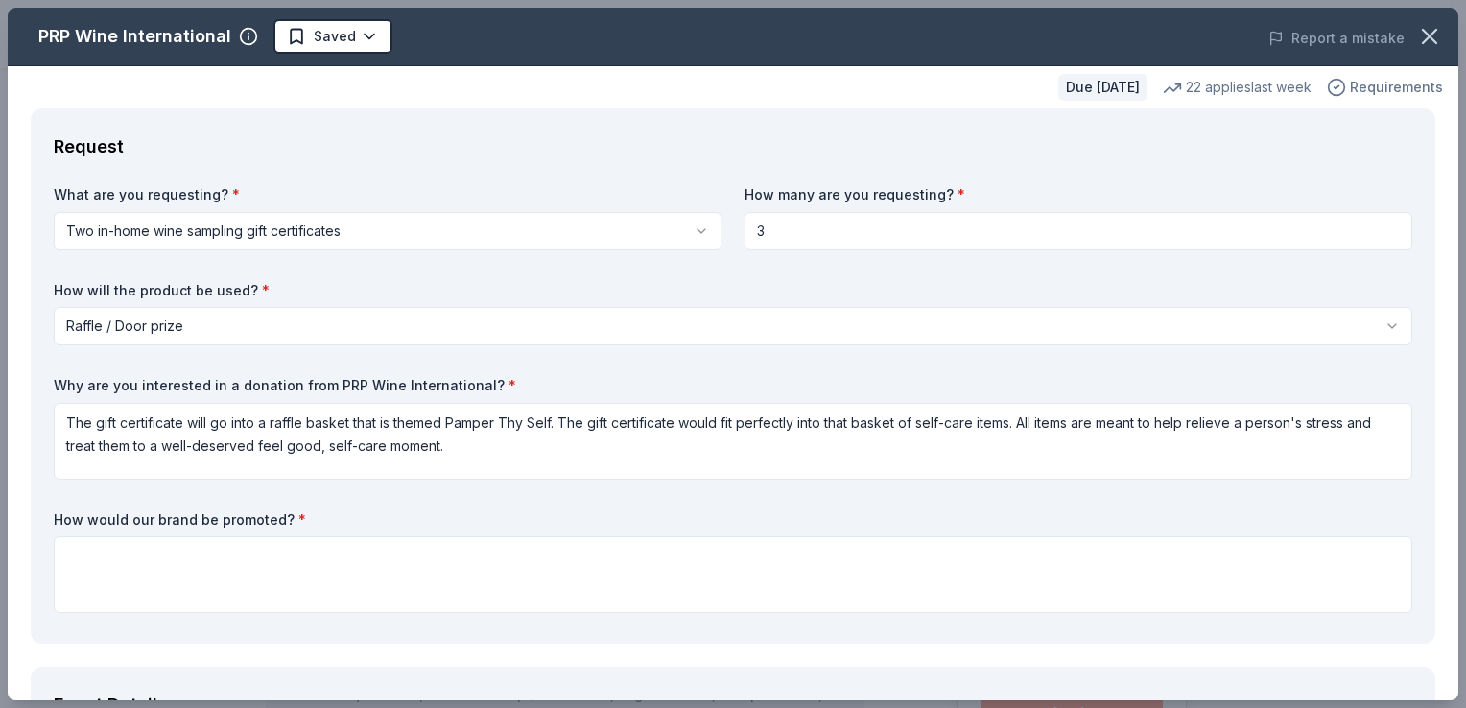
click at [1360, 83] on span "Requirements" at bounding box center [1396, 87] width 93 height 23
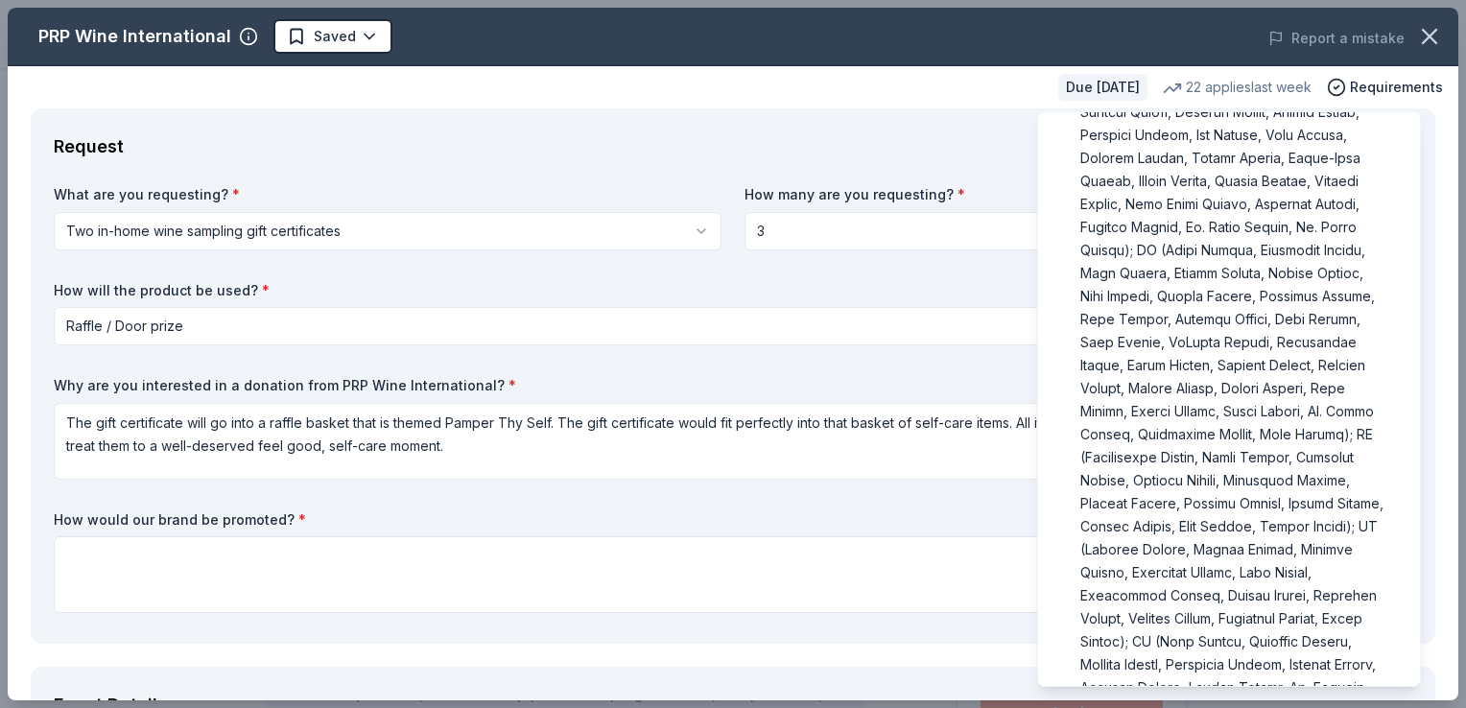
scroll to position [627, 0]
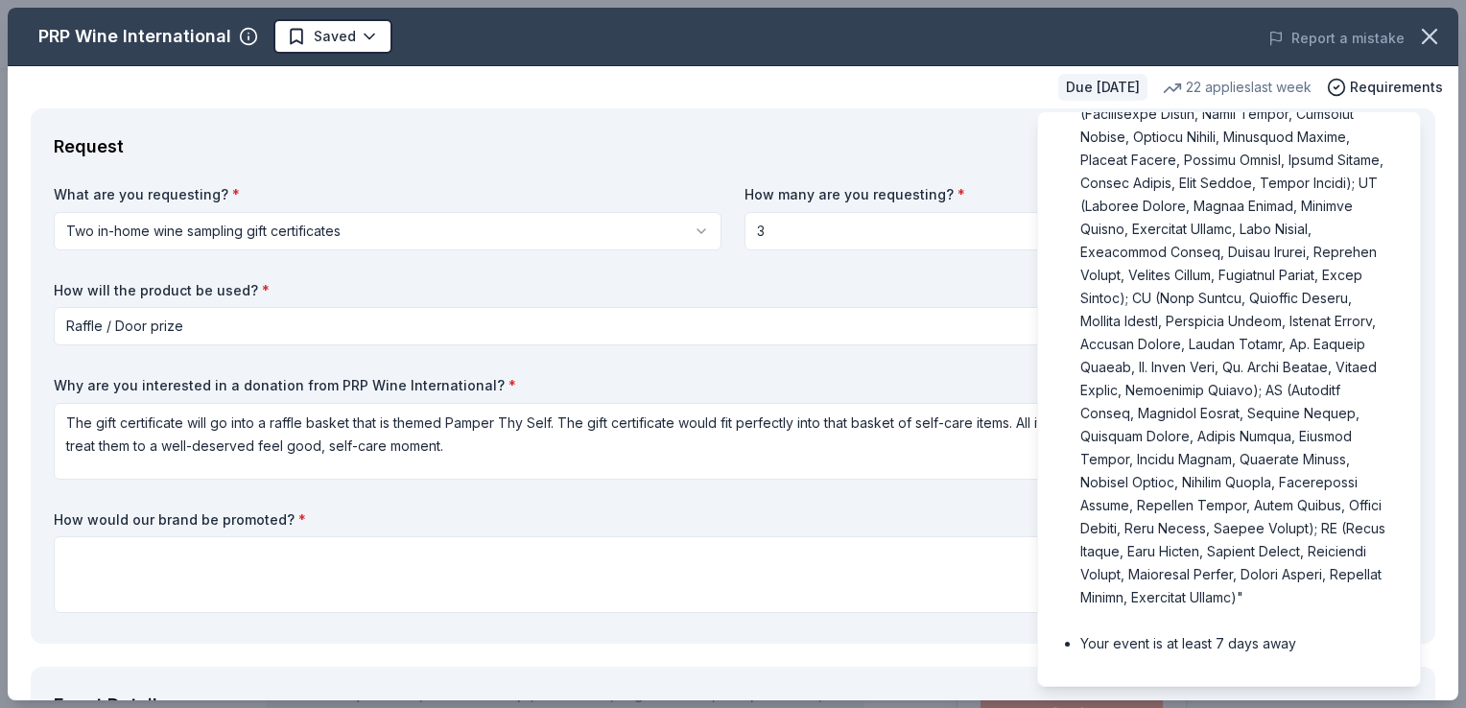
click at [983, 153] on div "Request" at bounding box center [733, 146] width 1359 height 31
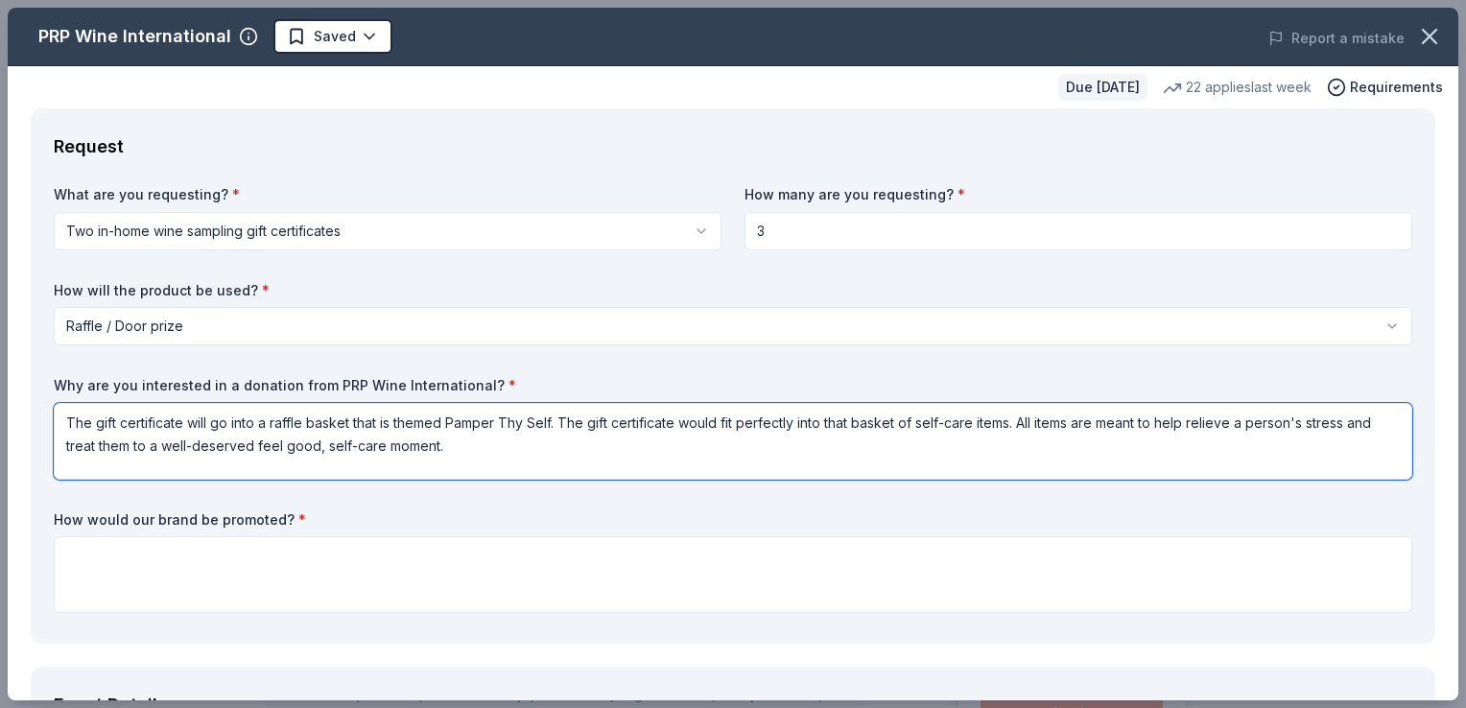
click at [229, 433] on textarea "The gift certificate will go into a raffle basket that is themed Pamper Thy Sel…" at bounding box center [733, 441] width 1359 height 77
click at [241, 132] on div "Request" at bounding box center [733, 146] width 1359 height 31
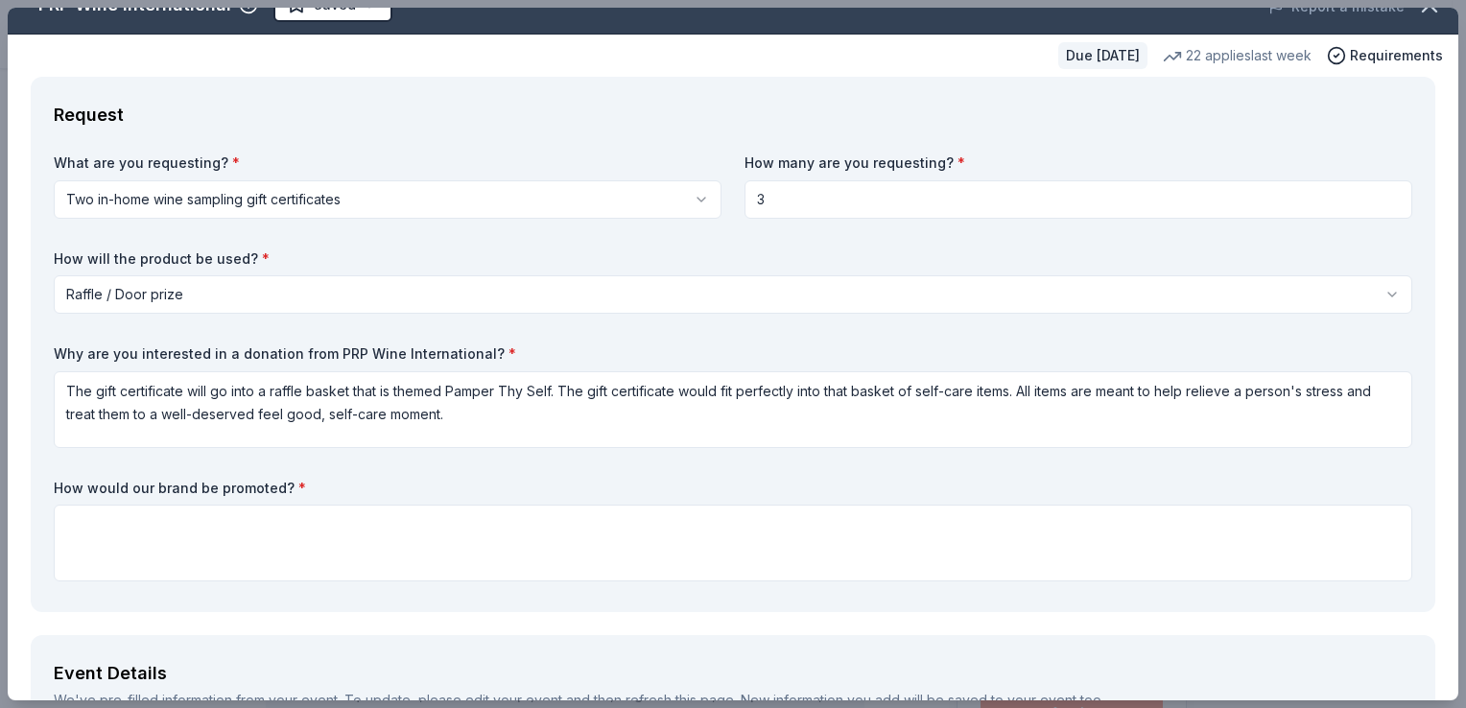
scroll to position [0, 0]
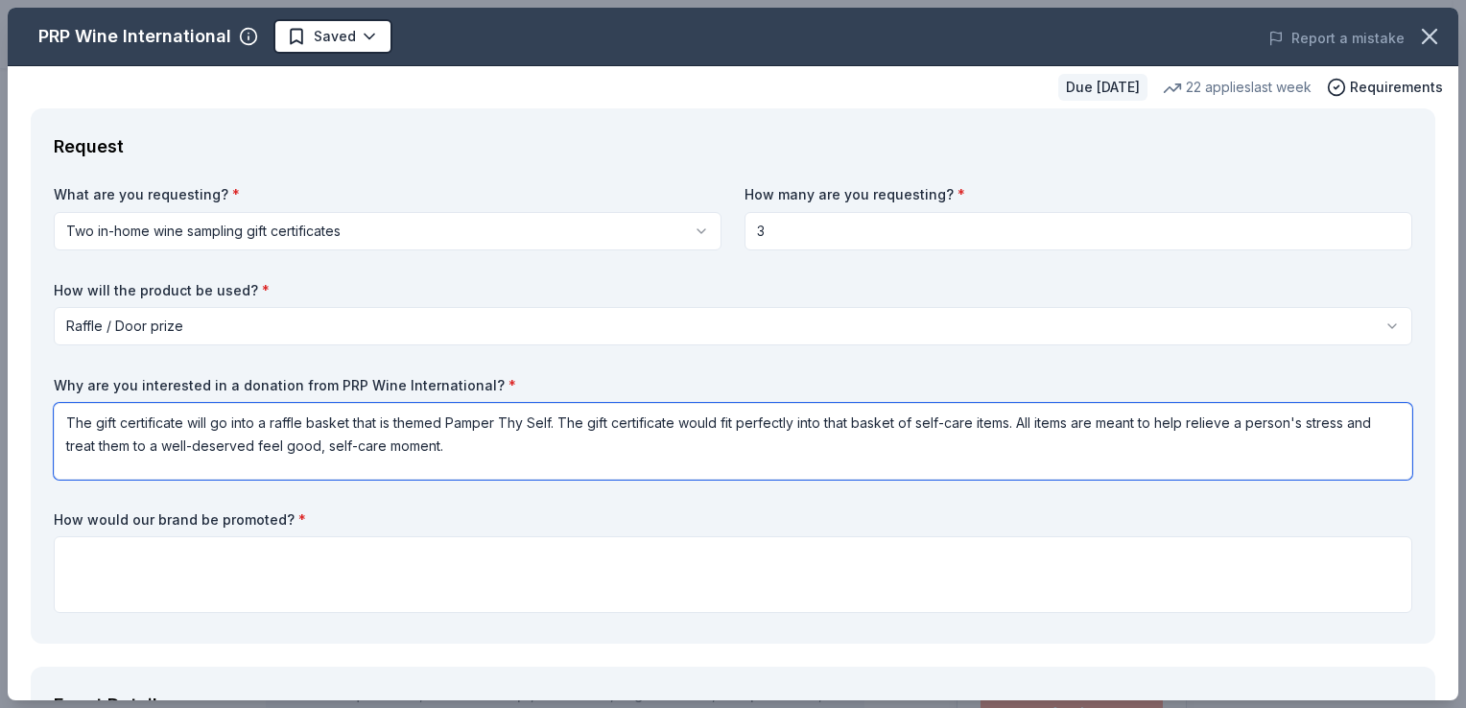
drag, startPoint x: 445, startPoint y: 443, endPoint x: 21, endPoint y: 408, distance: 425.7
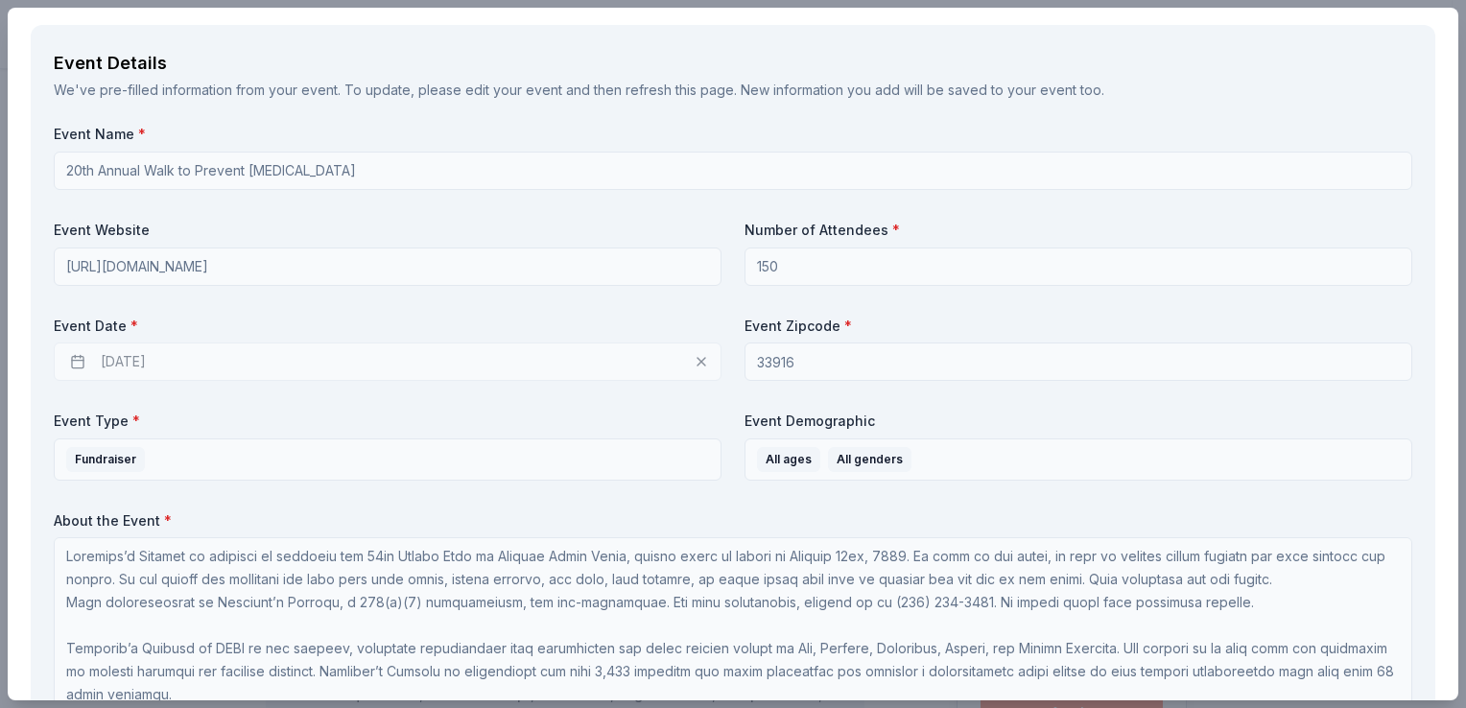
scroll to position [672, 0]
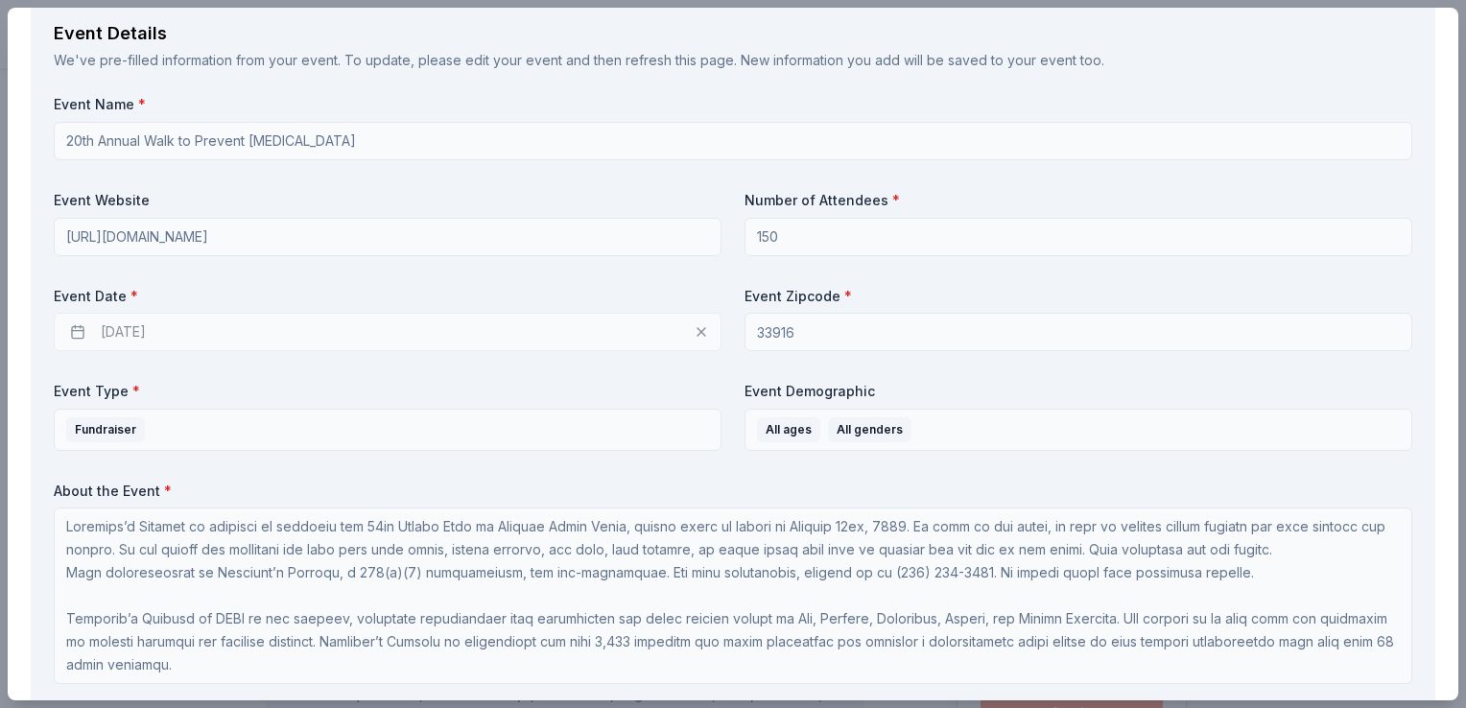
click at [368, 287] on label "Event Date *" at bounding box center [388, 296] width 668 height 19
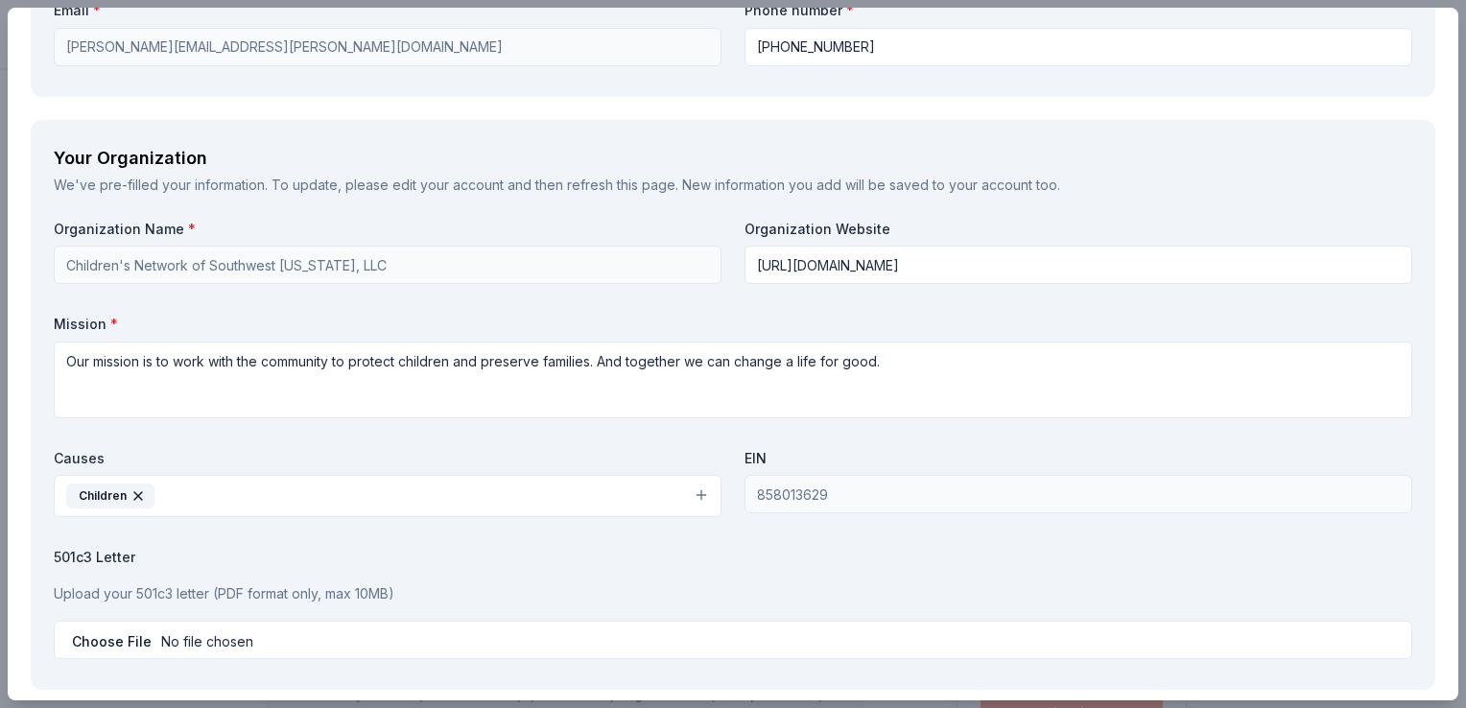
scroll to position [1632, 0]
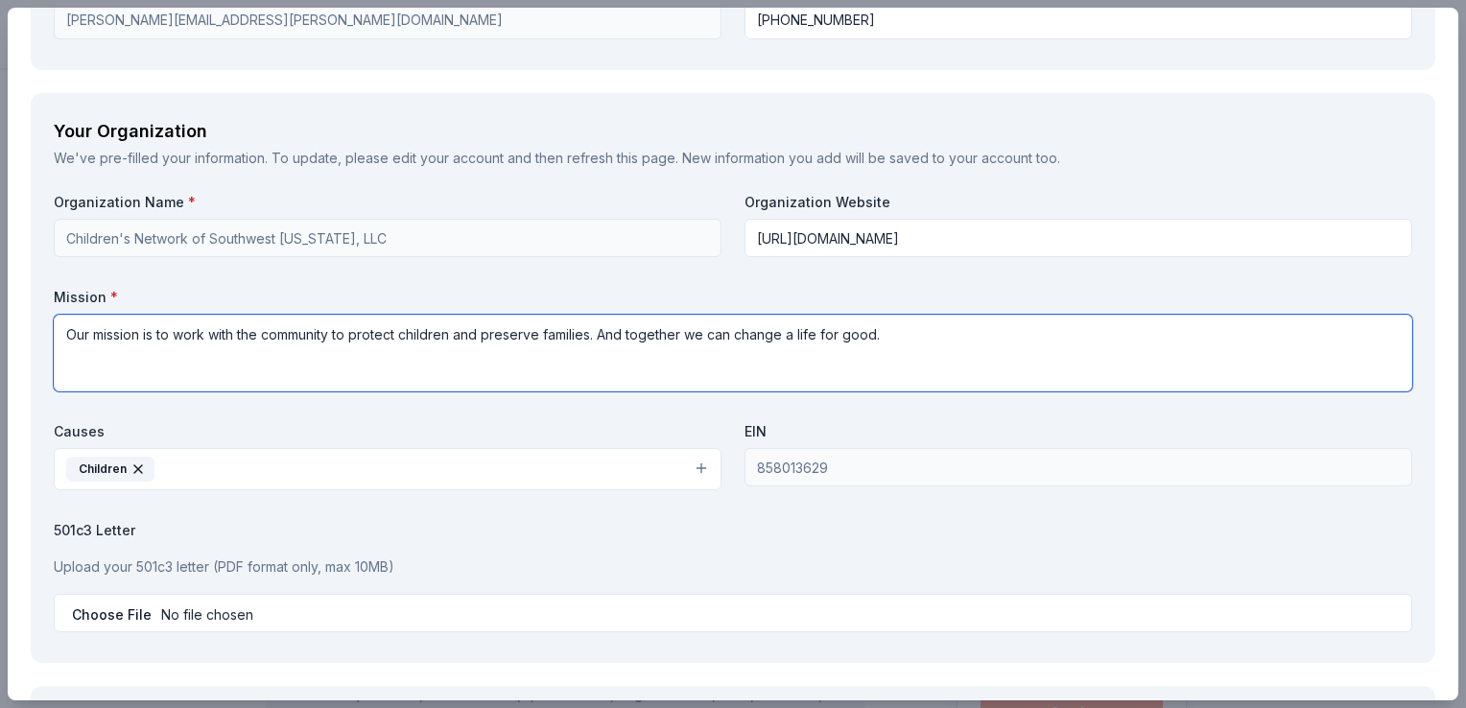
drag, startPoint x: 943, startPoint y: 342, endPoint x: 65, endPoint y: 321, distance: 878.4
click at [38, 335] on div "Your Organization We've pre-filled your information. To update, please edit you…" at bounding box center [733, 378] width 1405 height 570
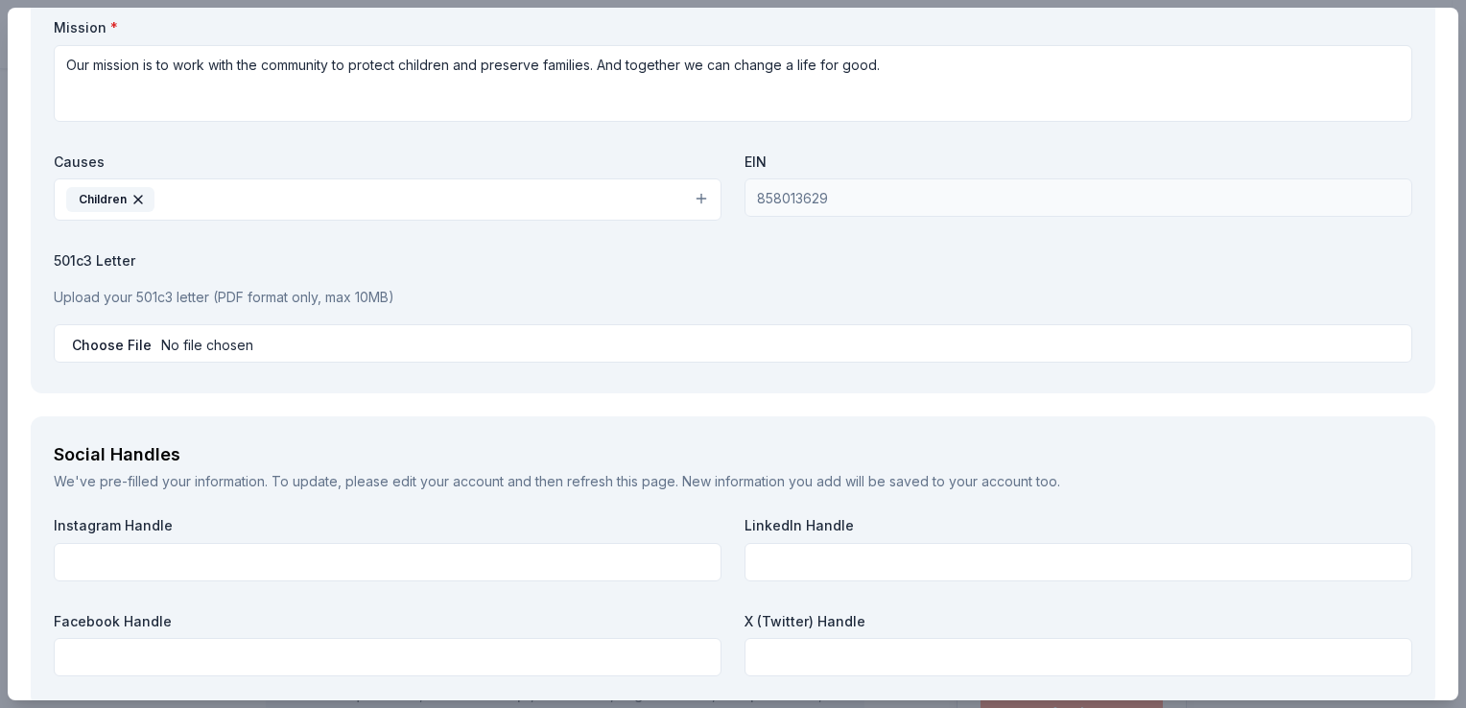
scroll to position [1919, 0]
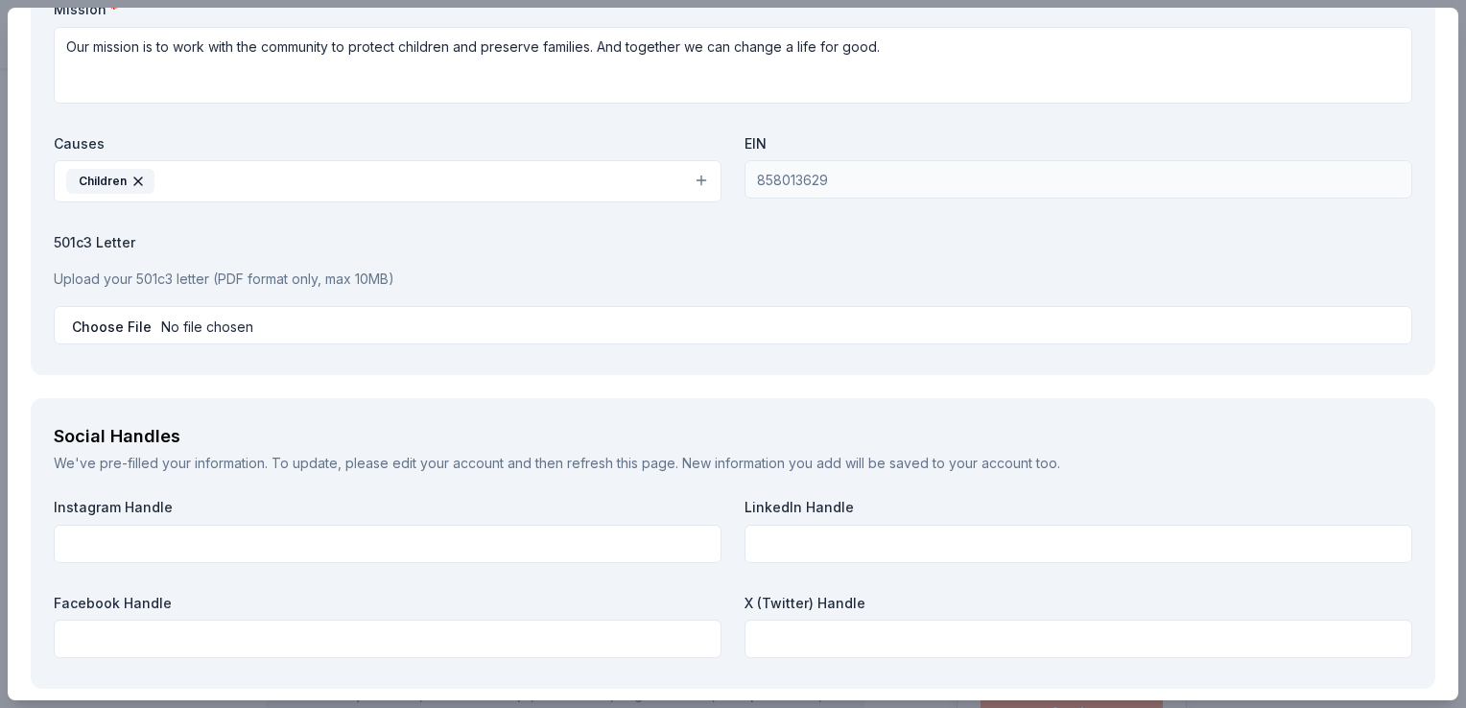
drag, startPoint x: 205, startPoint y: 276, endPoint x: 196, endPoint y: 293, distance: 18.9
click at [205, 275] on p "Upload your 501c3 letter (PDF format only, max 10MB)" at bounding box center [733, 279] width 1359 height 23
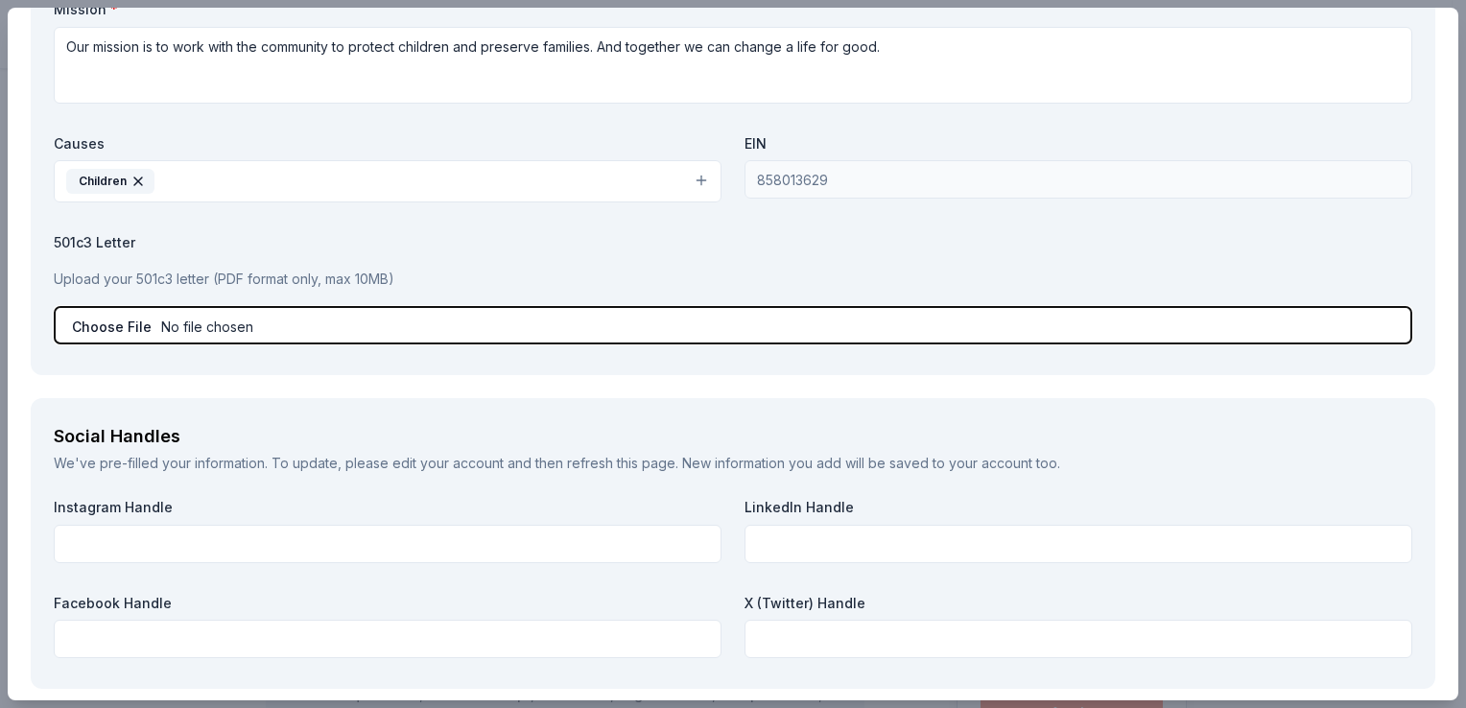
click at [193, 326] on input "file" at bounding box center [733, 325] width 1359 height 38
type input "C:\fakepath\CN_Sales Tax Exempt.pdf"
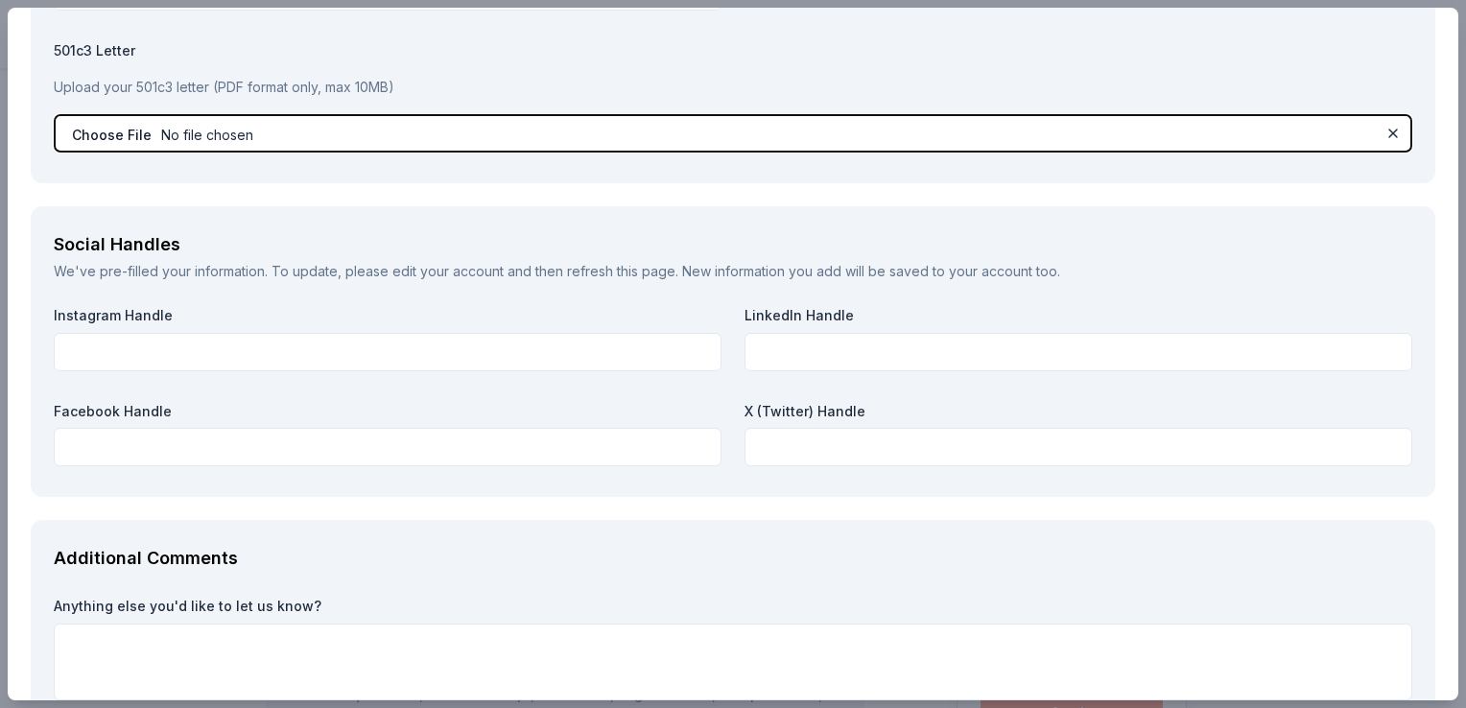
scroll to position [2207, 0]
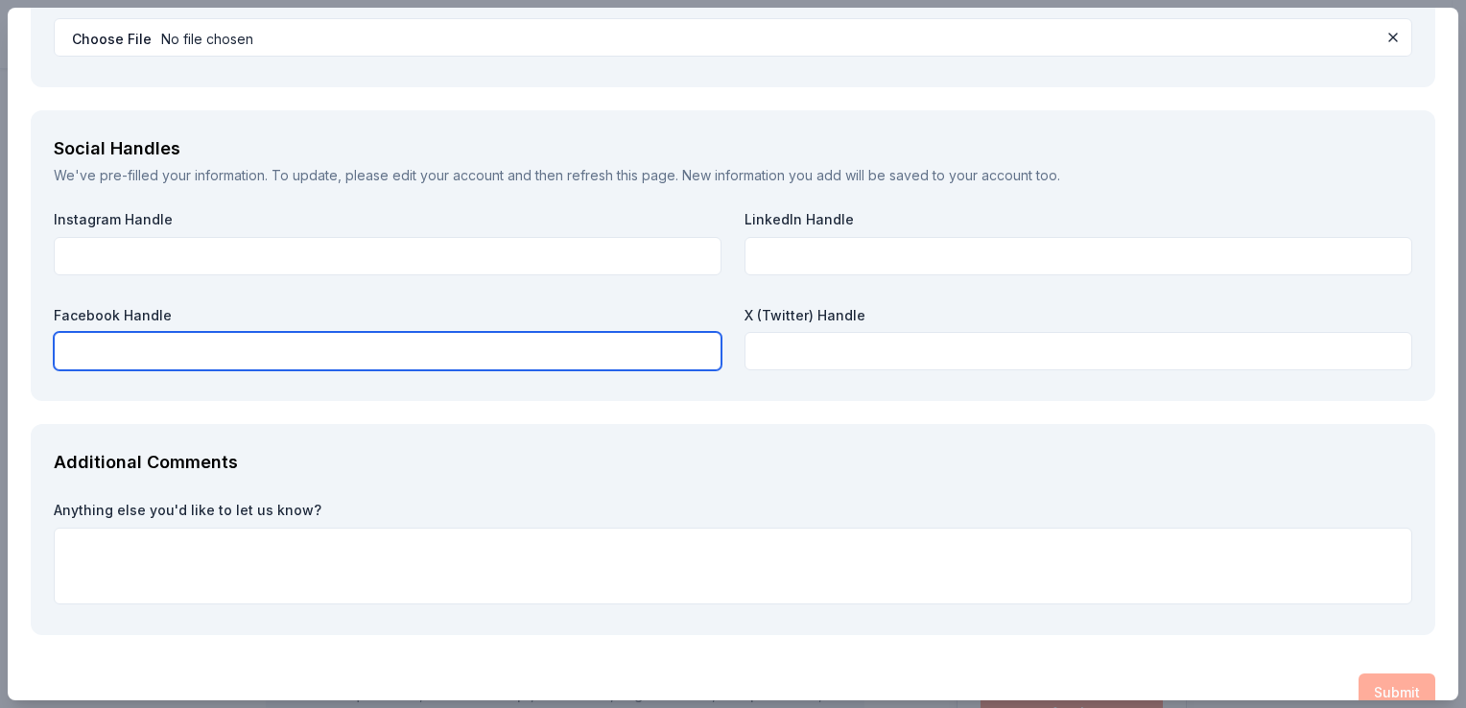
click at [225, 346] on input "text" at bounding box center [388, 351] width 668 height 38
paste input "https://www.facebook.com/CNSWFL"
type input "https://www.facebook.com/CNSWFL"
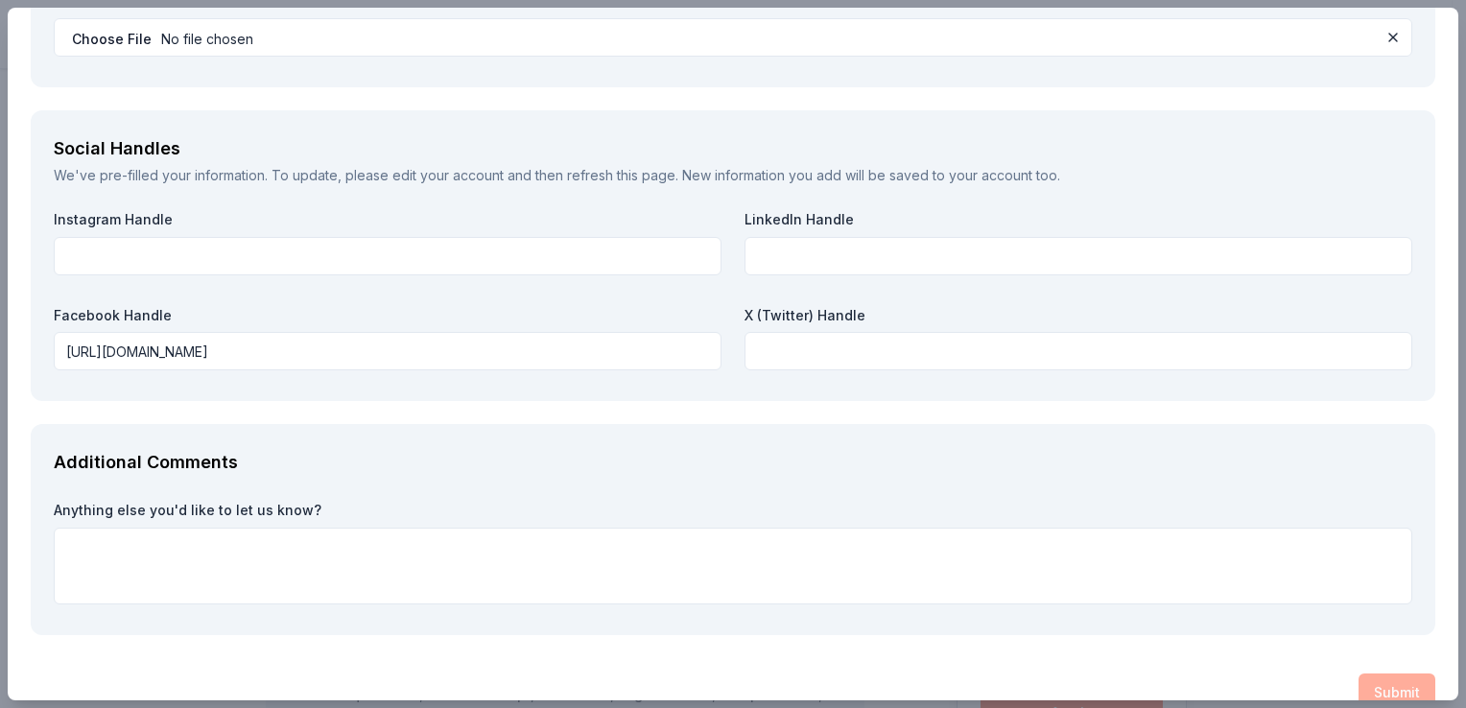
scroll to position [2239, 0]
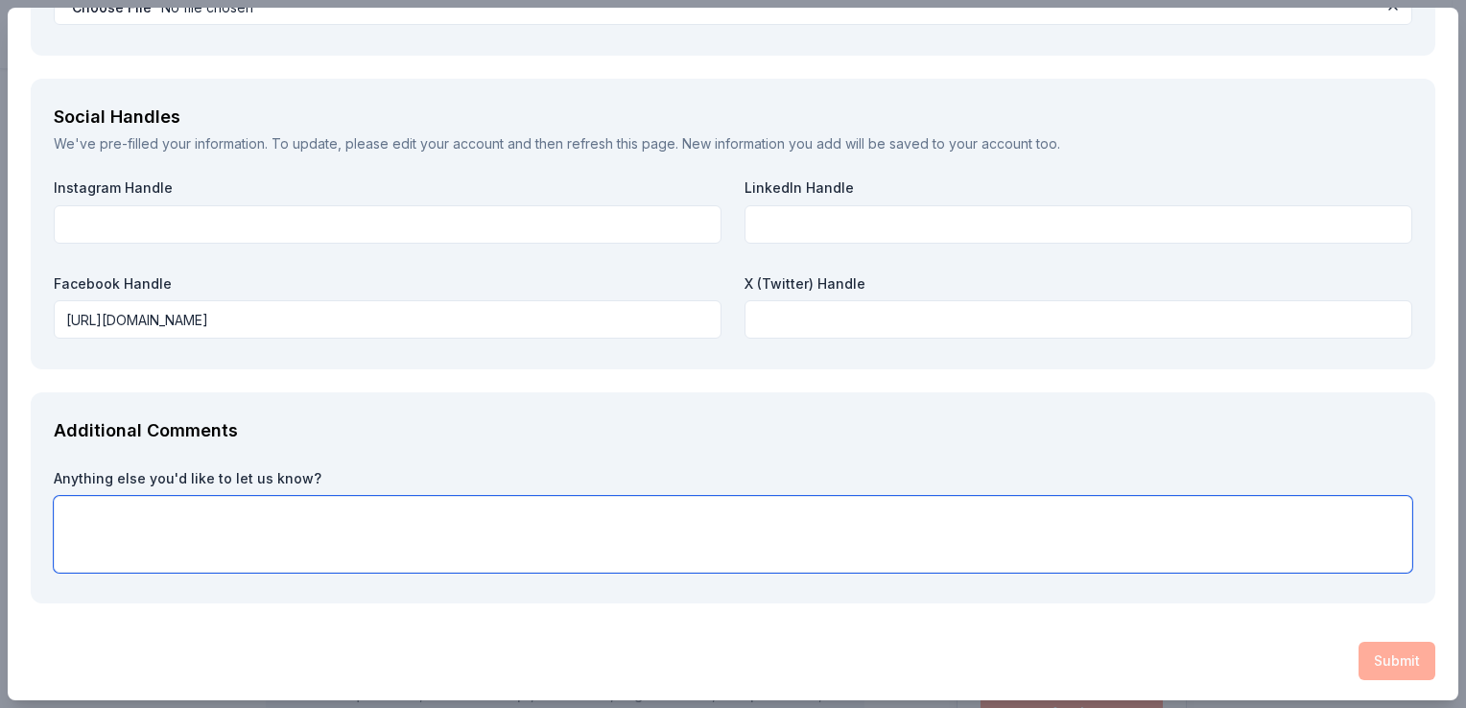
click at [740, 523] on textarea at bounding box center [733, 534] width 1359 height 77
click at [875, 524] on textarea at bounding box center [733, 534] width 1359 height 77
click at [447, 512] on textarea "We would be ever so grateful to receive a donation" at bounding box center [733, 534] width 1359 height 77
drag, startPoint x: 653, startPoint y: 511, endPoint x: 38, endPoint y: 525, distance: 614.4
click at [38, 525] on div "Additional Comments Anything else you'd like to let us know? We would be ever s…" at bounding box center [733, 498] width 1405 height 211
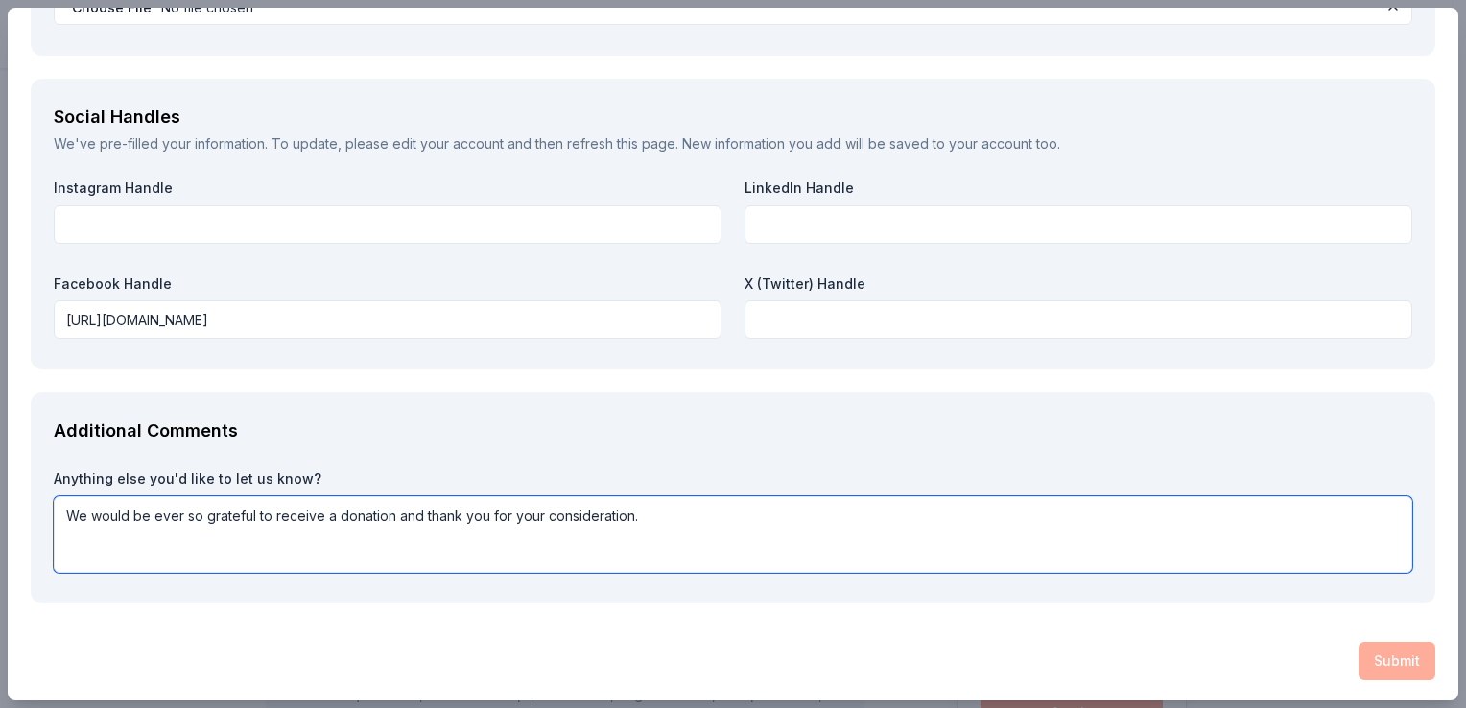
type textarea "We would be ever so grateful to receive a donation and thank you for your consi…"
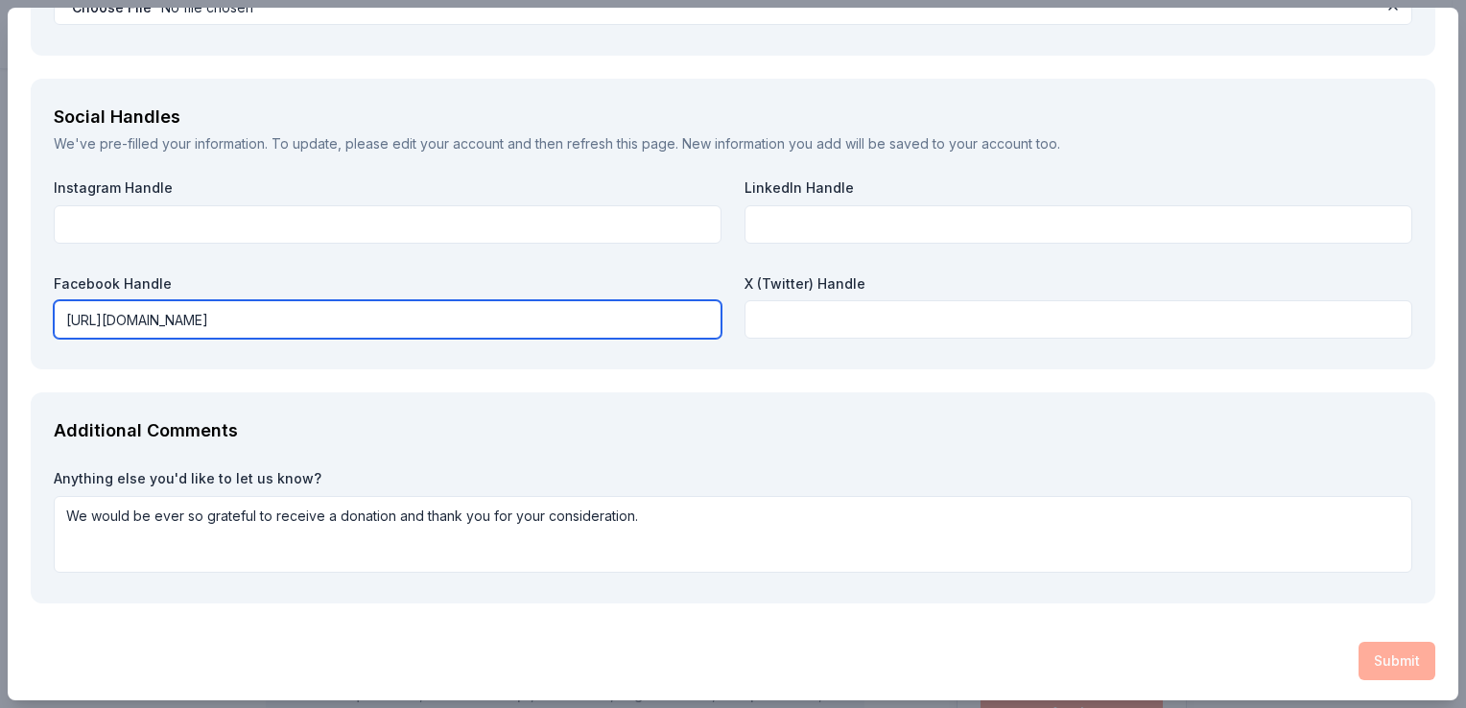
drag, startPoint x: 329, startPoint y: 312, endPoint x: -4, endPoint y: 309, distance: 333.0
click at [0, 309] on html "20th Annual Walk to Prevent Child Abuse Saved Apply Due in 19 days Share PRP Wi…" at bounding box center [733, 354] width 1466 height 708
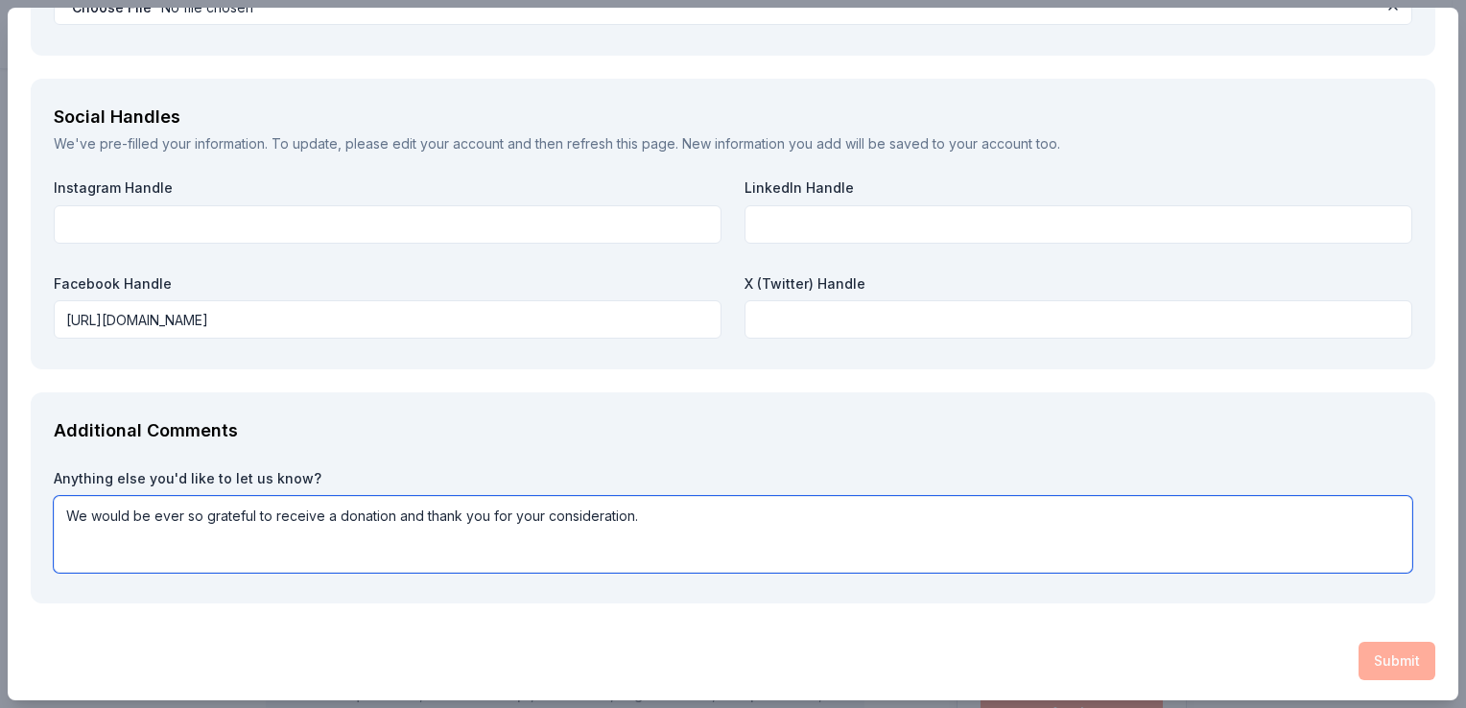
click at [1071, 536] on textarea "We would be ever so grateful to receive a donation and thank you for your consi…" at bounding box center [733, 534] width 1359 height 77
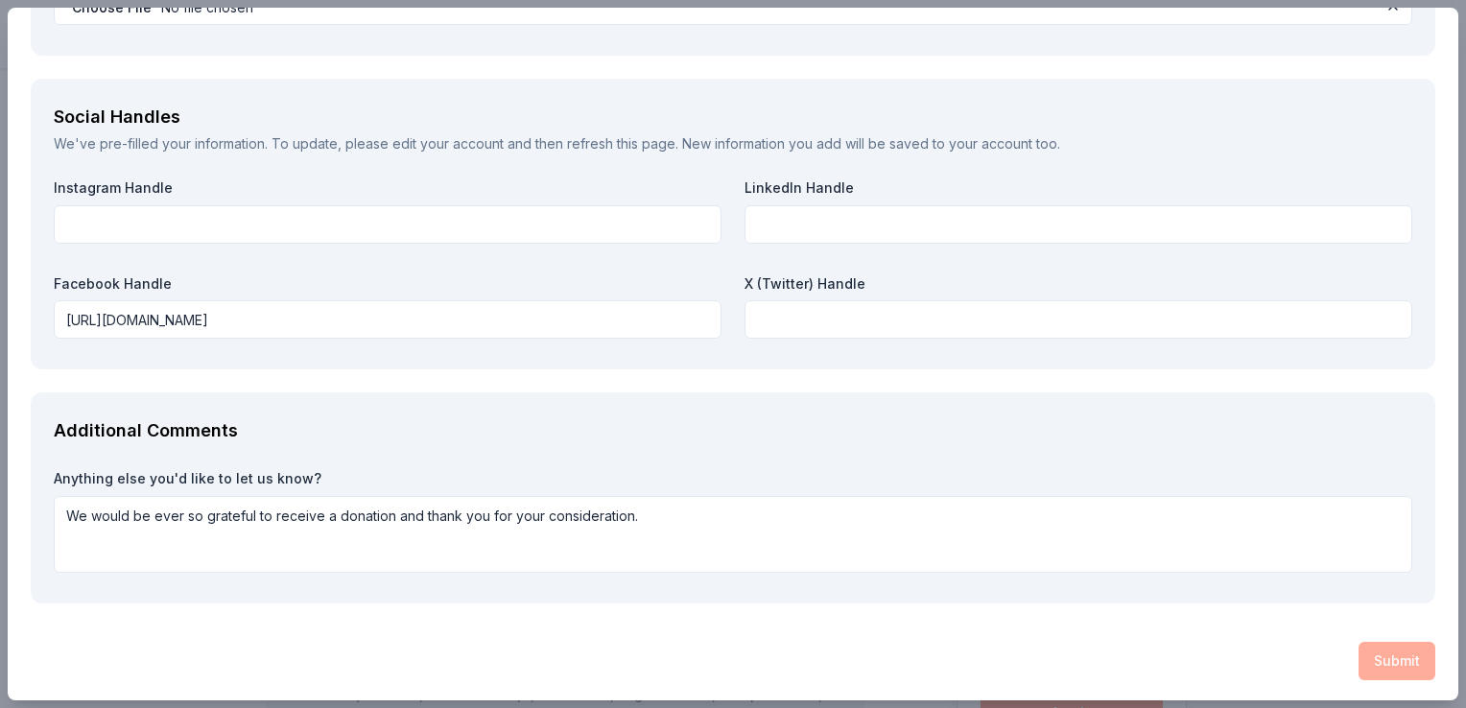
drag, startPoint x: 1370, startPoint y: 649, endPoint x: 1245, endPoint y: 635, distance: 126.4
click at [1371, 649] on div "Submit" at bounding box center [733, 661] width 1405 height 38
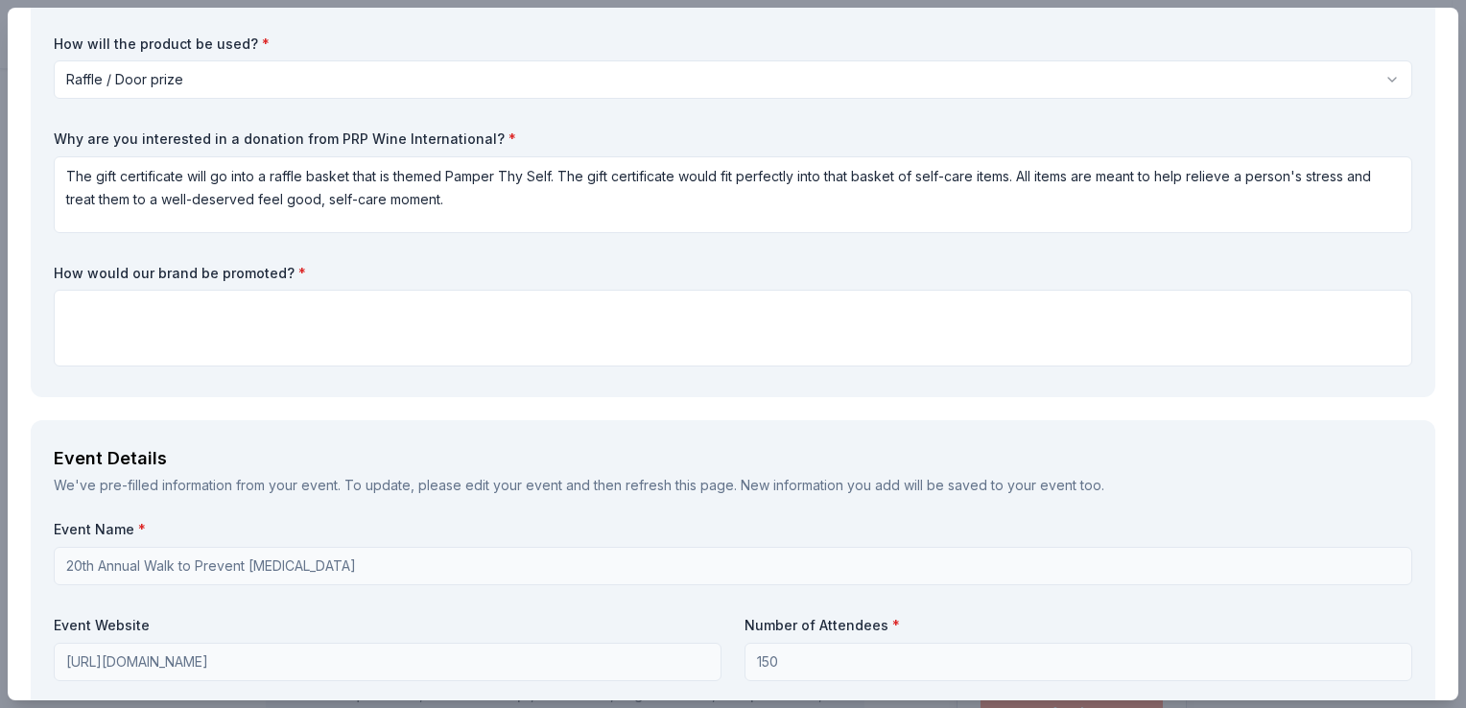
scroll to position [128, 0]
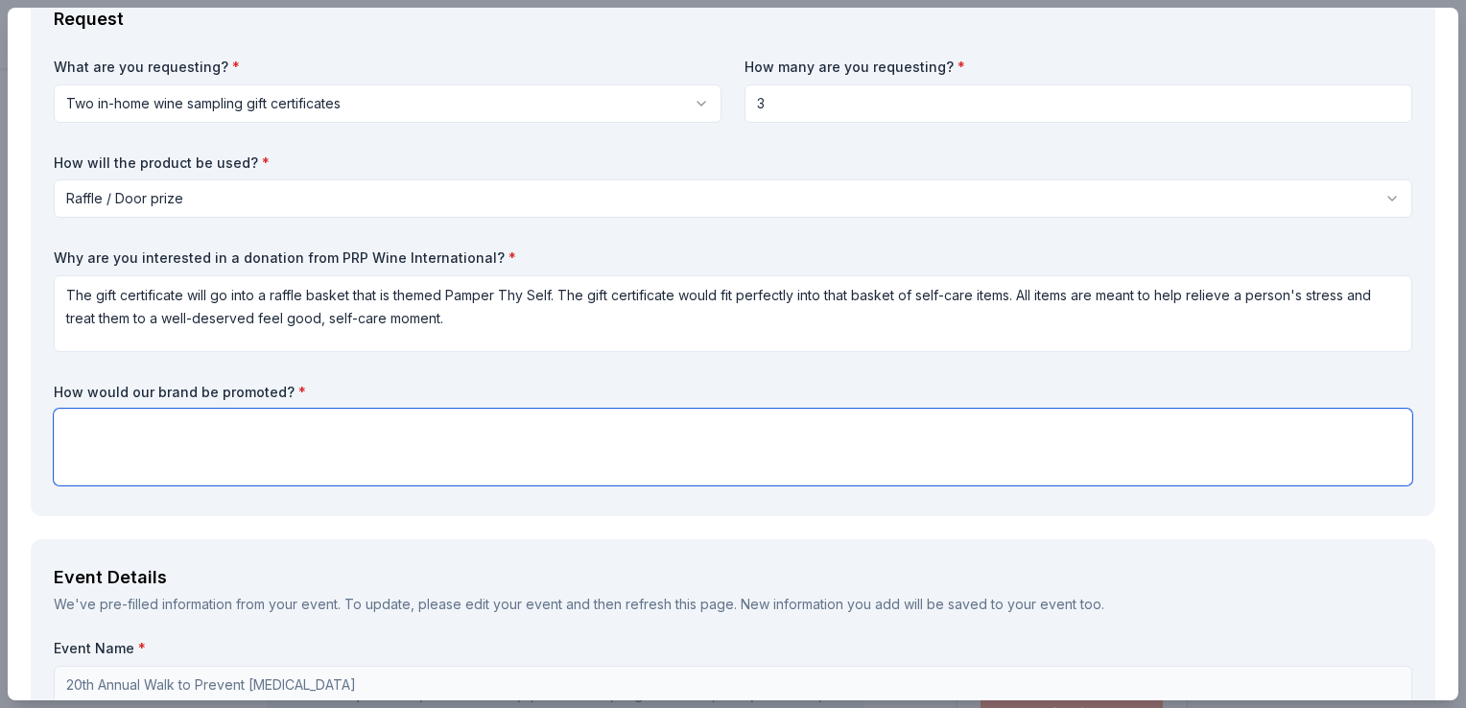
click at [266, 430] on textarea at bounding box center [733, 447] width 1359 height 77
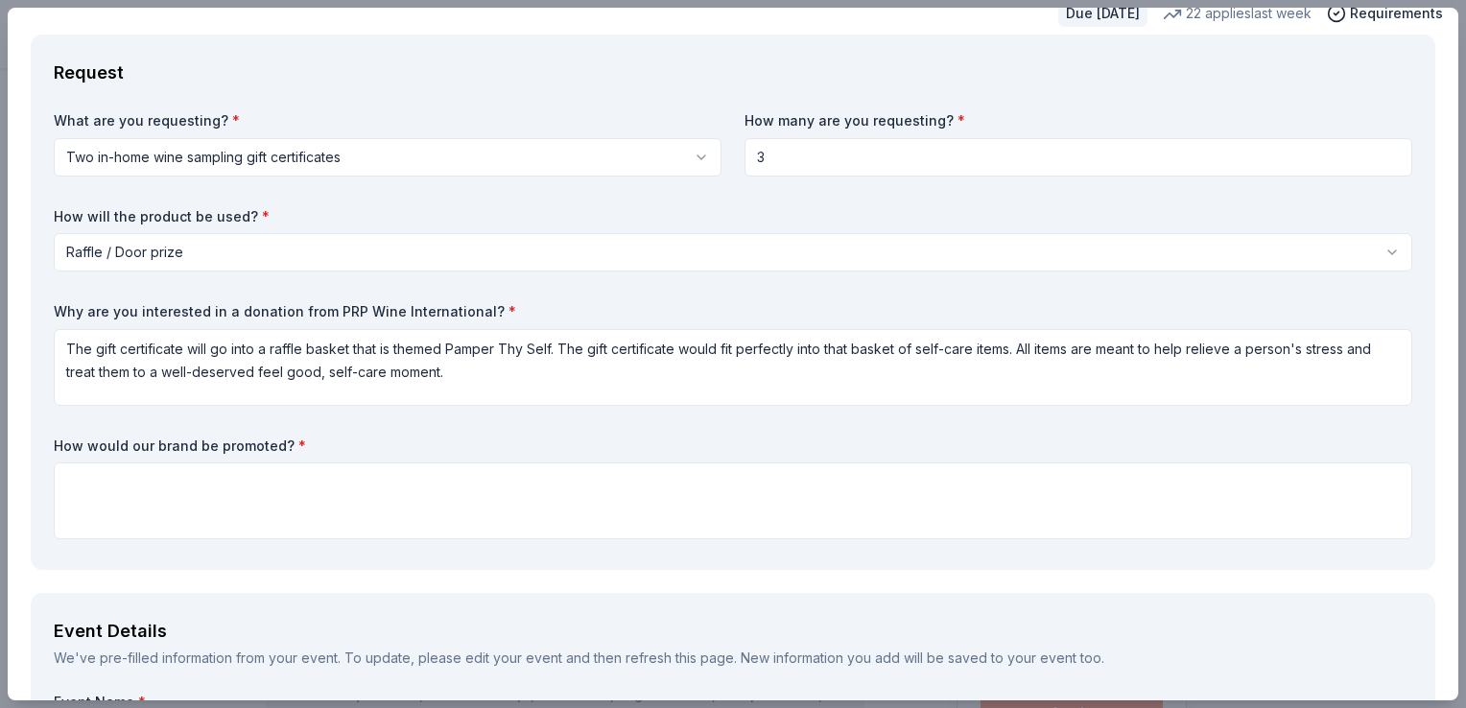
scroll to position [0, 0]
